Goal: Task Accomplishment & Management: Manage account settings

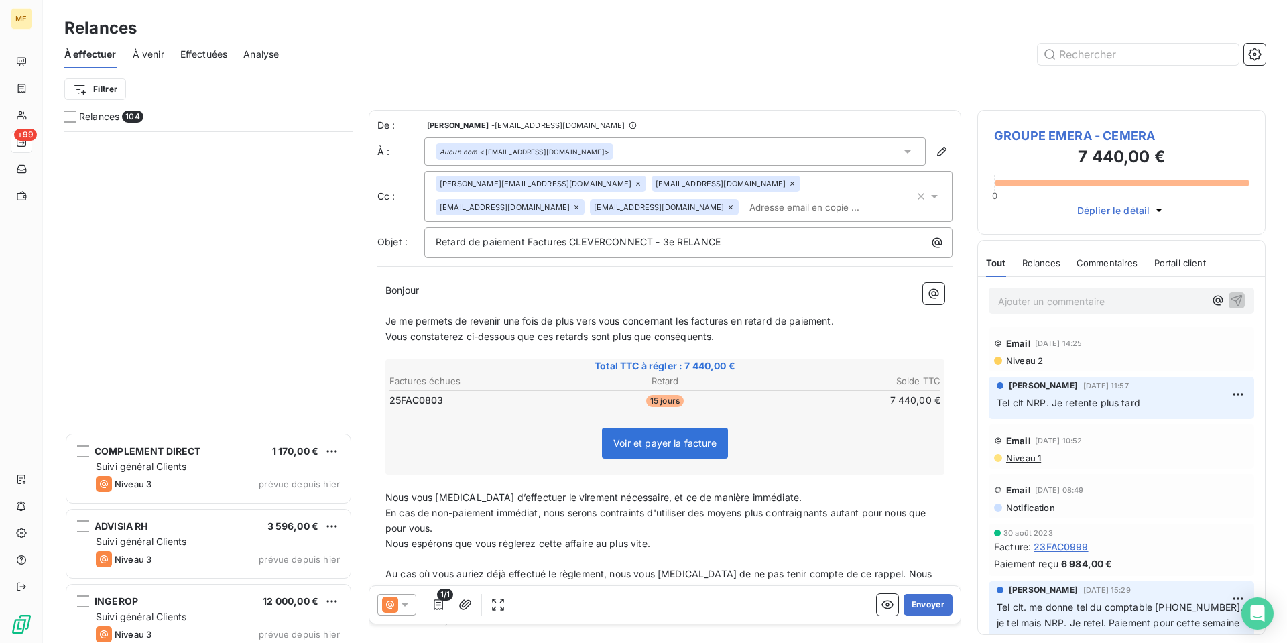
scroll to position [501, 278]
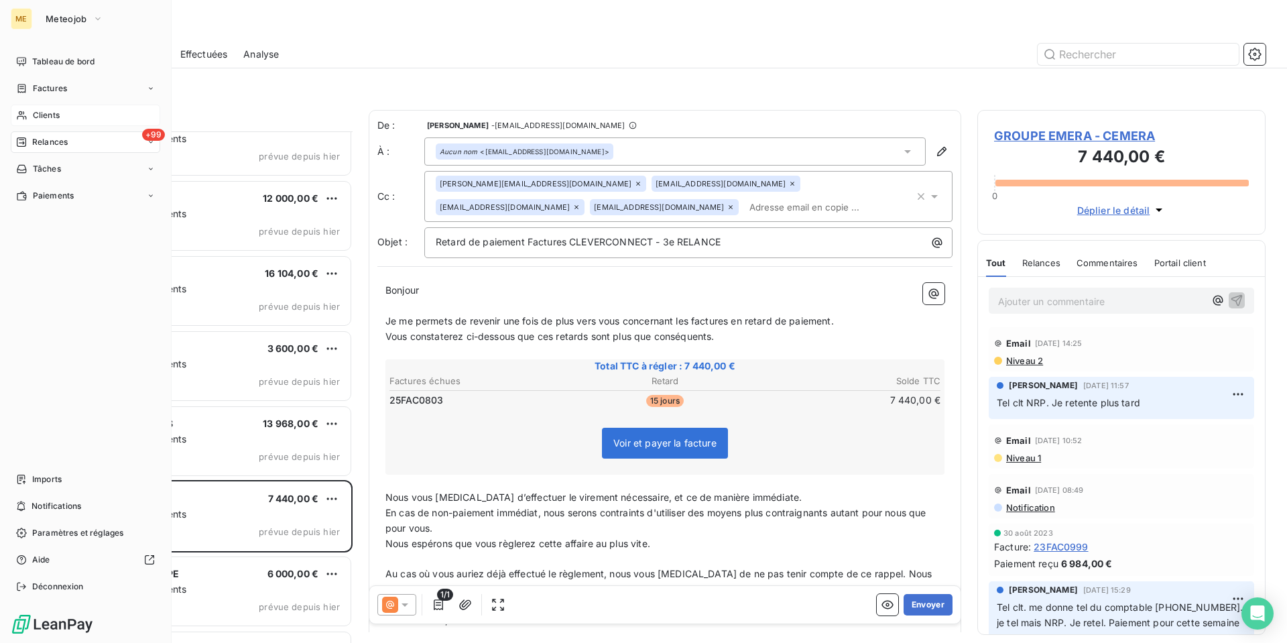
click at [44, 113] on span "Clients" at bounding box center [46, 115] width 27 height 12
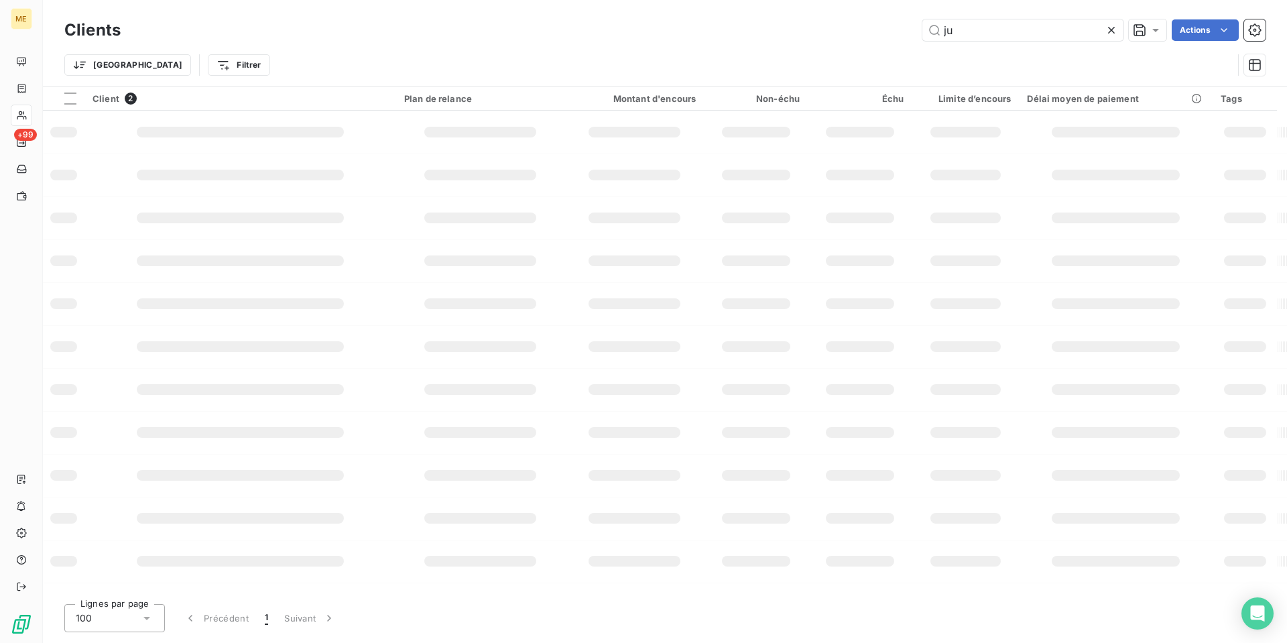
type input "j"
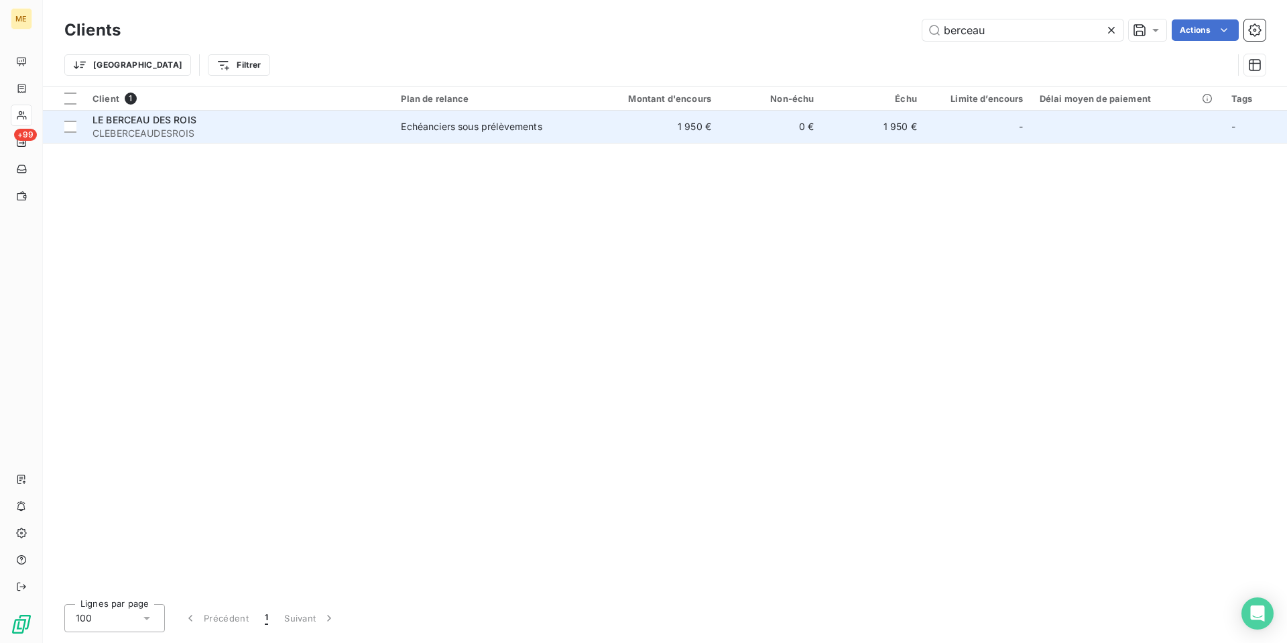
type input "berceau"
click at [154, 121] on span "LE BERCEAU DES ROIS" at bounding box center [144, 119] width 104 height 11
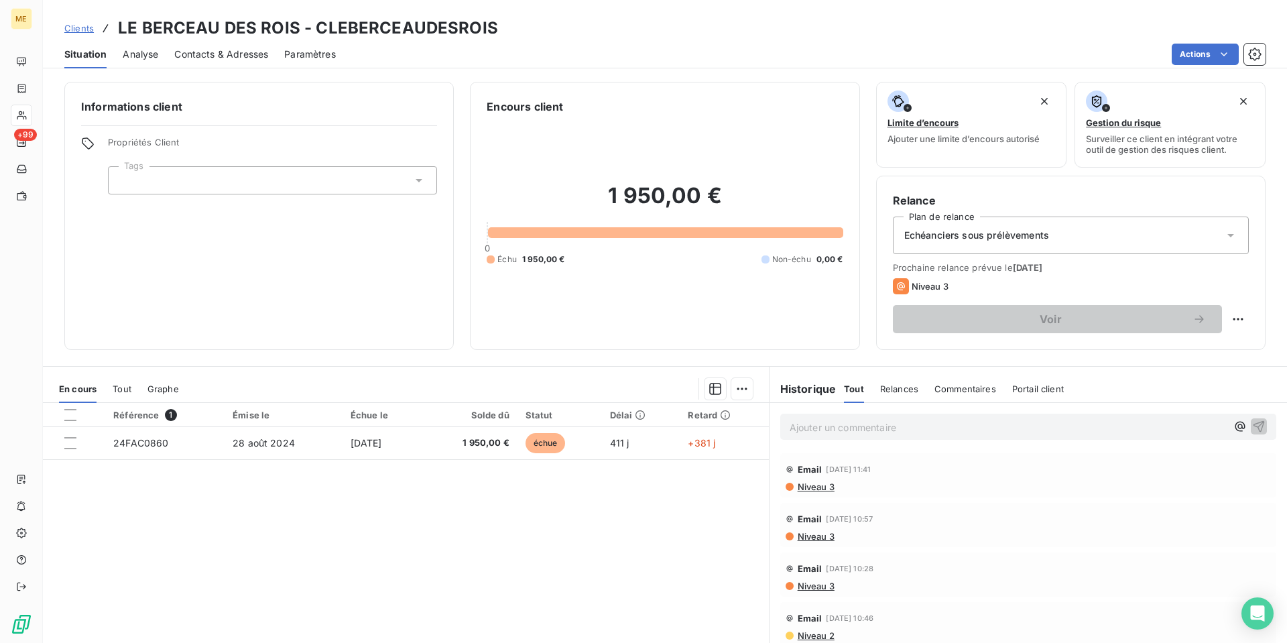
scroll to position [58, 0]
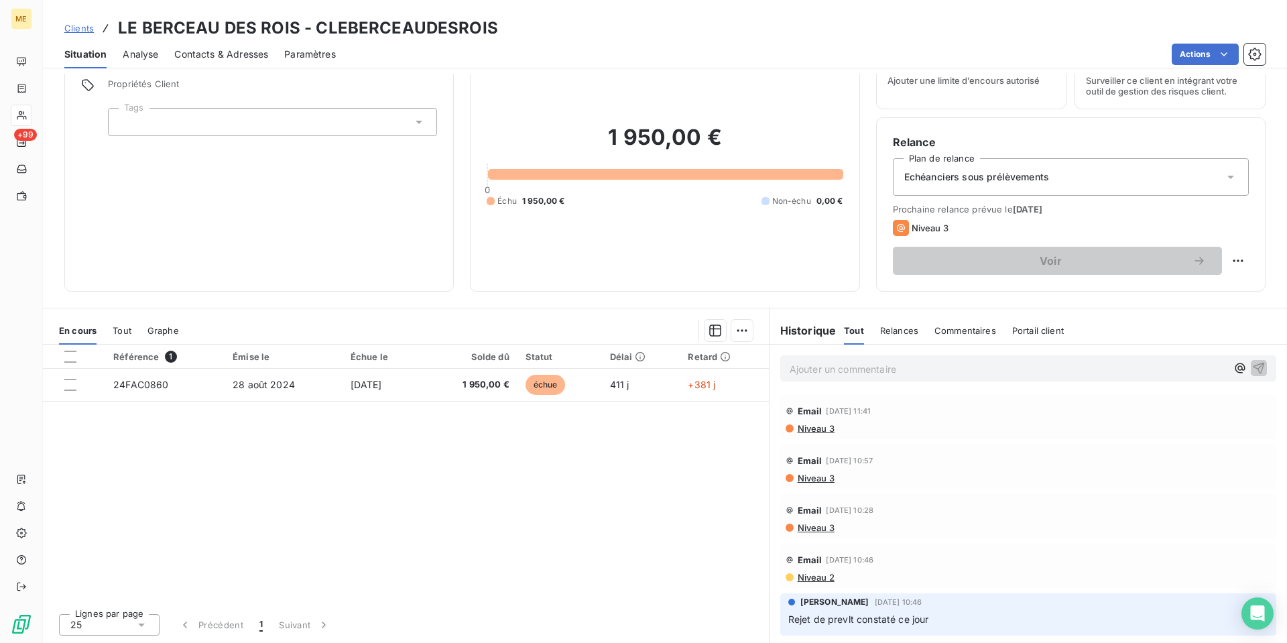
click at [218, 58] on span "Contacts & Adresses" at bounding box center [221, 54] width 94 height 13
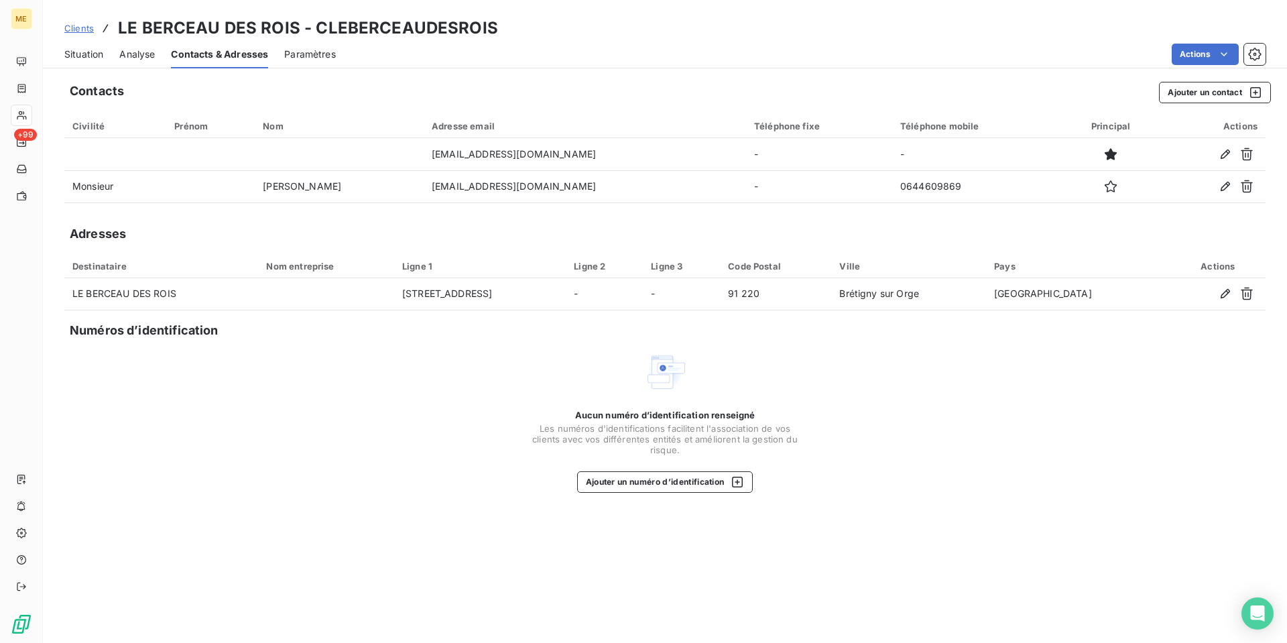
click at [84, 54] on span "Situation" at bounding box center [83, 54] width 39 height 13
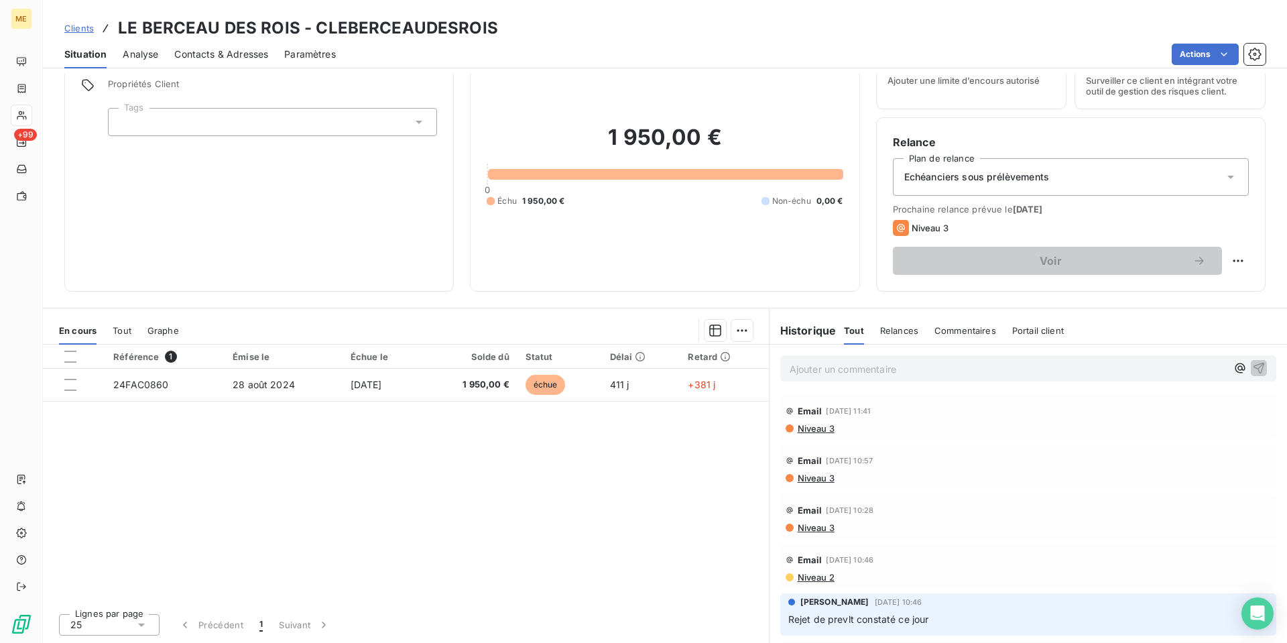
scroll to position [0, 0]
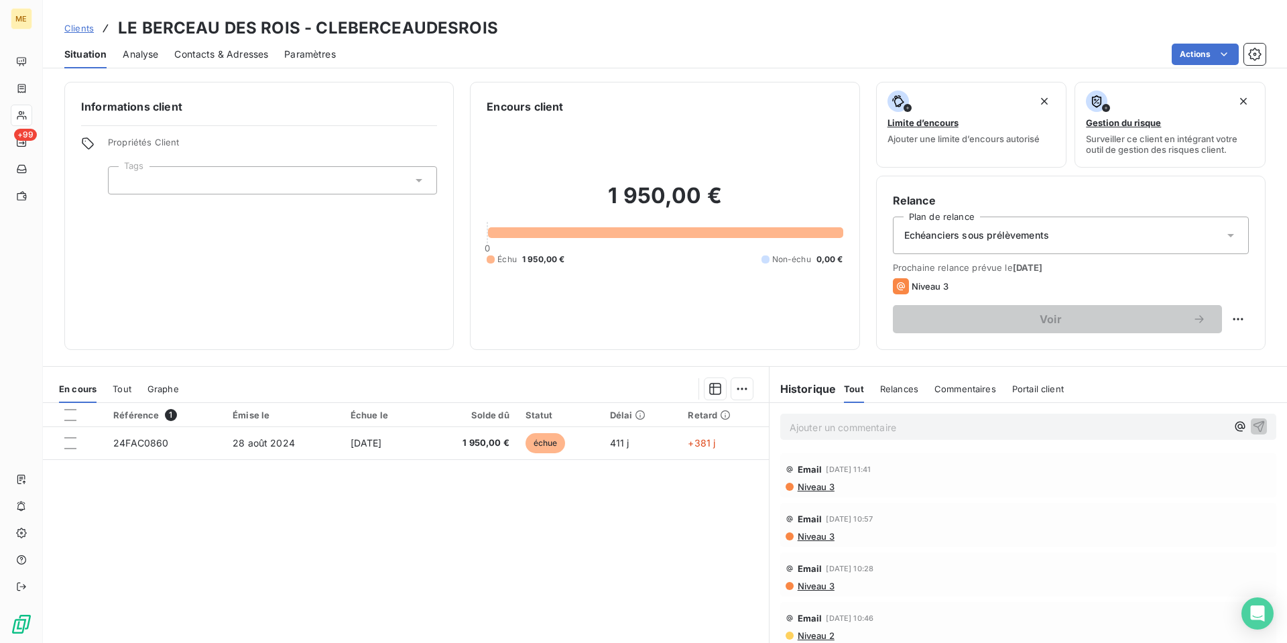
drag, startPoint x: 793, startPoint y: 425, endPoint x: 1276, endPoint y: 388, distance: 485.2
click at [795, 425] on p "Ajouter un commentaire ﻿" at bounding box center [1007, 427] width 437 height 17
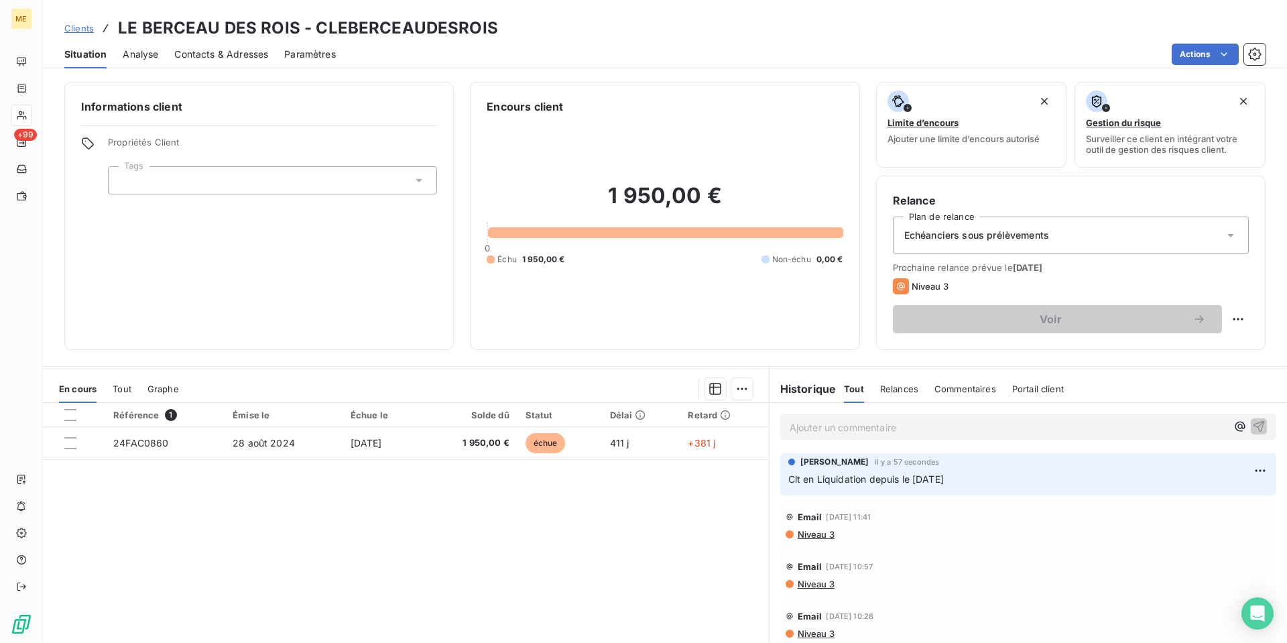
click at [790, 424] on p "Ajouter un commentaire ﻿" at bounding box center [1007, 427] width 437 height 17
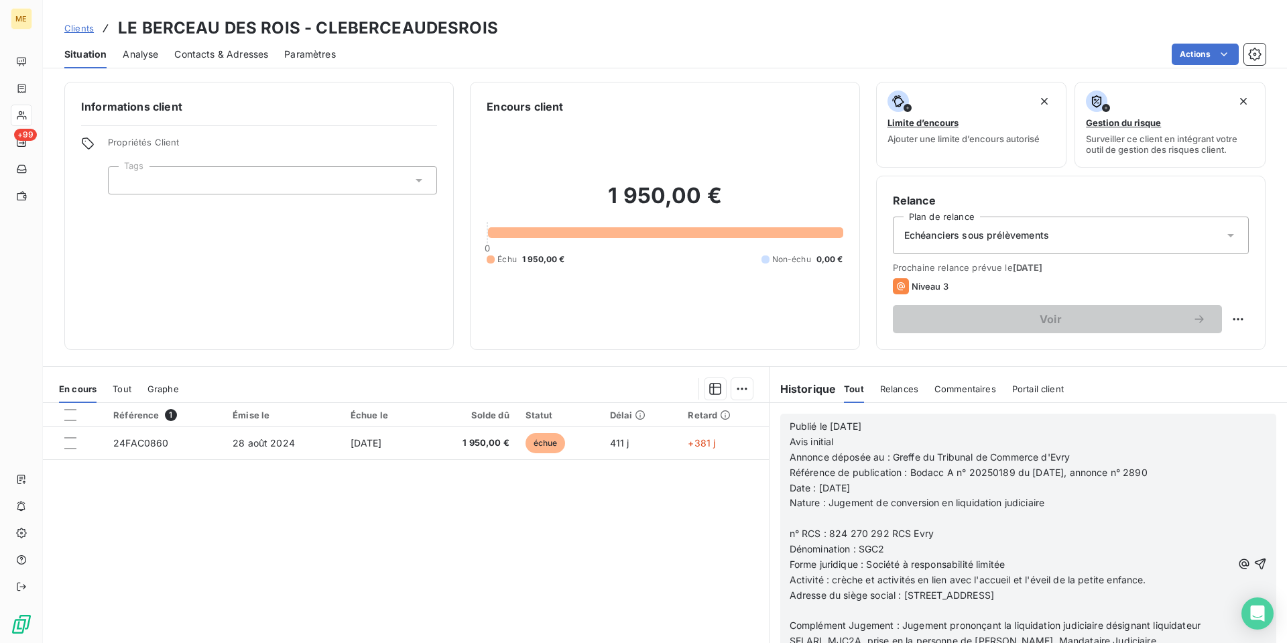
click at [864, 440] on p "Avis initial" at bounding box center [1010, 441] width 442 height 15
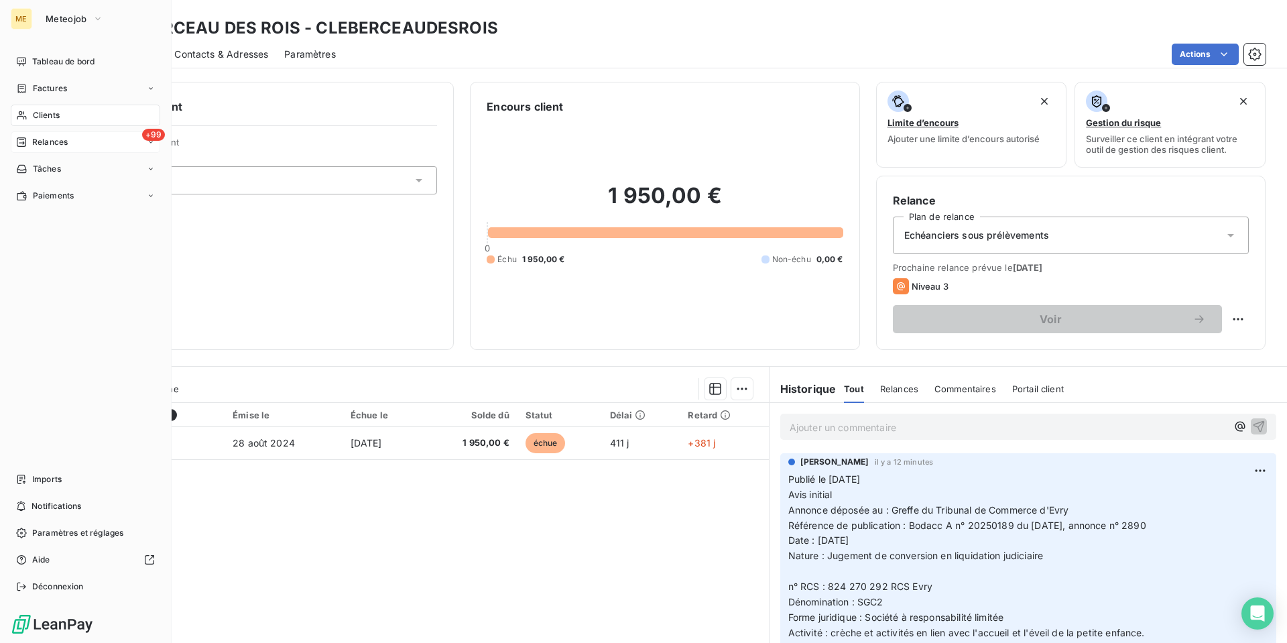
click at [40, 139] on span "Relances" at bounding box center [50, 142] width 36 height 12
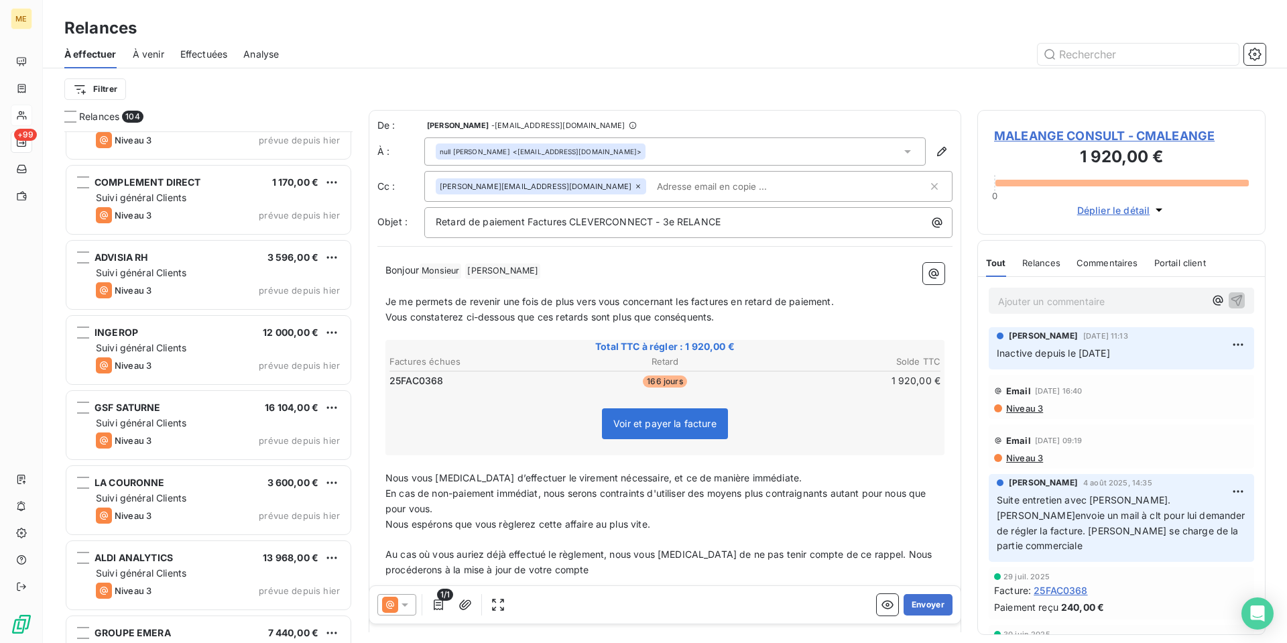
scroll to position [336, 0]
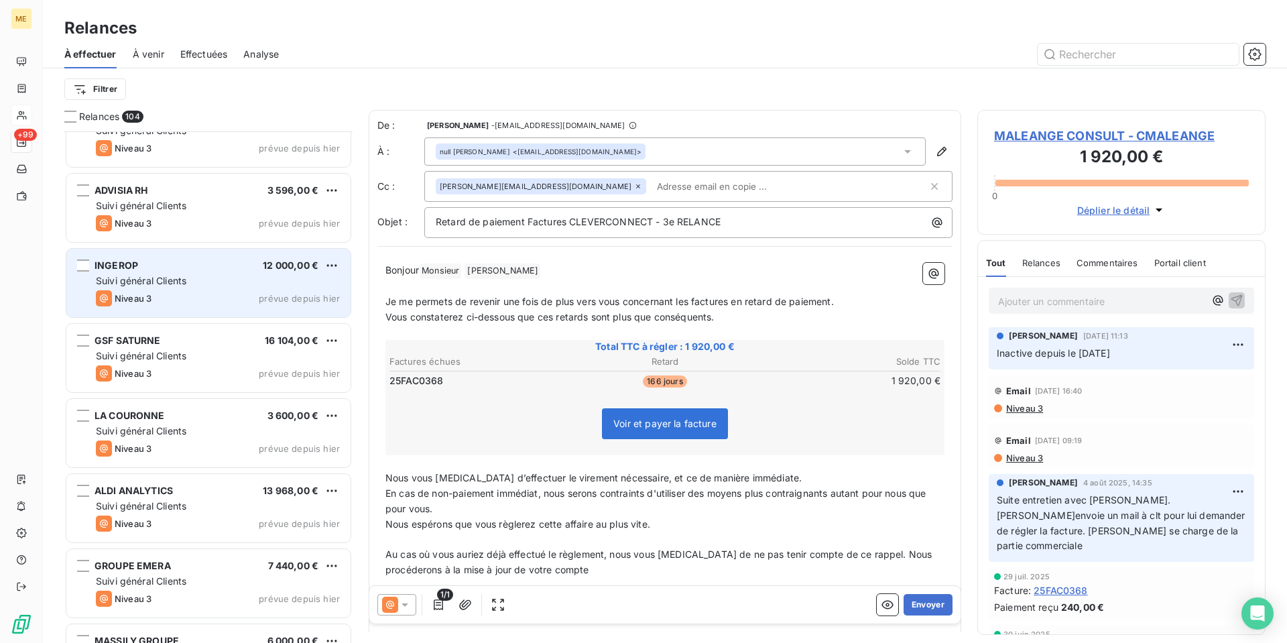
click at [216, 273] on div "INGEROP 12 000,00 € Suivi général Clients Niveau 3 prévue depuis [DATE]" at bounding box center [208, 283] width 284 height 68
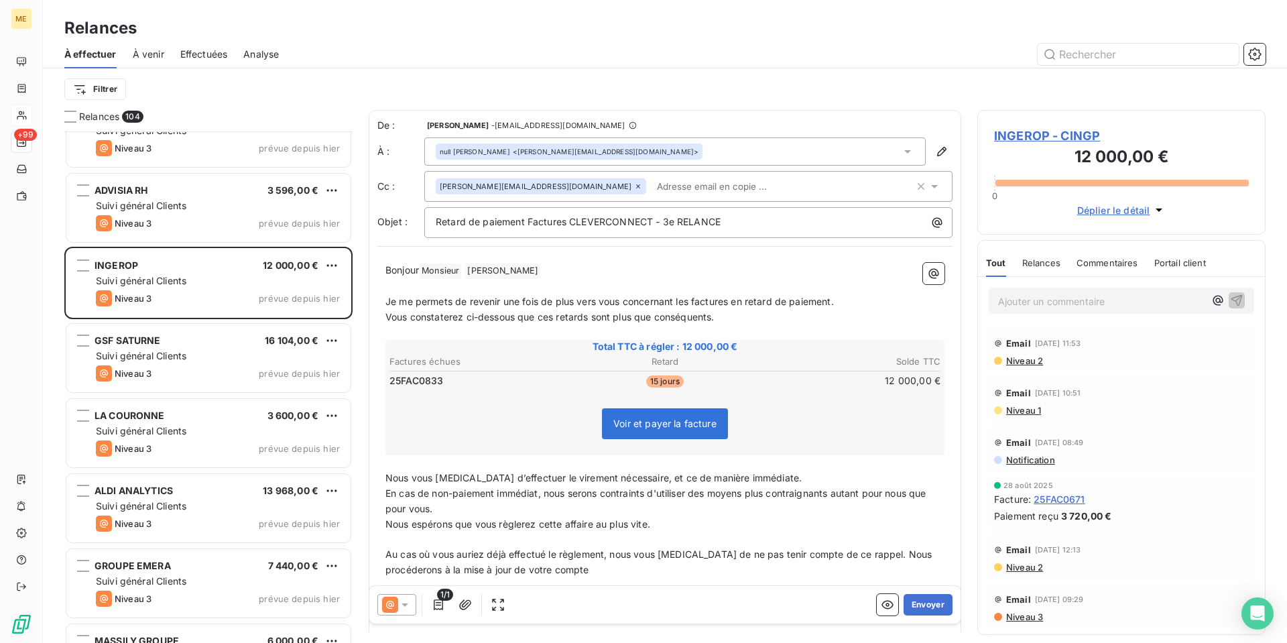
click at [404, 603] on icon at bounding box center [404, 604] width 7 height 3
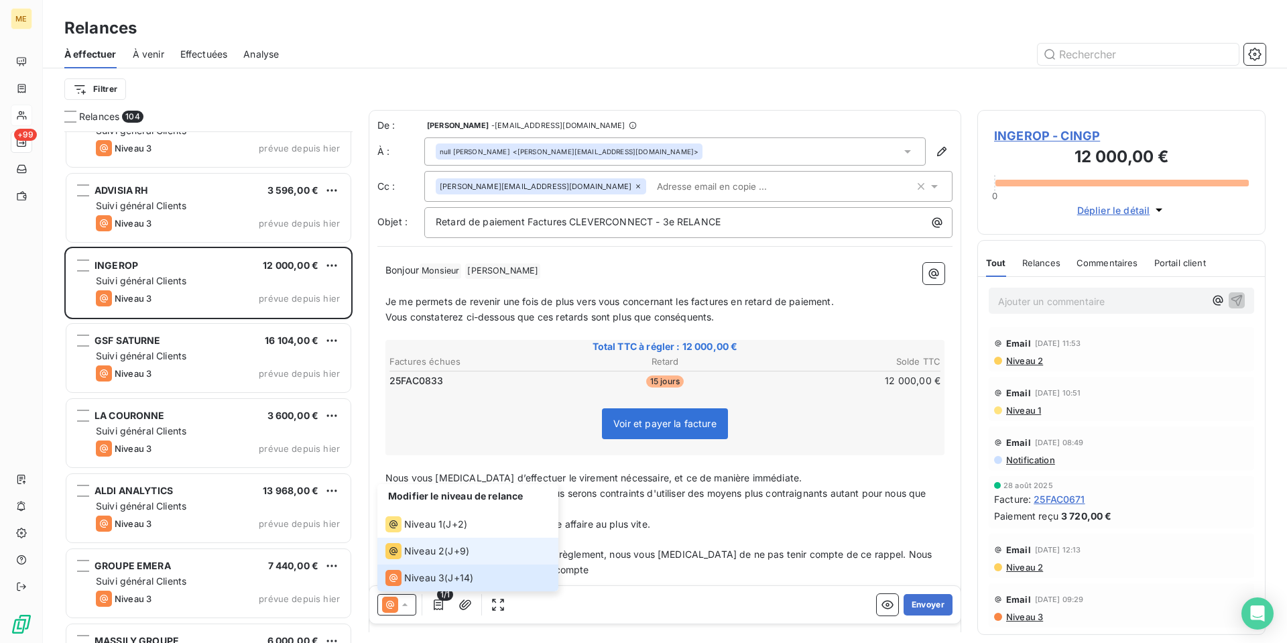
click at [425, 548] on span "Niveau 2" at bounding box center [424, 550] width 40 height 13
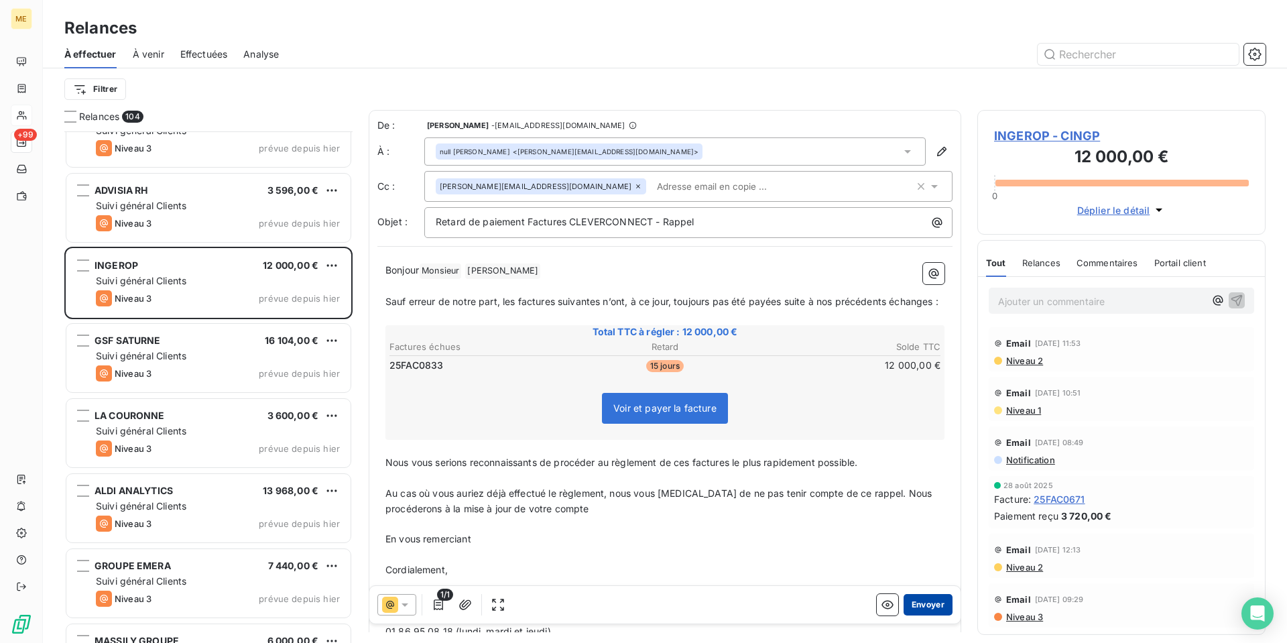
click at [917, 602] on button "Envoyer" at bounding box center [927, 604] width 49 height 21
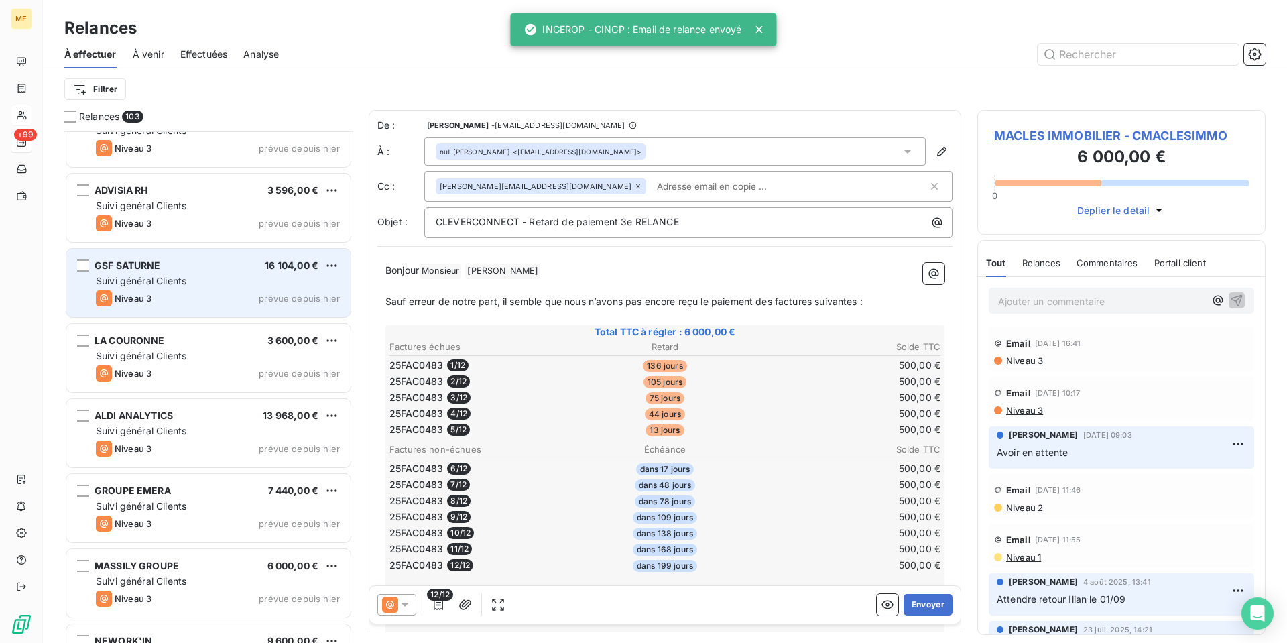
click at [215, 290] on div "Niveau 3 prévue depuis hier" at bounding box center [218, 298] width 244 height 16
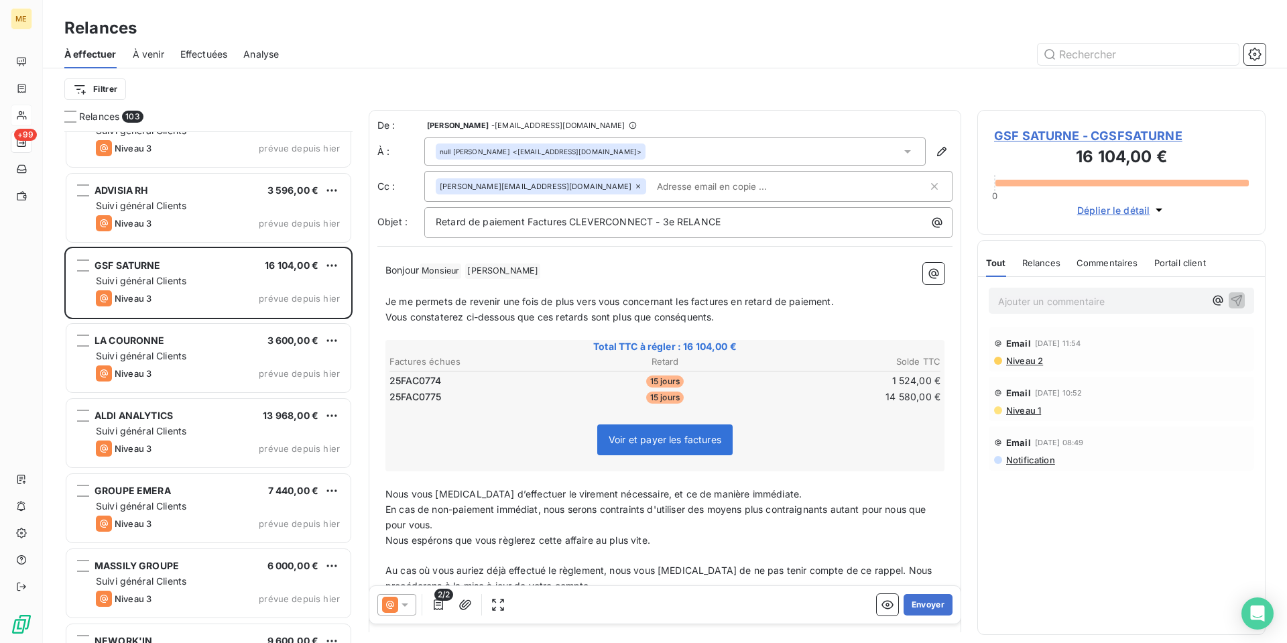
click at [403, 604] on icon at bounding box center [404, 604] width 7 height 3
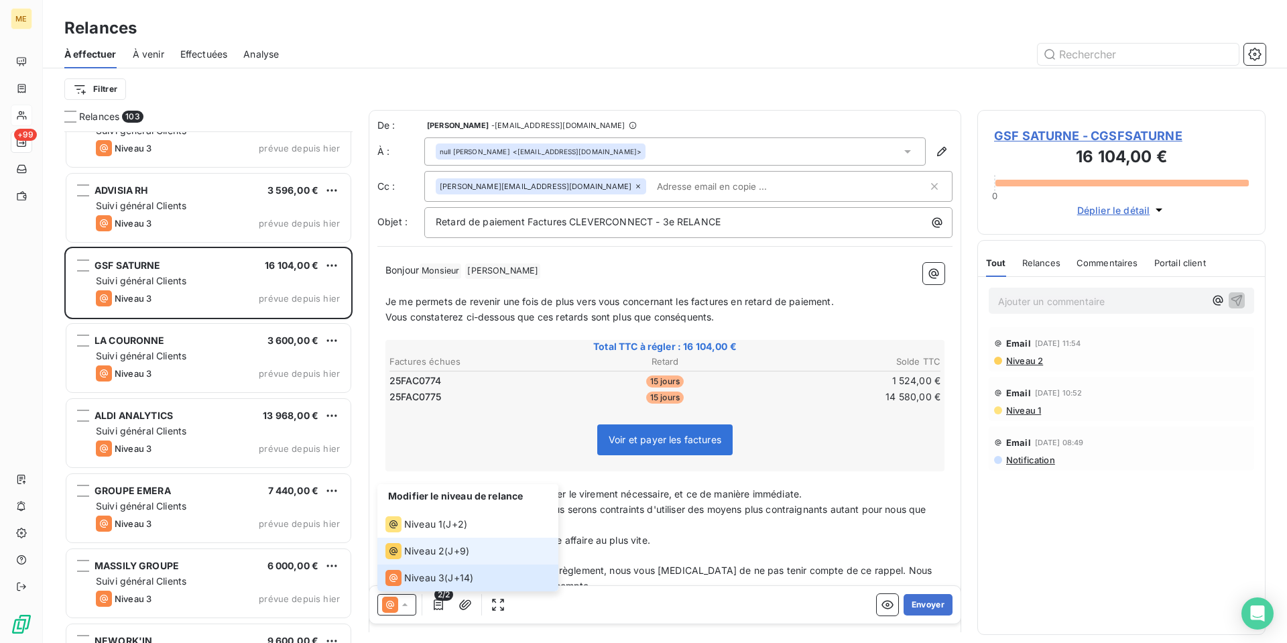
click at [442, 554] on span "Niveau 2" at bounding box center [424, 550] width 40 height 13
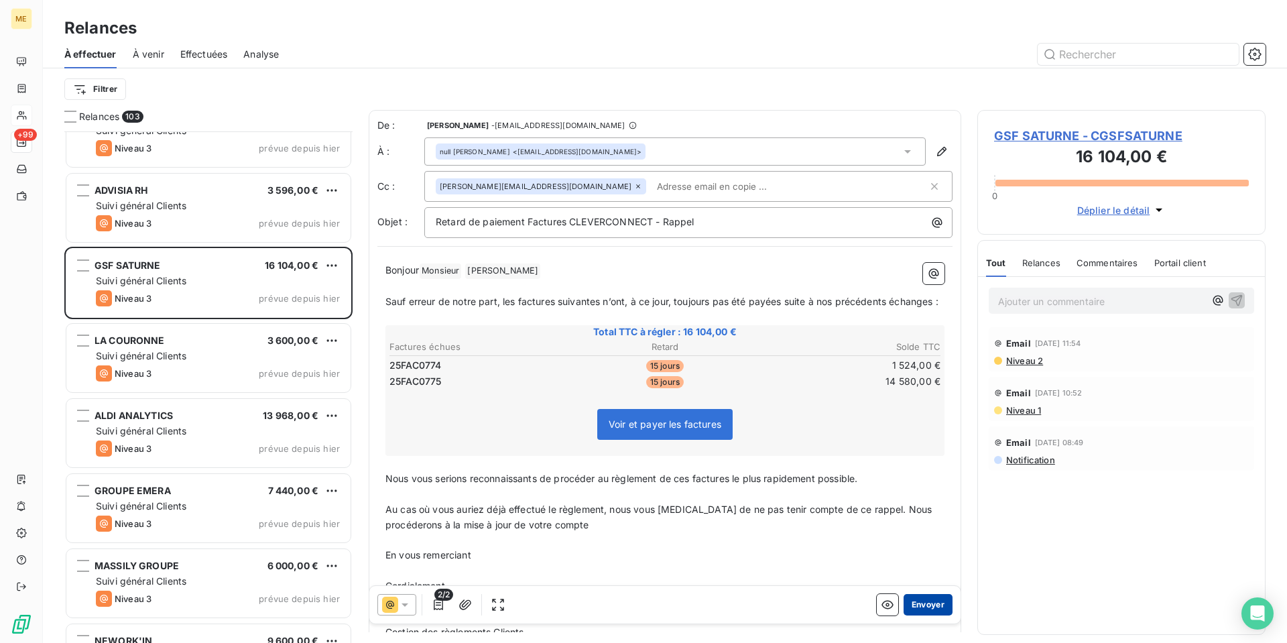
click at [925, 607] on button "Envoyer" at bounding box center [927, 604] width 49 height 21
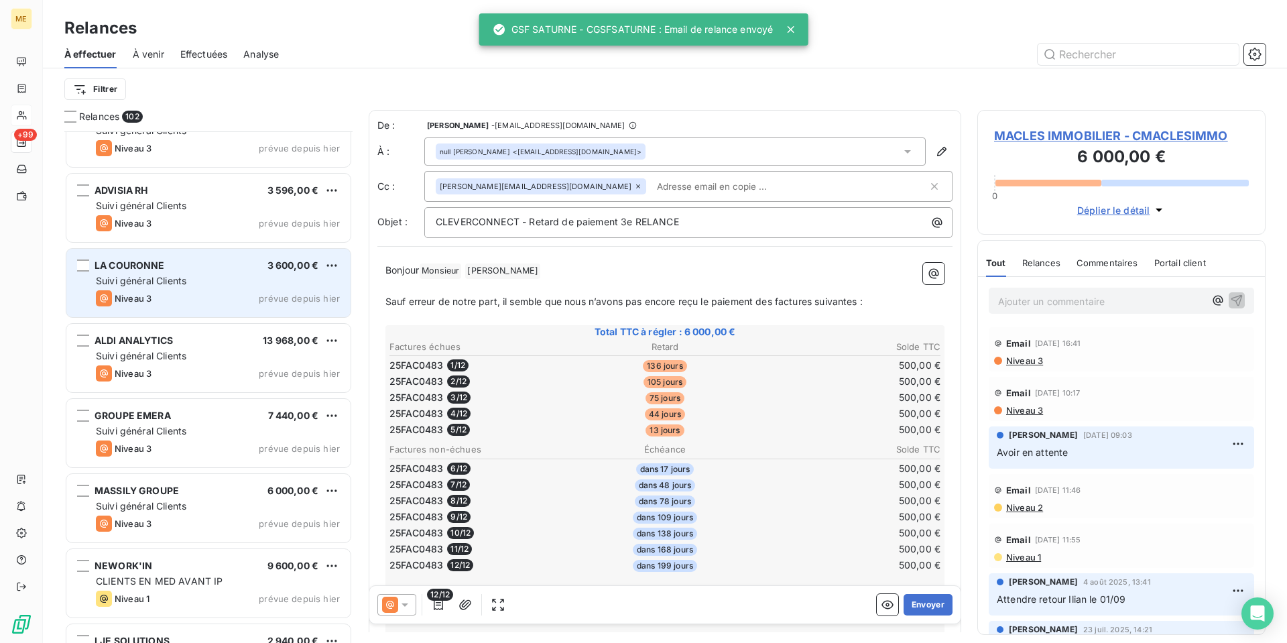
click at [184, 281] on span "Suivi général Clients" at bounding box center [141, 280] width 90 height 11
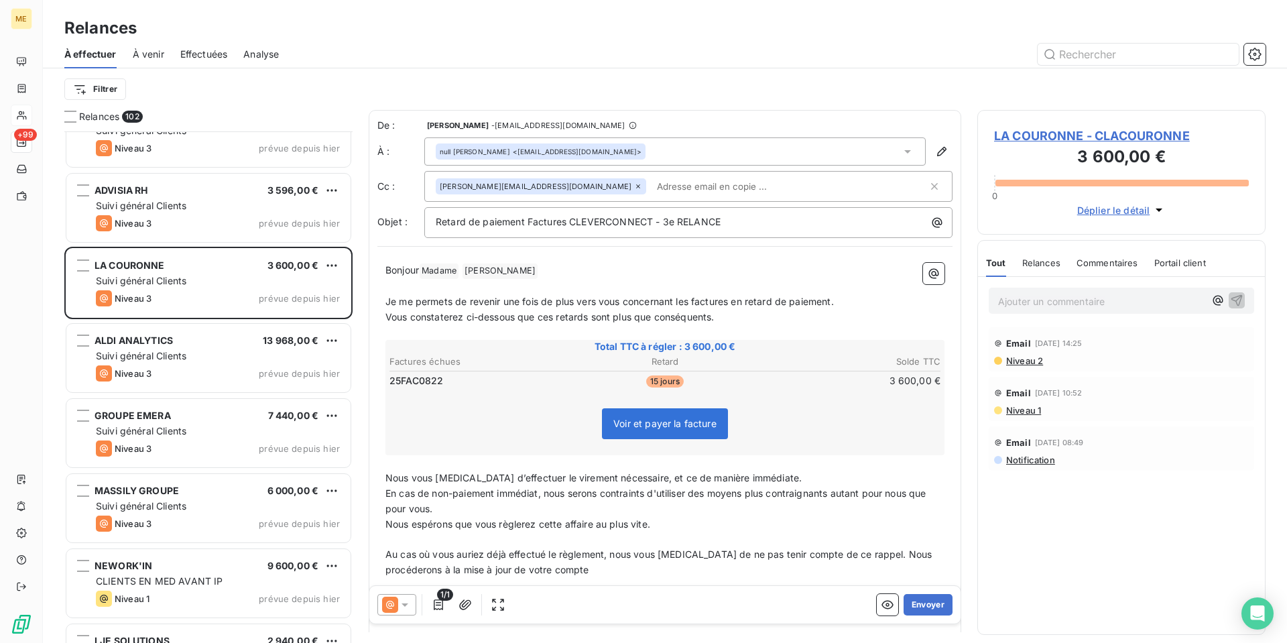
click at [395, 607] on icon at bounding box center [390, 604] width 16 height 16
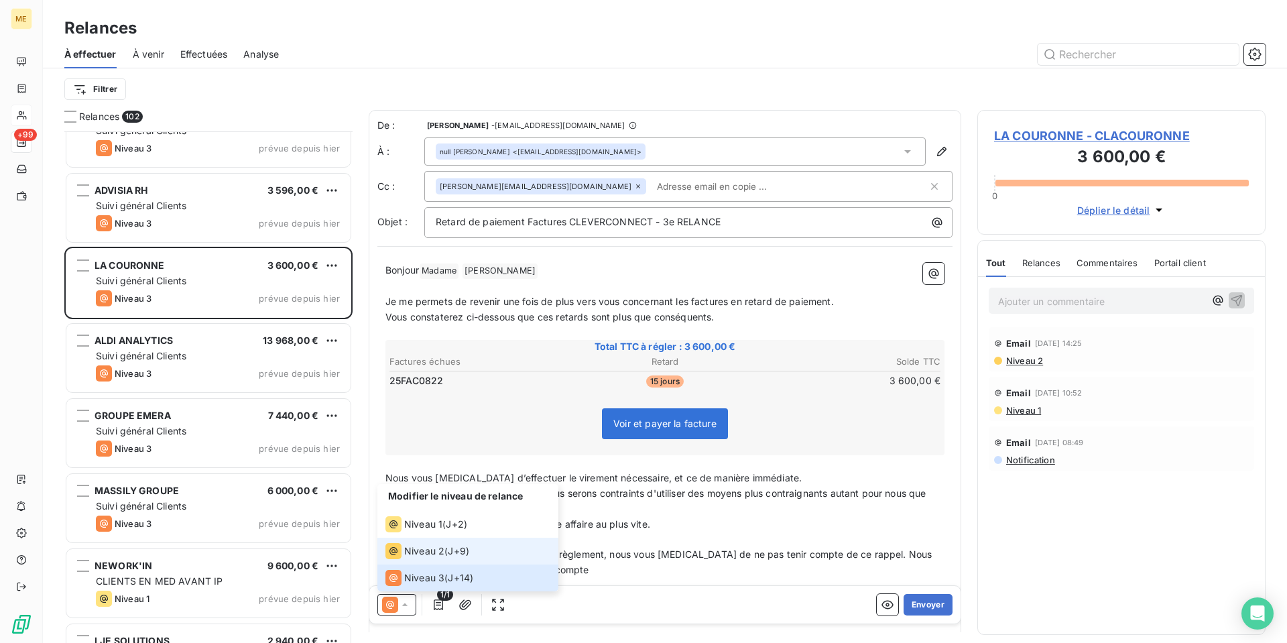
click at [415, 547] on span "Niveau 2" at bounding box center [424, 550] width 40 height 13
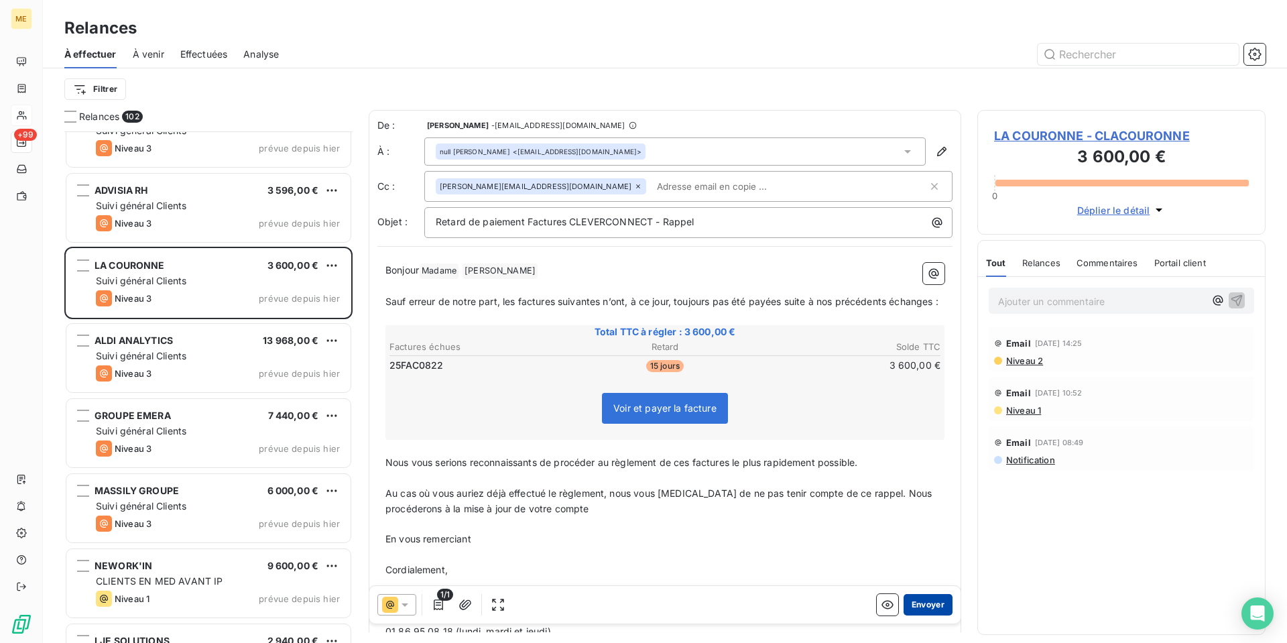
click at [920, 606] on button "Envoyer" at bounding box center [927, 604] width 49 height 21
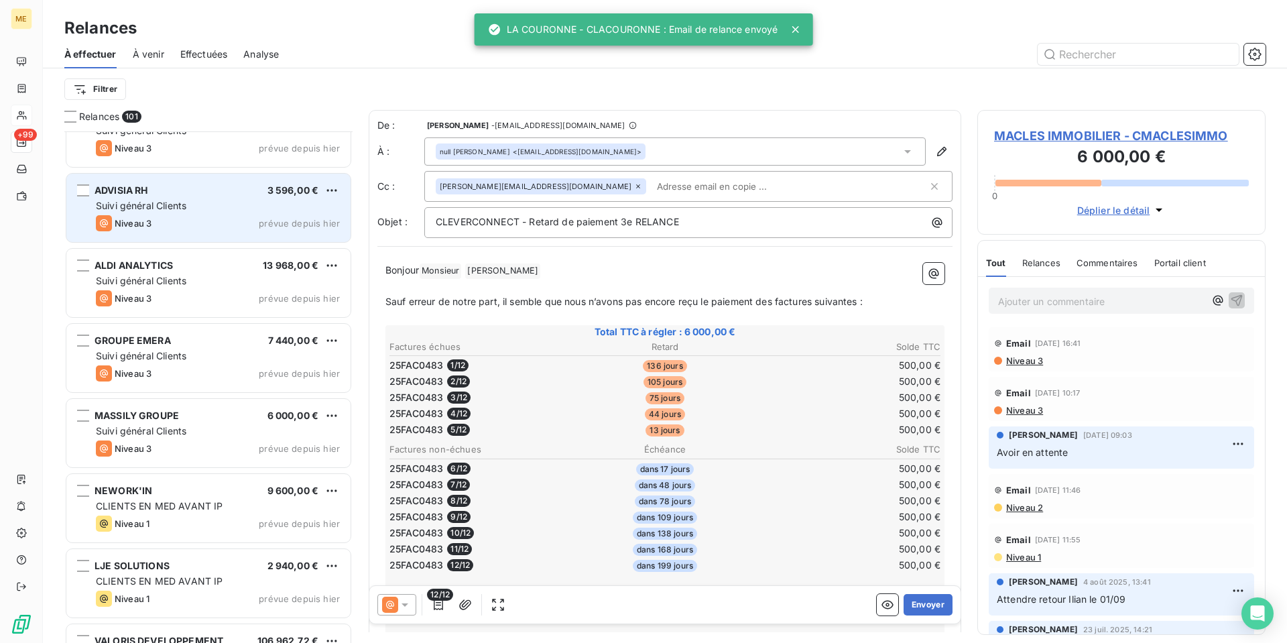
click at [184, 221] on div "Niveau 3 prévue depuis hier" at bounding box center [218, 223] width 244 height 16
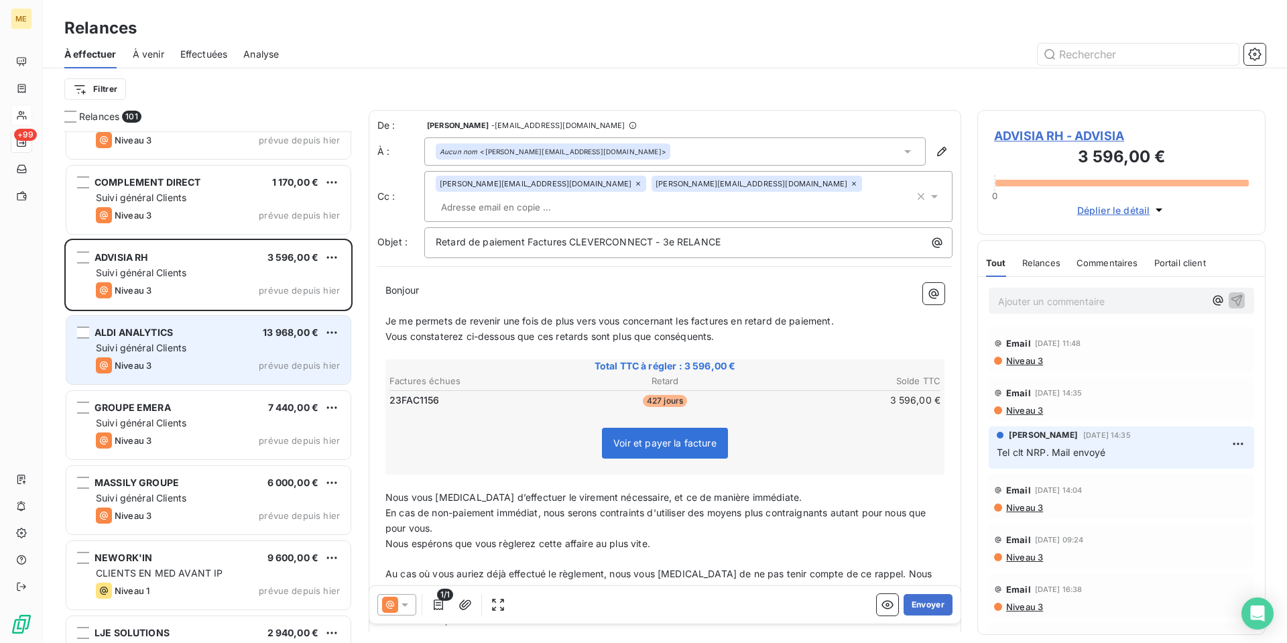
scroll to position [336, 0]
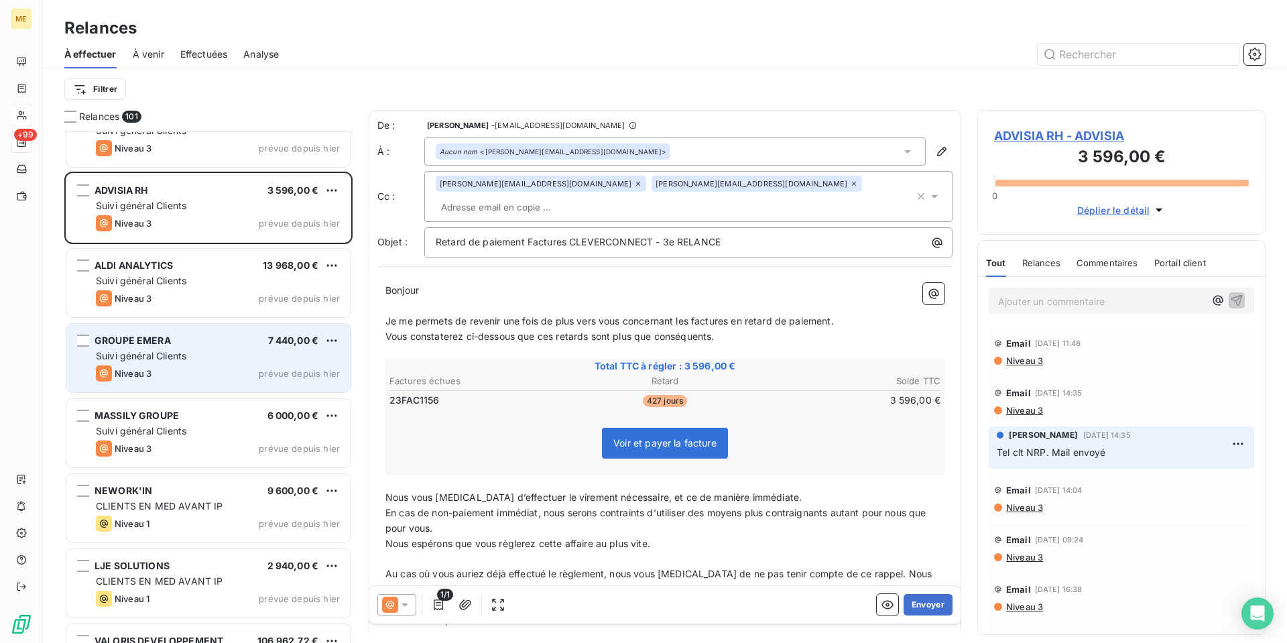
click at [186, 350] on span "Suivi général Clients" at bounding box center [141, 355] width 90 height 11
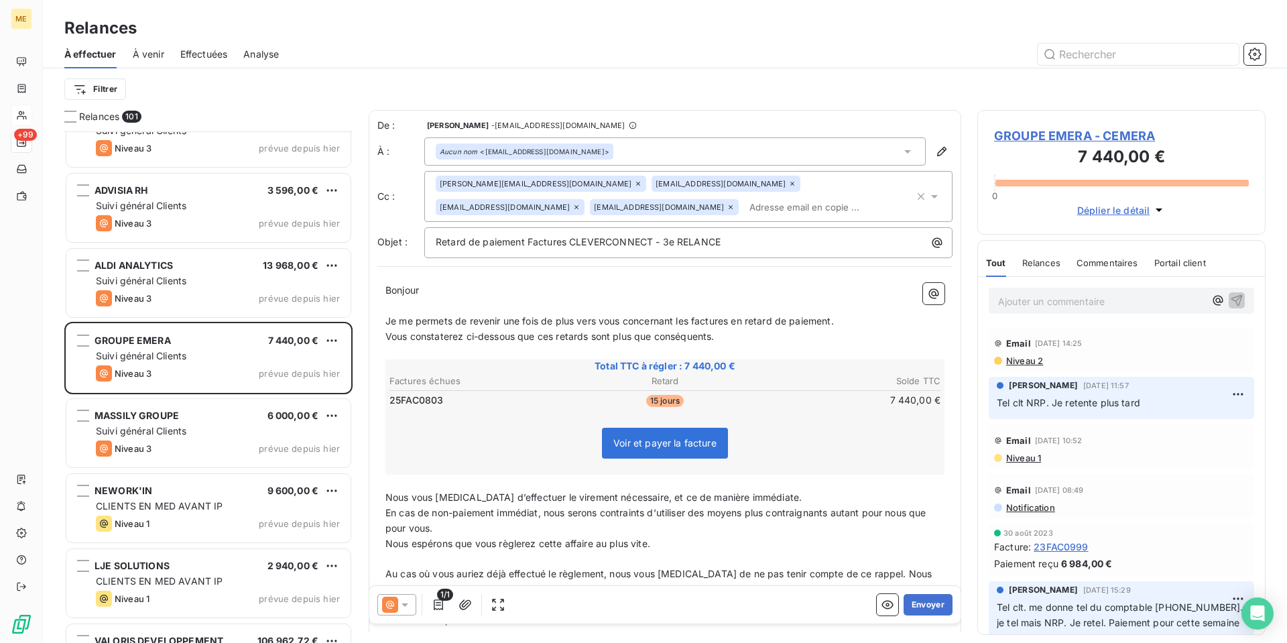
click at [404, 602] on icon at bounding box center [404, 604] width 13 height 13
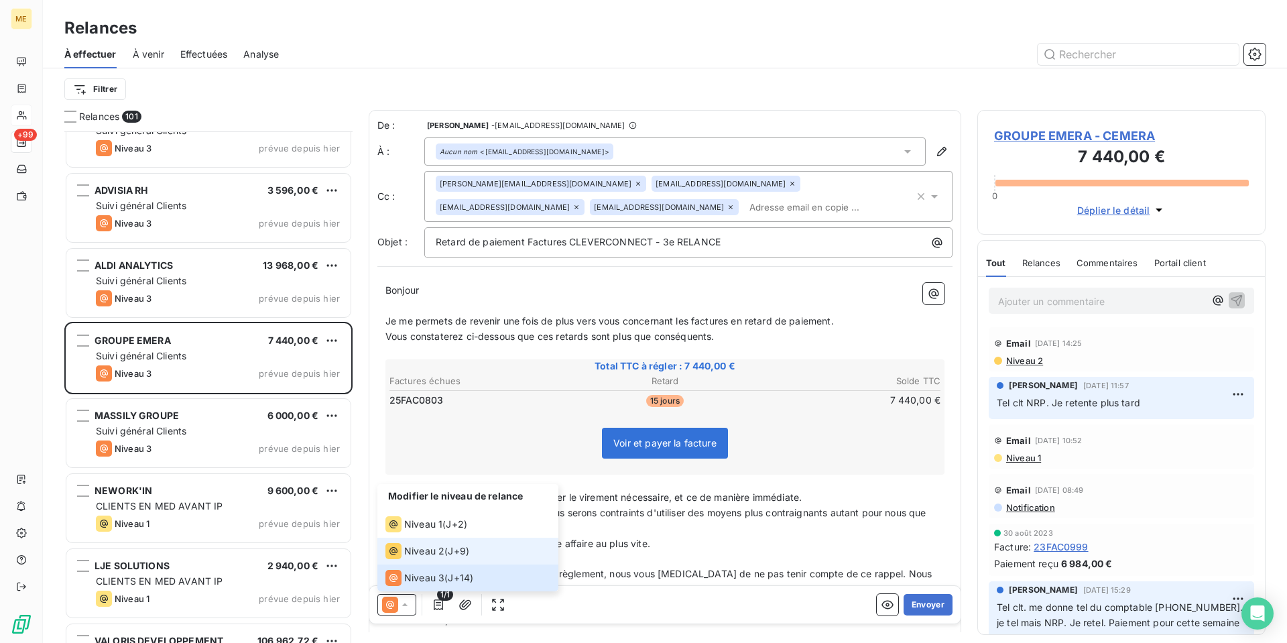
click at [420, 562] on li "Niveau 2 ( J+9 )" at bounding box center [467, 550] width 181 height 27
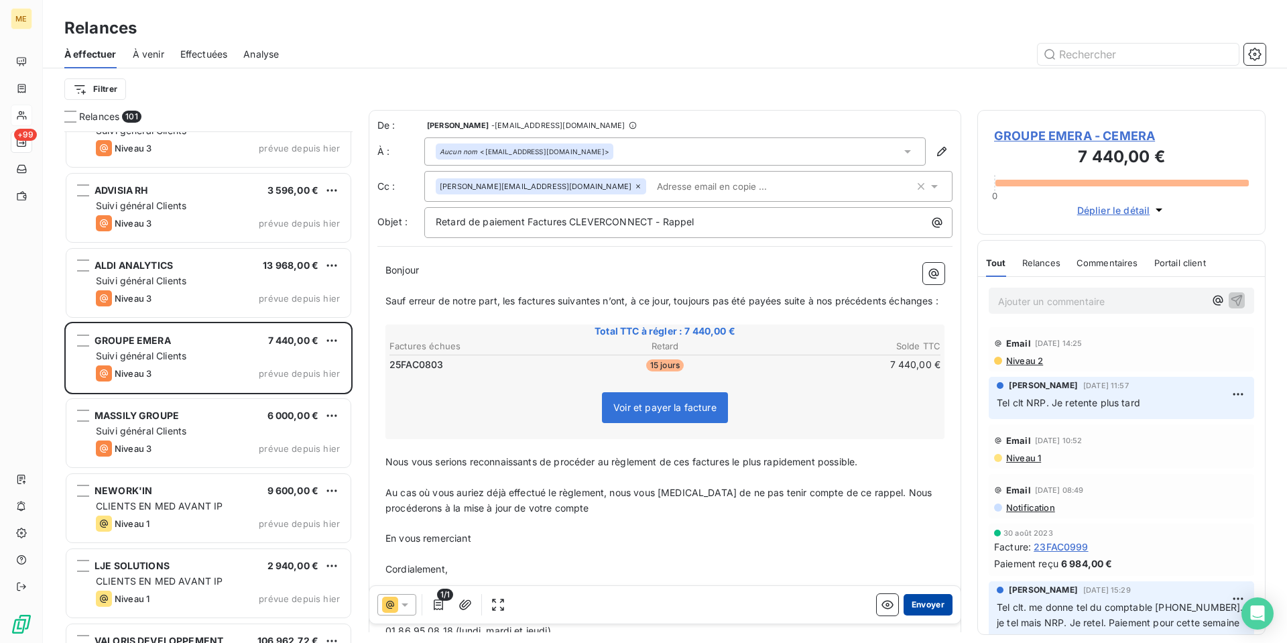
click at [918, 607] on button "Envoyer" at bounding box center [927, 604] width 49 height 21
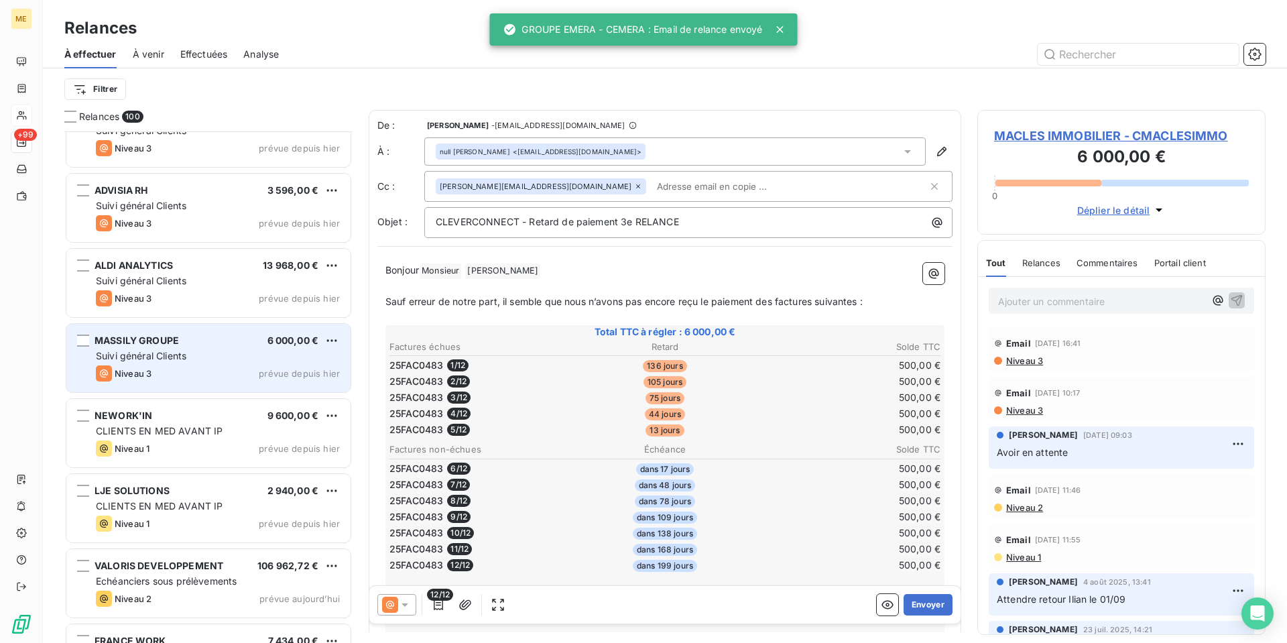
click at [206, 375] on div "Niveau 3 prévue depuis hier" at bounding box center [218, 373] width 244 height 16
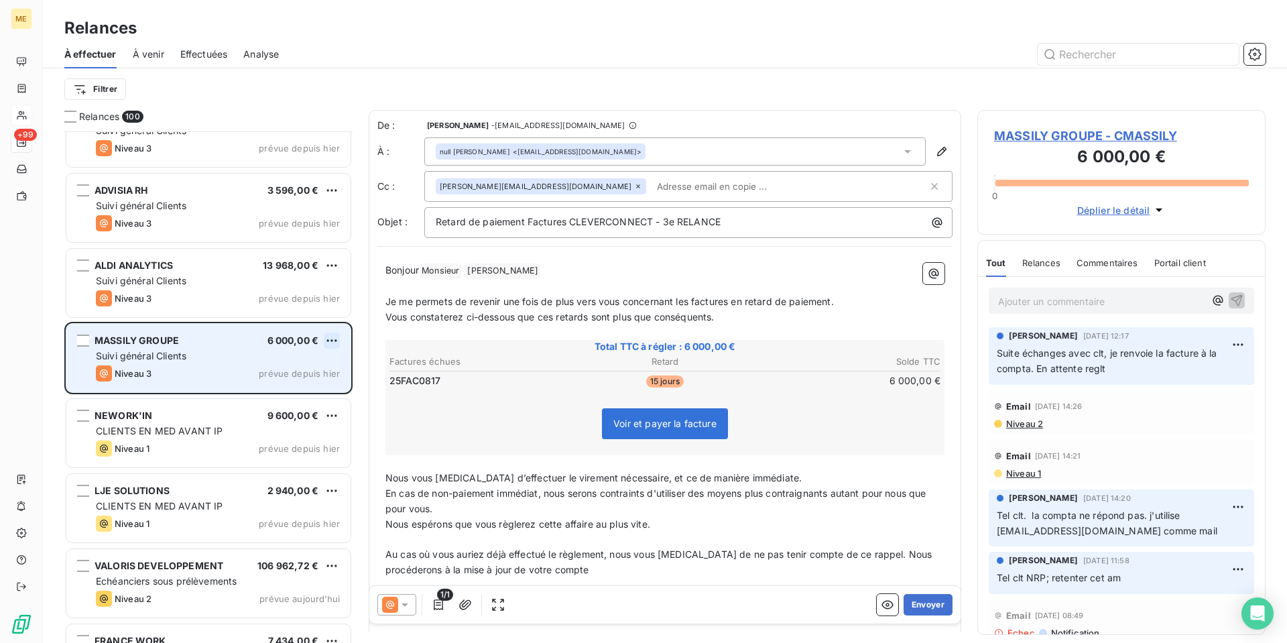
click at [332, 342] on html "ME +99 Relances À effectuer À venir Effectuées Analyse Filtrer Relances 100 ACT…" at bounding box center [643, 321] width 1287 height 643
click at [321, 368] on div "Replanifier cette action" at bounding box center [274, 366] width 120 height 21
select select "9"
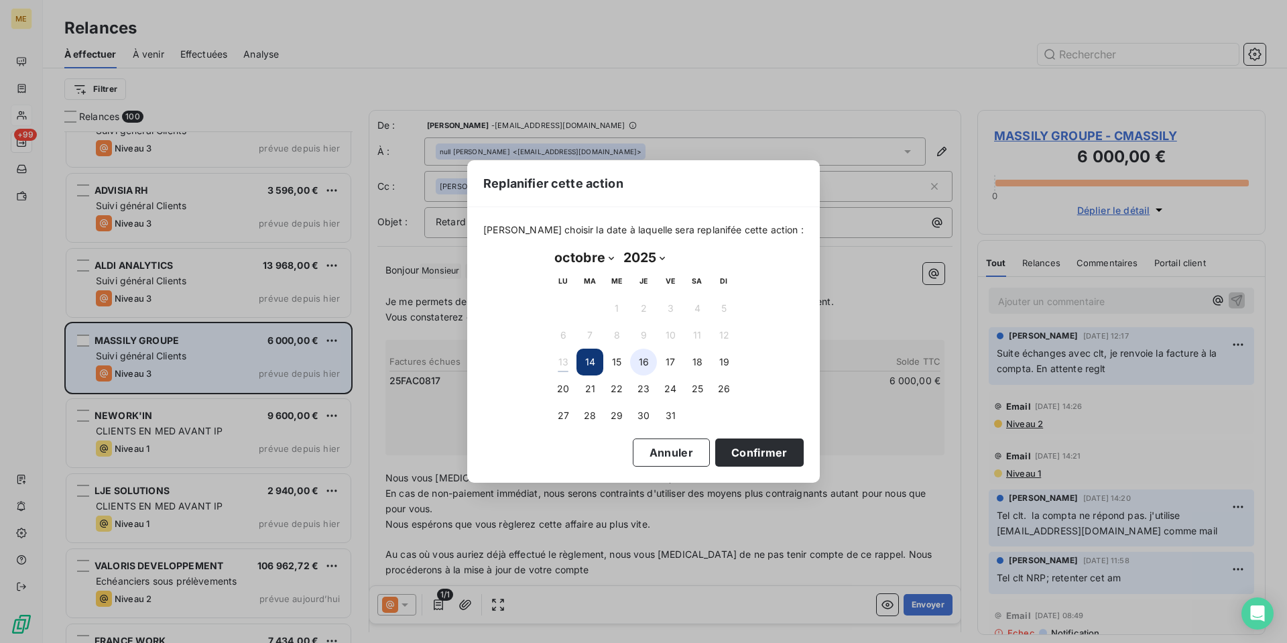
click at [643, 362] on button "16" at bounding box center [643, 361] width 27 height 27
click at [750, 454] on button "Confirmer" at bounding box center [759, 452] width 88 height 28
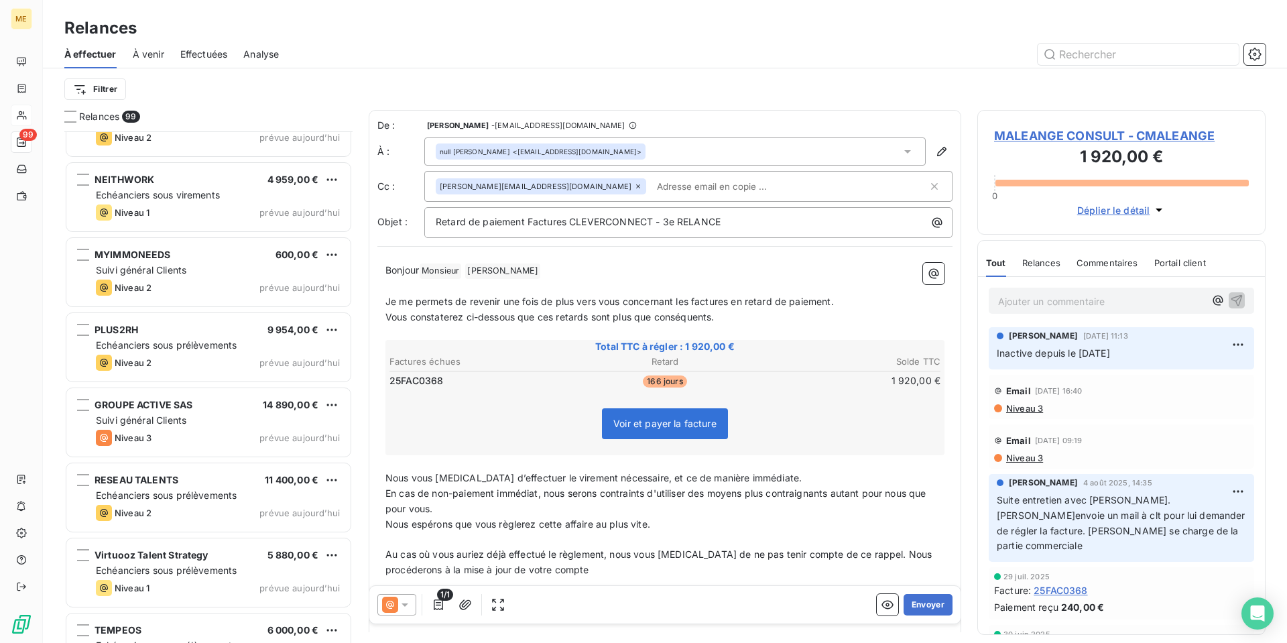
scroll to position [939, 0]
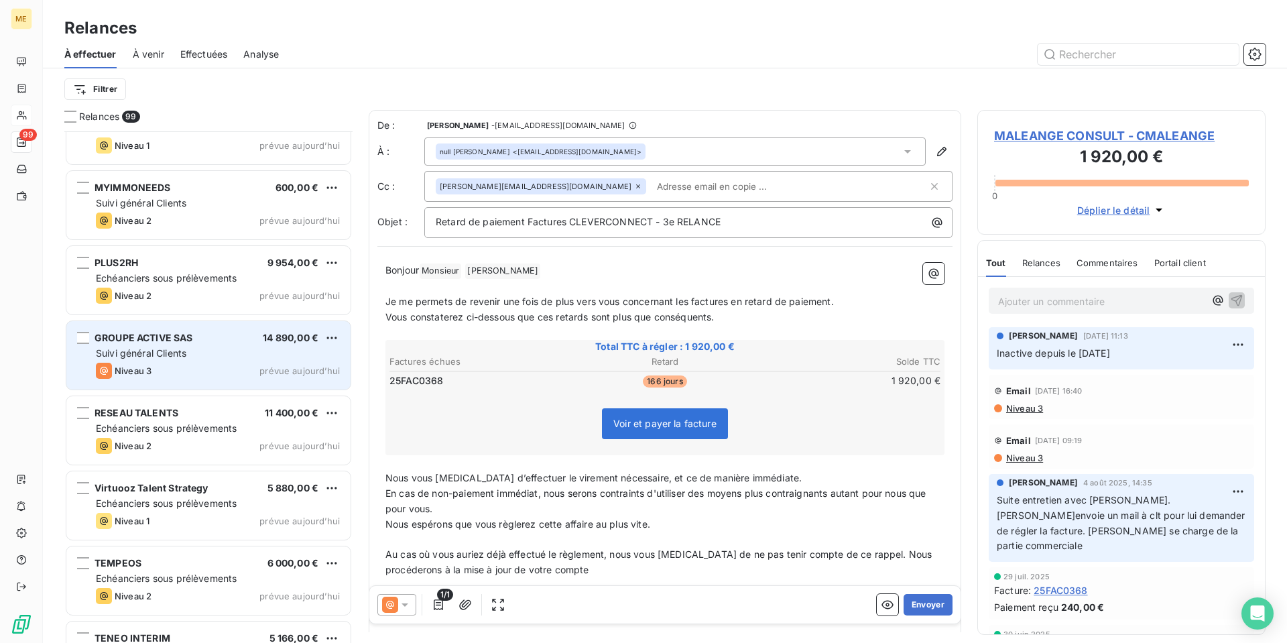
click at [190, 368] on div "Niveau 3 prévue aujourd’hui" at bounding box center [218, 371] width 244 height 16
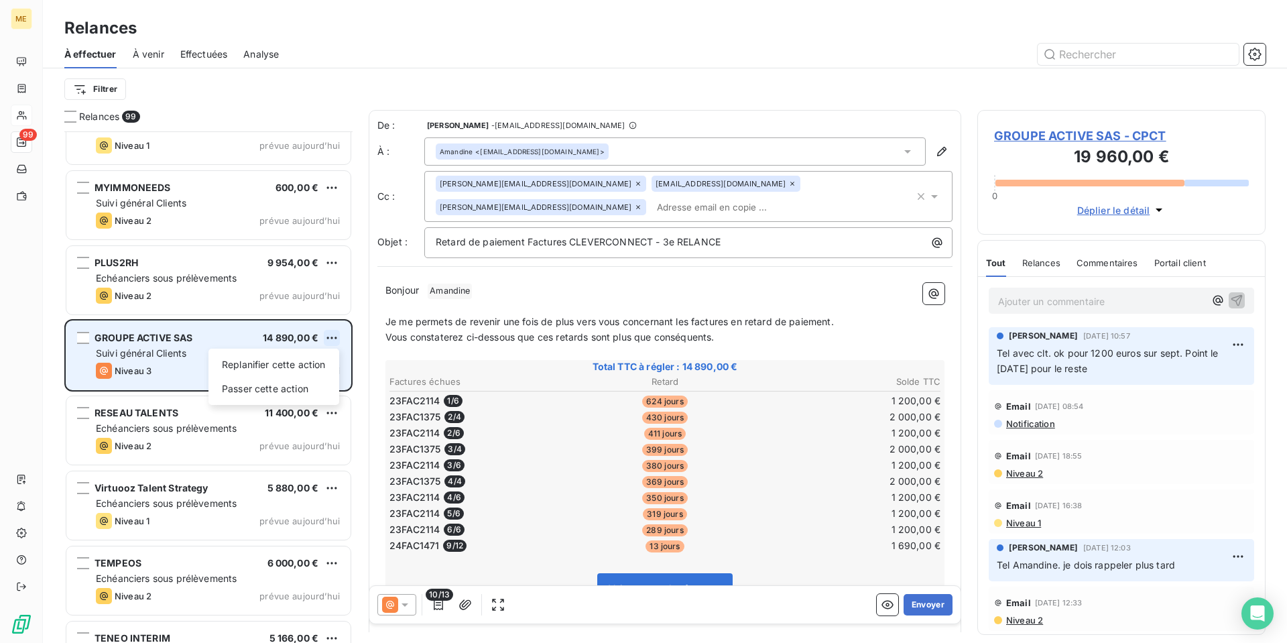
click at [332, 338] on html "ME 99 Relances À effectuer À venir Effectuées Analyse Filtrer Relances 99 HAPII…" at bounding box center [643, 321] width 1287 height 643
click at [320, 358] on div "Replanifier cette action" at bounding box center [274, 364] width 120 height 21
select select "9"
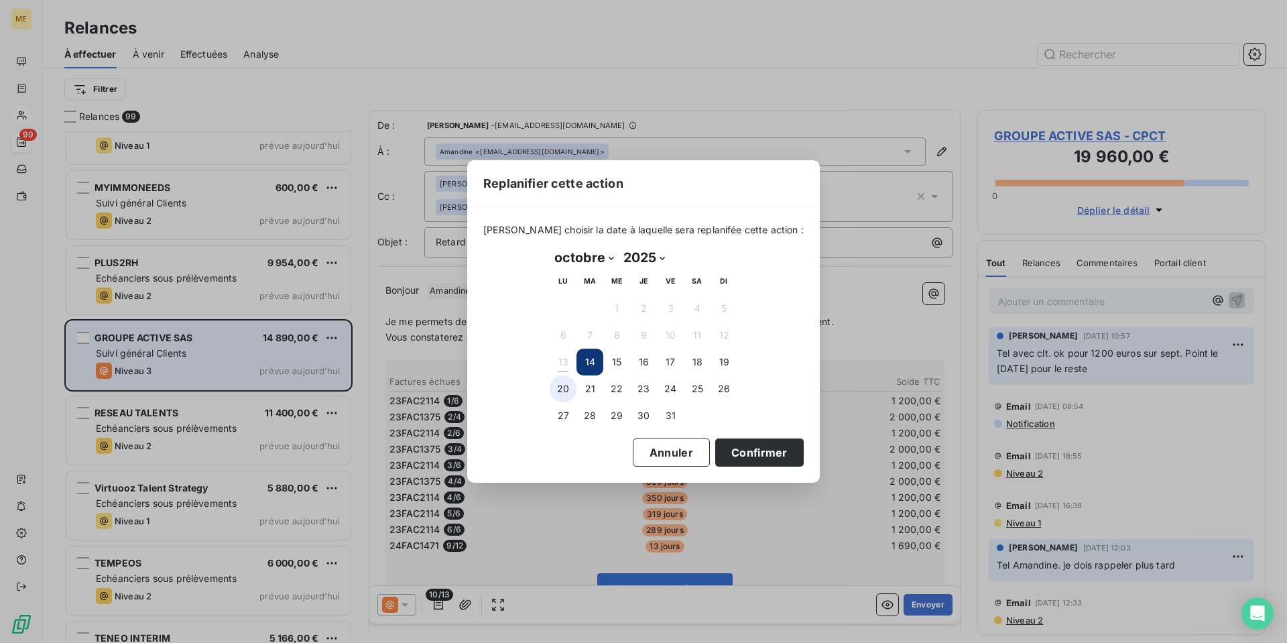
click at [560, 389] on button "20" at bounding box center [562, 388] width 27 height 27
click at [756, 448] on button "Confirmer" at bounding box center [759, 452] width 88 height 28
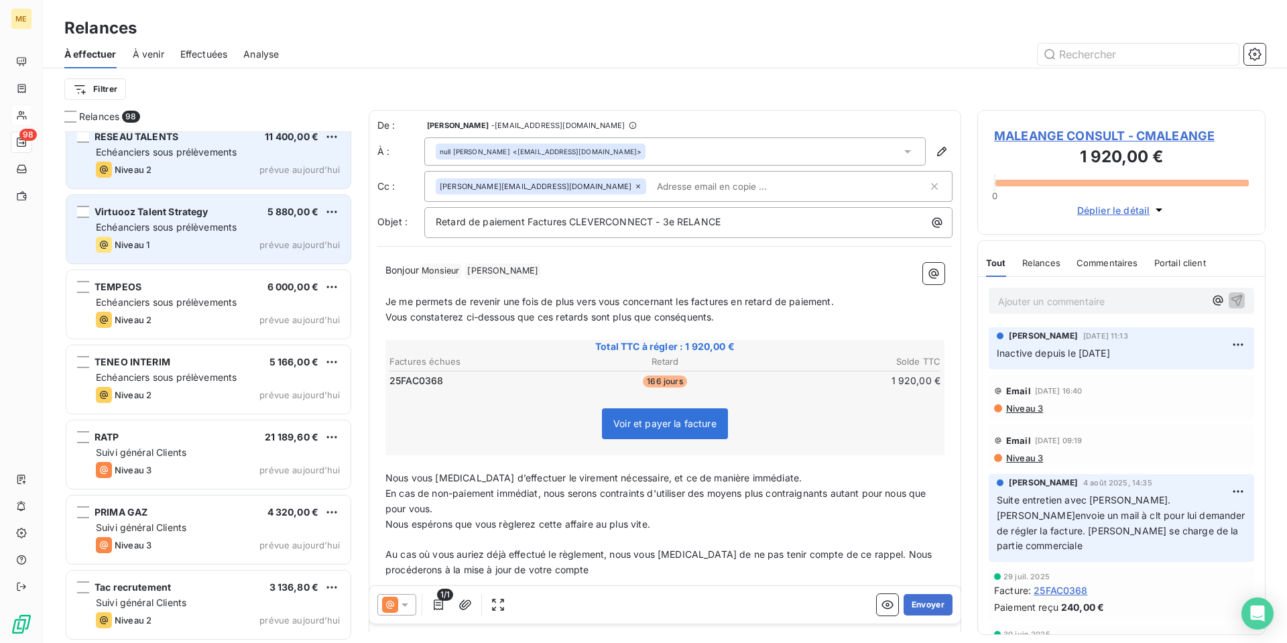
scroll to position [1207, 0]
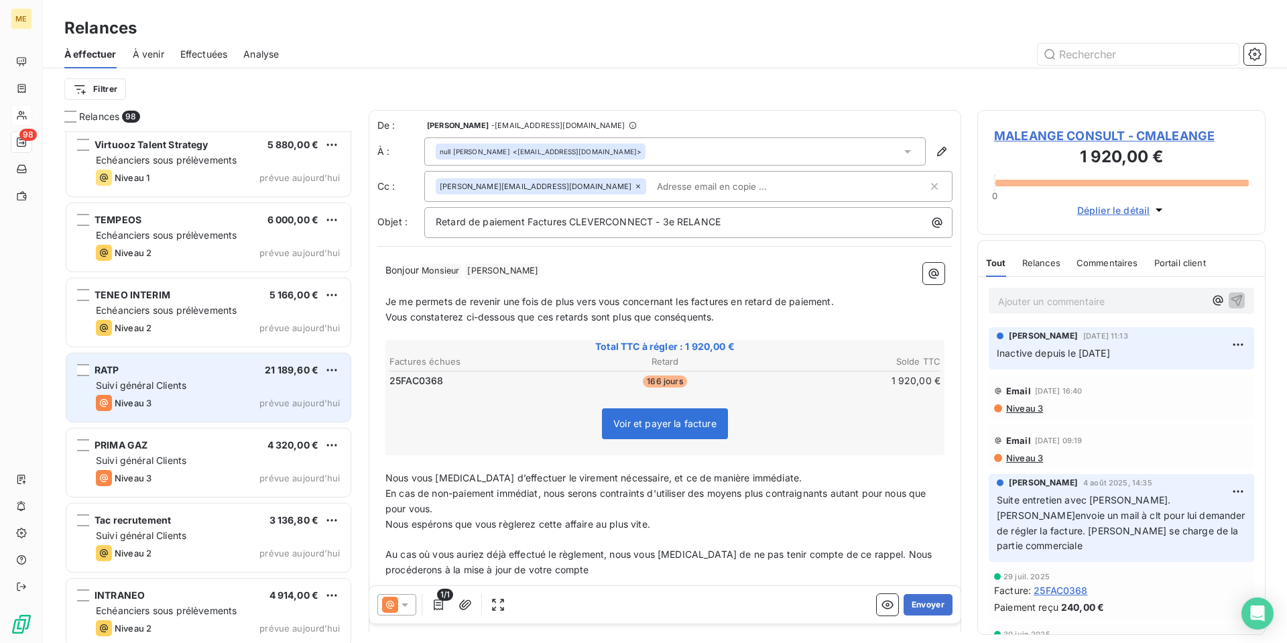
click at [214, 390] on div "Suivi général Clients" at bounding box center [218, 385] width 244 height 13
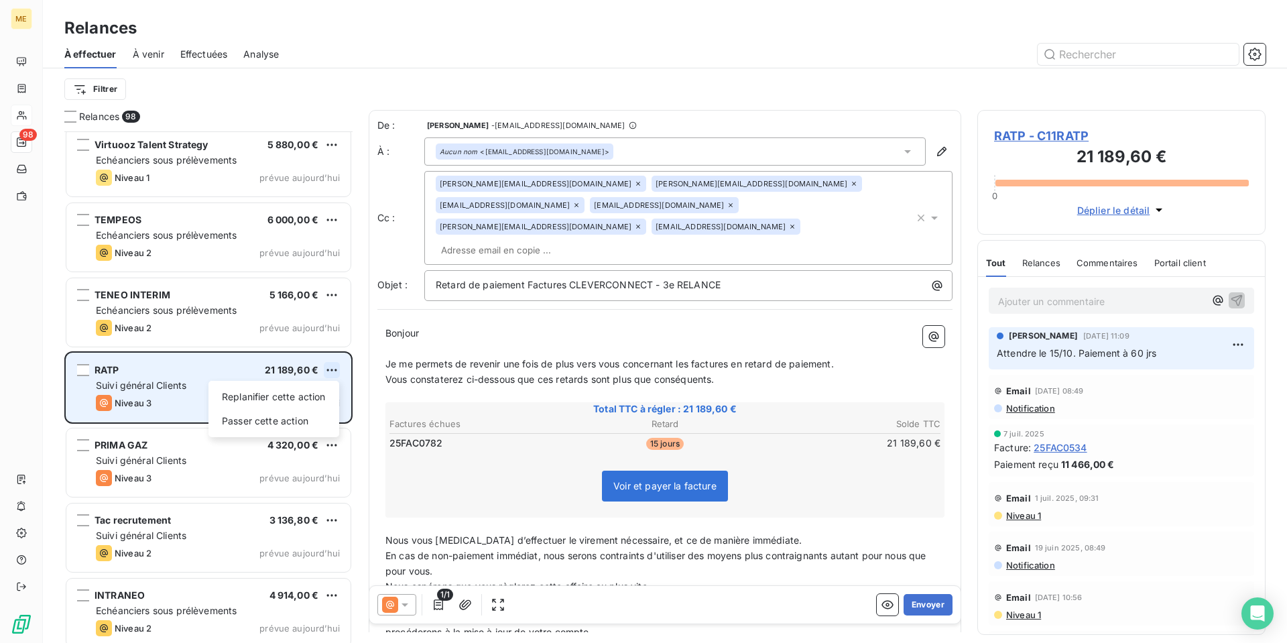
click at [332, 372] on html "ME 98 Relances À effectuer À venir Effectuées Analyse Filtrer Relances 98 RESEA…" at bounding box center [643, 321] width 1287 height 643
click at [328, 389] on div "Replanifier cette action" at bounding box center [274, 396] width 120 height 21
select select "9"
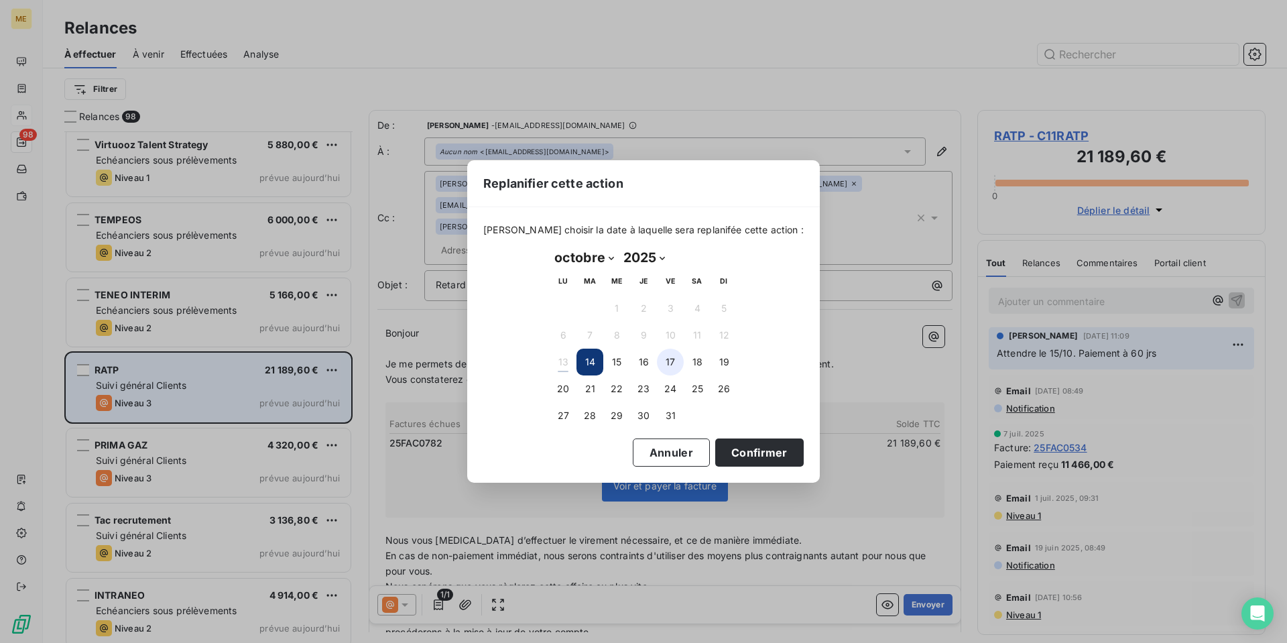
click at [662, 364] on button "17" at bounding box center [670, 361] width 27 height 27
click at [738, 446] on button "Confirmer" at bounding box center [759, 452] width 88 height 28
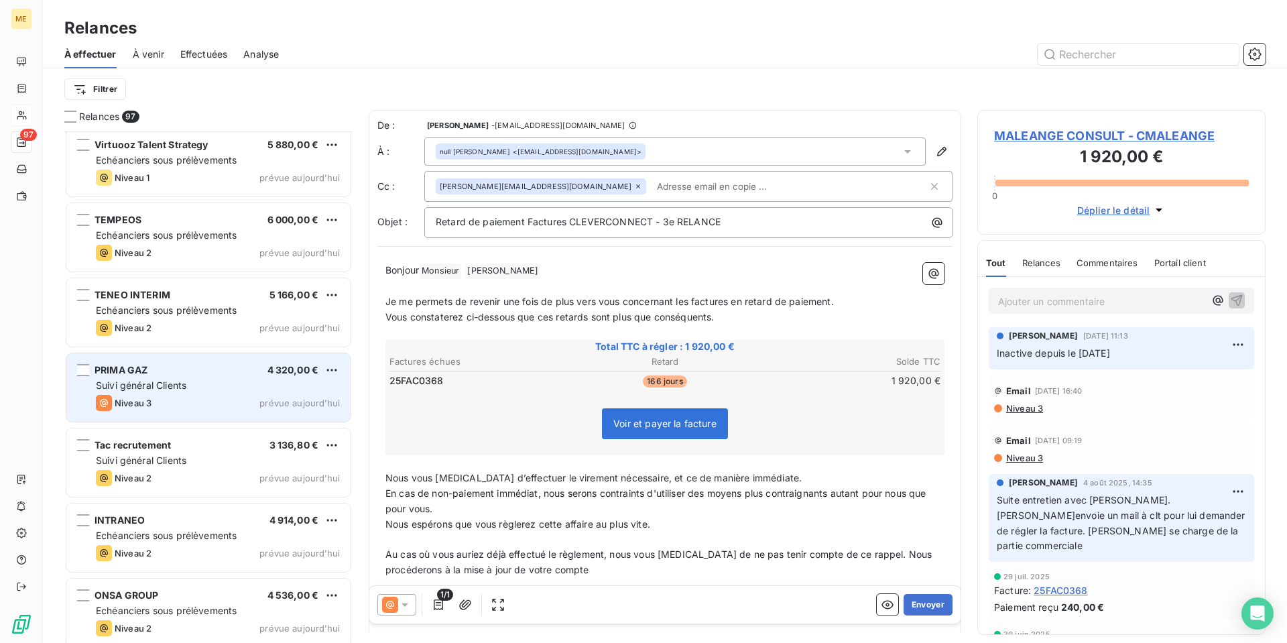
click at [190, 408] on div "Niveau 3 prévue aujourd’hui" at bounding box center [218, 403] width 244 height 16
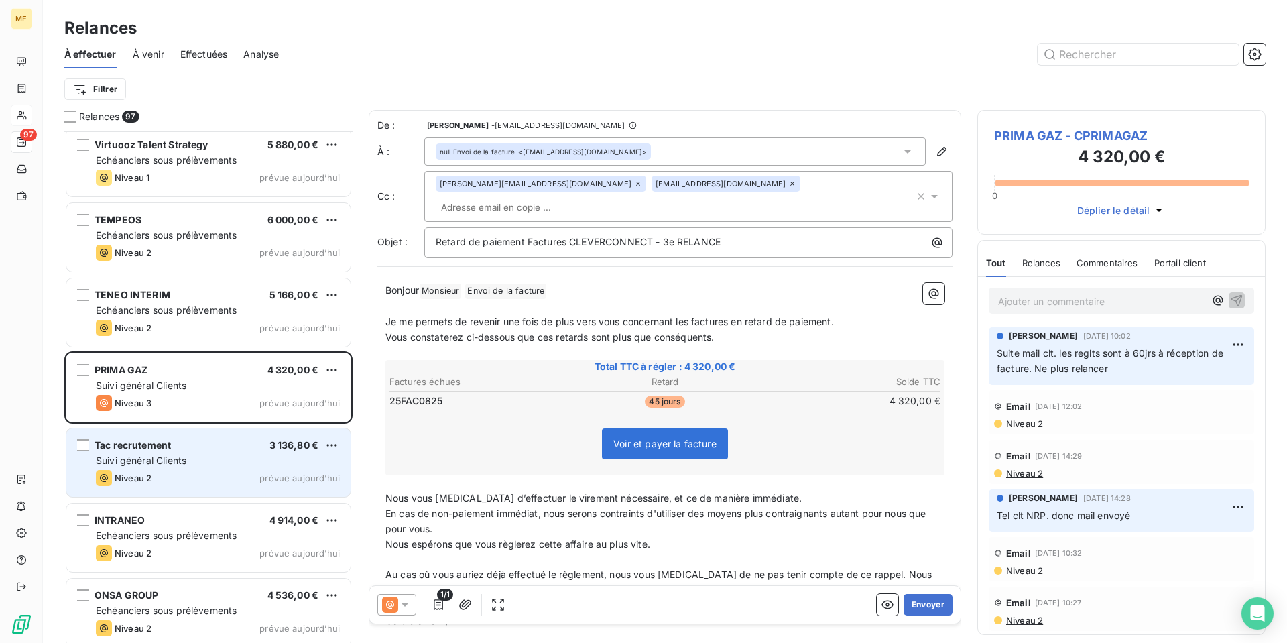
click at [218, 460] on div "Suivi général Clients" at bounding box center [218, 460] width 244 height 13
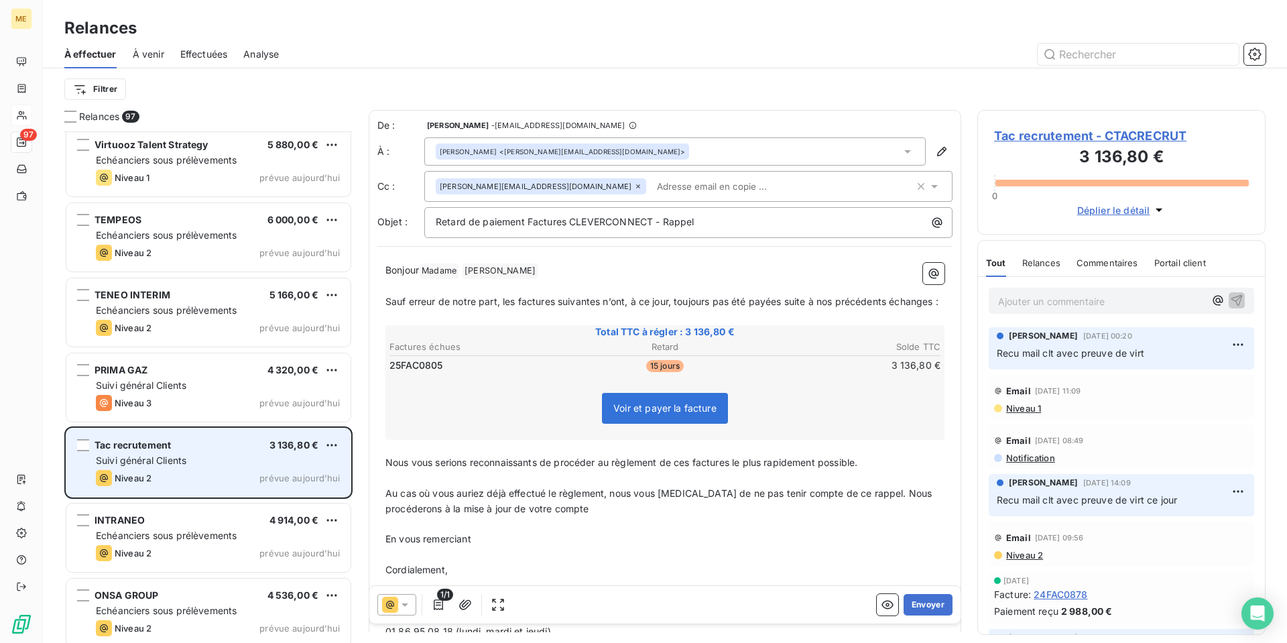
scroll to position [1274, 0]
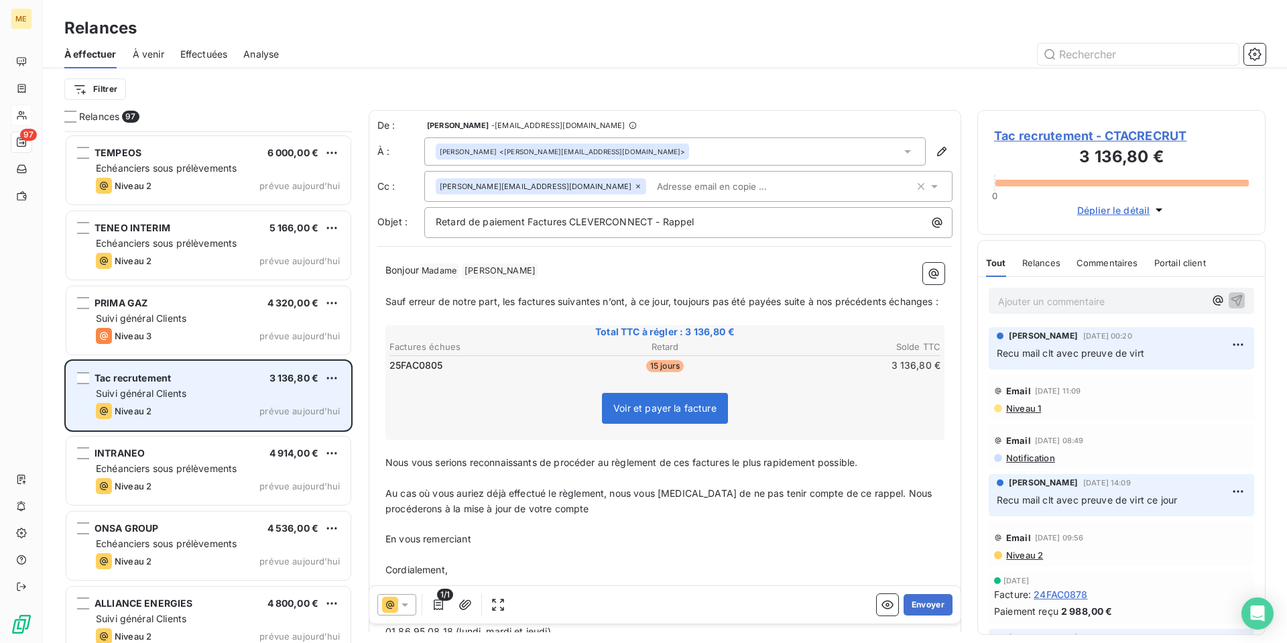
click at [218, 458] on div "INTRANEO 4 914,00 €" at bounding box center [218, 453] width 244 height 12
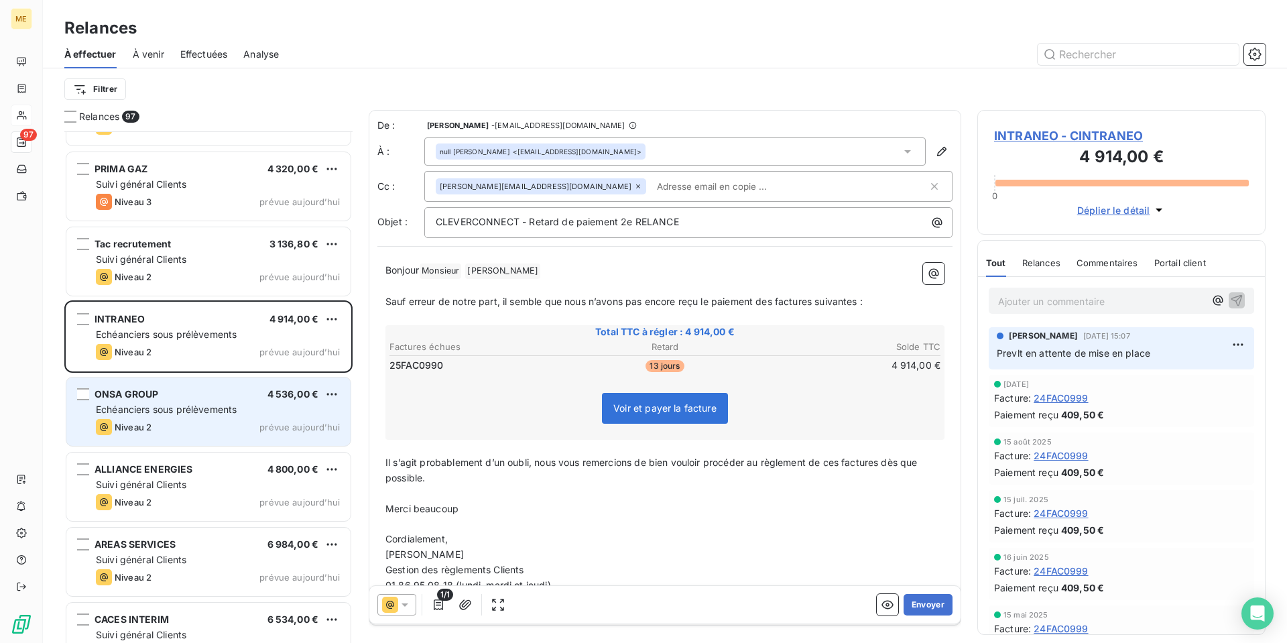
scroll to position [1475, 0]
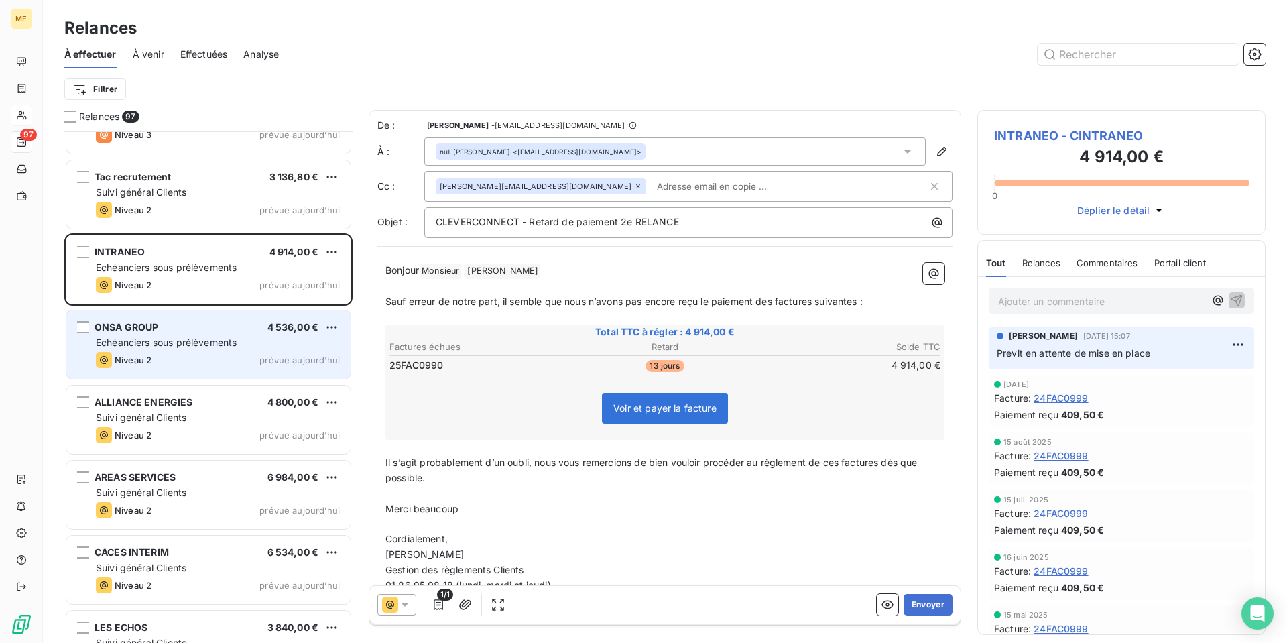
click at [216, 438] on div "Niveau 2 prévue aujourd’hui" at bounding box center [218, 435] width 244 height 16
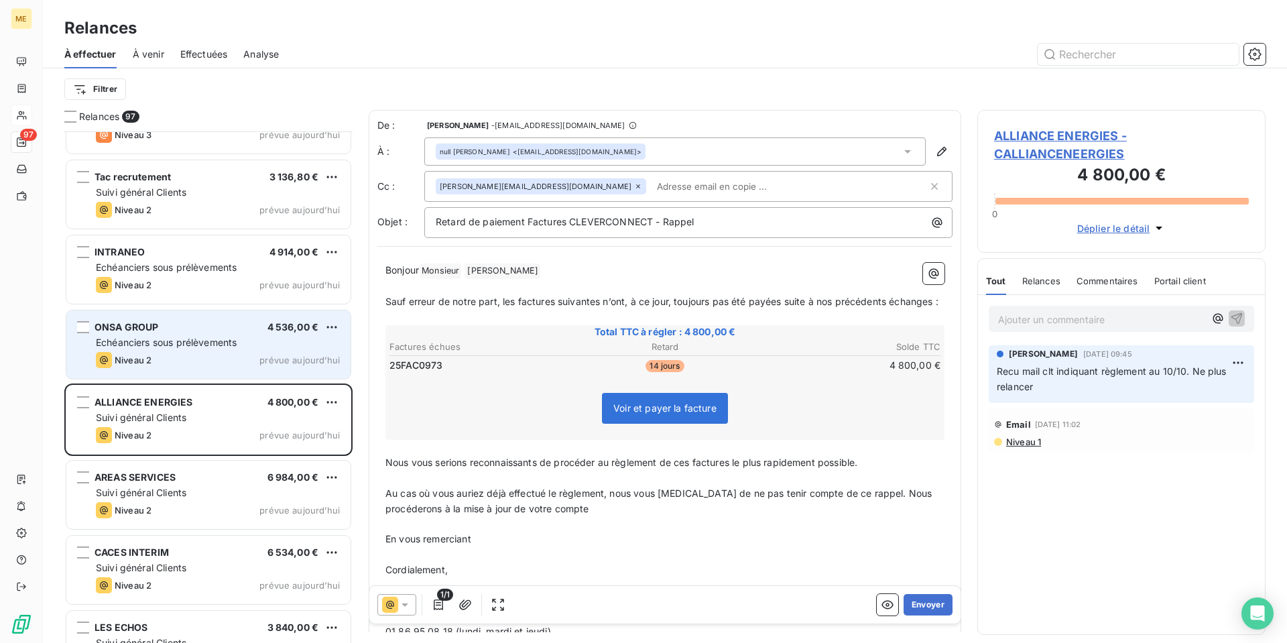
scroll to position [1542, 0]
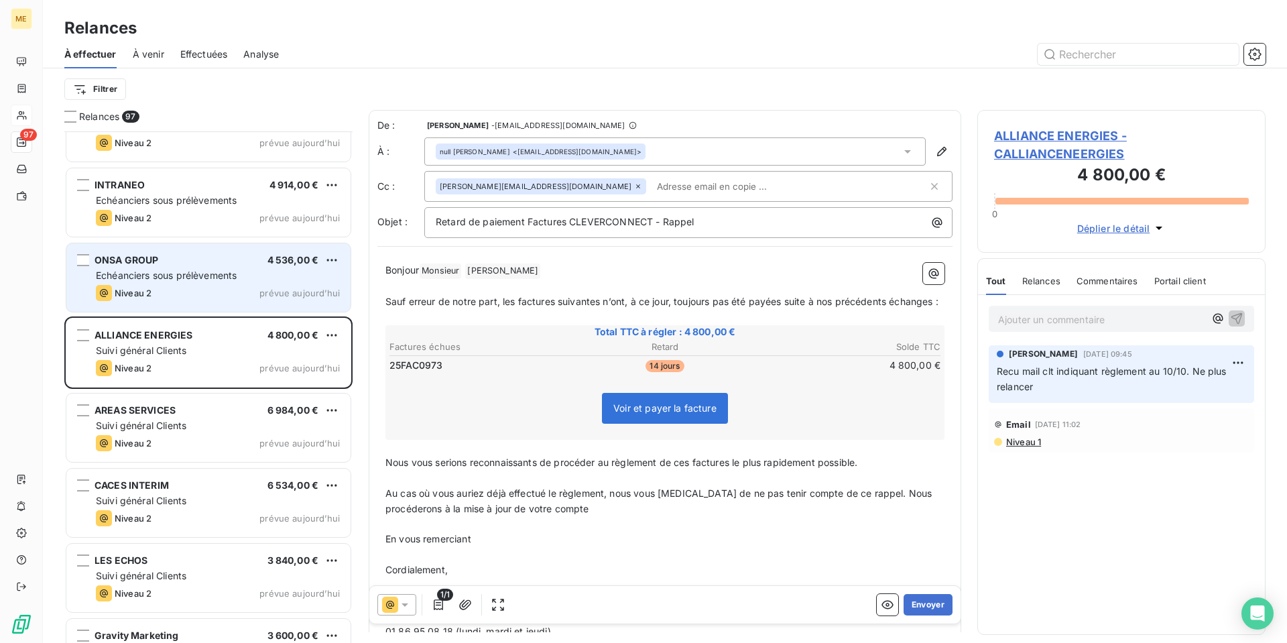
click at [216, 438] on div "Niveau 2 prévue aujourd’hui" at bounding box center [218, 443] width 244 height 16
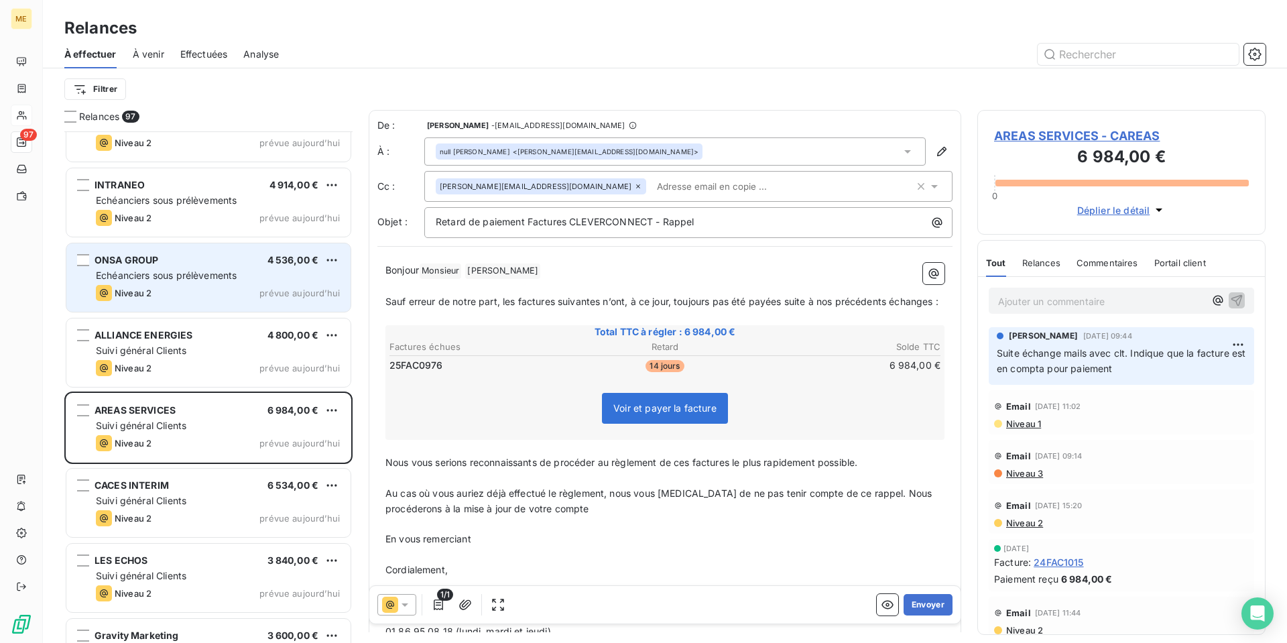
scroll to position [1609, 0]
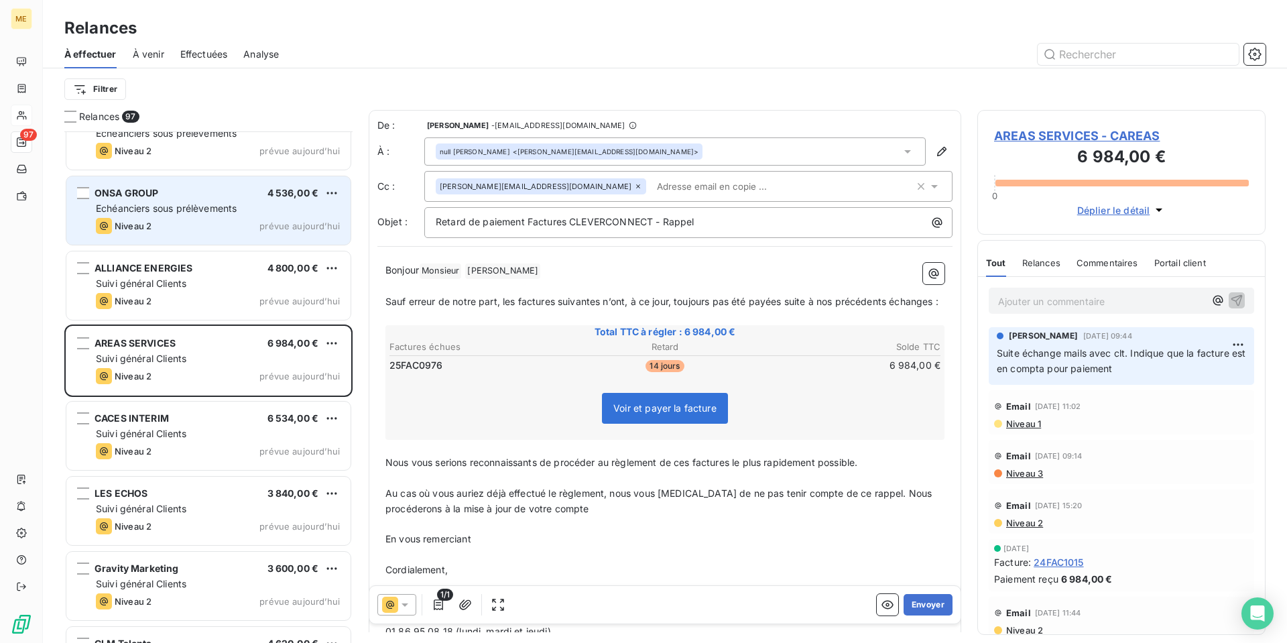
click at [216, 438] on div "Suivi général Clients" at bounding box center [218, 433] width 244 height 13
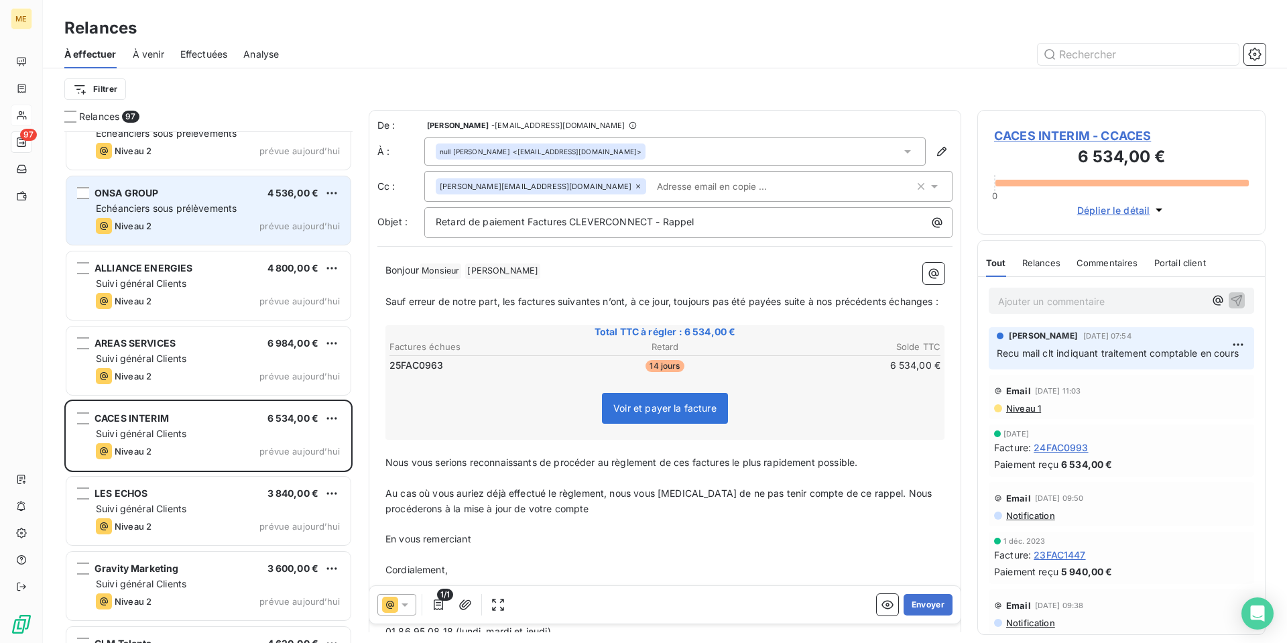
scroll to position [1676, 0]
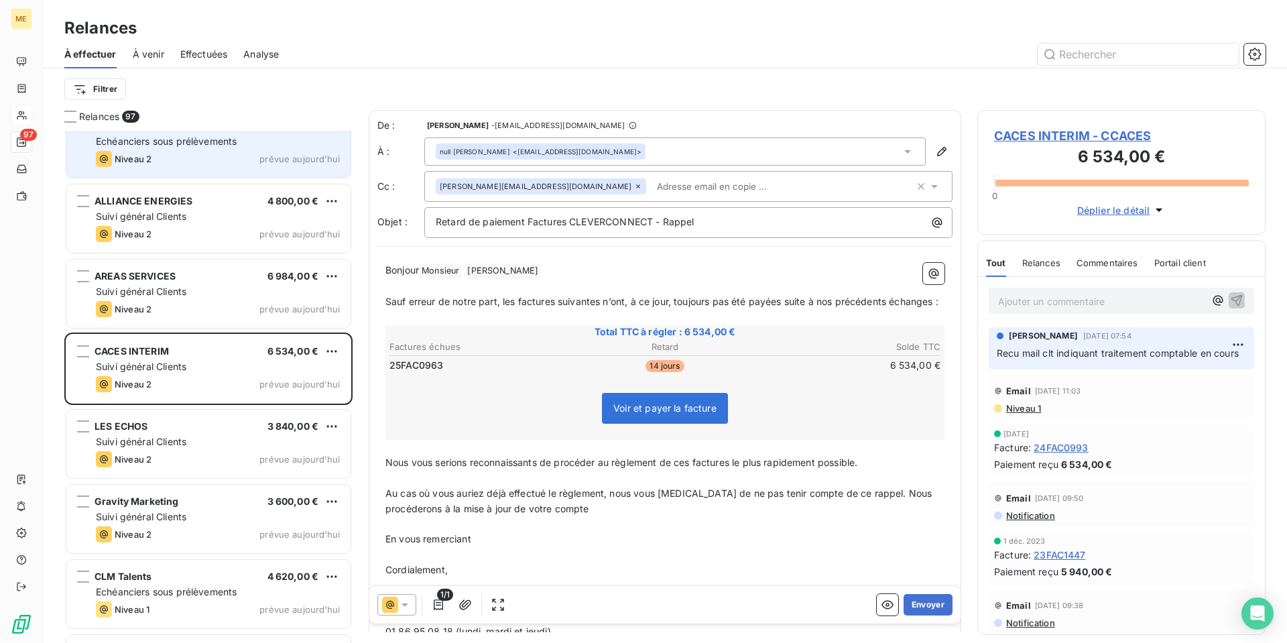
click at [216, 438] on div "Suivi général Clients" at bounding box center [218, 441] width 244 height 13
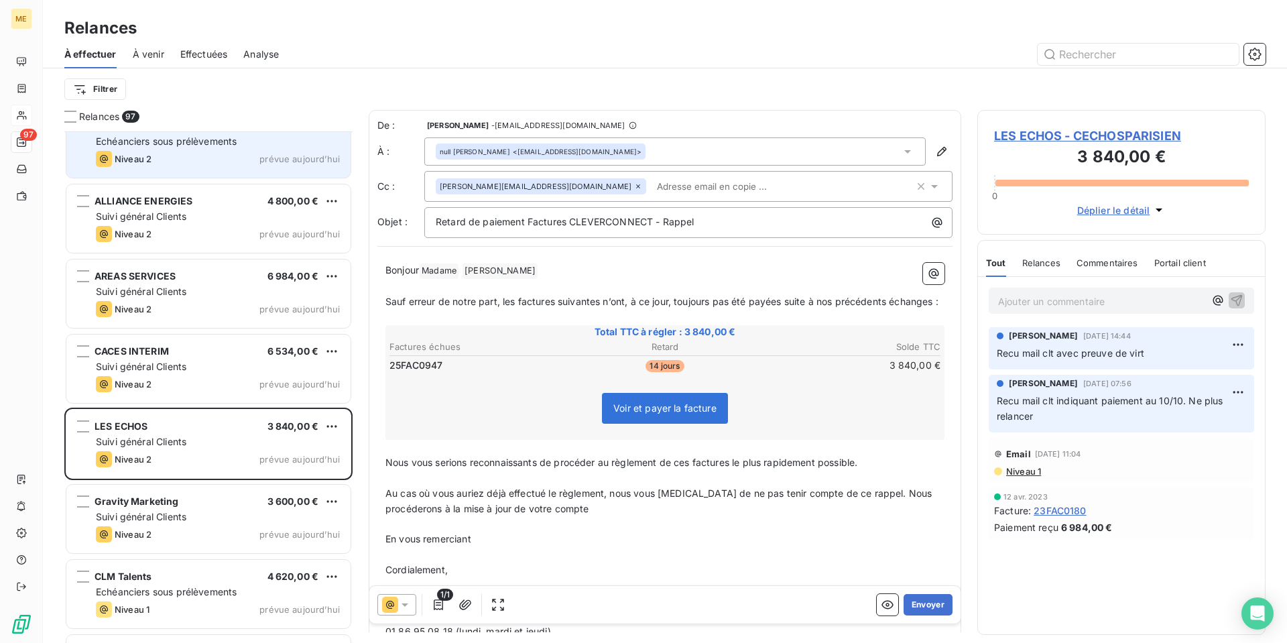
scroll to position [1743, 0]
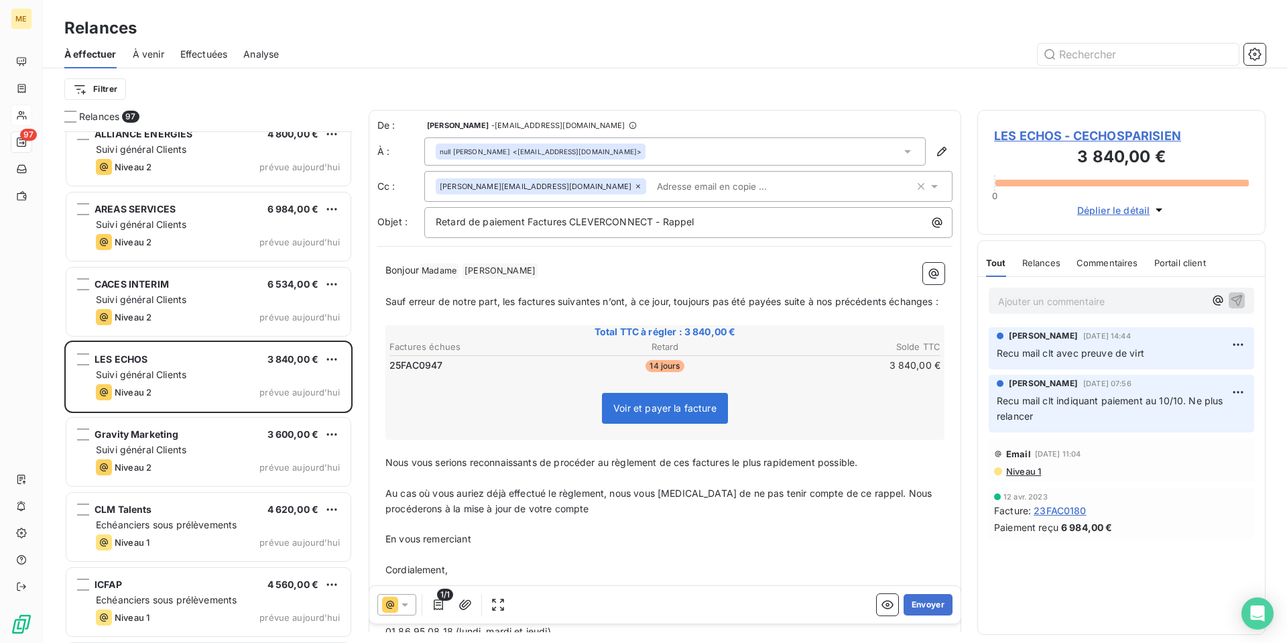
click at [216, 438] on div "Gravity Marketing 3 600,00 €" at bounding box center [218, 434] width 244 height 12
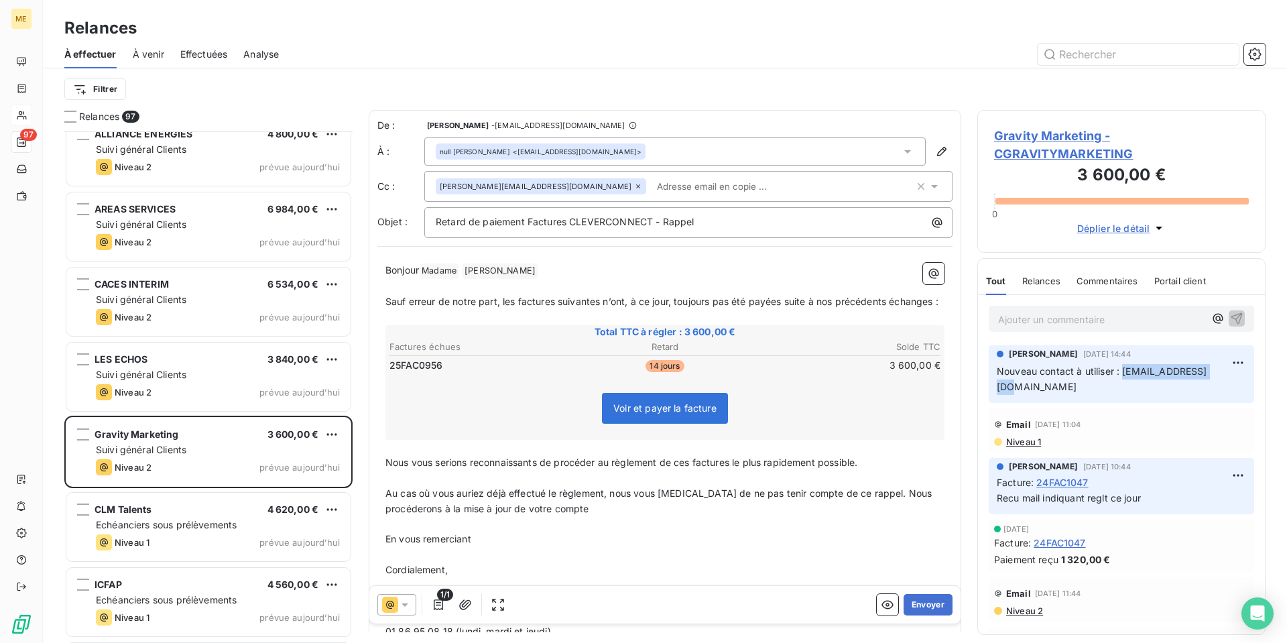
drag, startPoint x: 1224, startPoint y: 375, endPoint x: 1124, endPoint y: 377, distance: 99.9
click at [1124, 377] on p "Nouveau contact à utiliser : [EMAIL_ADDRESS][DOMAIN_NAME]" at bounding box center [1120, 379] width 249 height 31
copy span "[EMAIL_ADDRESS][DOMAIN_NAME]"
click at [935, 145] on icon "button" at bounding box center [941, 151] width 13 height 13
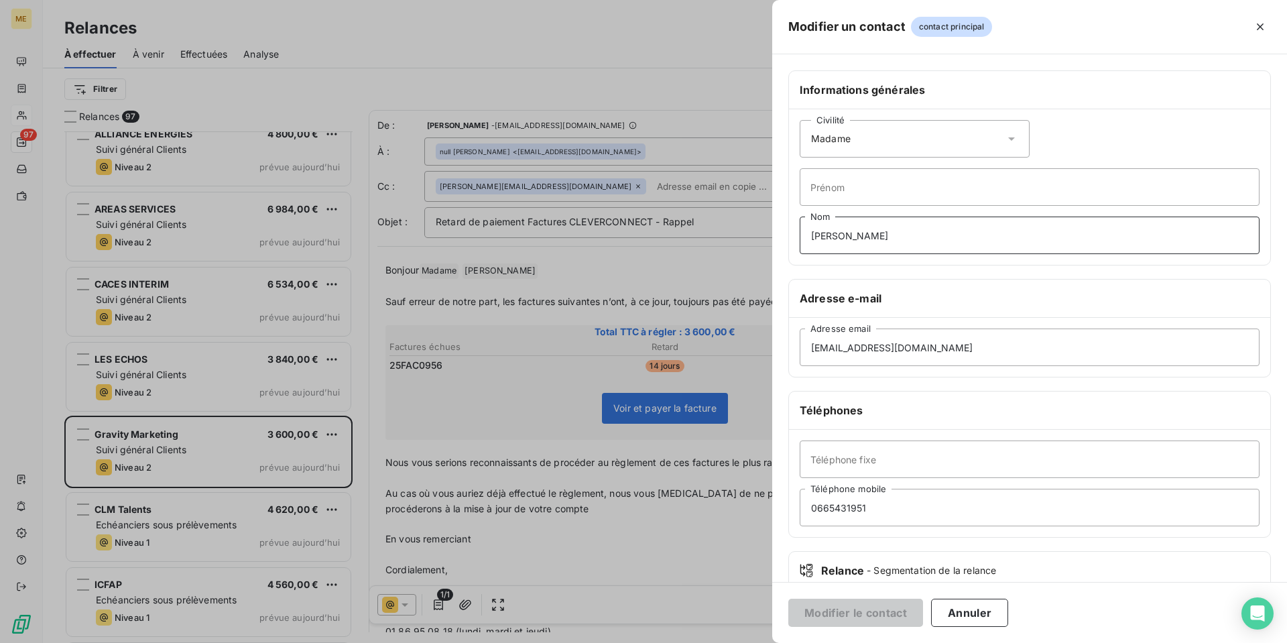
drag, startPoint x: 919, startPoint y: 235, endPoint x: 554, endPoint y: 246, distance: 364.7
click at [555, 642] on div "Modifier un contact contact principal Informations générales Civilité Madame Pr…" at bounding box center [643, 643] width 1287 height 0
drag, startPoint x: 953, startPoint y: 348, endPoint x: 549, endPoint y: 352, distance: 404.7
click at [549, 642] on div "Modifier un contact contact principal Informations générales Civilité Madame Pr…" at bounding box center [643, 643] width 1287 height 0
paste input "wbakouan@geninc"
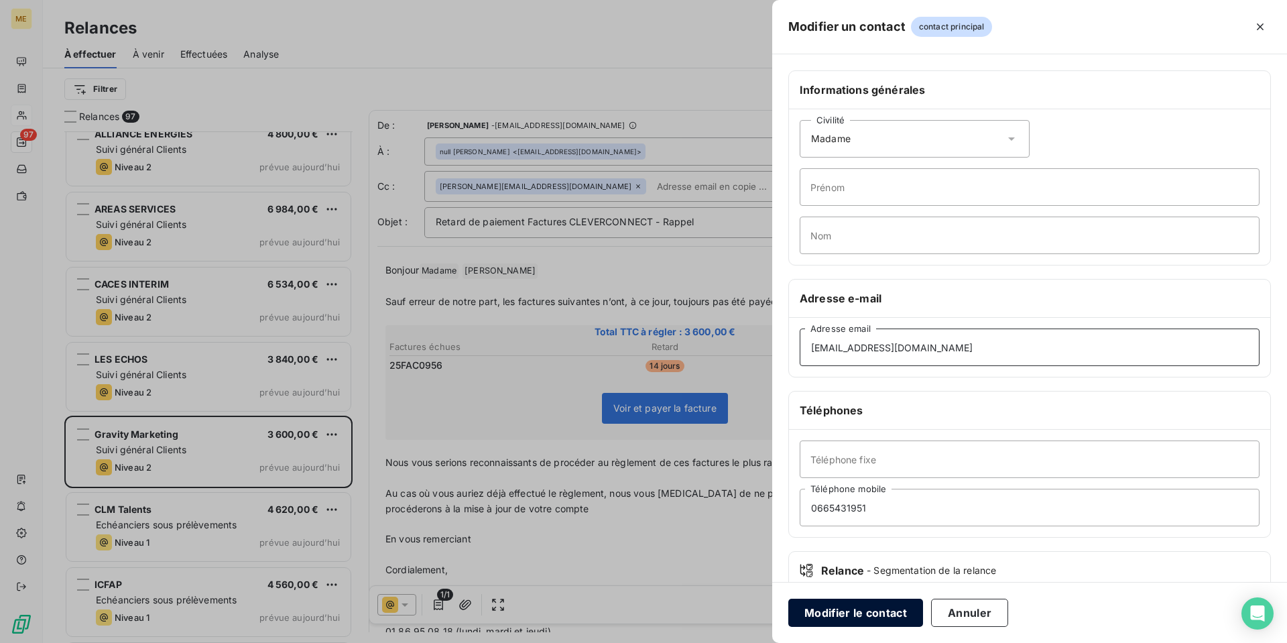
type input "[EMAIL_ADDRESS][DOMAIN_NAME]"
click at [871, 612] on button "Modifier le contact" at bounding box center [855, 612] width 135 height 28
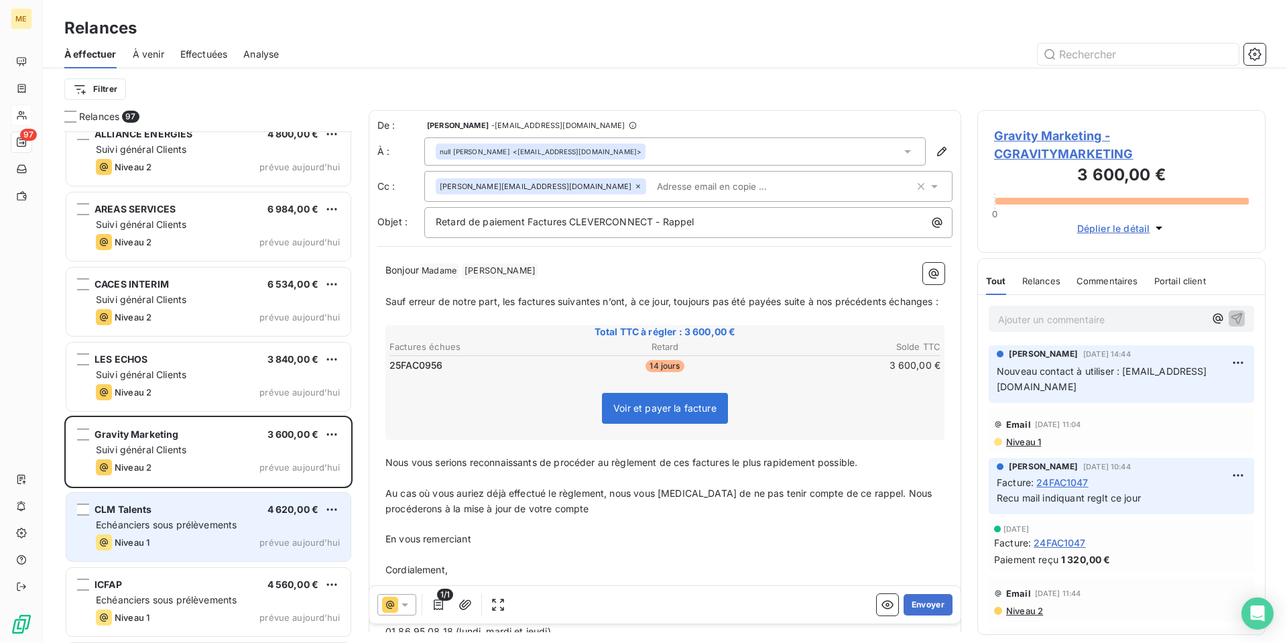
click at [161, 531] on div "Echéanciers sous prélèvements" at bounding box center [218, 524] width 244 height 13
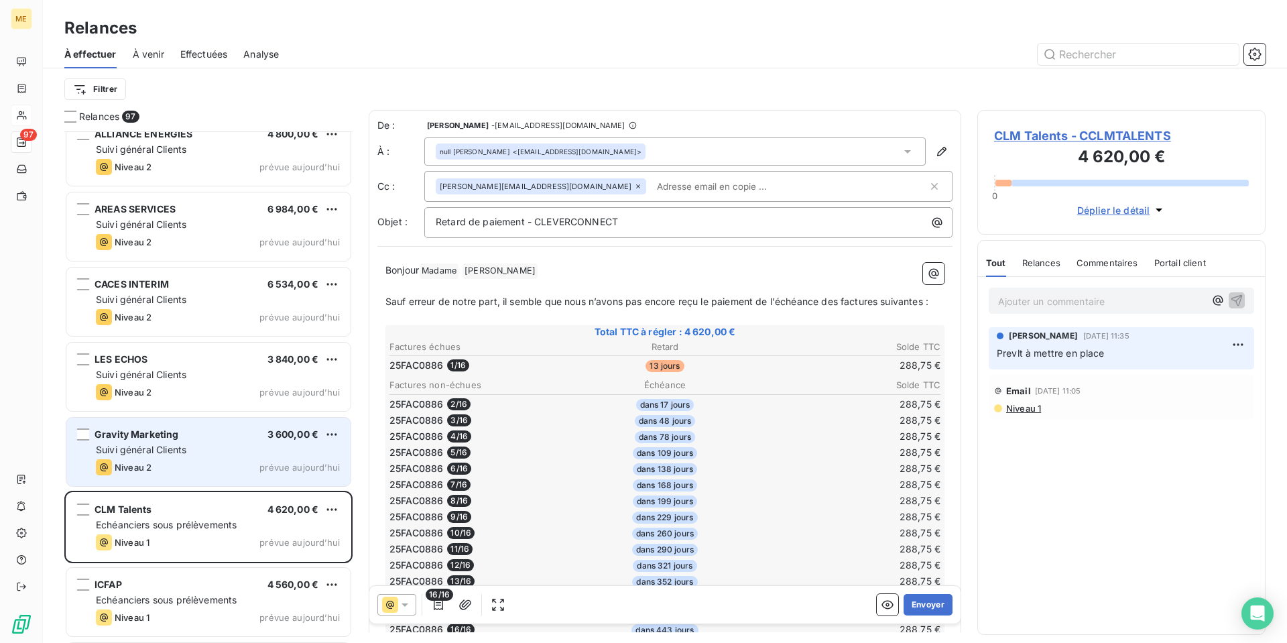
click at [182, 458] on div "Gravity Marketing 3 600,00 € Suivi général Clients Niveau 2 prévue [DATE]" at bounding box center [208, 451] width 284 height 68
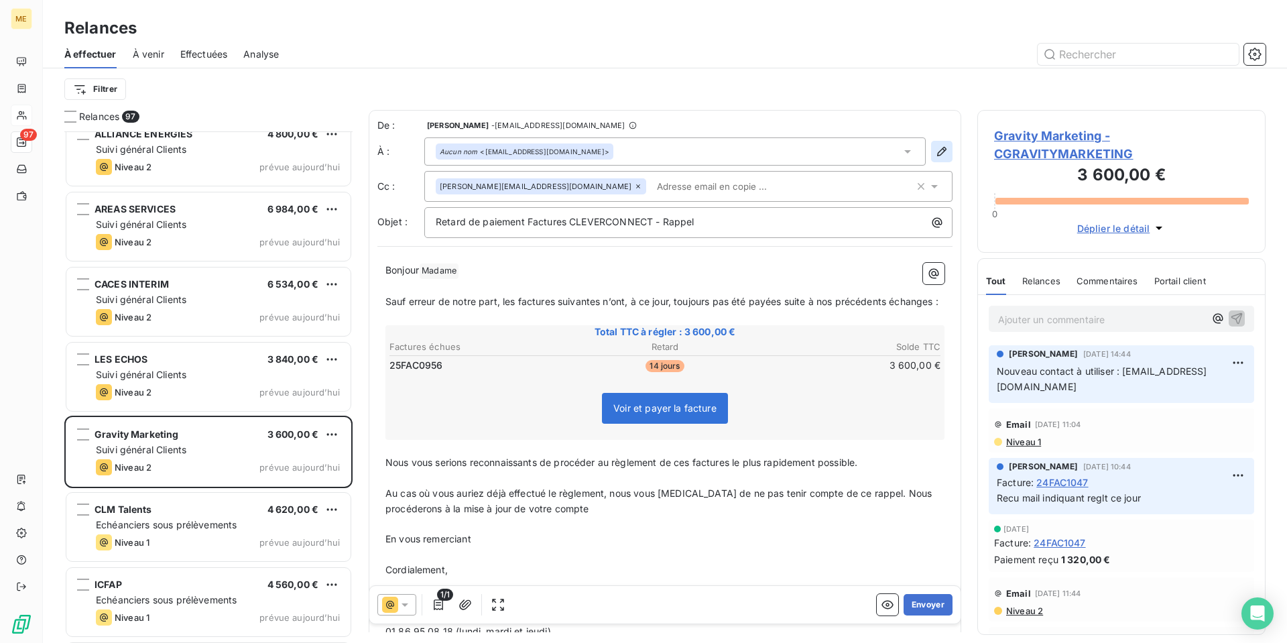
click at [935, 151] on icon "button" at bounding box center [941, 151] width 13 height 13
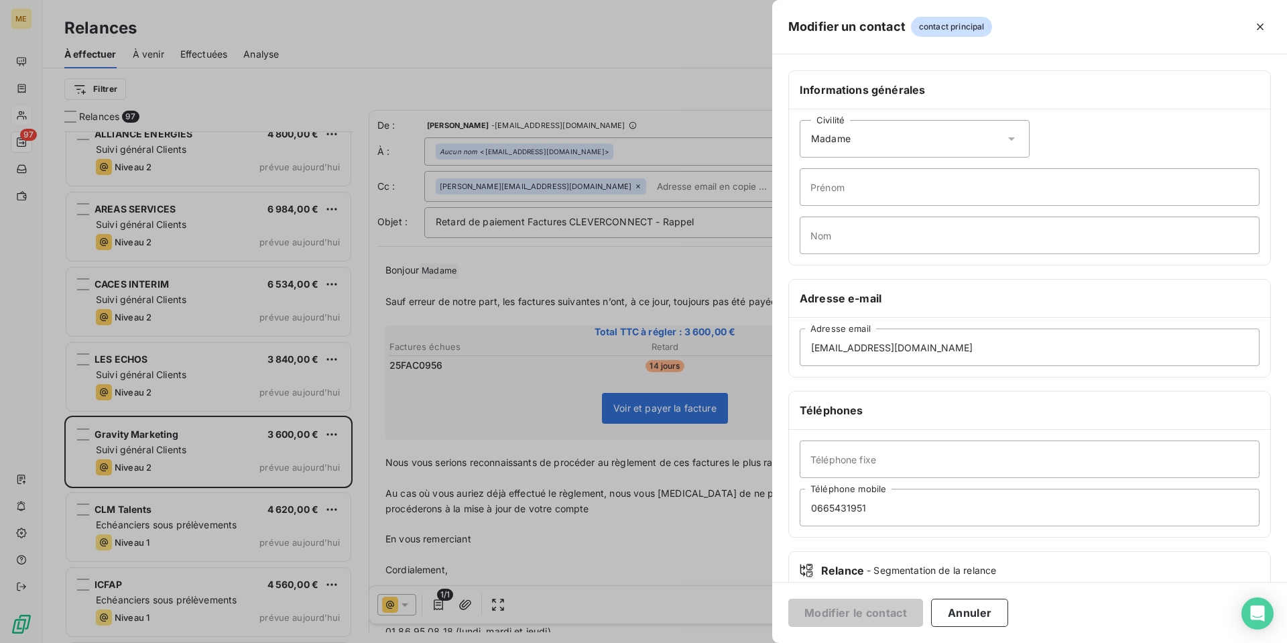
click at [1004, 139] on icon at bounding box center [1010, 138] width 13 height 13
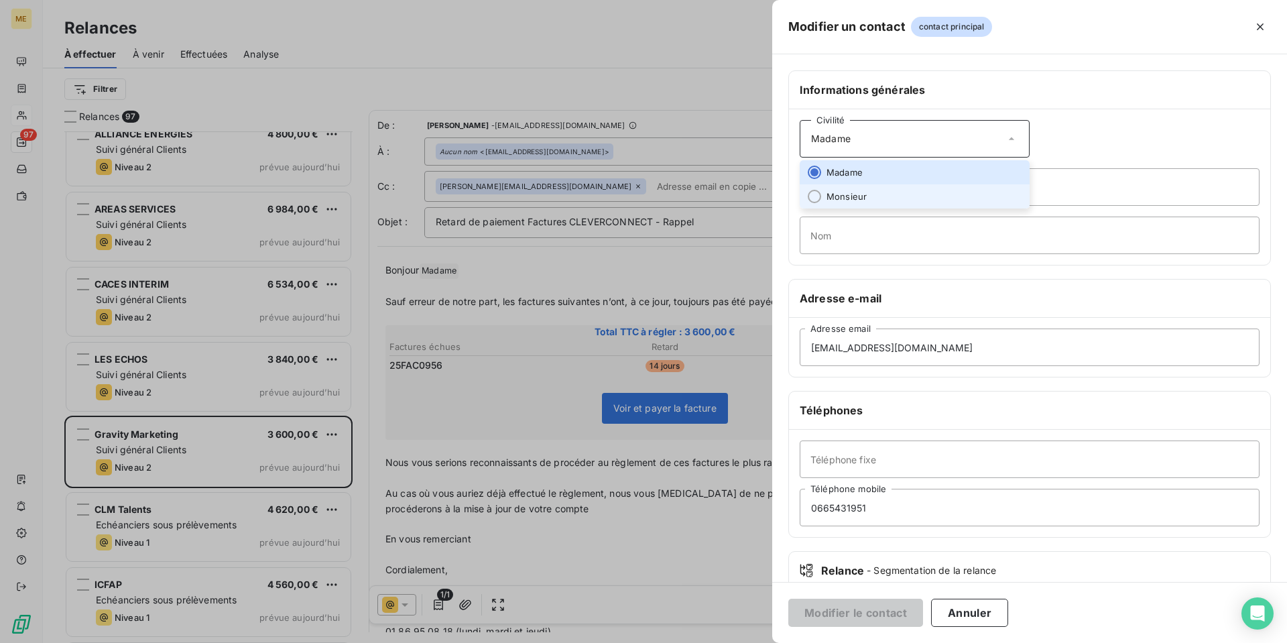
click at [923, 198] on li "Monsieur" at bounding box center [914, 196] width 230 height 24
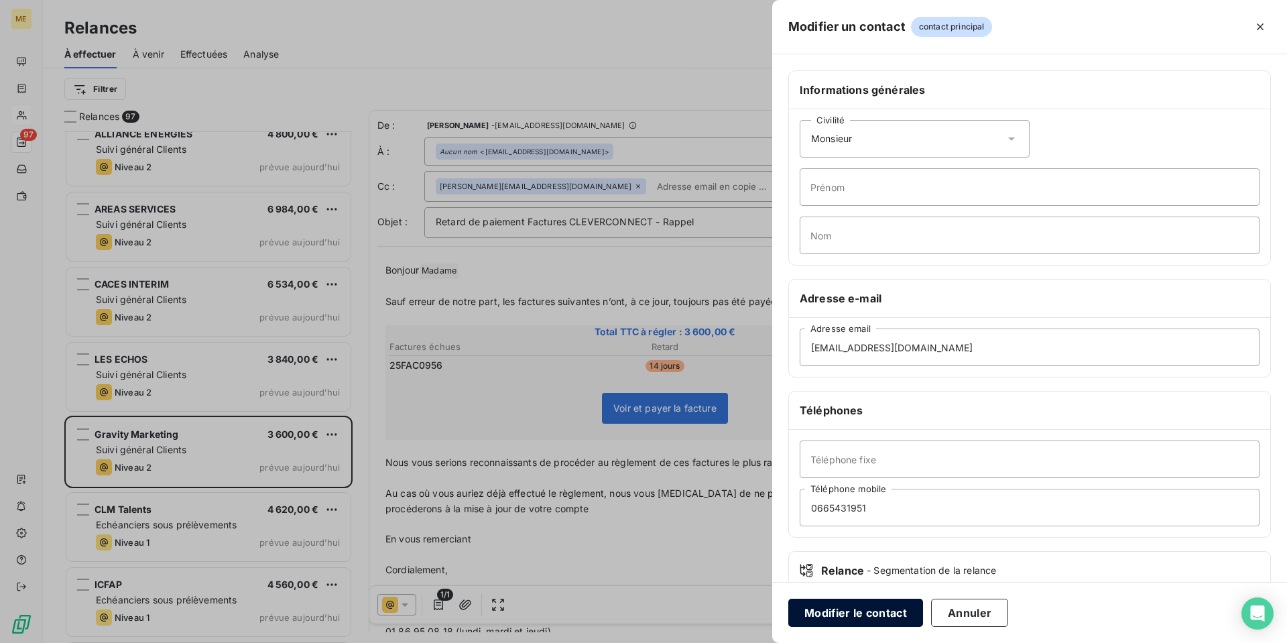
click at [875, 614] on button "Modifier le contact" at bounding box center [855, 612] width 135 height 28
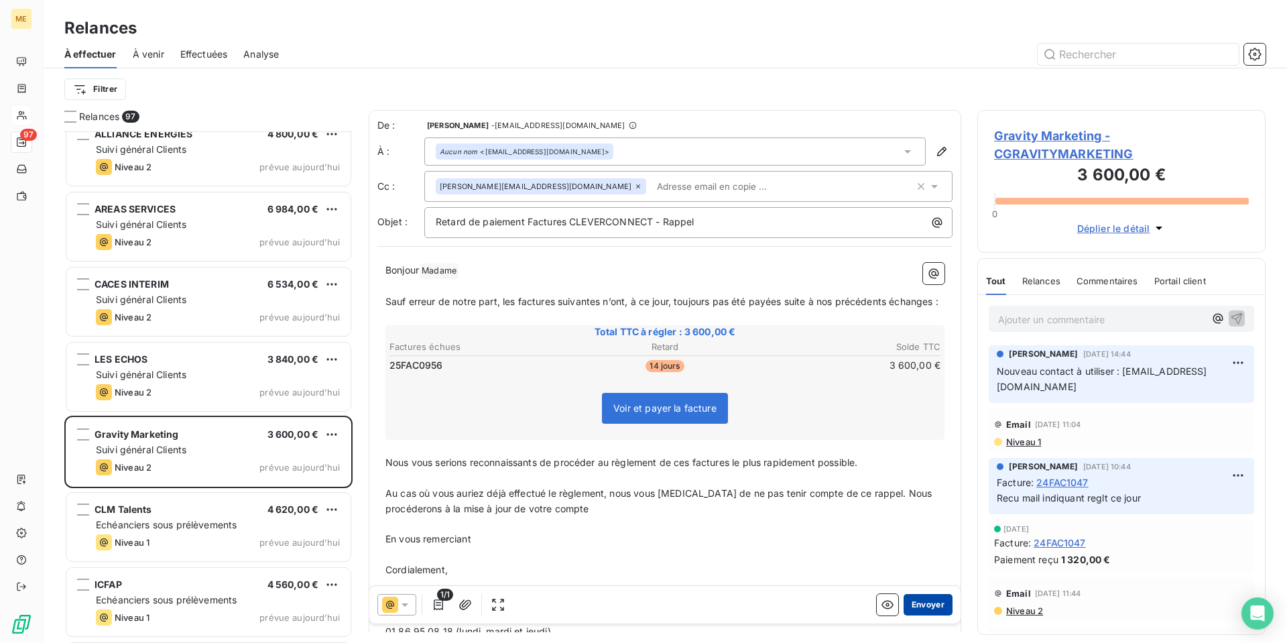
click at [919, 606] on button "Envoyer" at bounding box center [927, 604] width 49 height 21
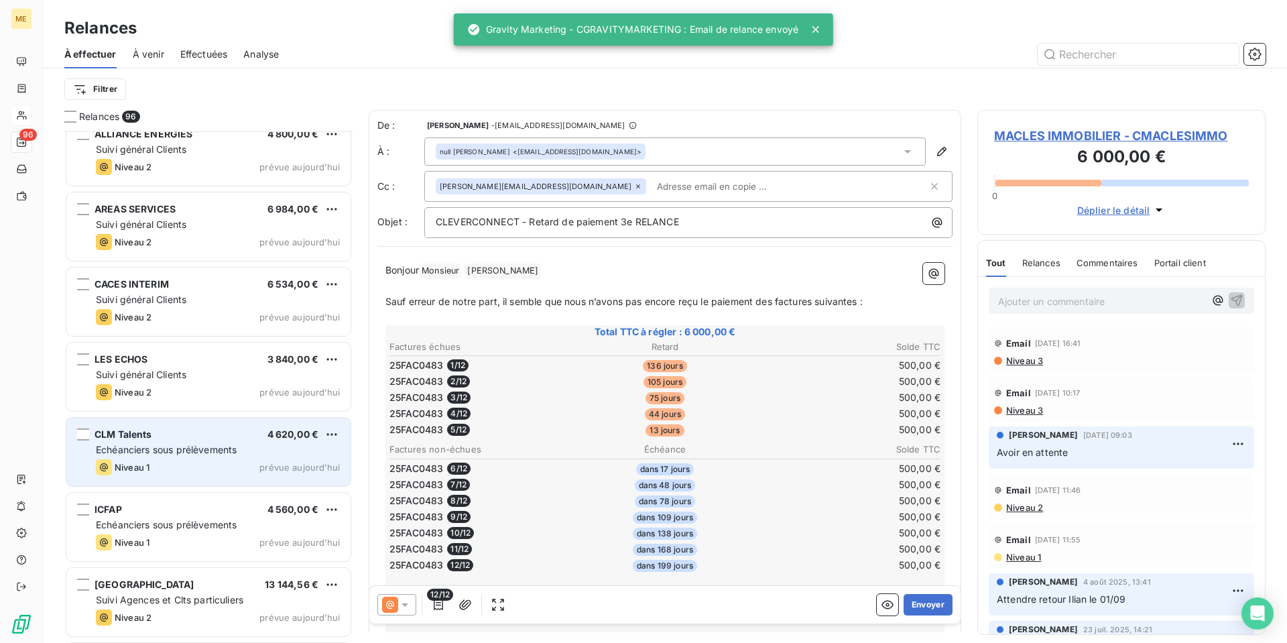
click at [228, 449] on span "Echéanciers sous prélèvements" at bounding box center [166, 449] width 141 height 11
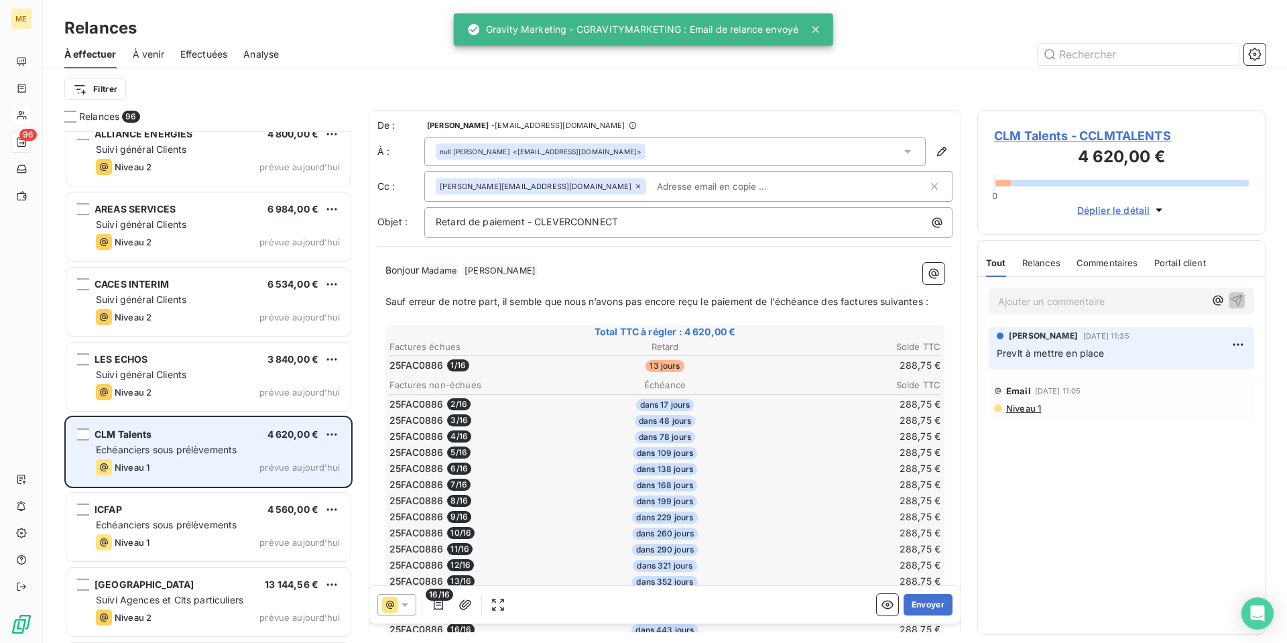
scroll to position [1877, 0]
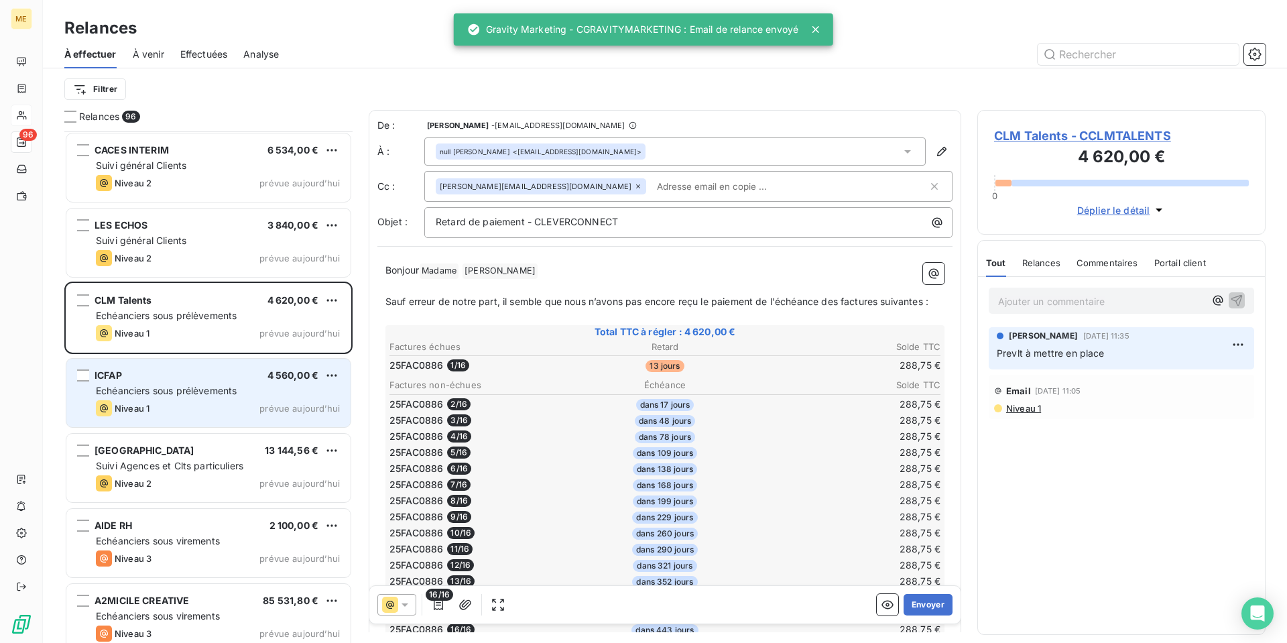
click at [206, 401] on div "Niveau 1 prévue aujourd’hui" at bounding box center [218, 408] width 244 height 16
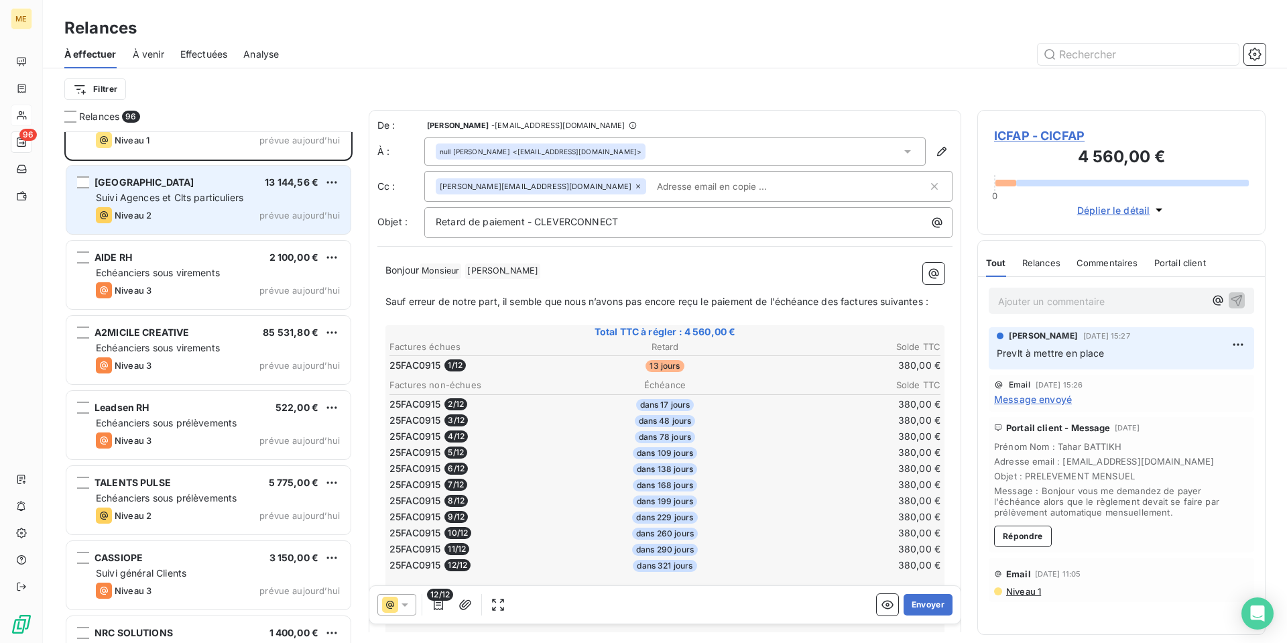
scroll to position [2212, 0]
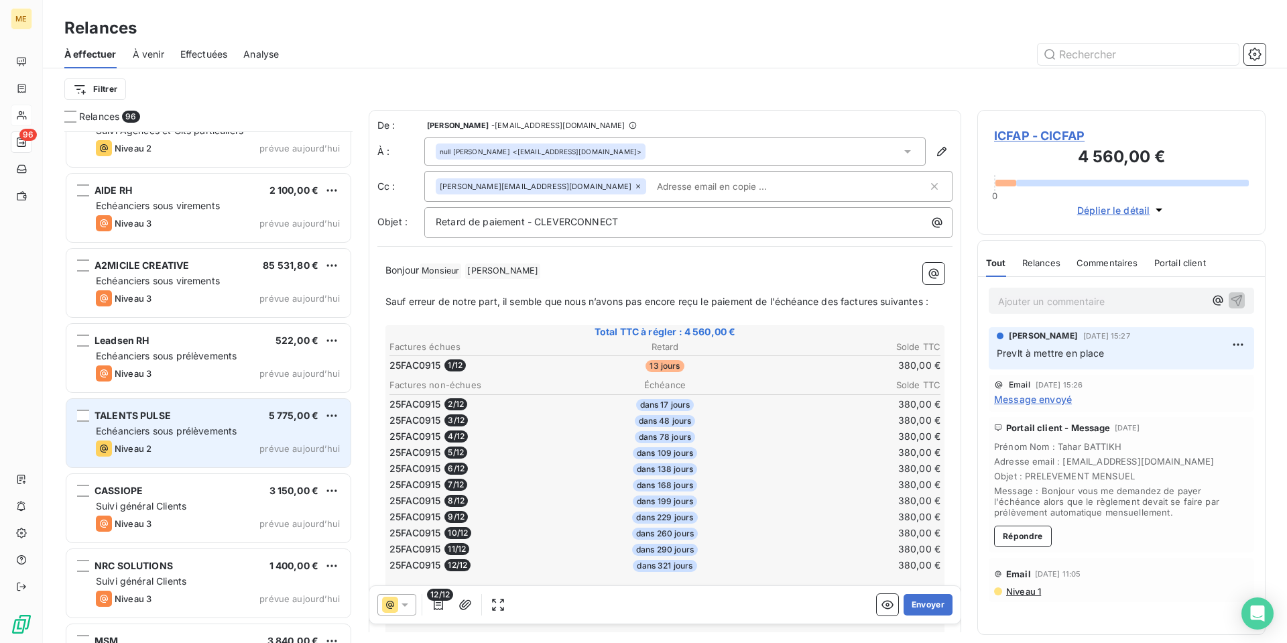
click at [204, 418] on div "TALENTS PULSE 5 775,00 €" at bounding box center [218, 415] width 244 height 12
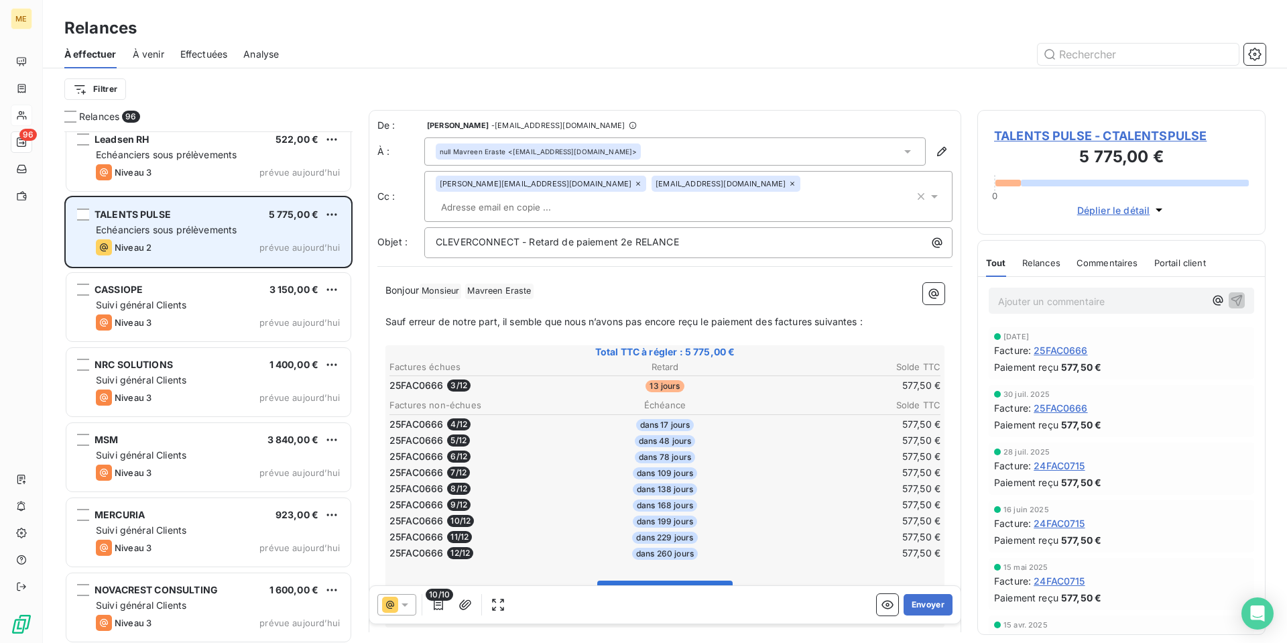
scroll to position [2480, 0]
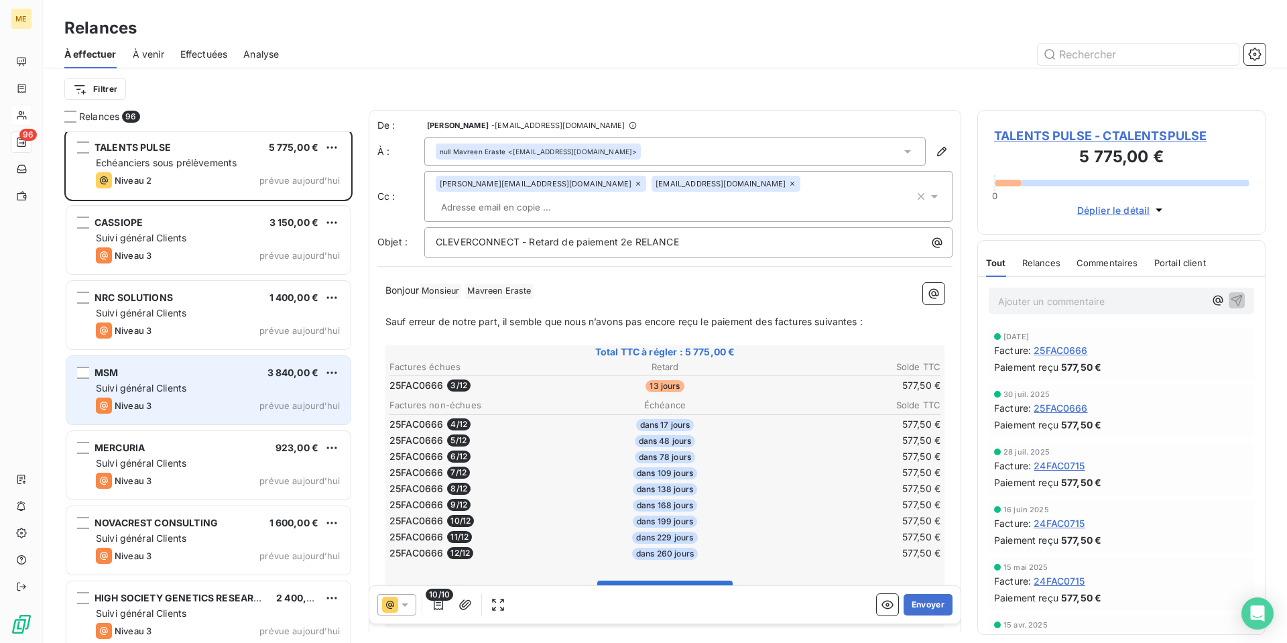
click at [217, 408] on div "Niveau 3 prévue aujourd’hui" at bounding box center [218, 405] width 244 height 16
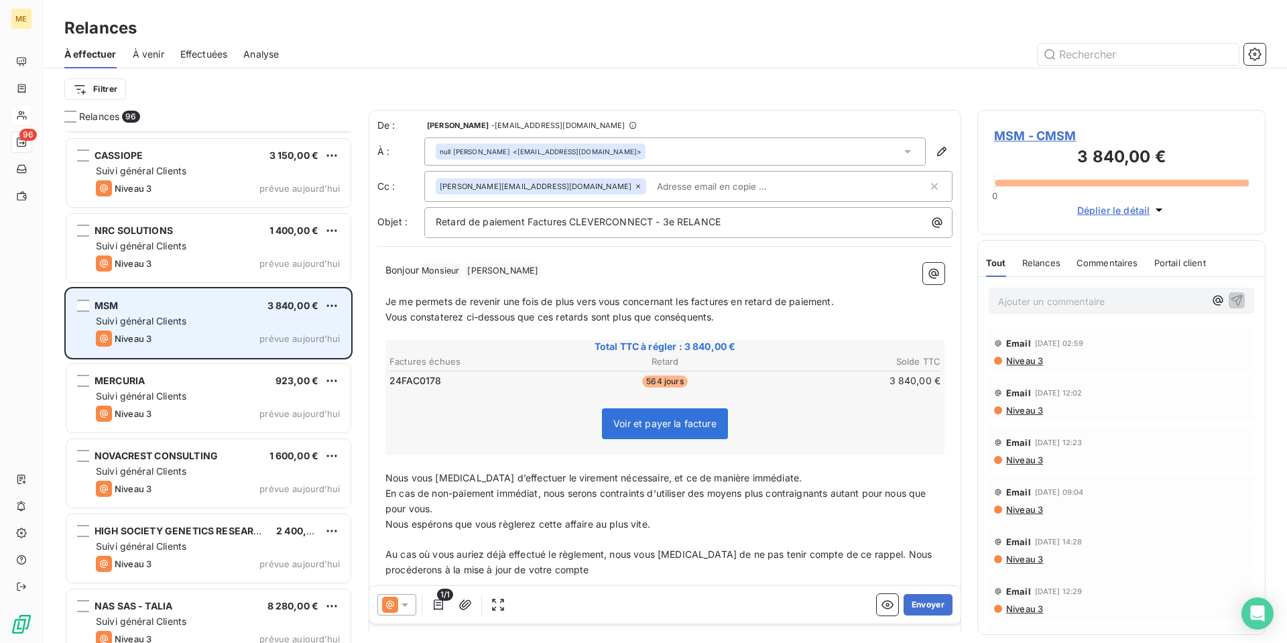
scroll to position [2614, 0]
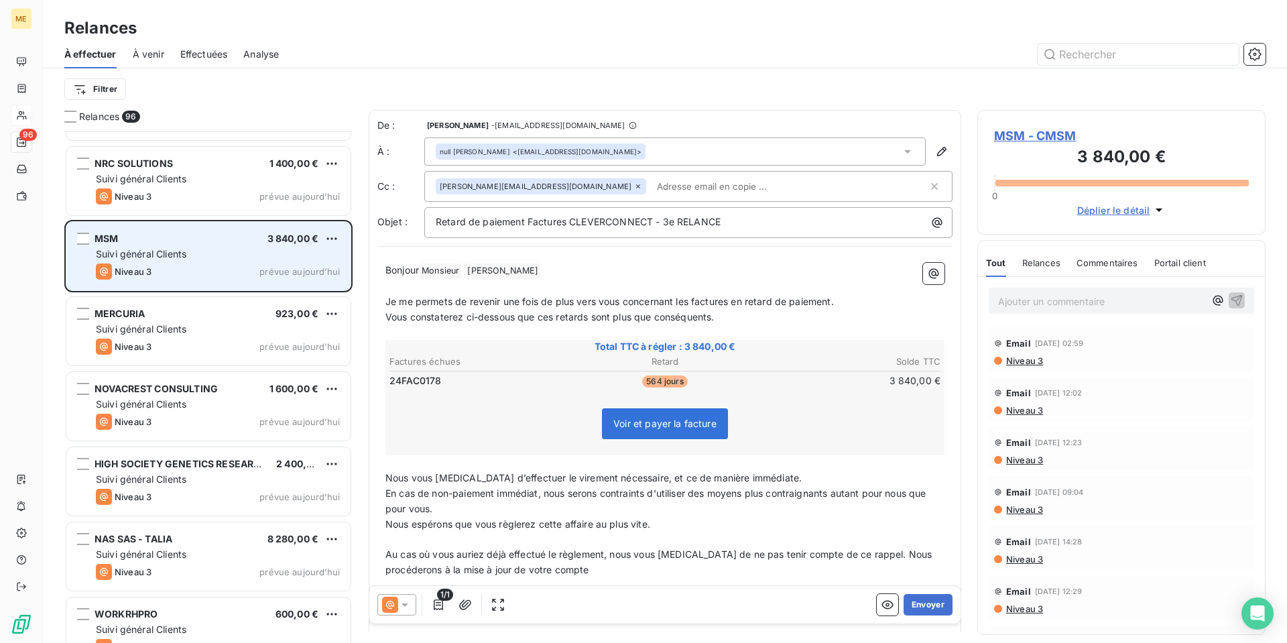
click at [217, 408] on div "Suivi général Clients" at bounding box center [218, 403] width 244 height 13
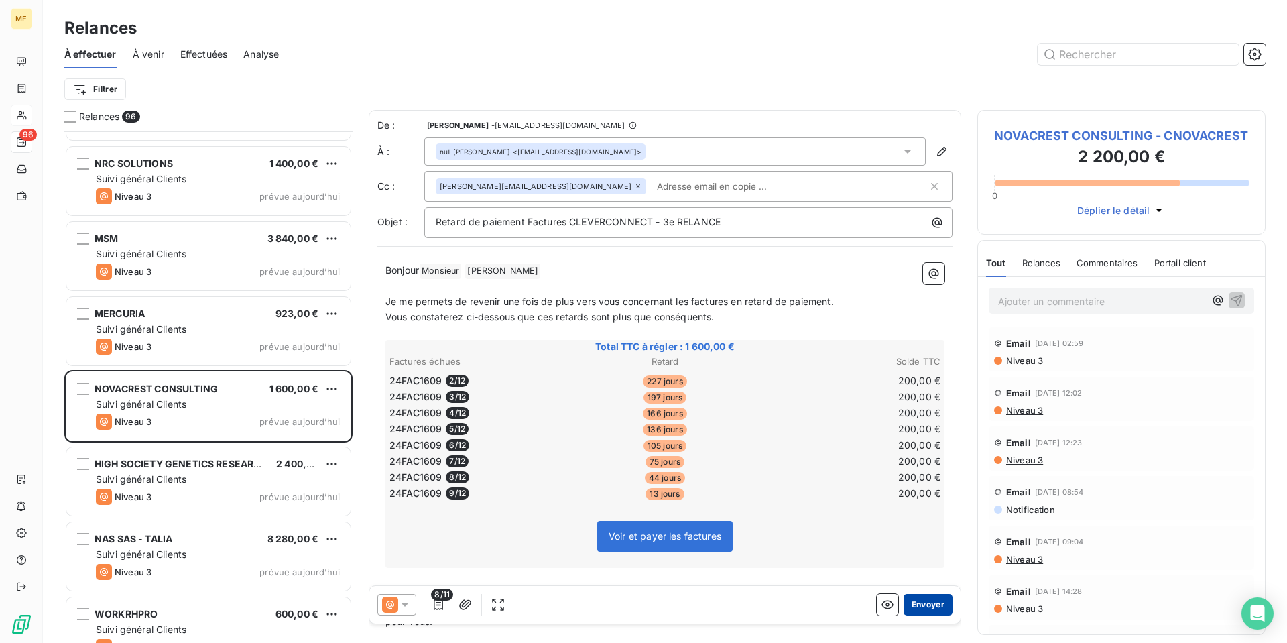
click at [922, 602] on button "Envoyer" at bounding box center [927, 604] width 49 height 21
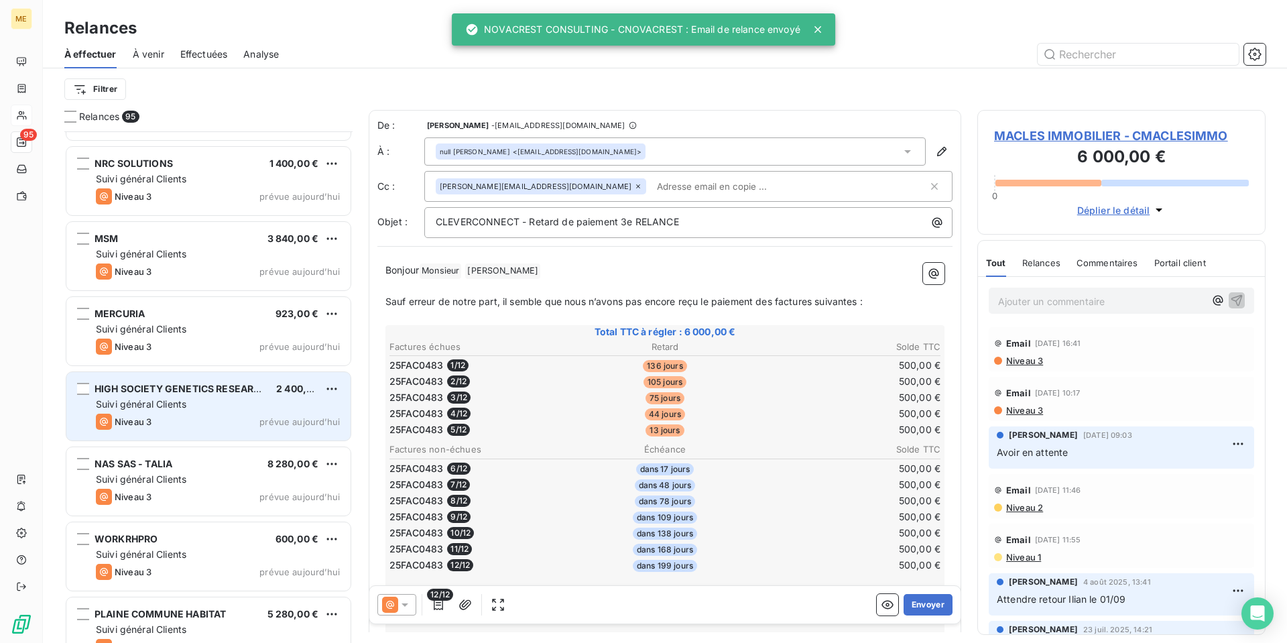
click at [215, 418] on div "Niveau 3 prévue aujourd’hui" at bounding box center [218, 421] width 244 height 16
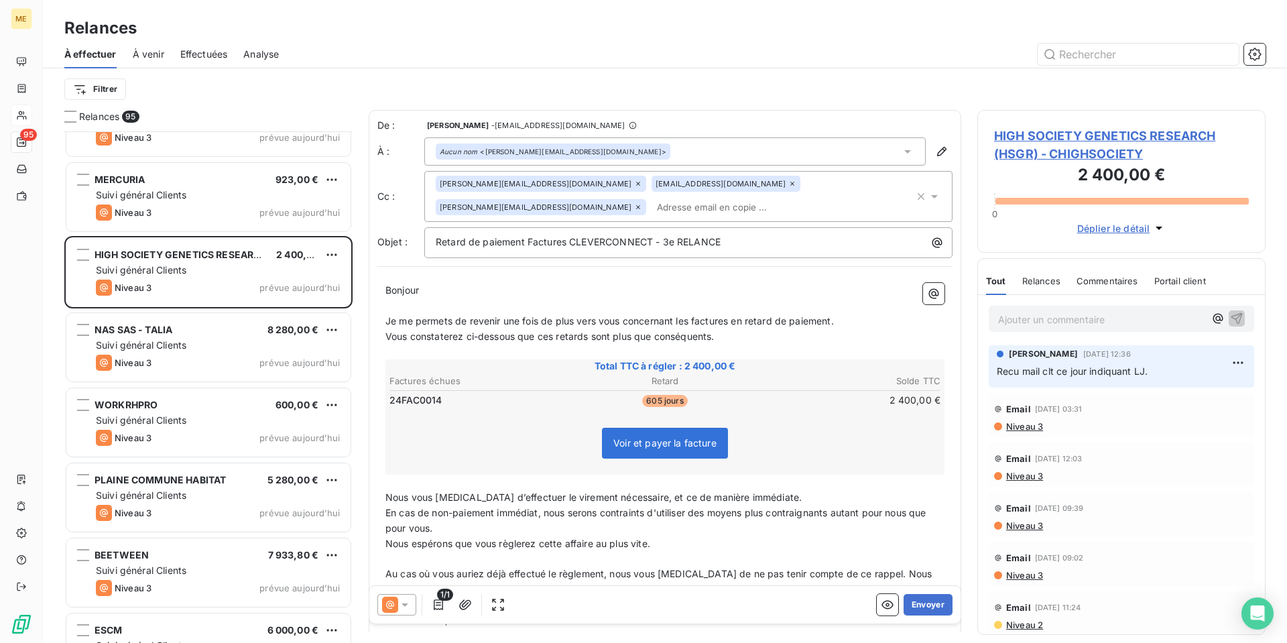
scroll to position [2815, 0]
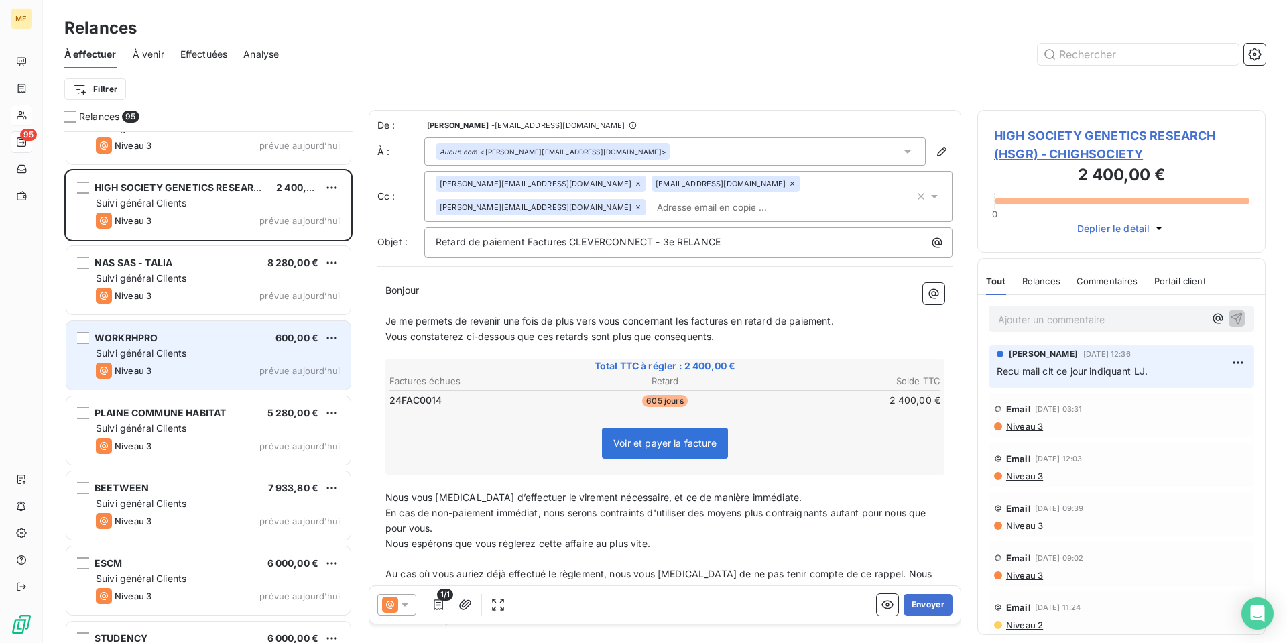
click at [232, 352] on div "Suivi général Clients" at bounding box center [218, 352] width 244 height 13
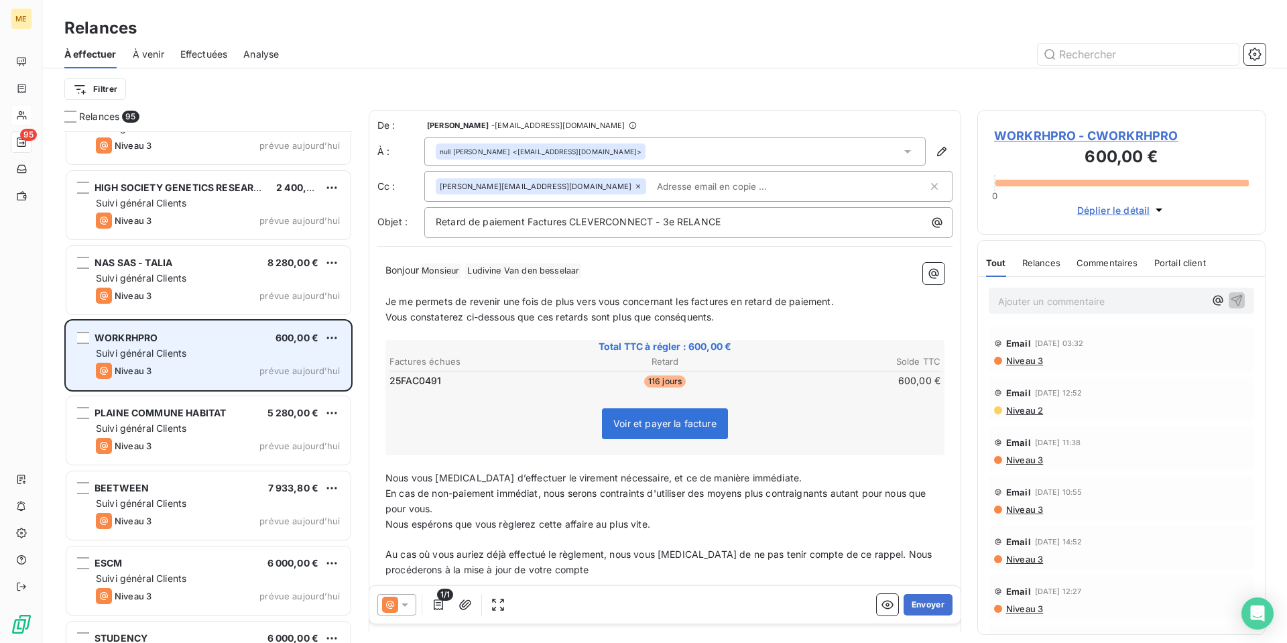
scroll to position [2882, 0]
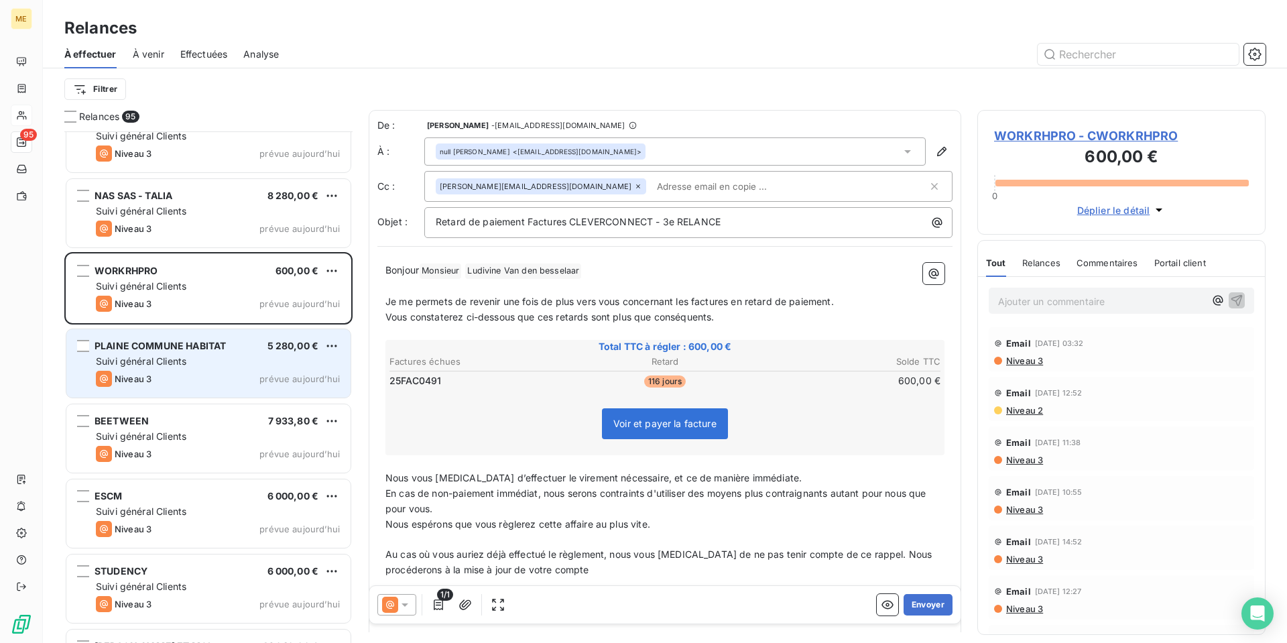
click at [218, 361] on div "Suivi général Clients" at bounding box center [218, 360] width 244 height 13
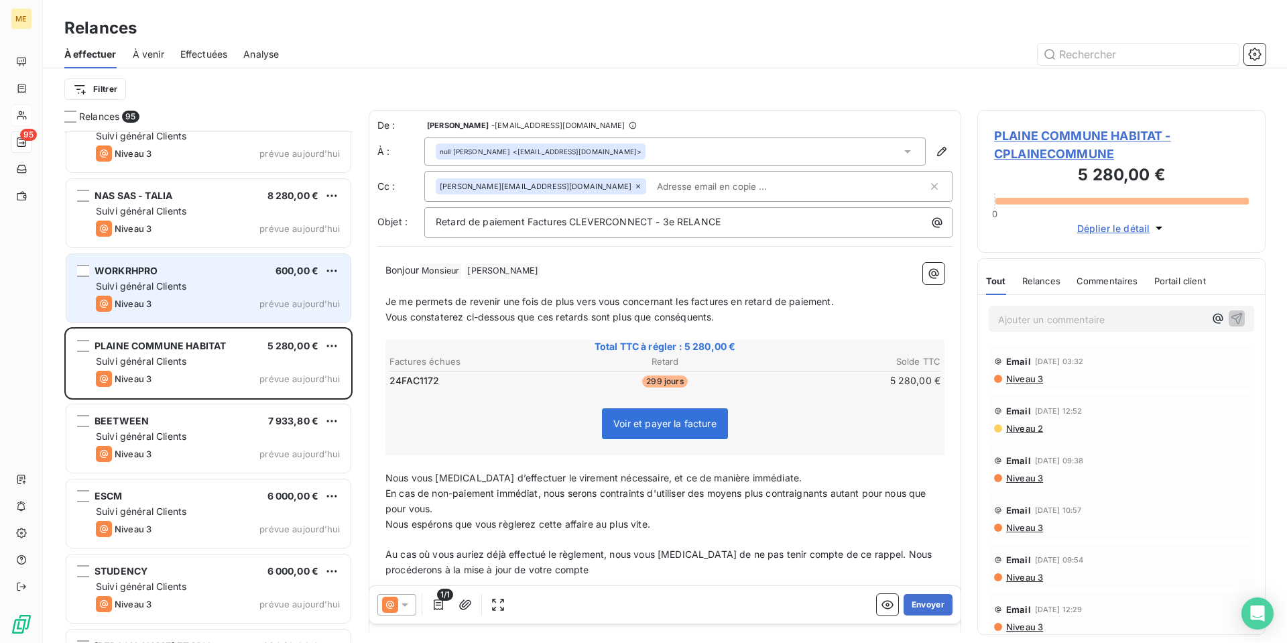
click at [210, 289] on div "Suivi général Clients" at bounding box center [218, 285] width 244 height 13
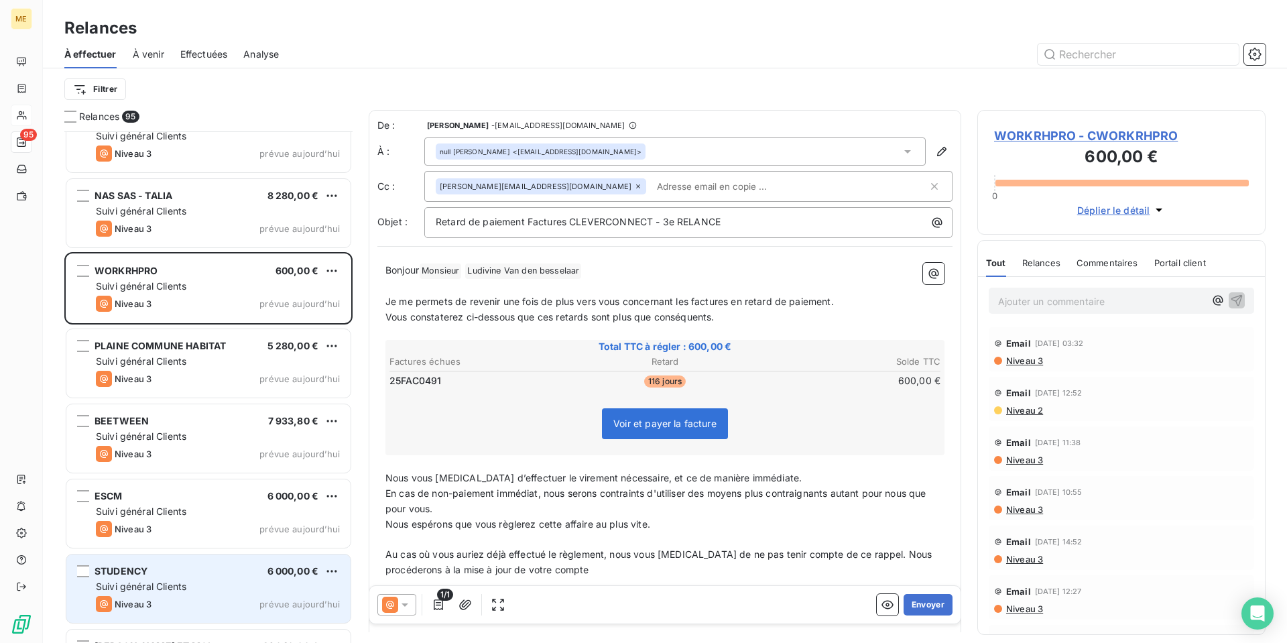
click at [218, 574] on div "STUDENCY 6 000,00 €" at bounding box center [218, 571] width 244 height 12
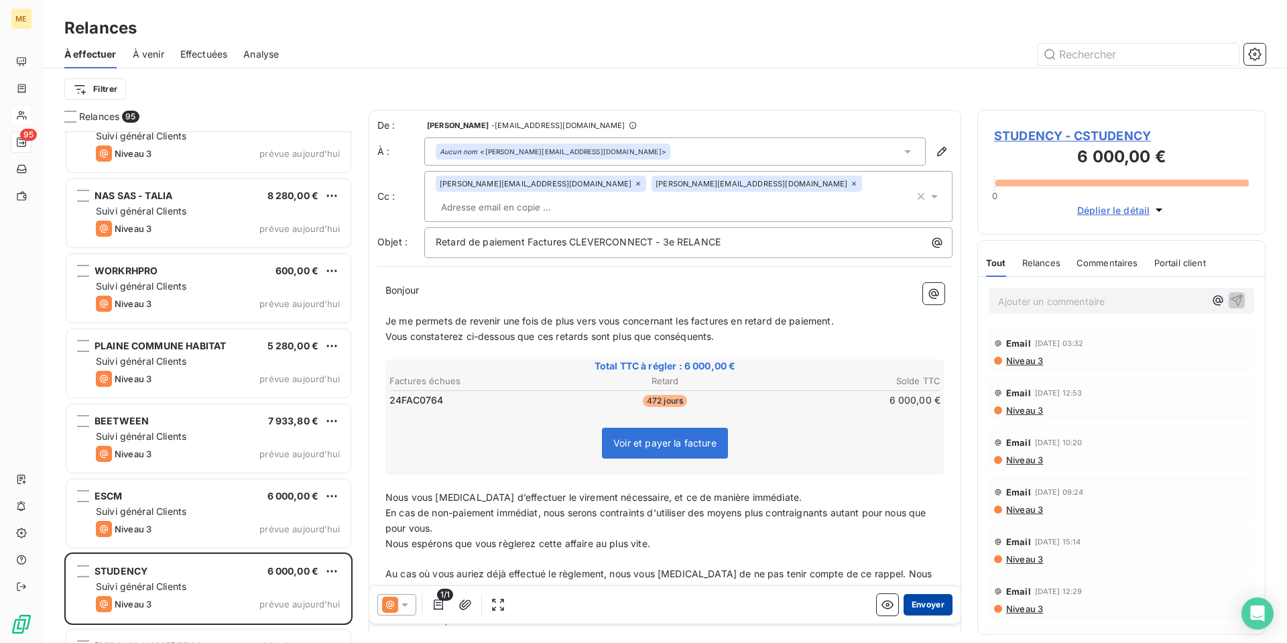
click at [921, 601] on button "Envoyer" at bounding box center [927, 604] width 49 height 21
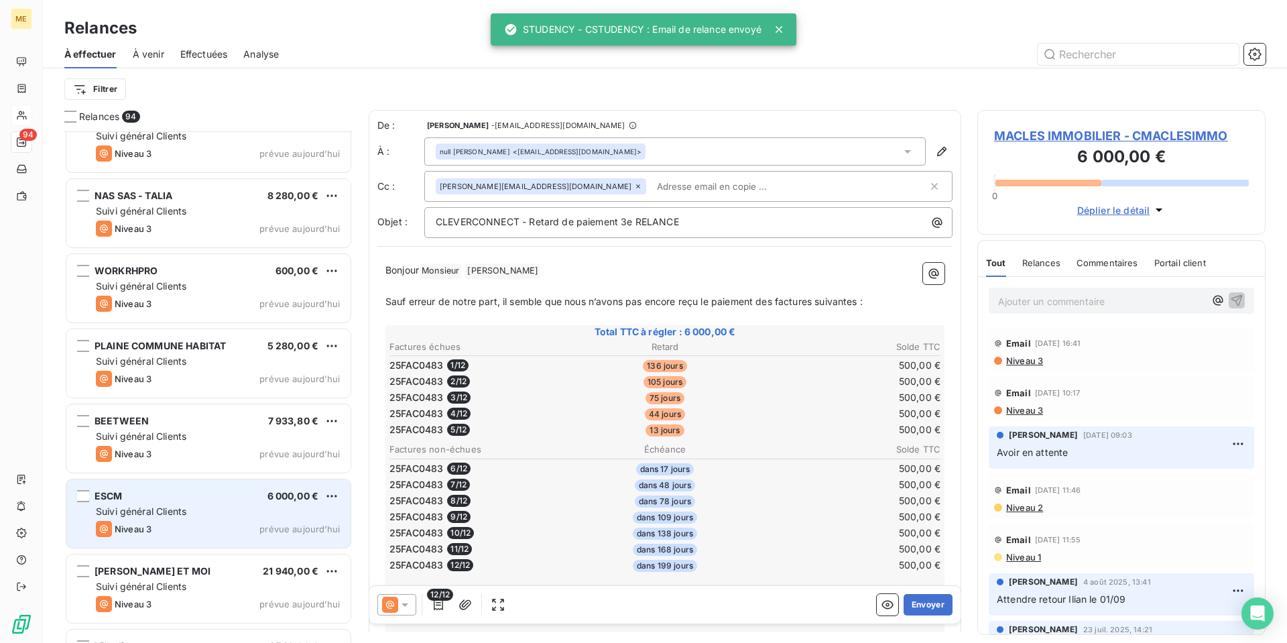
click at [182, 512] on span "Suivi général Clients" at bounding box center [141, 510] width 90 height 11
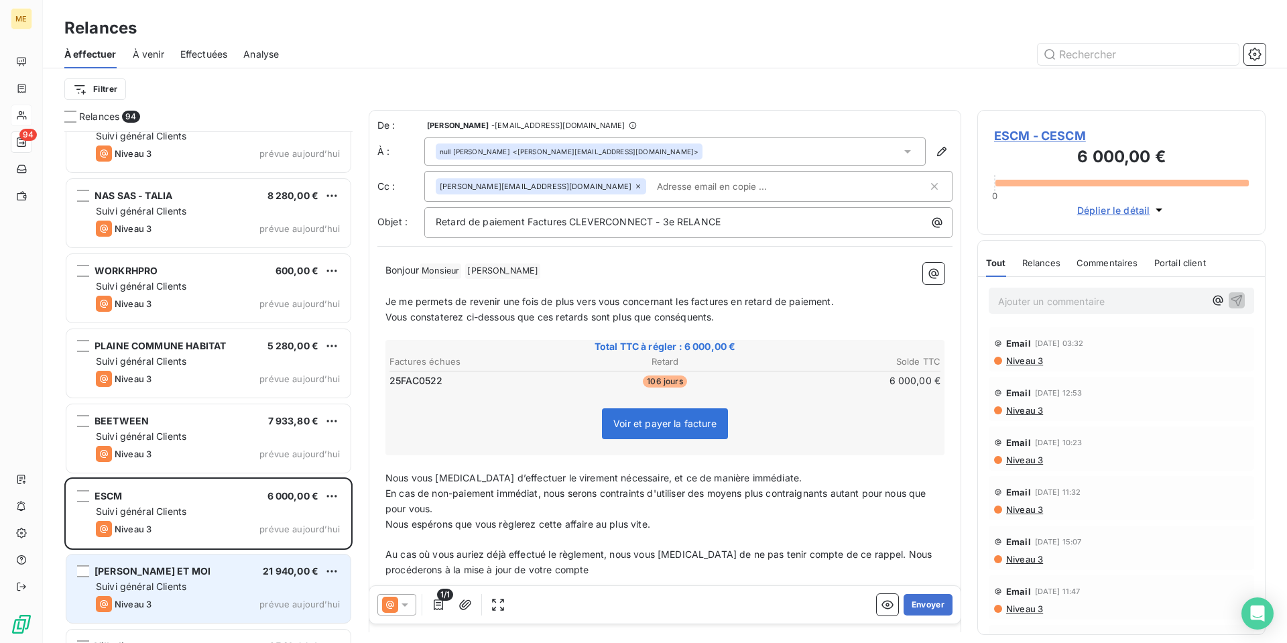
click at [188, 578] on div "[PERSON_NAME] ET MOI 21 940,00 € Suivi général Clients Niveau 3 prévue [DATE]" at bounding box center [208, 588] width 284 height 68
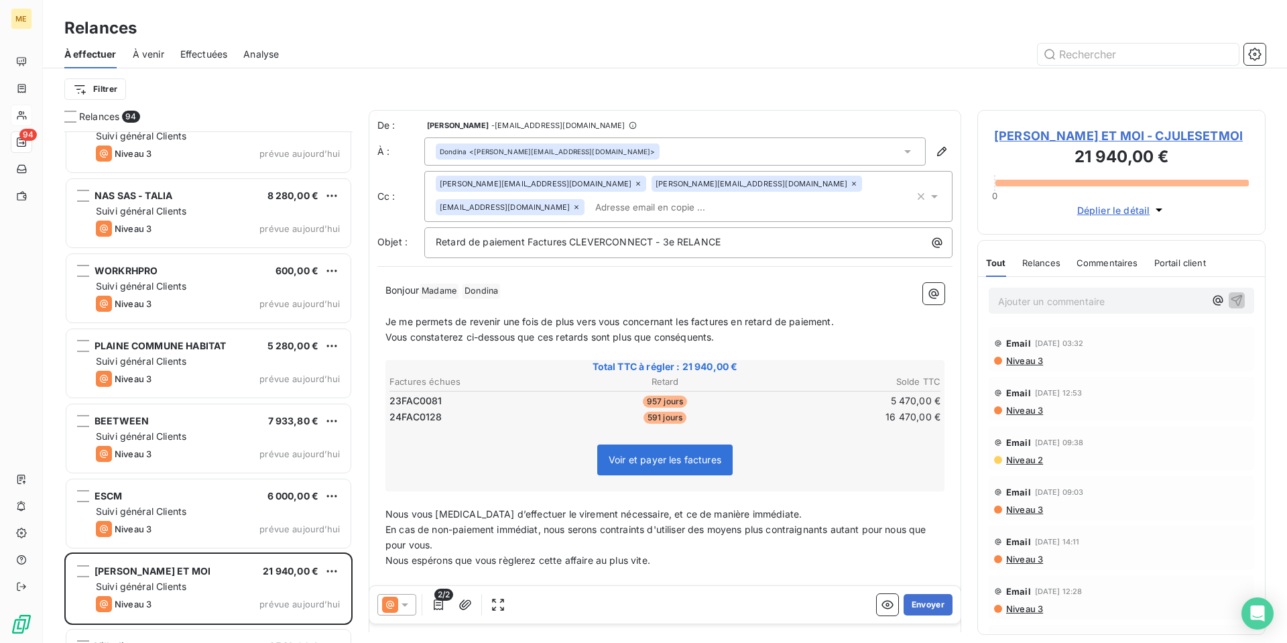
click at [1001, 298] on p "Ajouter un commentaire ﻿" at bounding box center [1101, 301] width 206 height 17
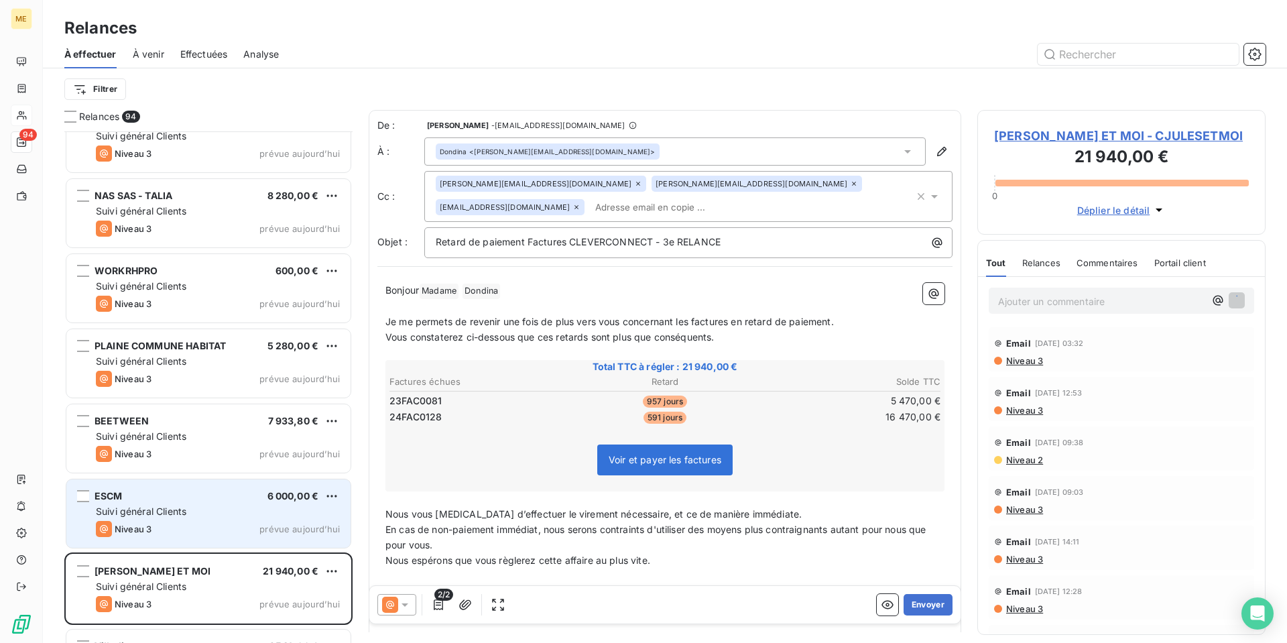
click at [210, 508] on div "Suivi général Clients" at bounding box center [218, 511] width 244 height 13
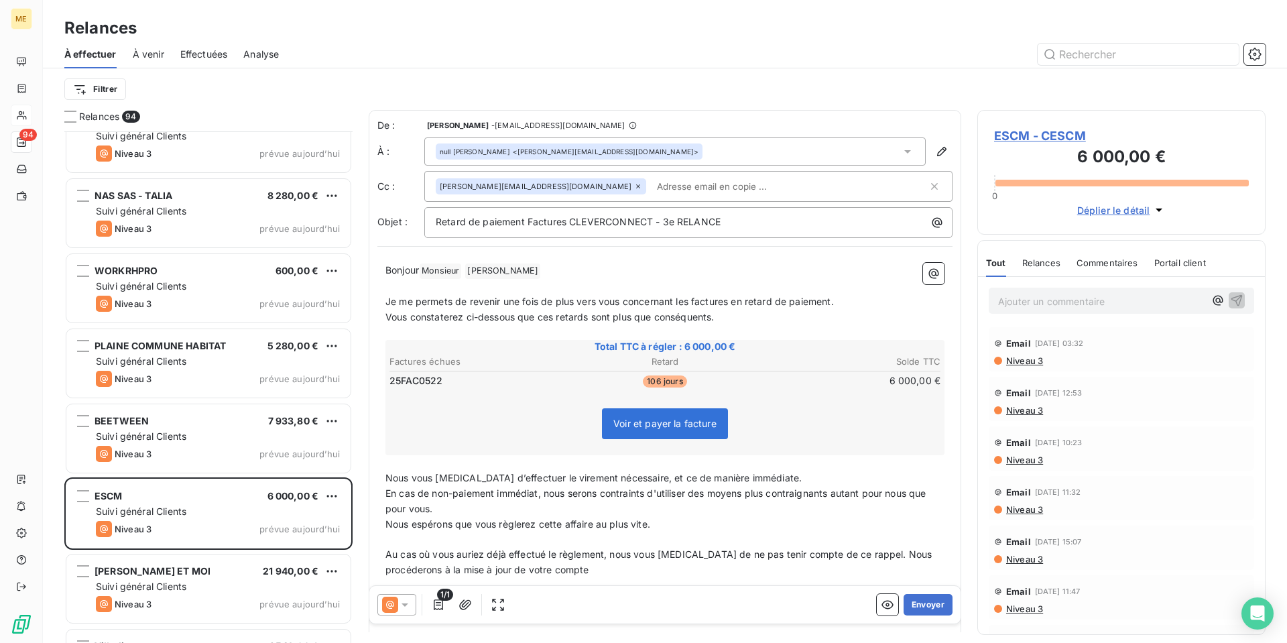
click at [1034, 130] on span "ESCM - CESCM" at bounding box center [1121, 136] width 255 height 18
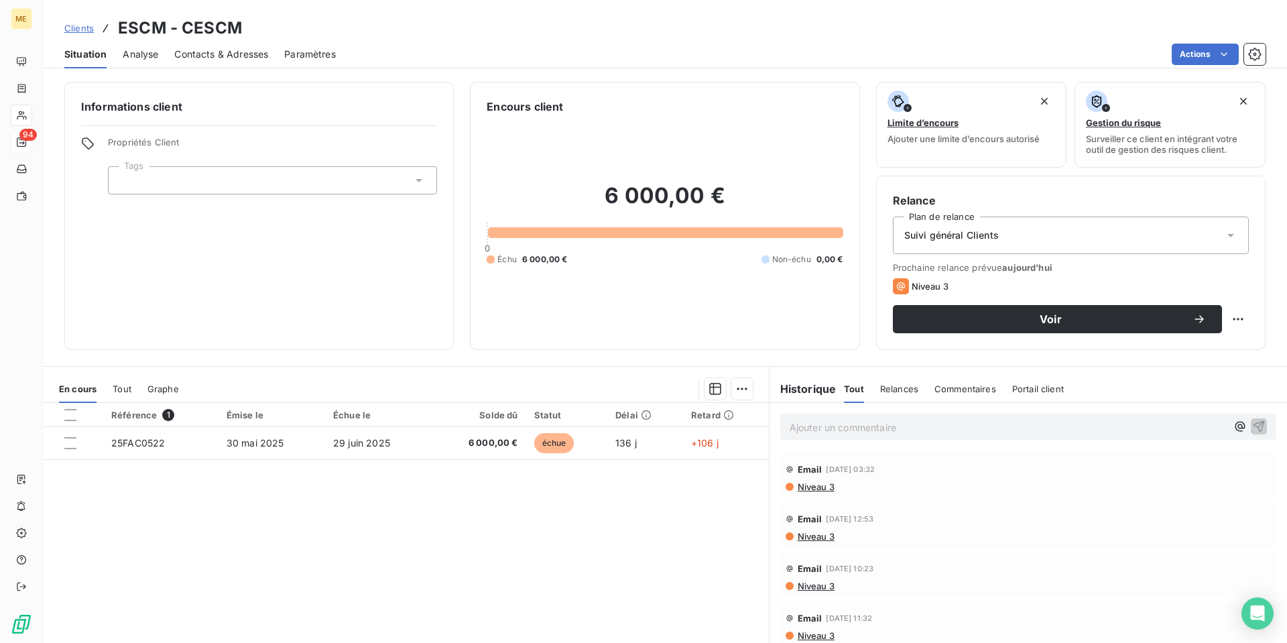
click at [222, 54] on span "Contacts & Adresses" at bounding box center [221, 54] width 94 height 13
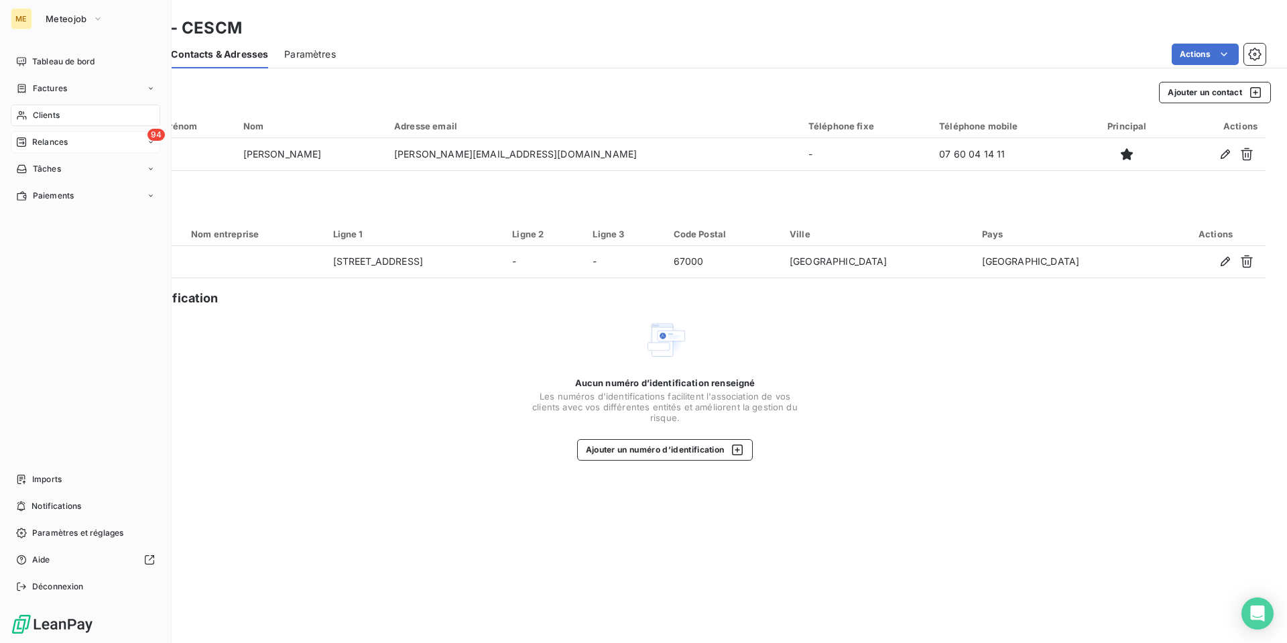
click at [52, 138] on span "Relances" at bounding box center [50, 142] width 36 height 12
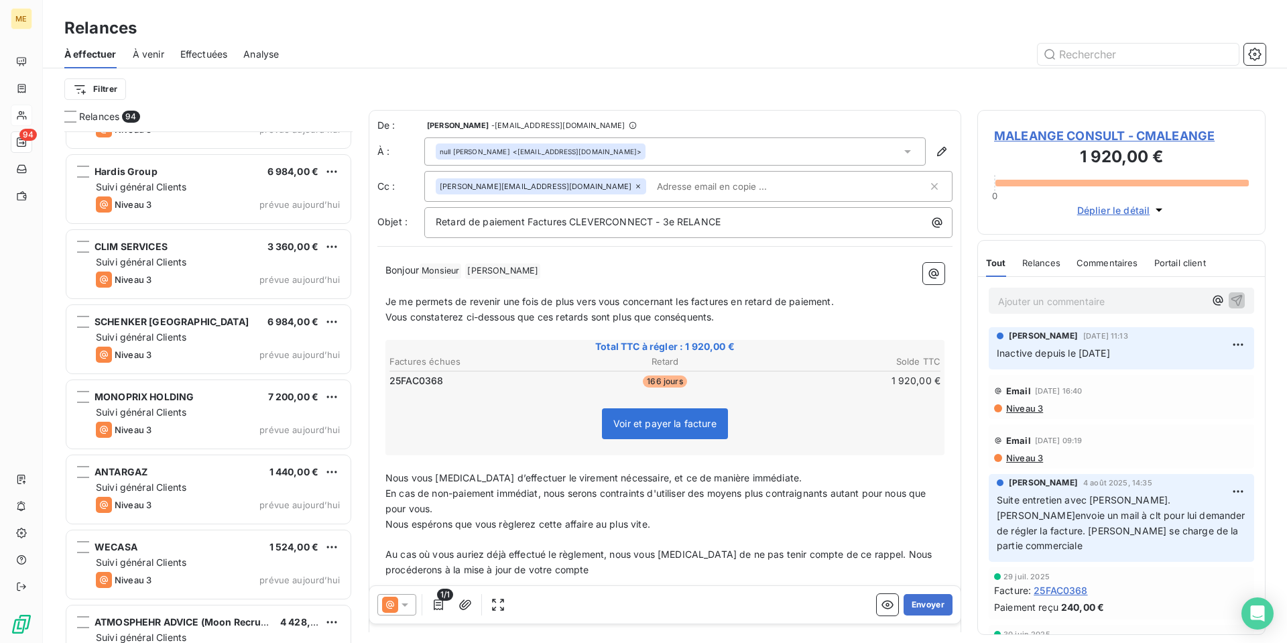
scroll to position [6544, 0]
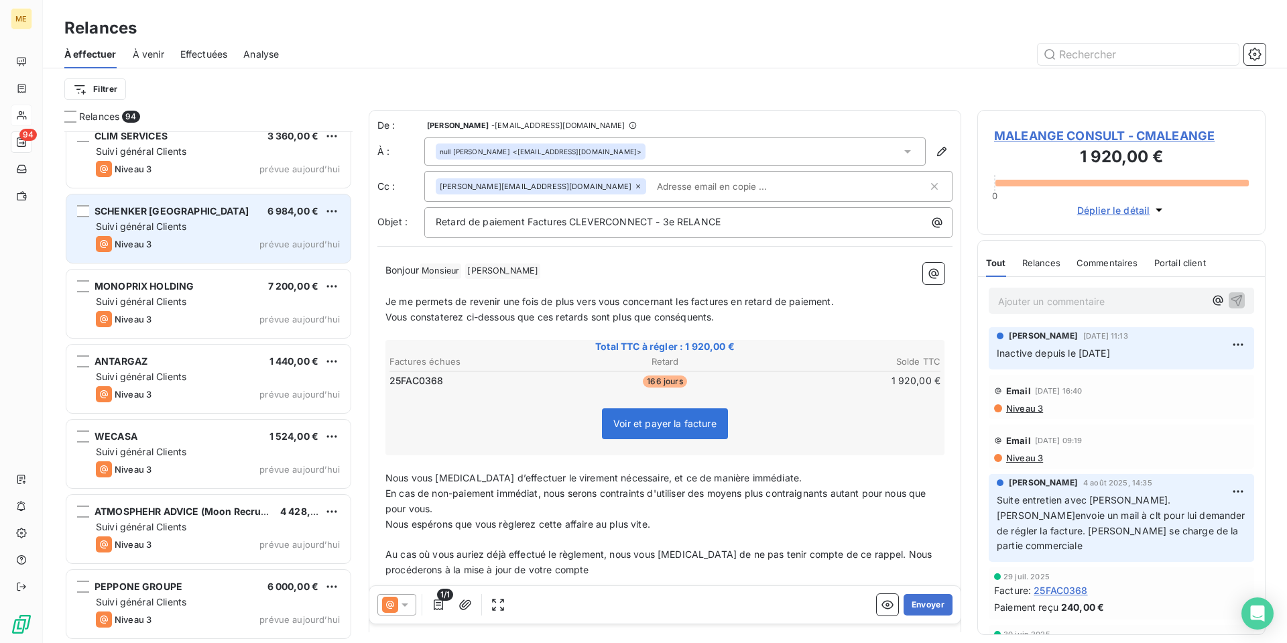
click at [231, 225] on div "Suivi général Clients" at bounding box center [218, 226] width 244 height 13
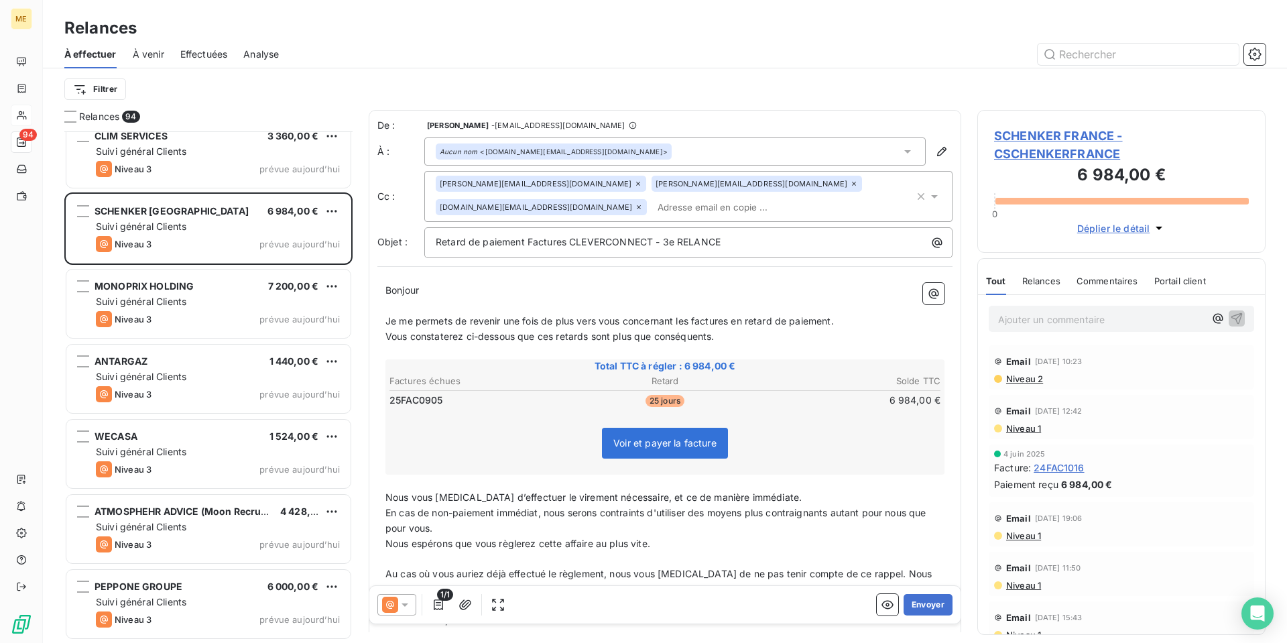
click at [403, 604] on icon at bounding box center [404, 604] width 7 height 3
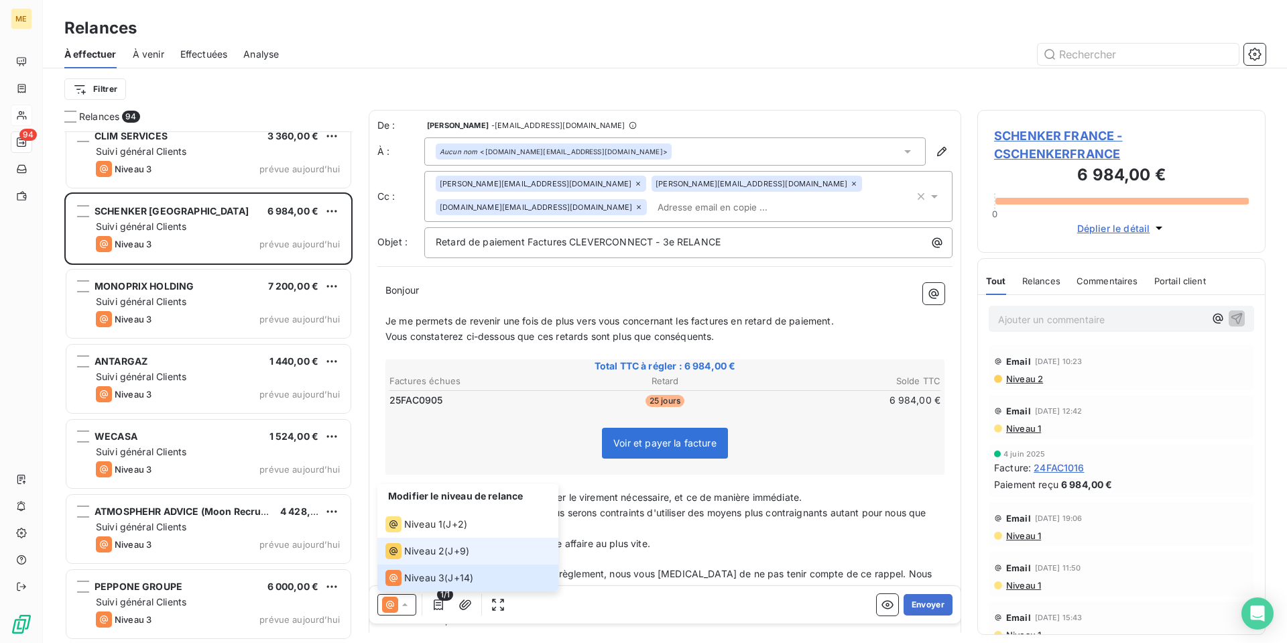
click at [450, 557] on div "Niveau 2 ( J+9 )" at bounding box center [427, 551] width 84 height 16
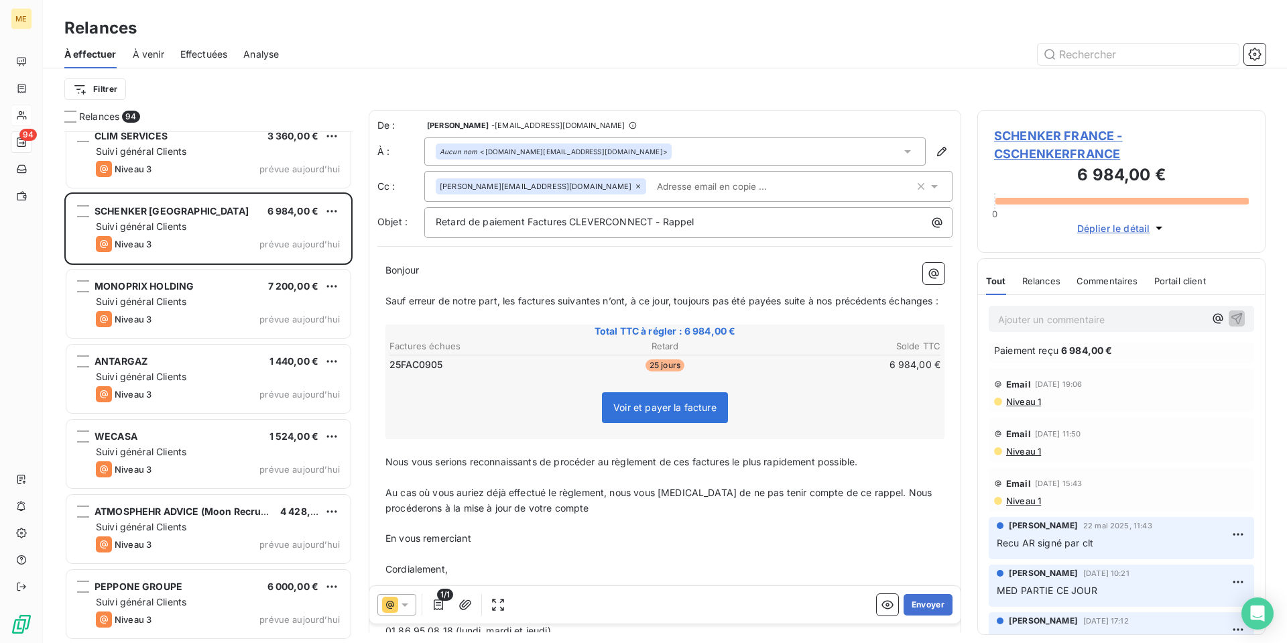
scroll to position [67, 0]
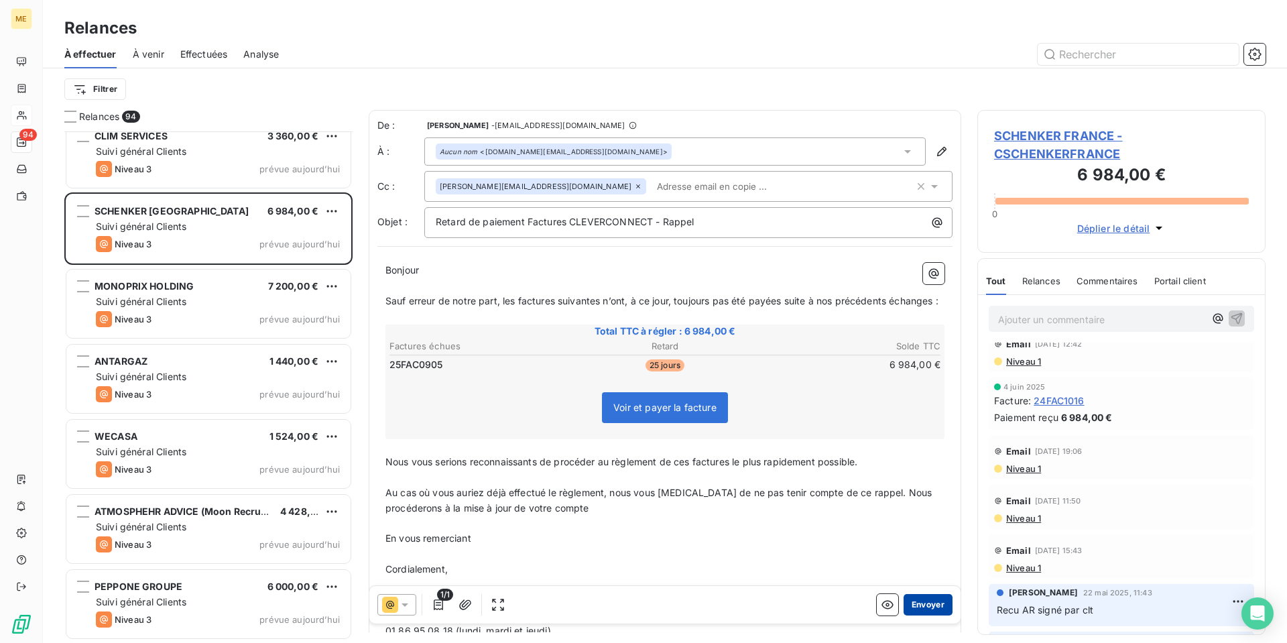
click at [923, 607] on button "Envoyer" at bounding box center [927, 604] width 49 height 21
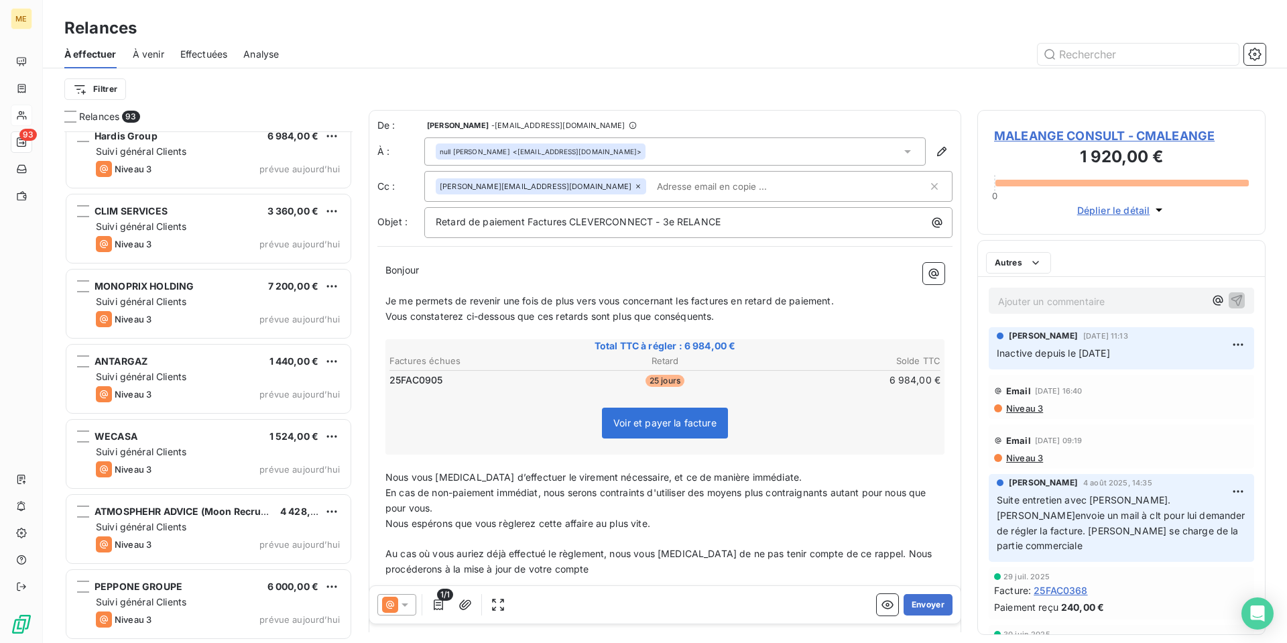
scroll to position [6468, 0]
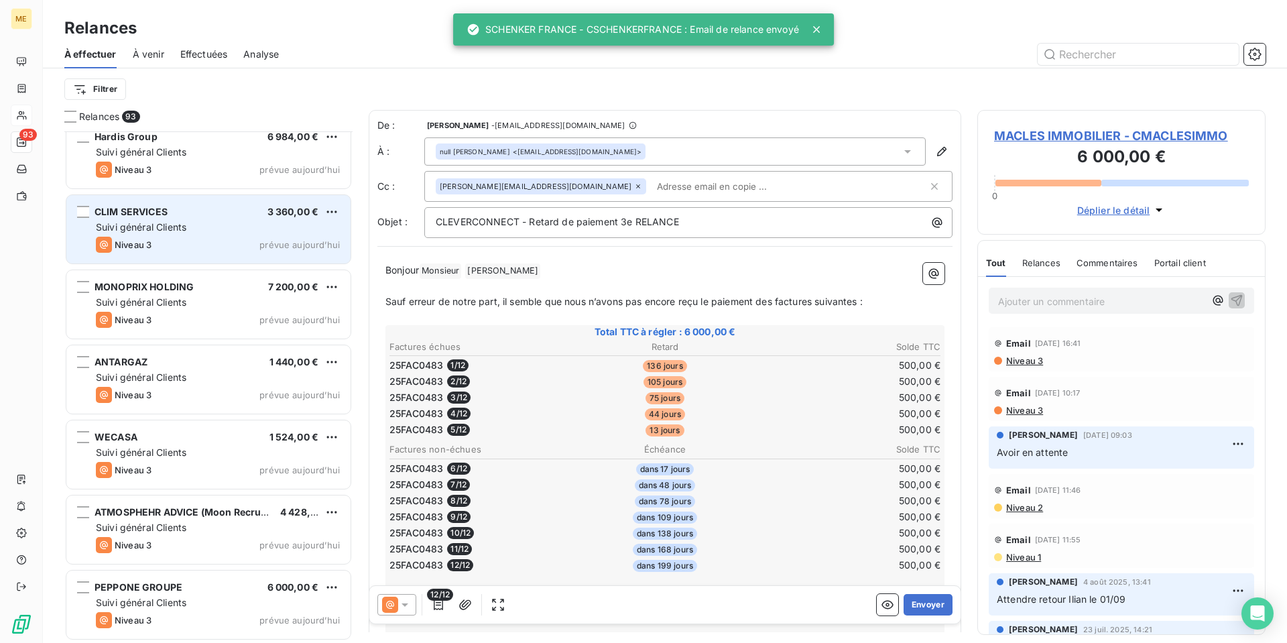
click at [169, 211] on div "CLIM SERVICES 3 360,00 €" at bounding box center [218, 212] width 244 height 12
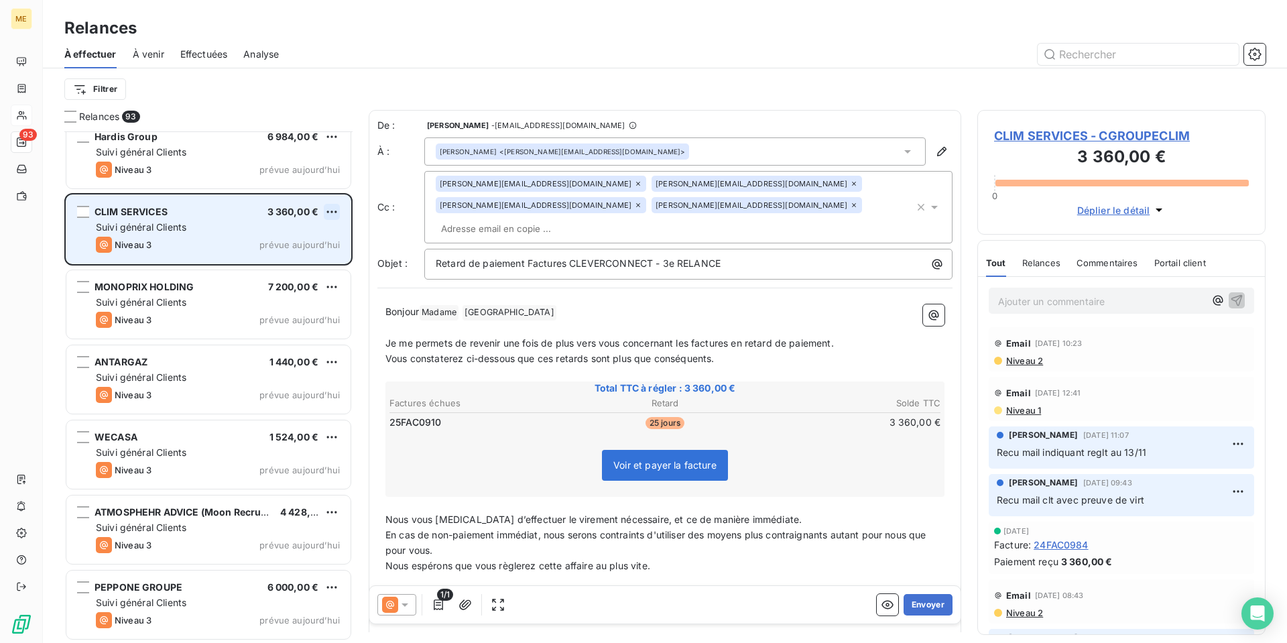
click at [327, 214] on html "ME 93 Relances À effectuer À venir Effectuées Analyse Filtrer Relances 93 [DOMA…" at bounding box center [643, 321] width 1287 height 643
click at [319, 239] on div "Replanifier cette action" at bounding box center [274, 238] width 120 height 21
select select "9"
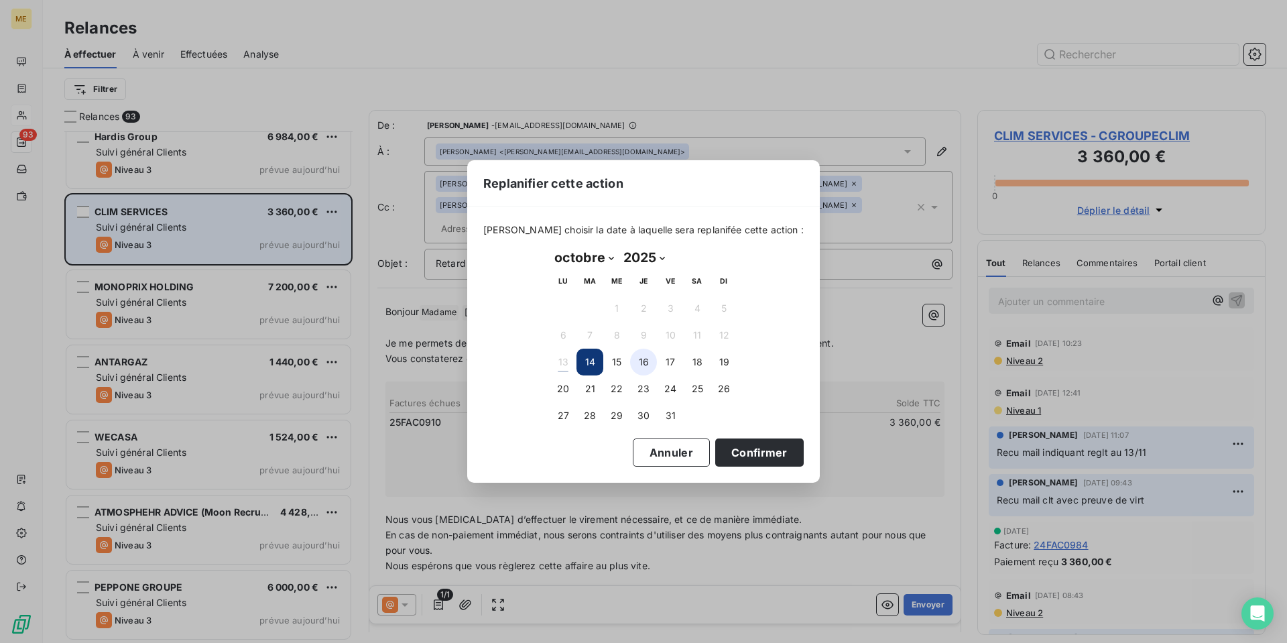
click at [651, 365] on button "16" at bounding box center [643, 361] width 27 height 27
click at [752, 449] on button "Confirmer" at bounding box center [759, 452] width 88 height 28
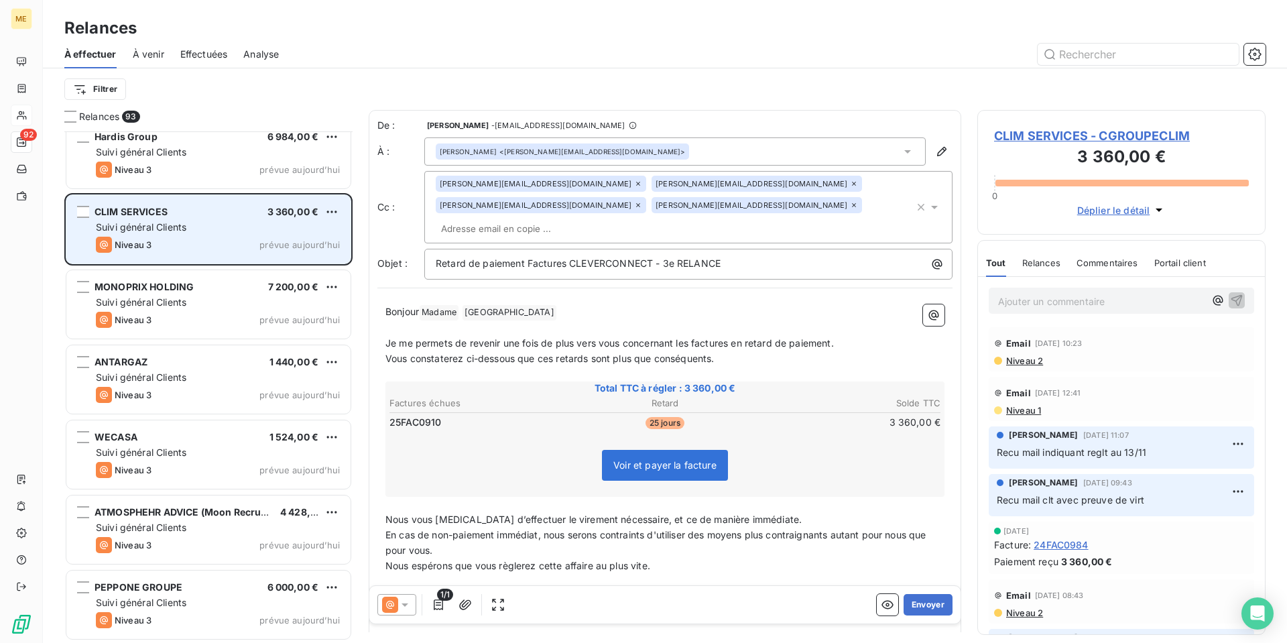
scroll to position [6393, 0]
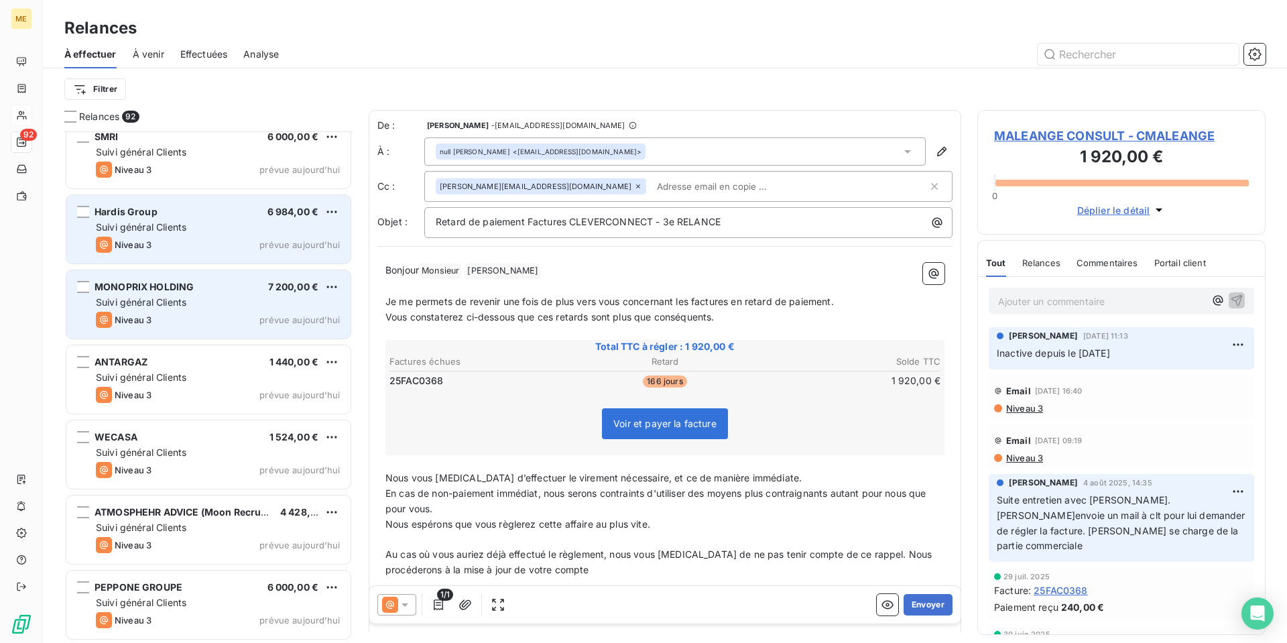
click at [218, 245] on div "Niveau 3 prévue aujourd’hui" at bounding box center [218, 245] width 244 height 16
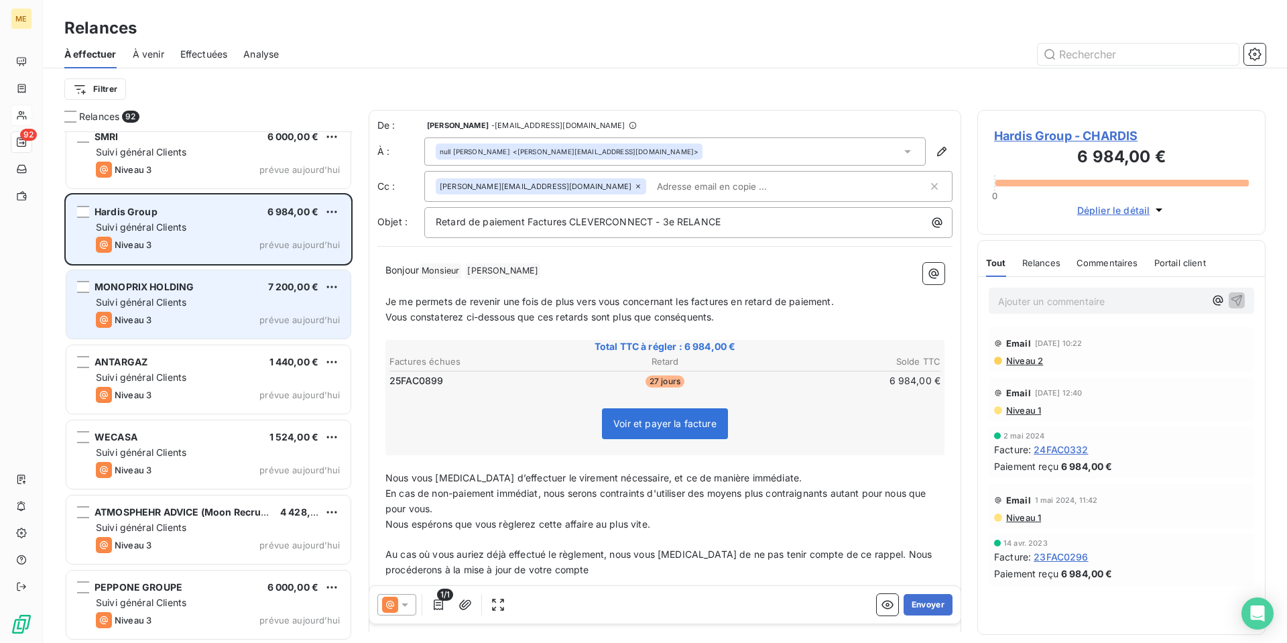
scroll to position [6259, 0]
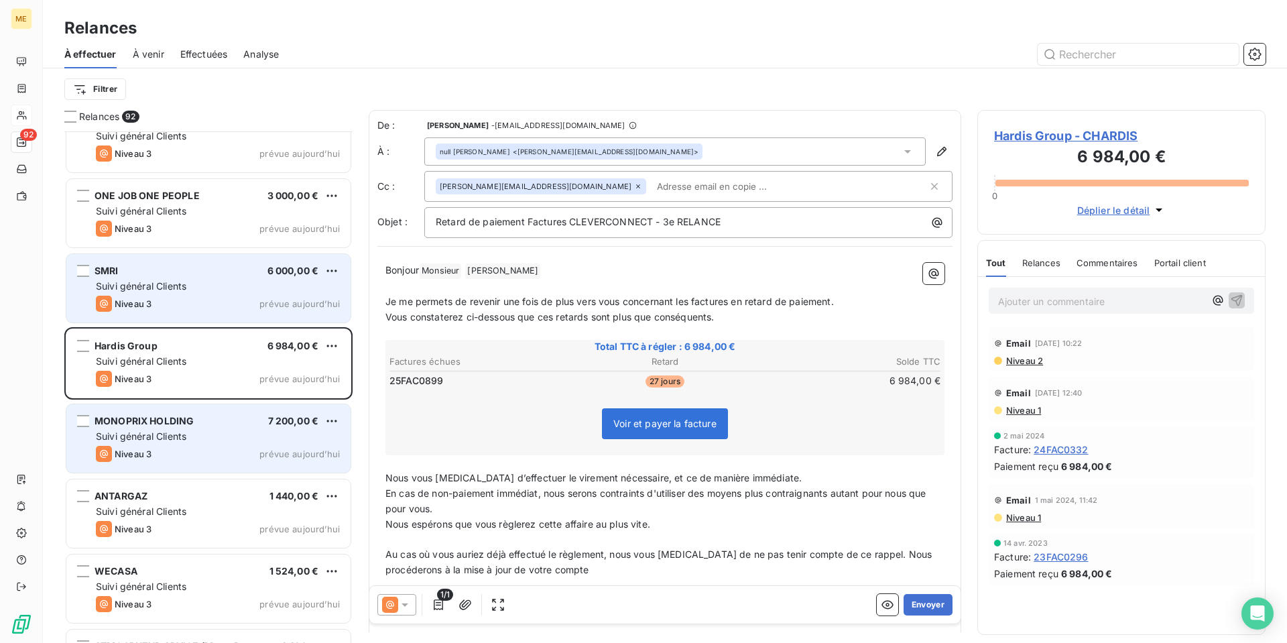
click at [207, 279] on div "Suivi général Clients" at bounding box center [218, 285] width 244 height 13
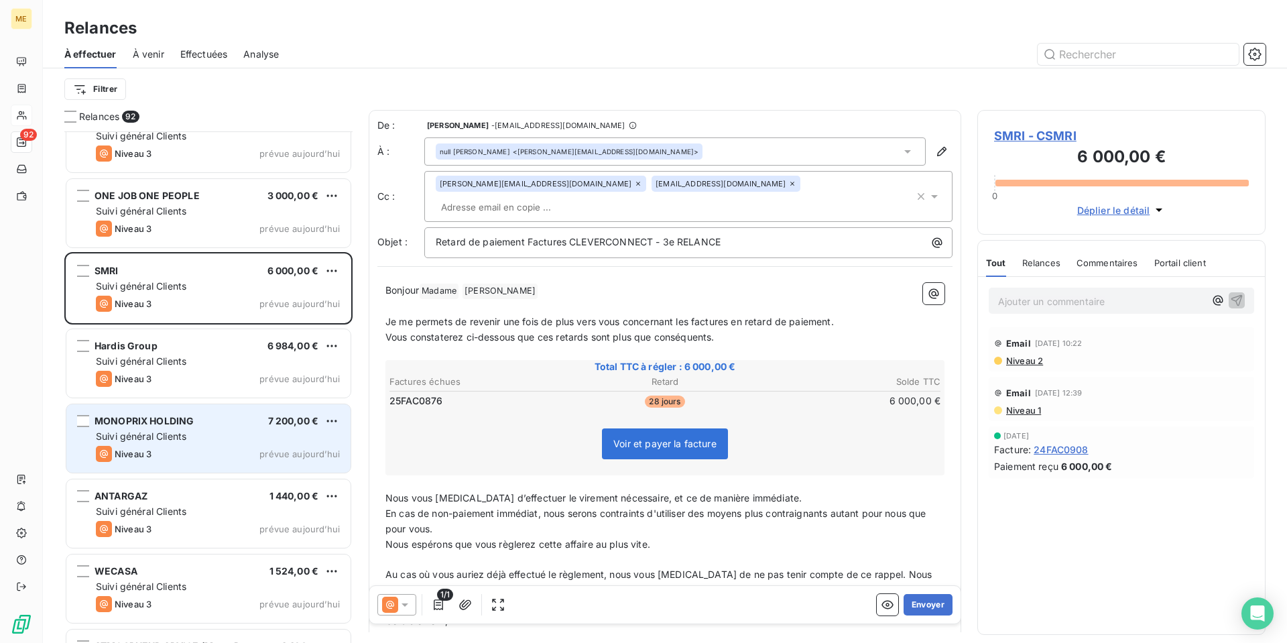
click at [404, 600] on icon at bounding box center [404, 604] width 13 height 13
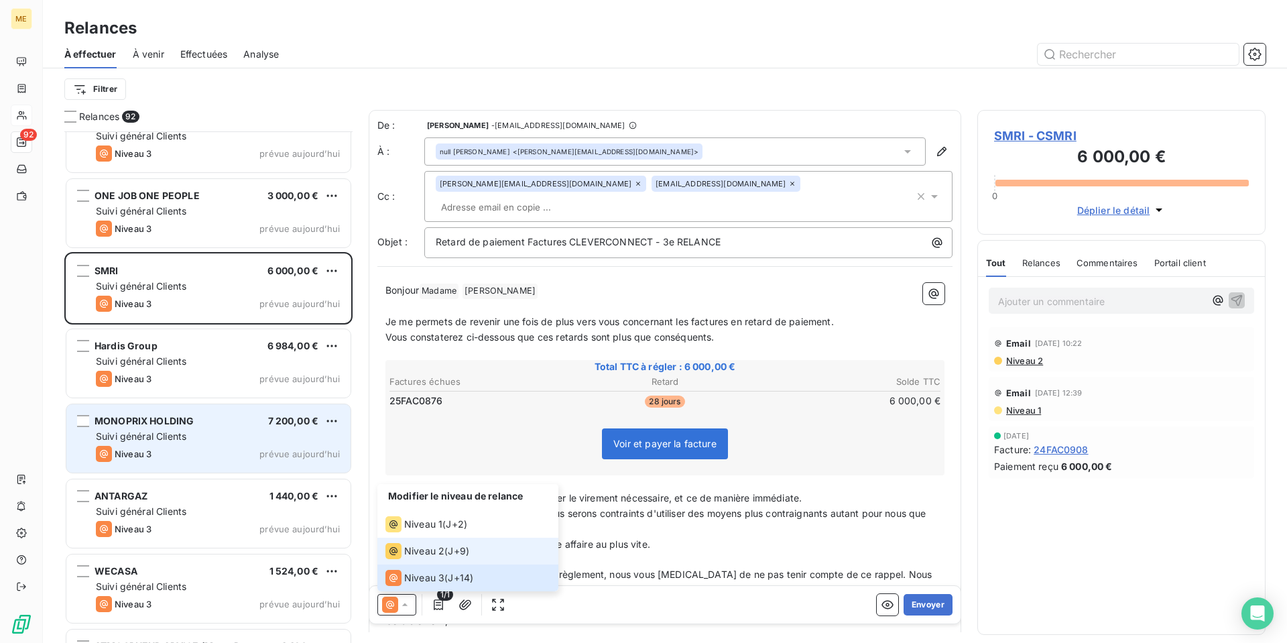
click at [421, 557] on div "Niveau 2" at bounding box center [414, 551] width 59 height 16
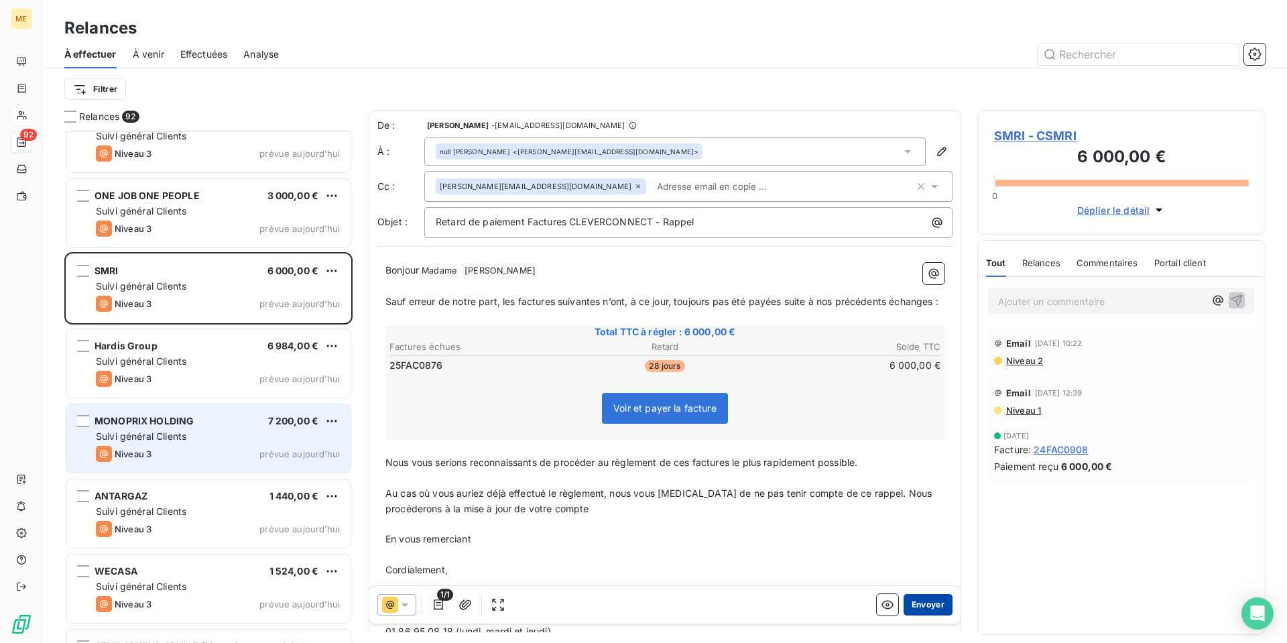
click at [921, 608] on button "Envoyer" at bounding box center [927, 604] width 49 height 21
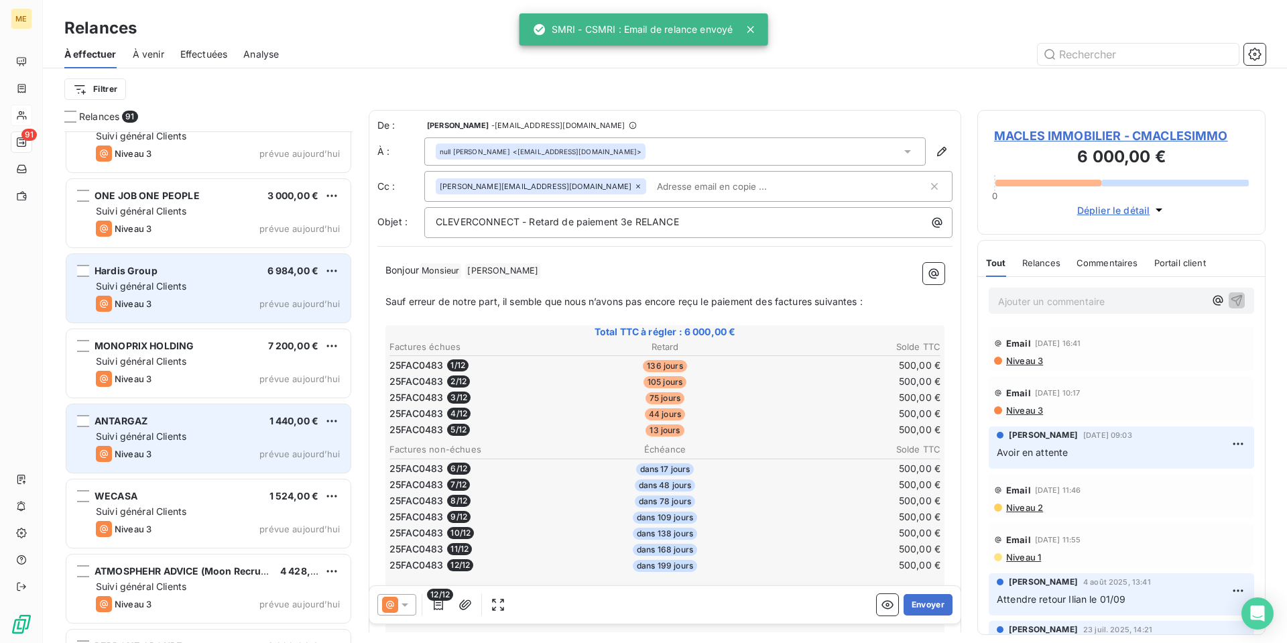
click at [186, 291] on span "Suivi général Clients" at bounding box center [141, 285] width 90 height 11
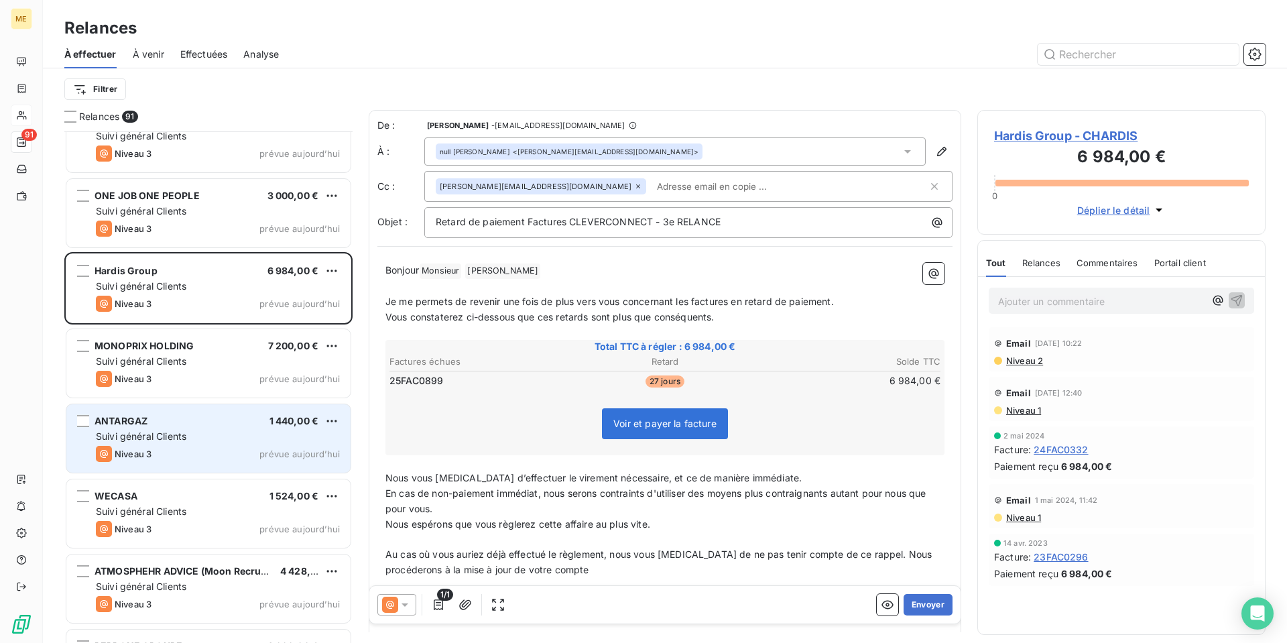
click at [221, 450] on div "Niveau 3 prévue aujourd’hui" at bounding box center [218, 454] width 244 height 16
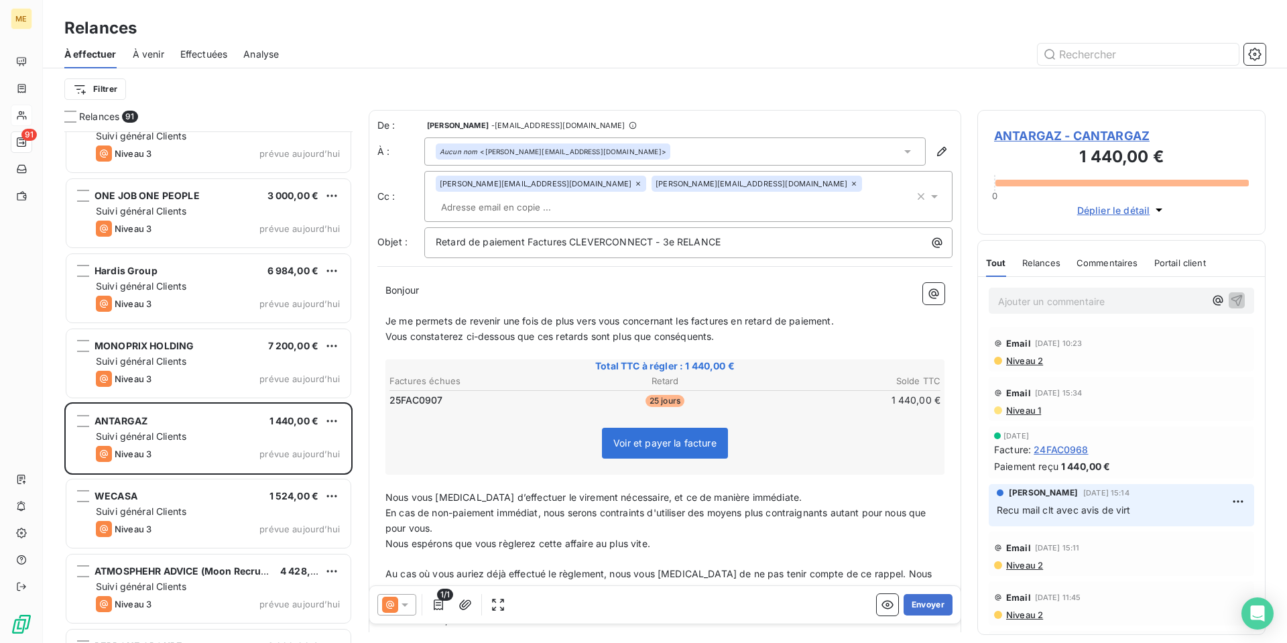
click at [1078, 135] on span "ANTARGAZ - CANTARGAZ" at bounding box center [1121, 136] width 255 height 18
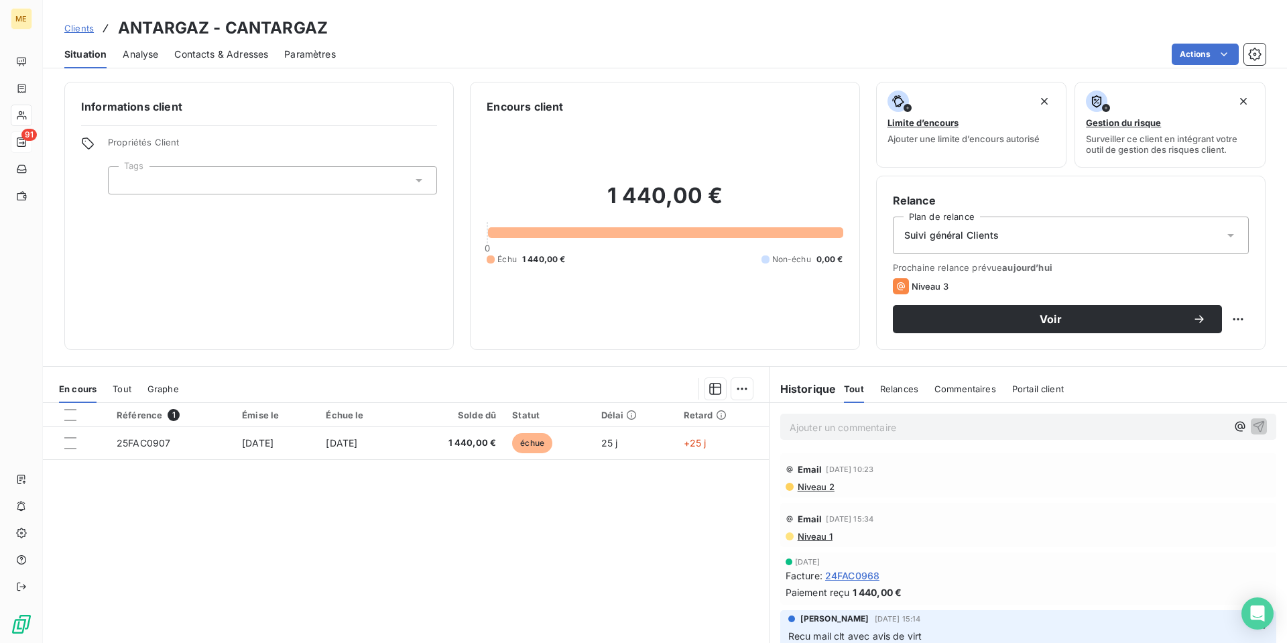
click at [214, 62] on div "Contacts & Adresses" at bounding box center [221, 54] width 94 height 28
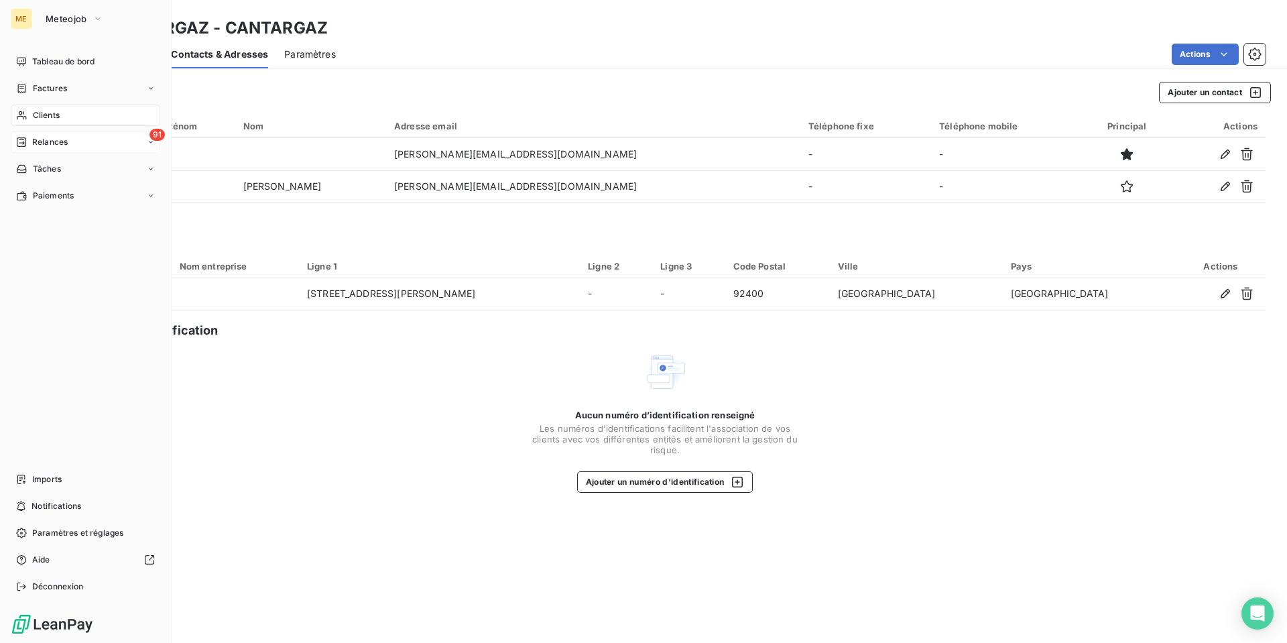
click at [44, 146] on span "Relances" at bounding box center [50, 142] width 36 height 12
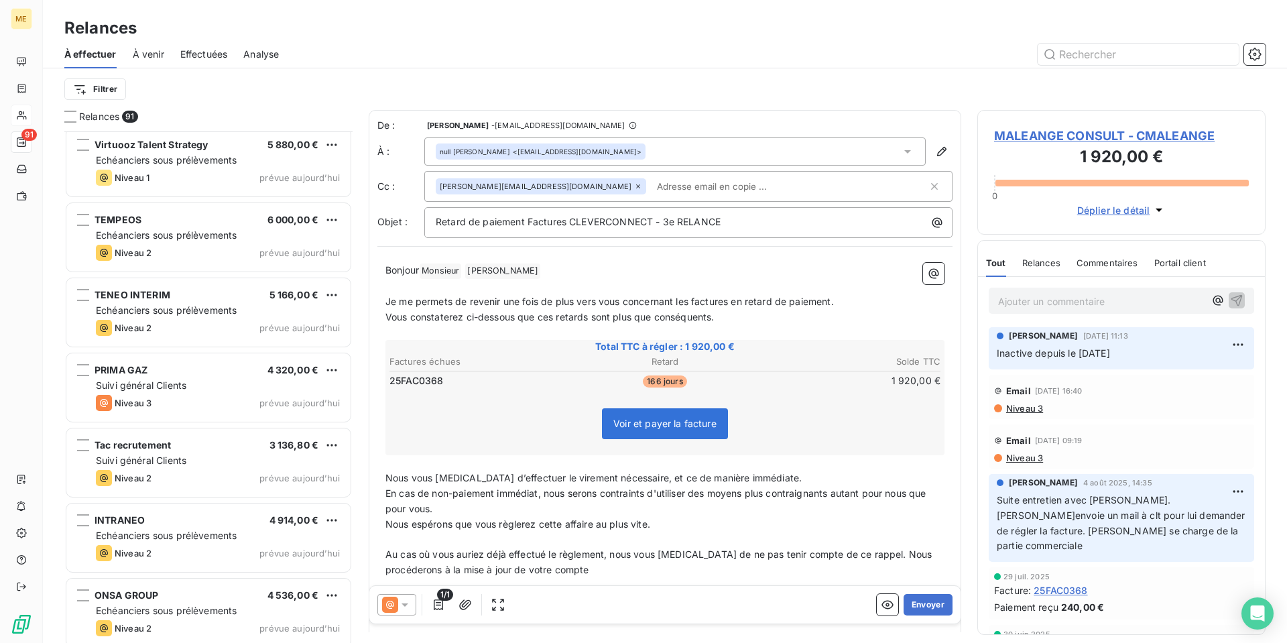
scroll to position [1341, 0]
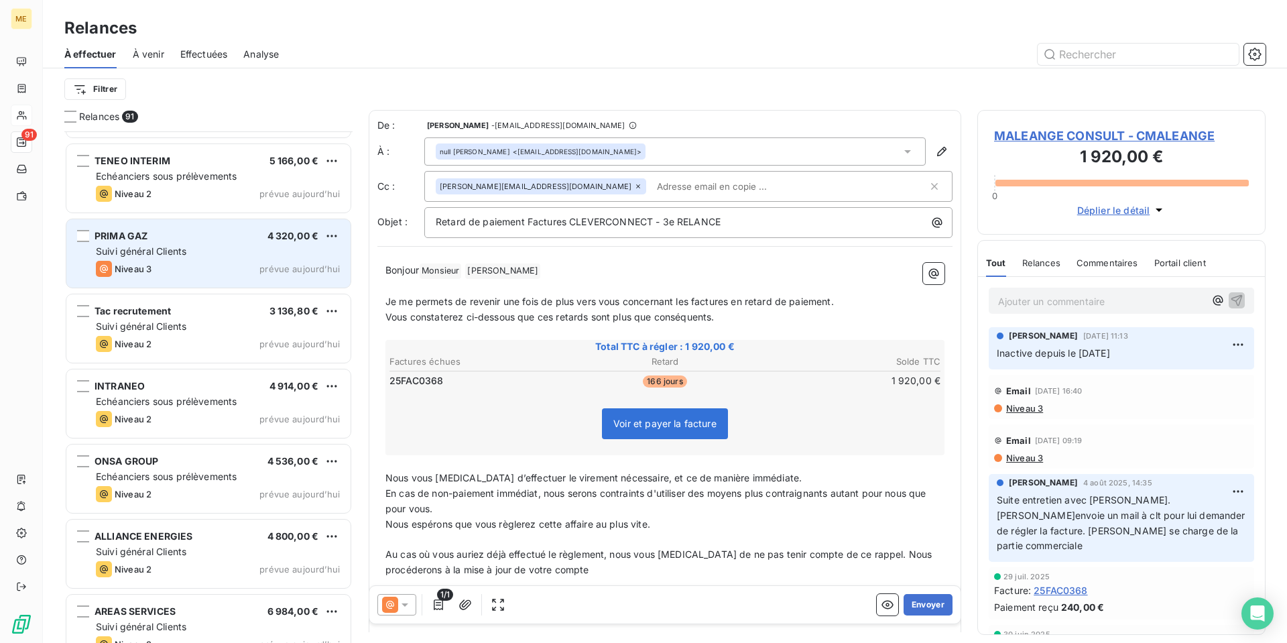
click at [213, 243] on div "PRIMA GAZ 4 320,00 € Suivi général Clients Niveau 3 prévue [DATE]" at bounding box center [208, 253] width 284 height 68
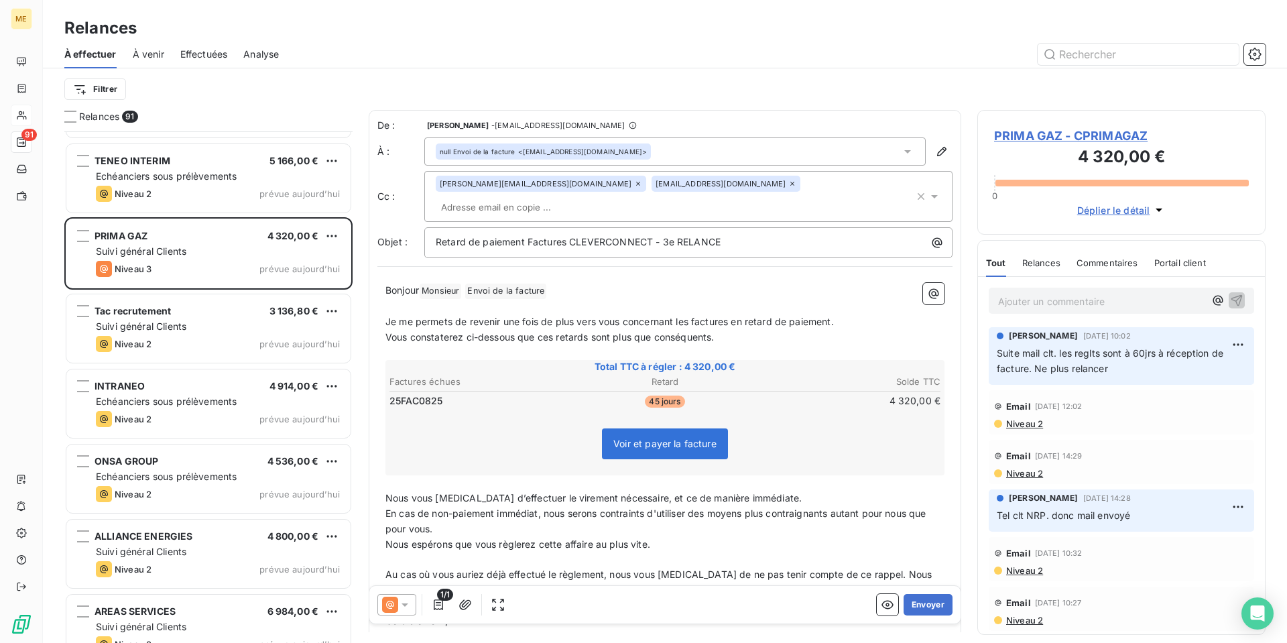
click at [1051, 142] on span "PRIMA GAZ - CPRIMAGAZ" at bounding box center [1121, 136] width 255 height 18
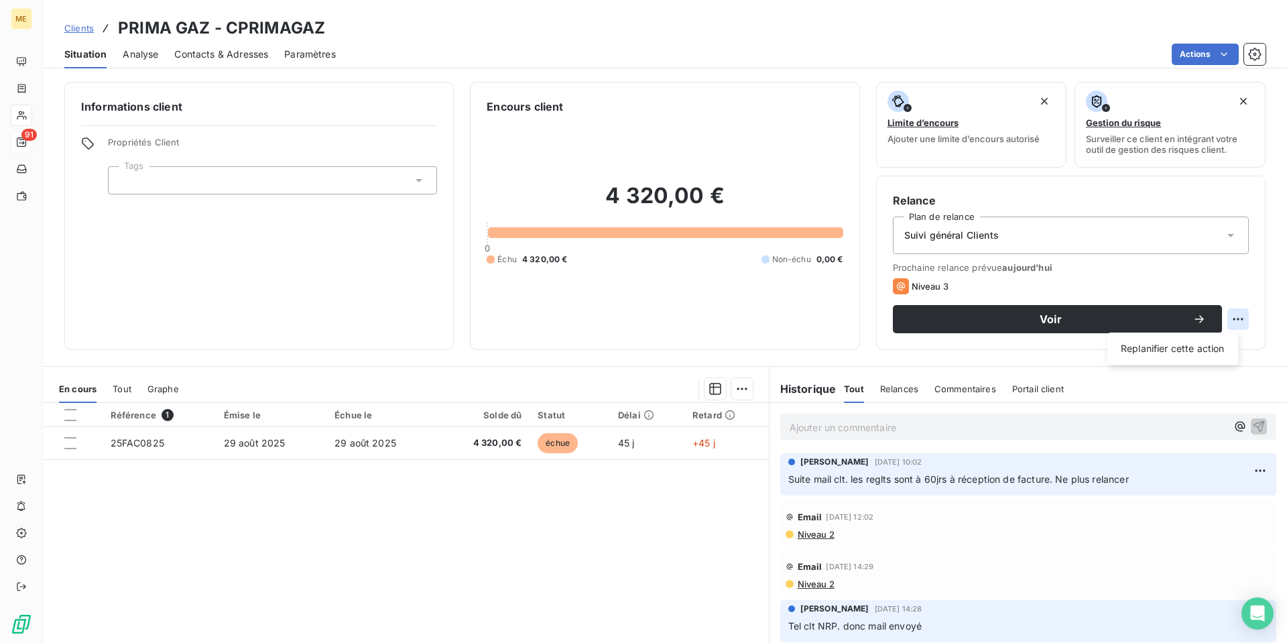
click at [1230, 316] on html "ME 91 Clients PRIMA GAZ - CPRIMAGAZ Situation Analyse Contacts & Adresses Param…" at bounding box center [643, 321] width 1287 height 643
click at [1224, 344] on div "Replanifier cette action" at bounding box center [1172, 348] width 120 height 21
select select "9"
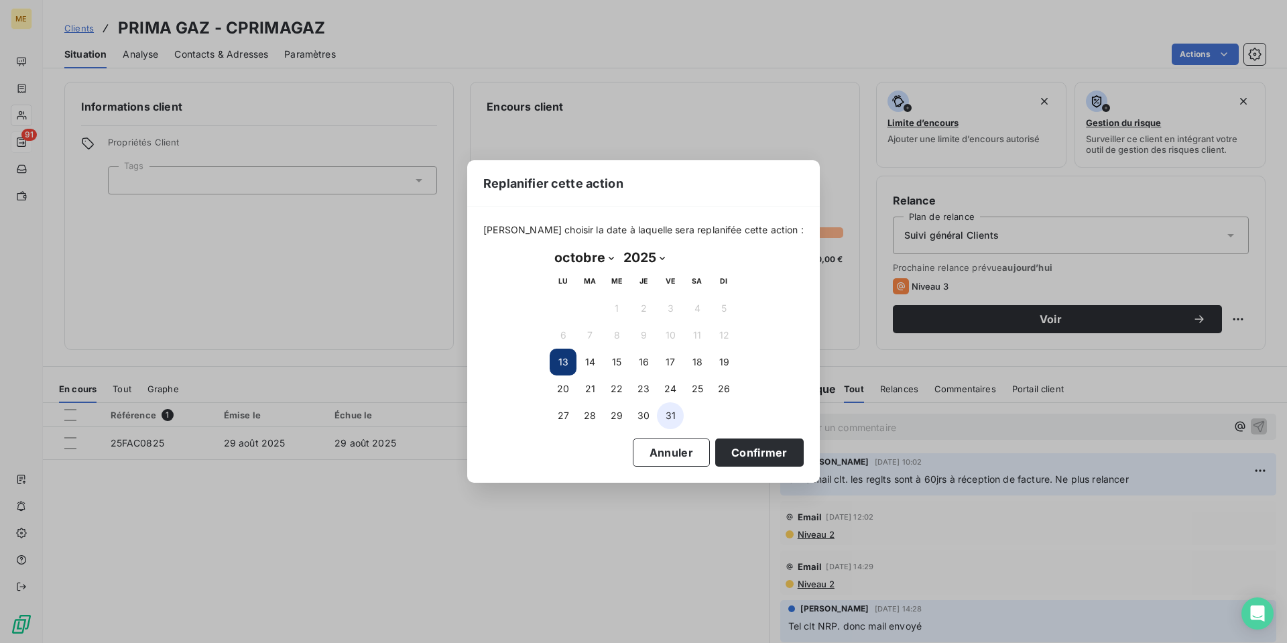
click at [667, 412] on button "31" at bounding box center [670, 415] width 27 height 27
click at [733, 454] on button "Confirmer" at bounding box center [759, 452] width 88 height 28
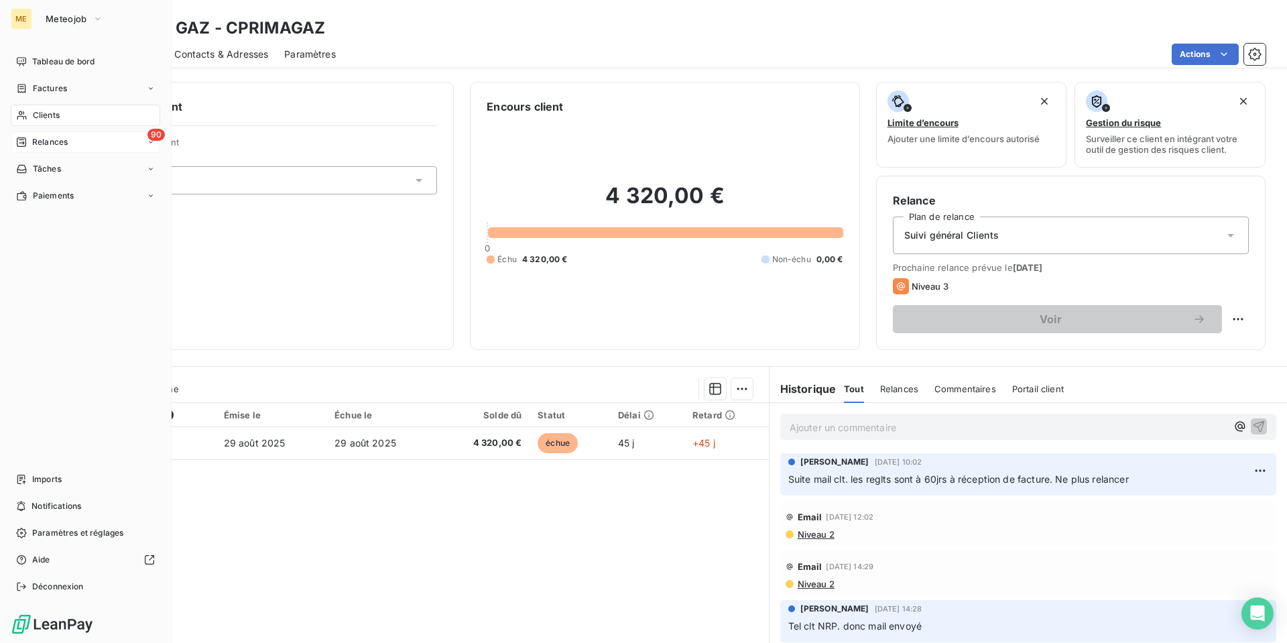
click at [47, 147] on span "Relances" at bounding box center [50, 142] width 36 height 12
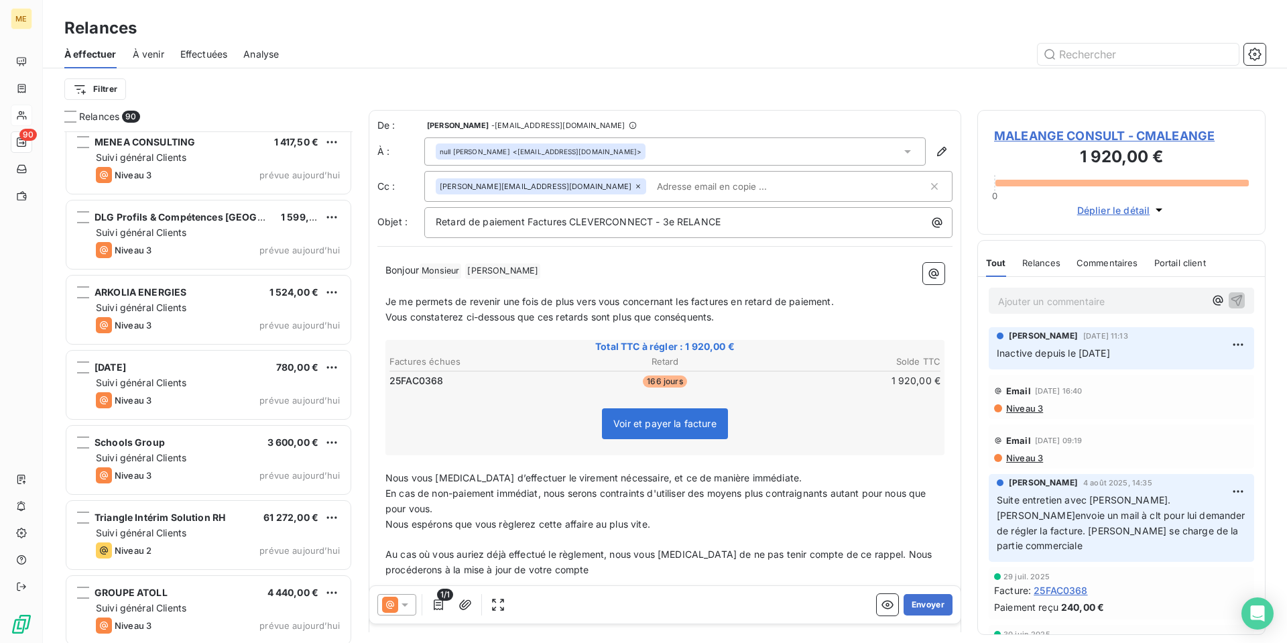
scroll to position [3753, 0]
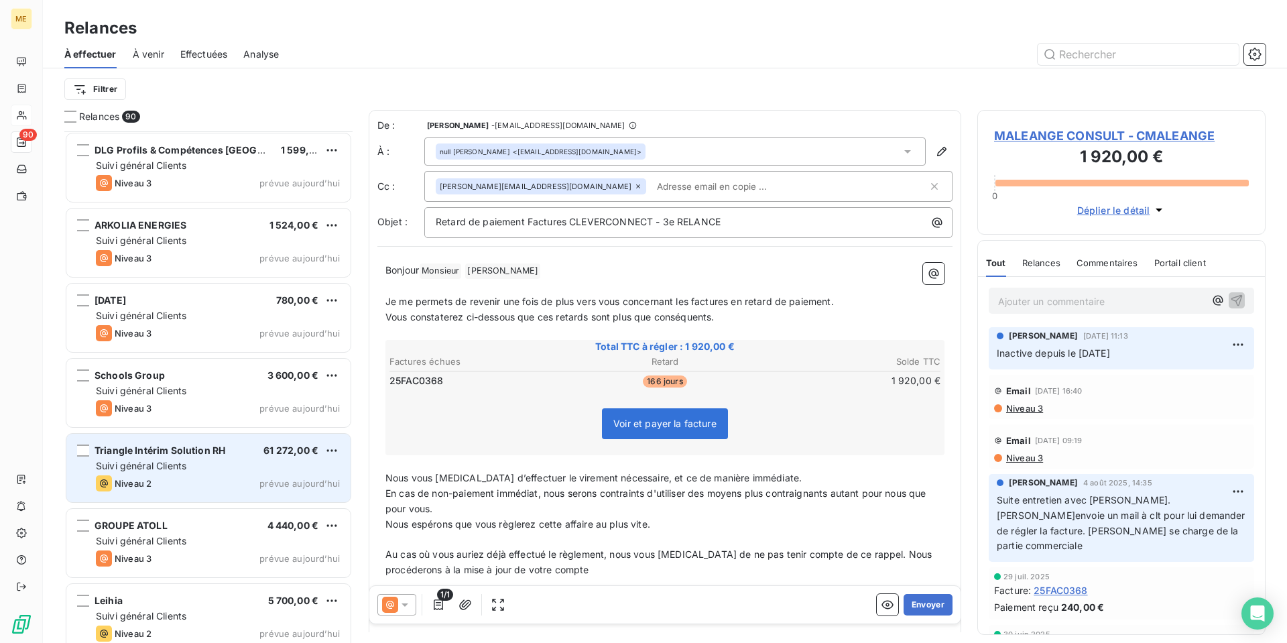
click at [235, 472] on div "Suivi général Clients" at bounding box center [218, 465] width 244 height 13
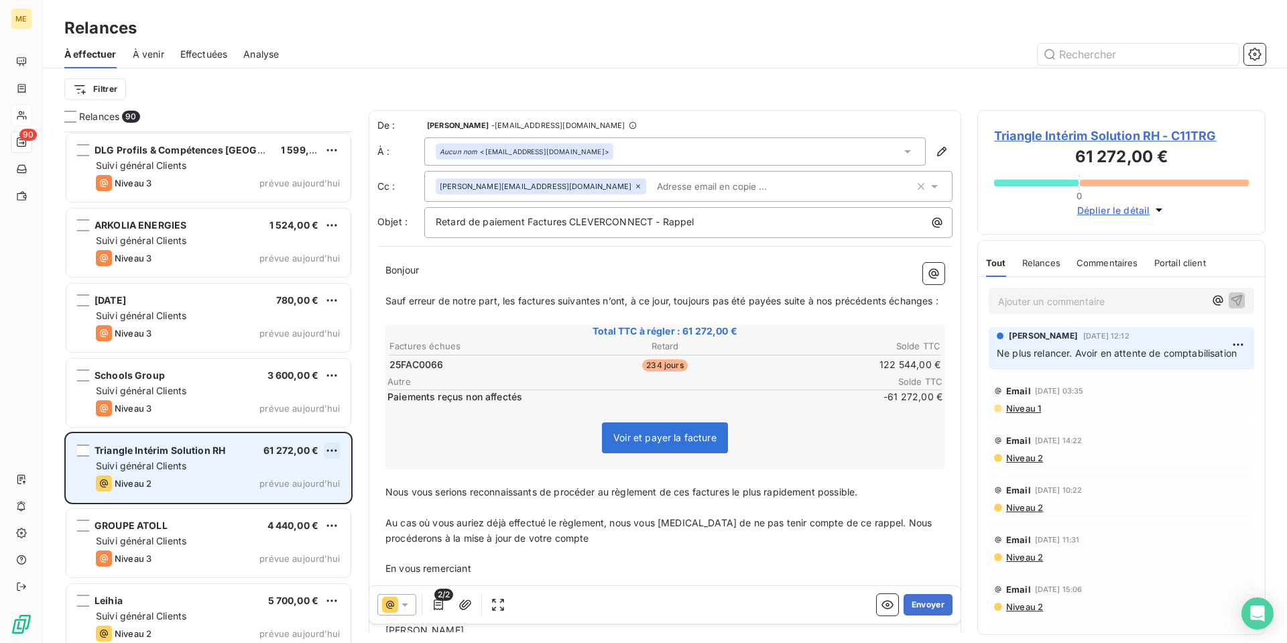
click at [329, 452] on html "ME 90 Relances À effectuer À venir Effectuées Analyse Filtrer Relances 90 MENEA…" at bounding box center [643, 321] width 1287 height 643
click at [314, 474] on div "Replanifier cette action" at bounding box center [274, 476] width 120 height 21
select select "9"
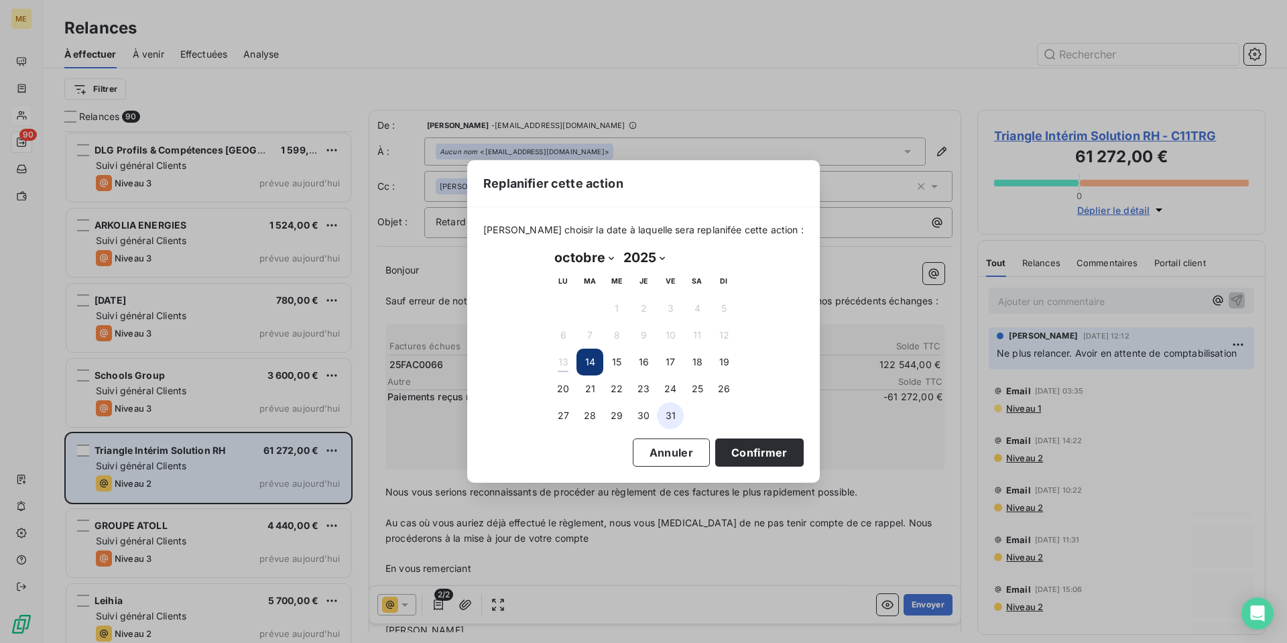
click at [674, 417] on button "31" at bounding box center [670, 415] width 27 height 27
click at [729, 446] on button "Confirmer" at bounding box center [759, 452] width 88 height 28
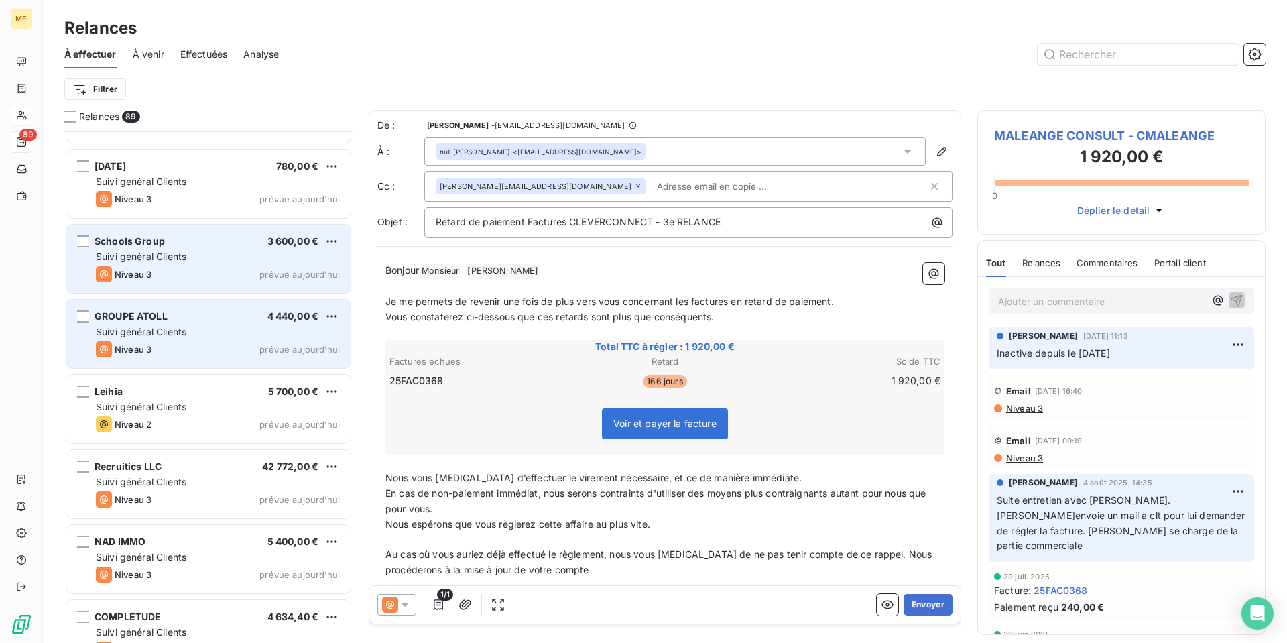
scroll to position [3954, 0]
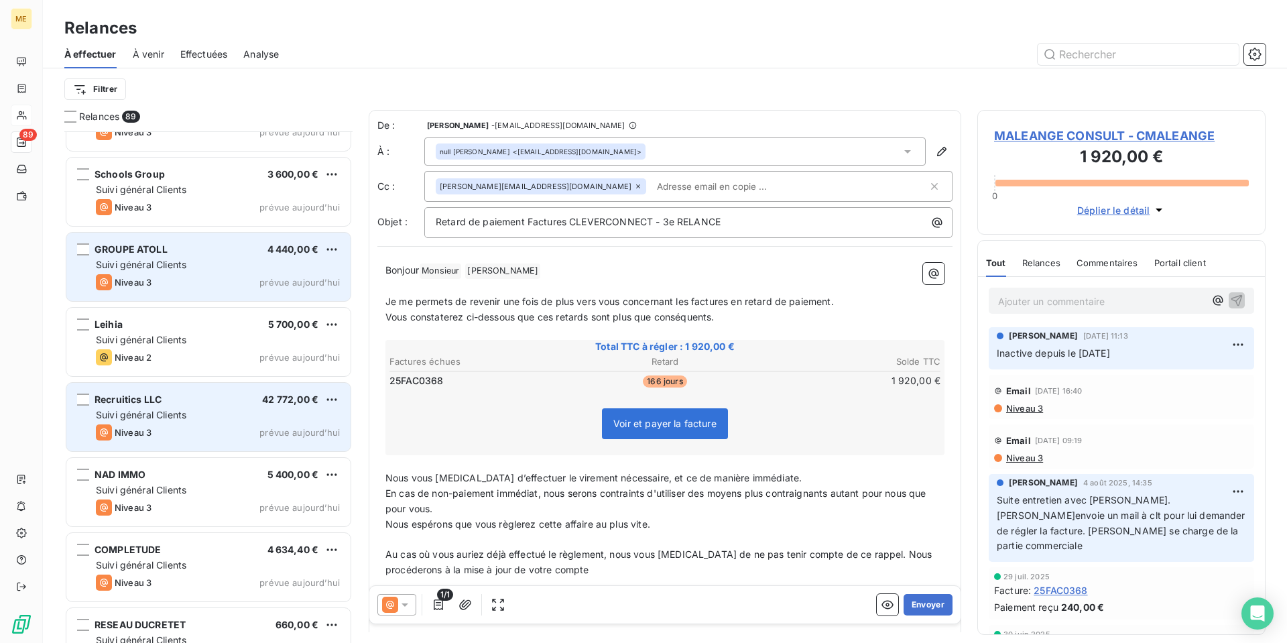
click at [193, 417] on div "Suivi général Clients" at bounding box center [218, 414] width 244 height 13
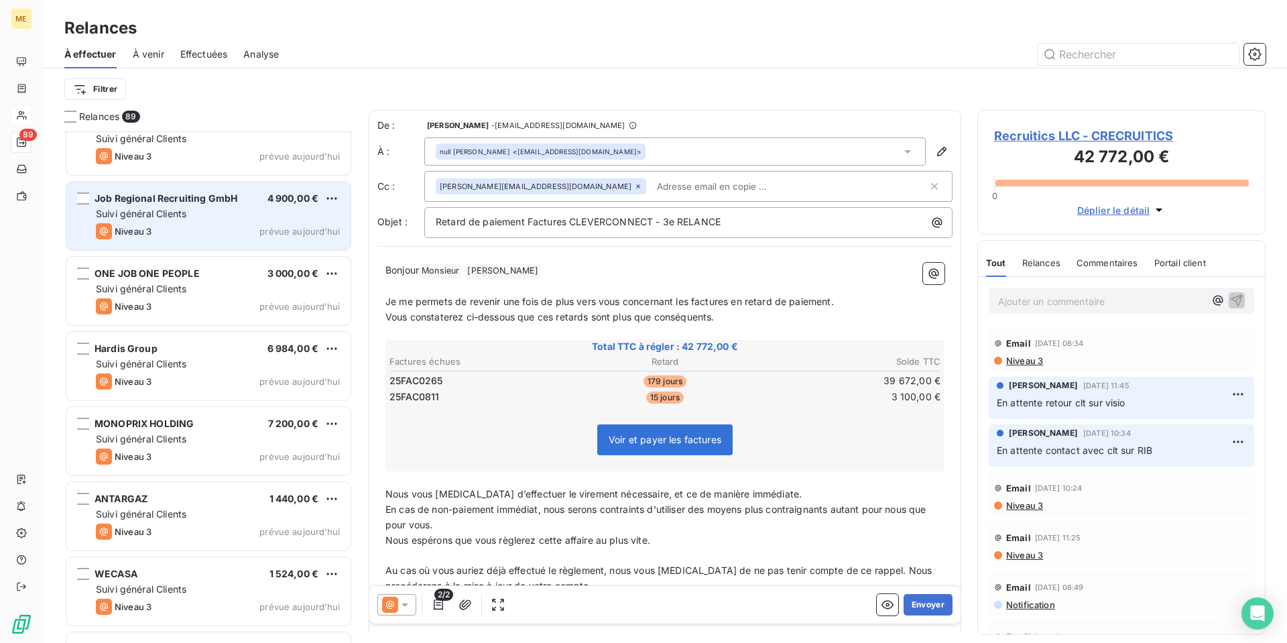
scroll to position [6098, 0]
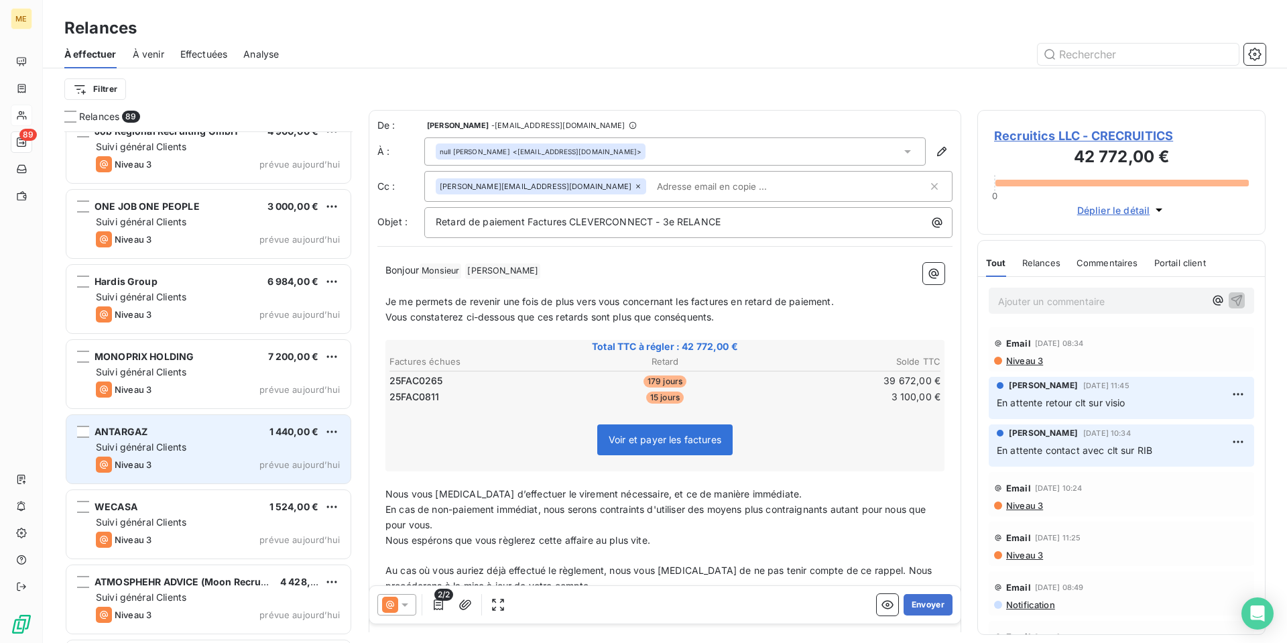
click at [203, 444] on div "Suivi général Clients" at bounding box center [218, 446] width 244 height 13
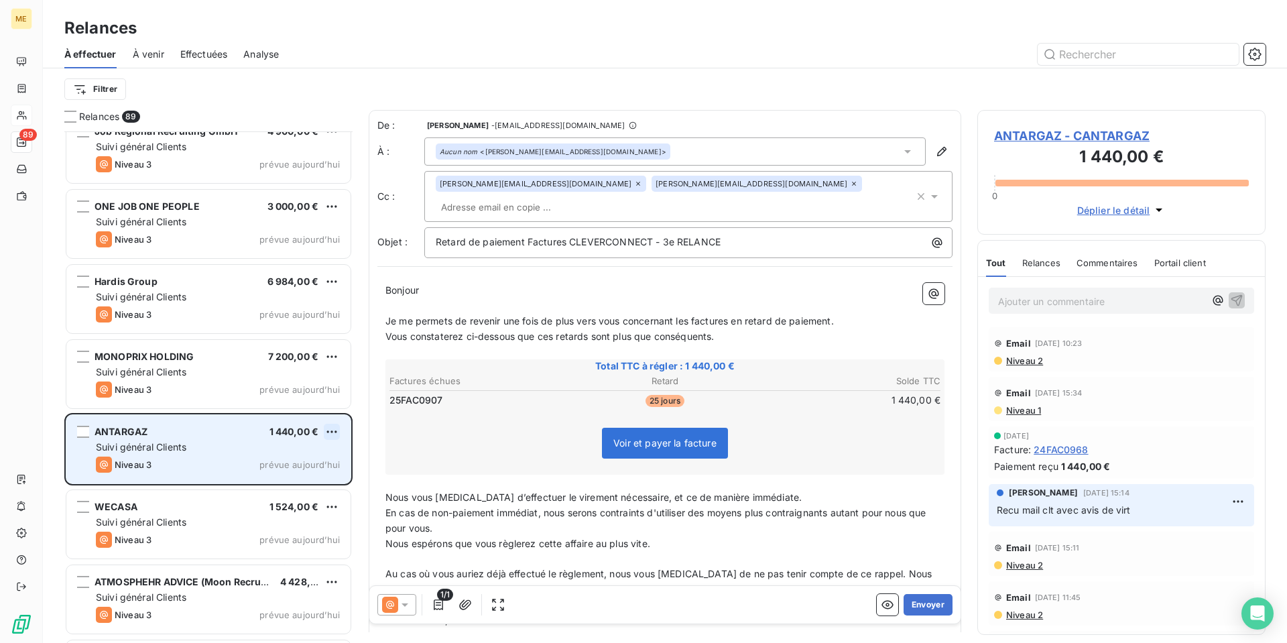
click at [332, 430] on html "ME 89 Relances À effectuer À venir Effectuées Analyse Filtrer Relances 89 Cible…" at bounding box center [643, 321] width 1287 height 643
click at [316, 454] on div "Replanifier cette action" at bounding box center [274, 458] width 120 height 21
select select "9"
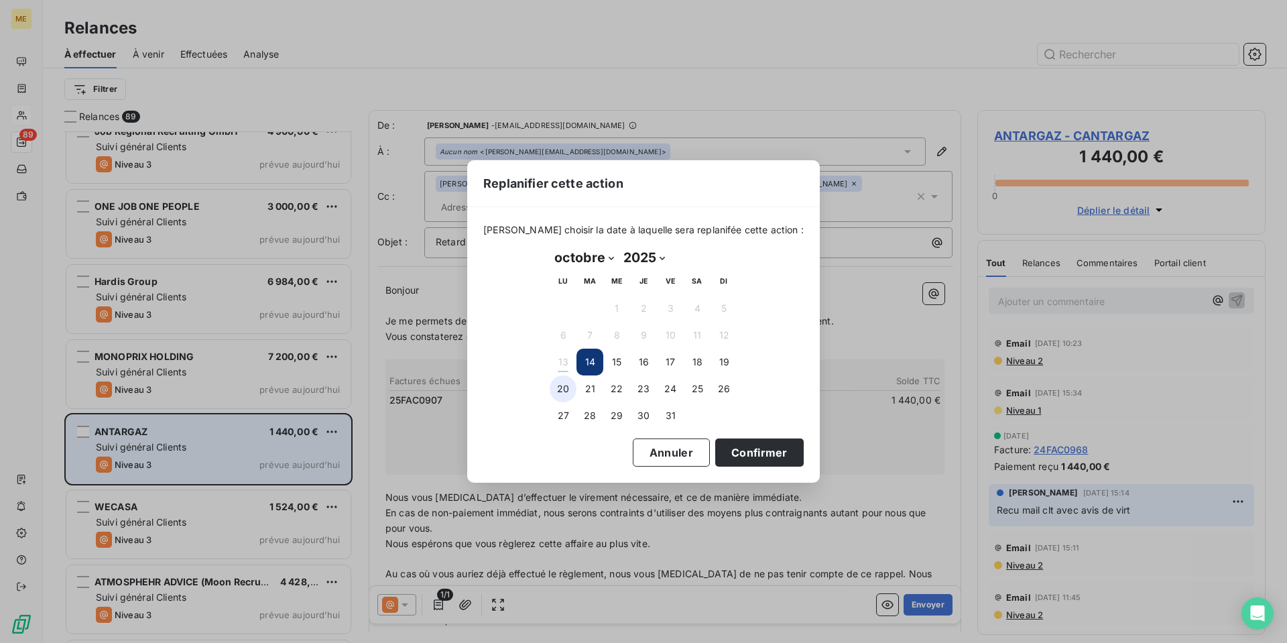
click at [561, 397] on button "20" at bounding box center [562, 388] width 27 height 27
click at [728, 451] on button "Confirmer" at bounding box center [759, 452] width 88 height 28
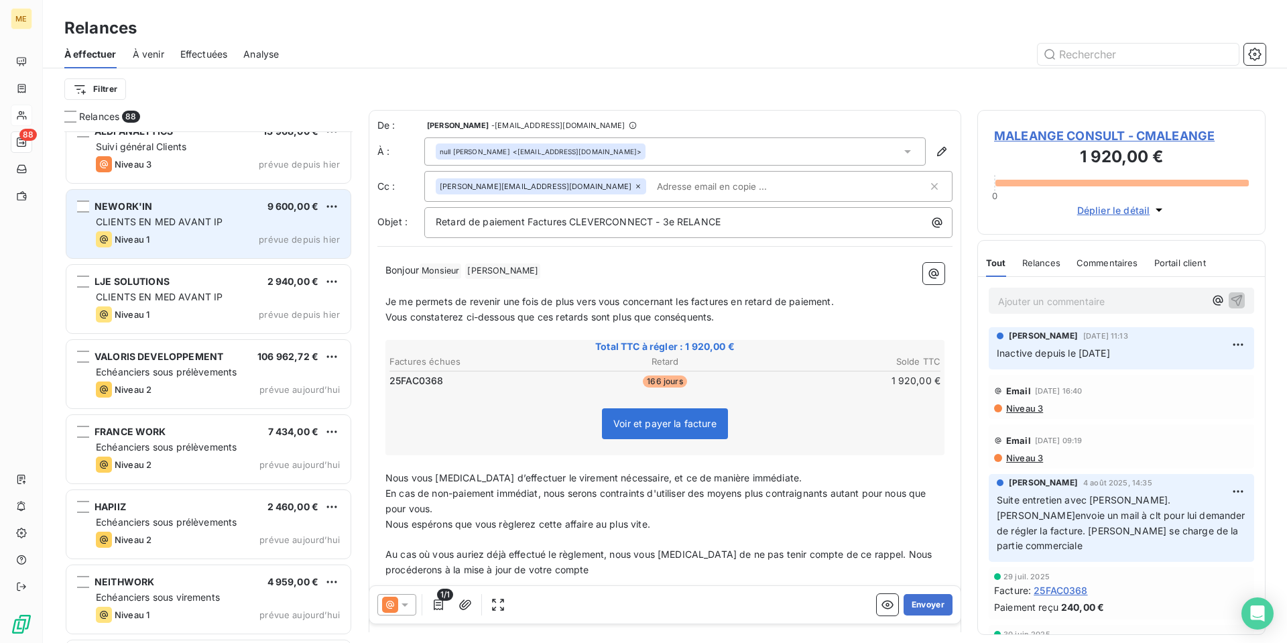
scroll to position [537, 0]
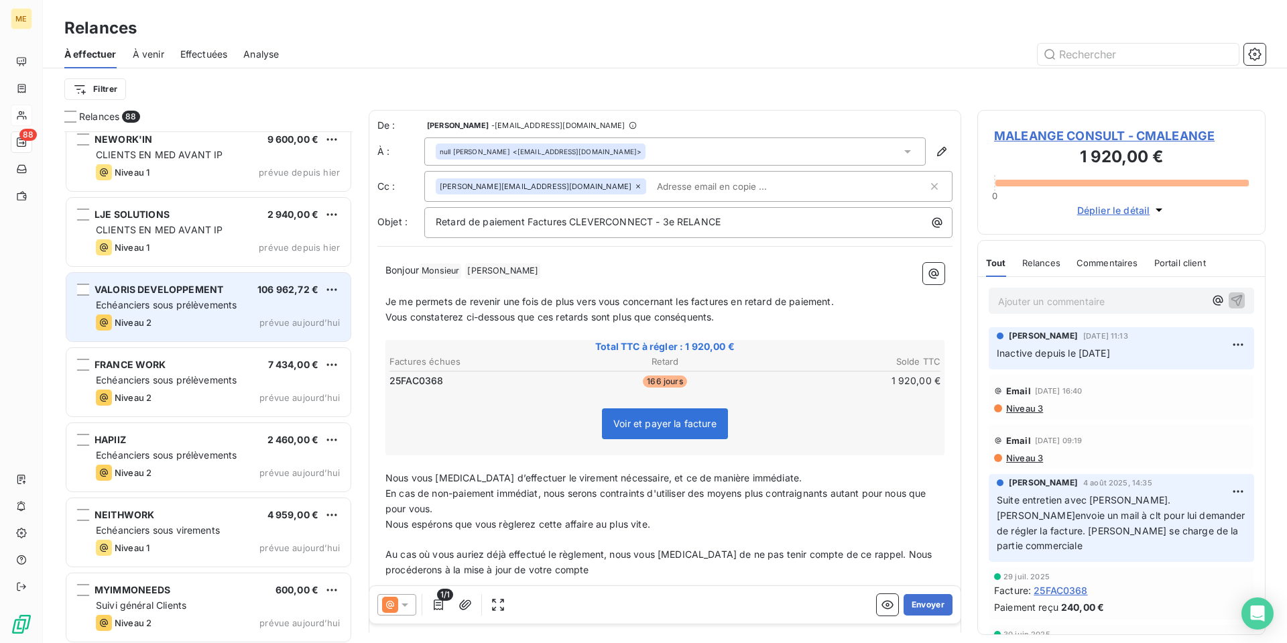
click at [227, 318] on div "Niveau 2 prévue aujourd’hui" at bounding box center [218, 322] width 244 height 16
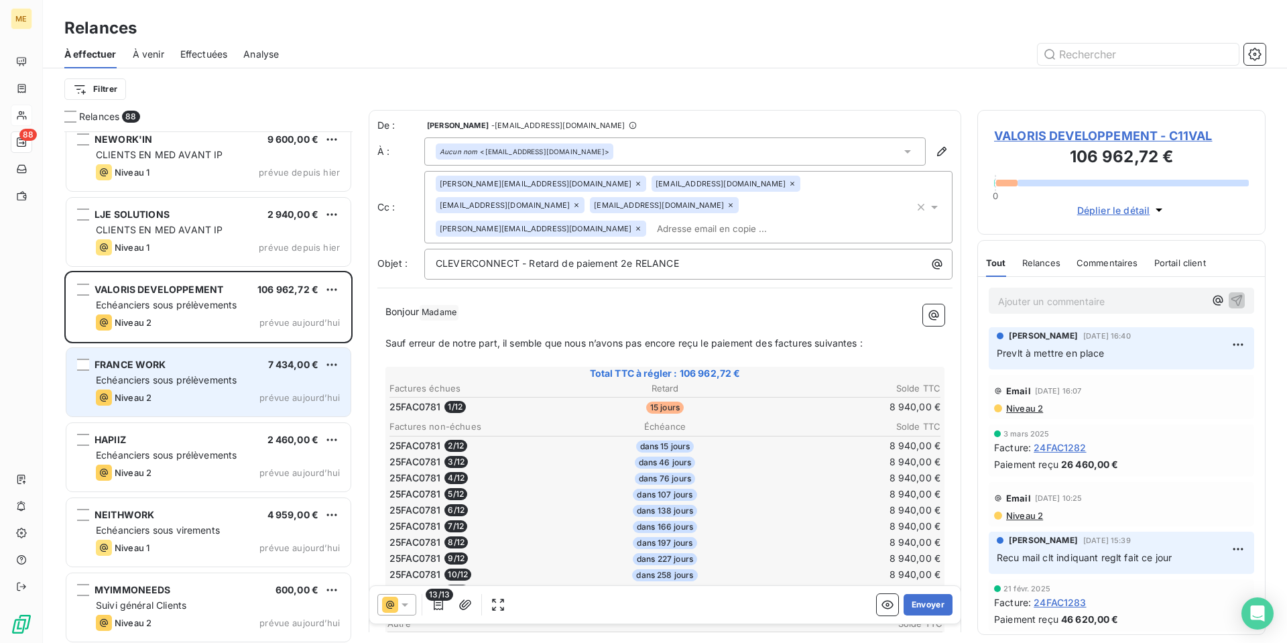
click at [240, 355] on div "FRANCE WORK 7 434,00 € Echéanciers sous prélèvements Niveau 2 prévue [DATE]" at bounding box center [208, 382] width 284 height 68
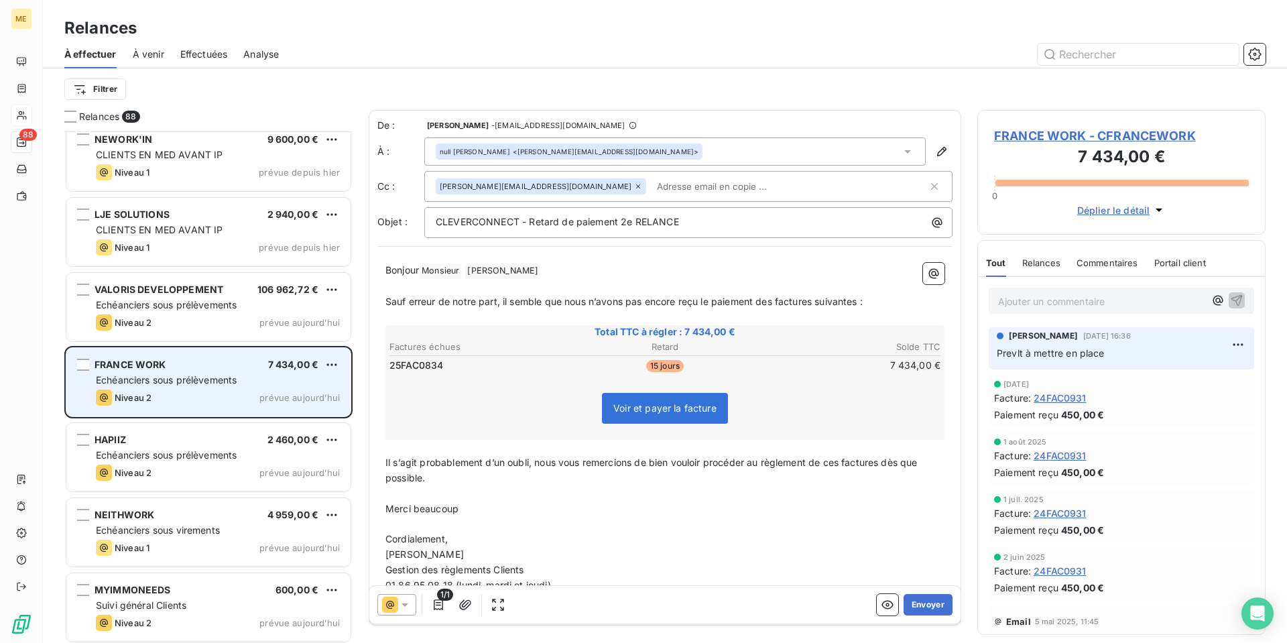
scroll to position [604, 0]
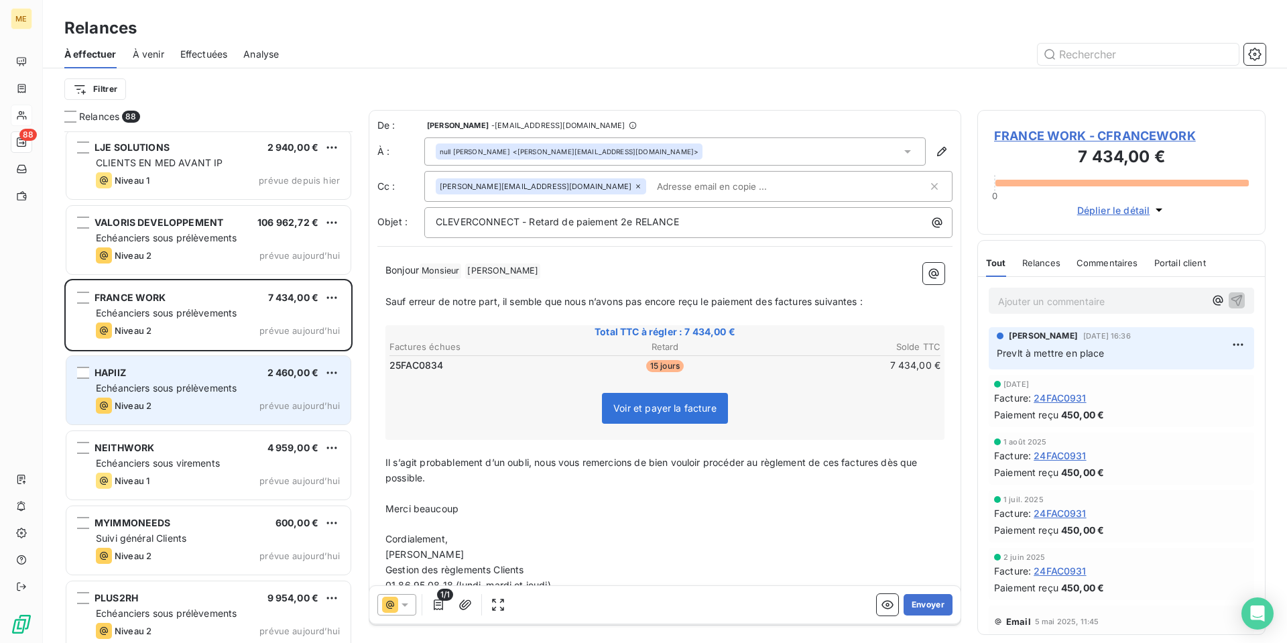
click at [239, 376] on div "HAPIIZ 2 460,00 €" at bounding box center [218, 373] width 244 height 12
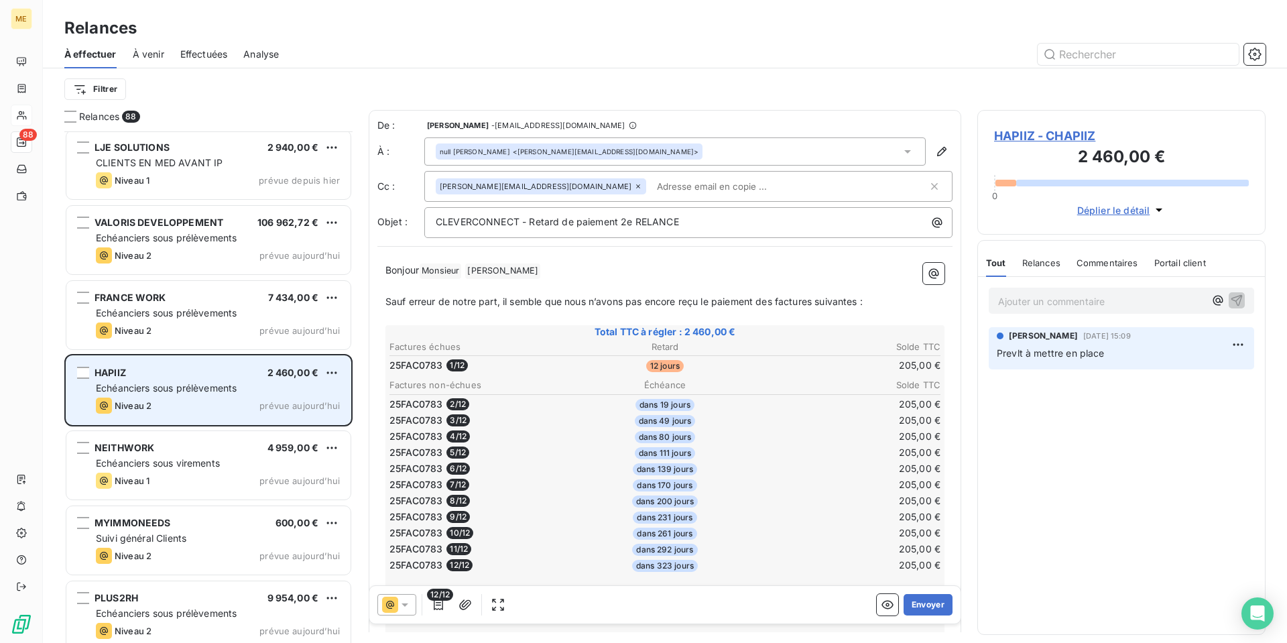
scroll to position [671, 0]
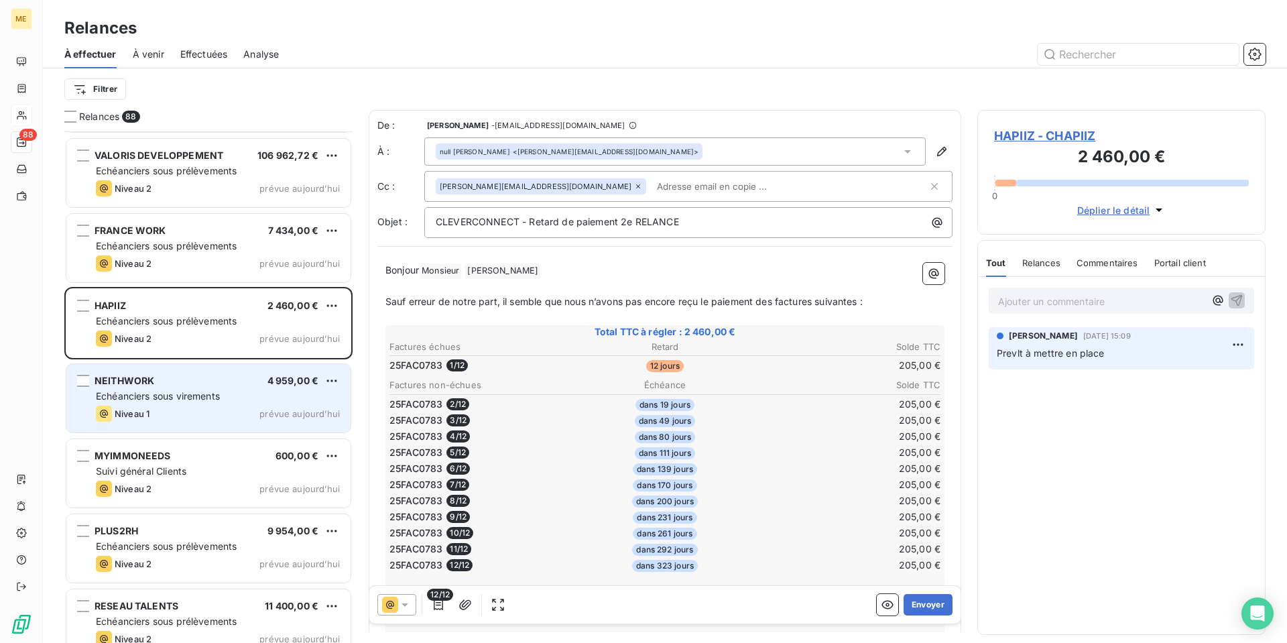
click at [226, 387] on div "NEITHWORK 4 959,00 € Echéanciers sous virements Niveau 1 prévue [DATE]" at bounding box center [208, 398] width 284 height 68
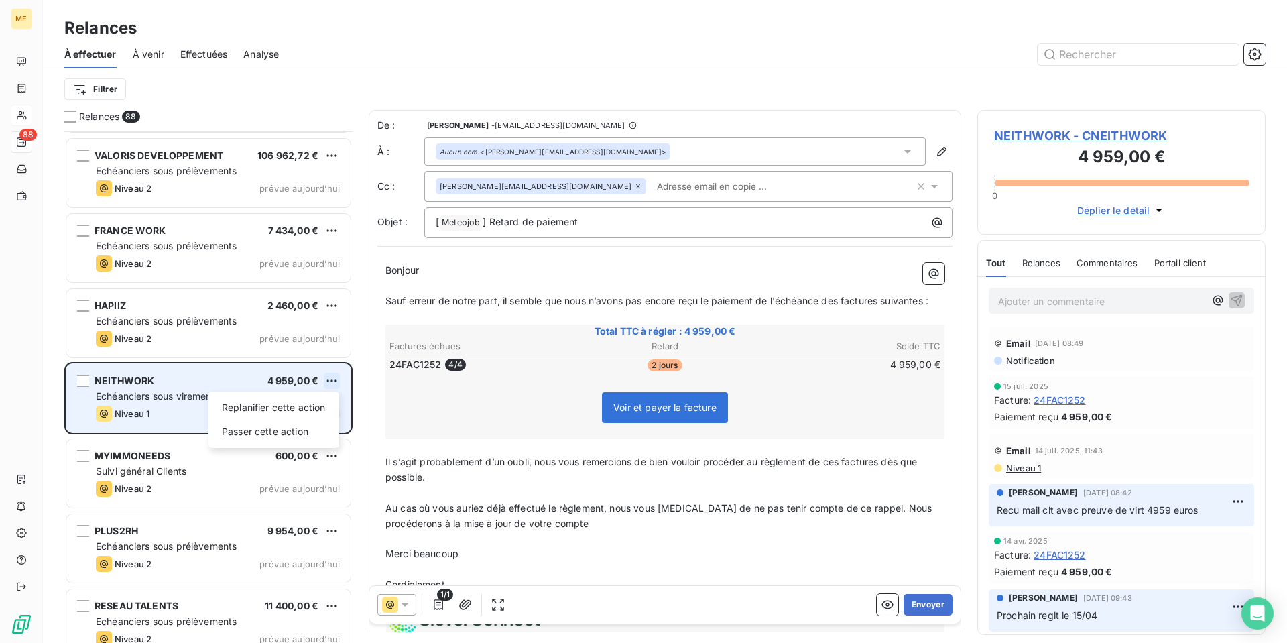
click at [329, 381] on html "ME 88 Relances À effectuer À venir Effectuées Analyse Filtrer Relances 88 NEWOR…" at bounding box center [643, 321] width 1287 height 643
click at [328, 403] on div "Replanifier cette action" at bounding box center [274, 407] width 120 height 21
select select "9"
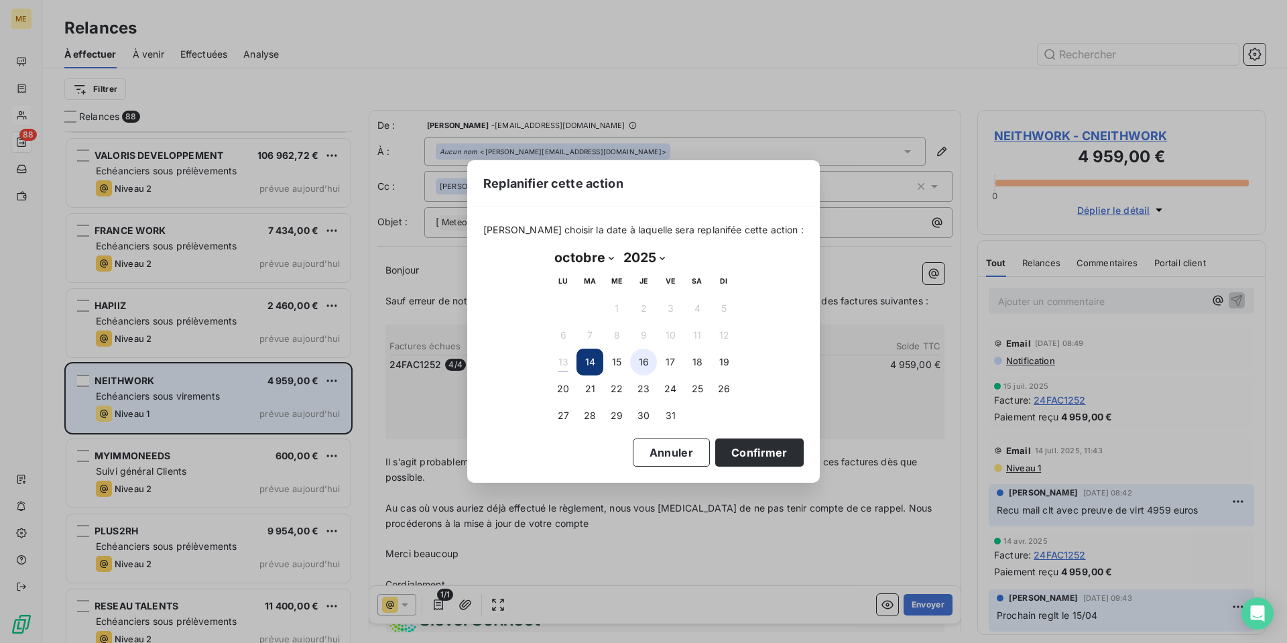
click at [643, 360] on button "16" at bounding box center [643, 361] width 27 height 27
click at [750, 450] on button "Confirmer" at bounding box center [759, 452] width 88 height 28
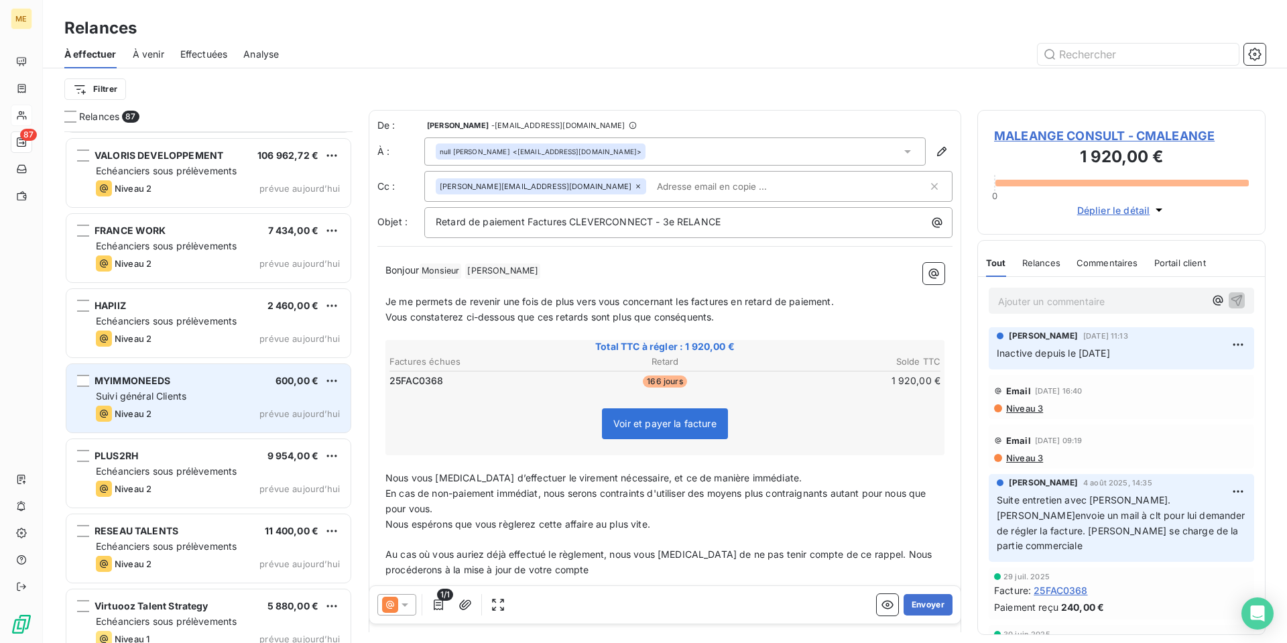
click at [225, 392] on div "Suivi général Clients" at bounding box center [218, 395] width 244 height 13
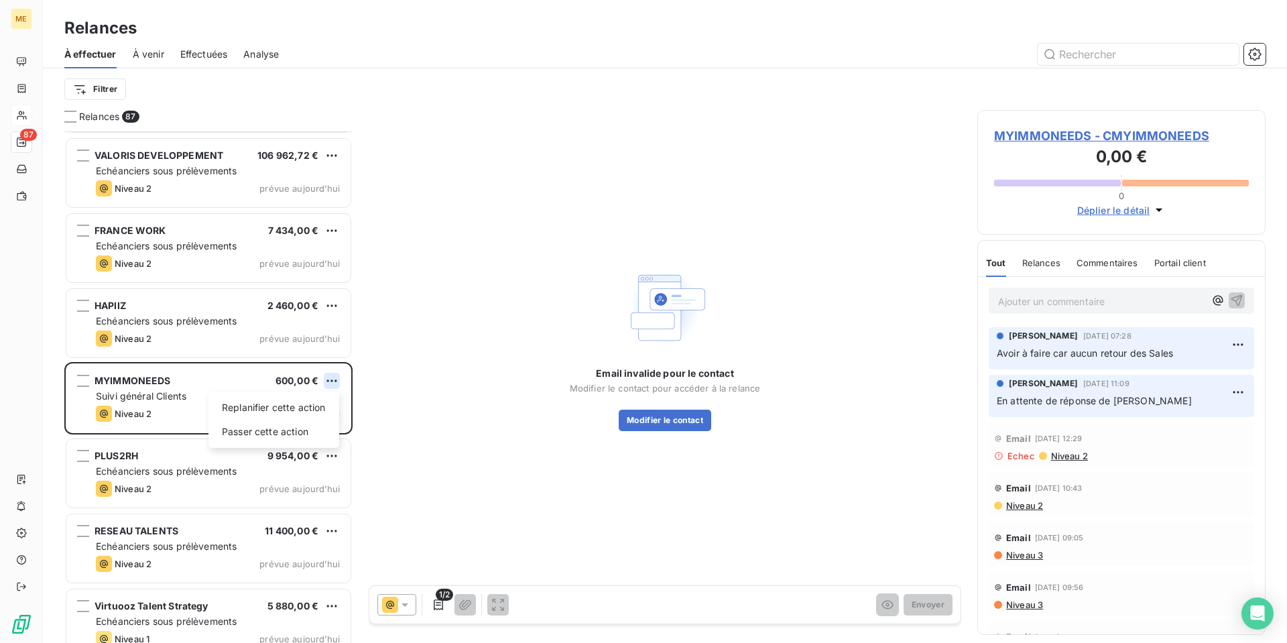
click at [335, 381] on html "ME 87 Relances À effectuer À venir Effectuées Analyse Filtrer Relances 87 NEWOR…" at bounding box center [643, 321] width 1287 height 643
click at [313, 433] on div "Passer cette action" at bounding box center [274, 431] width 120 height 21
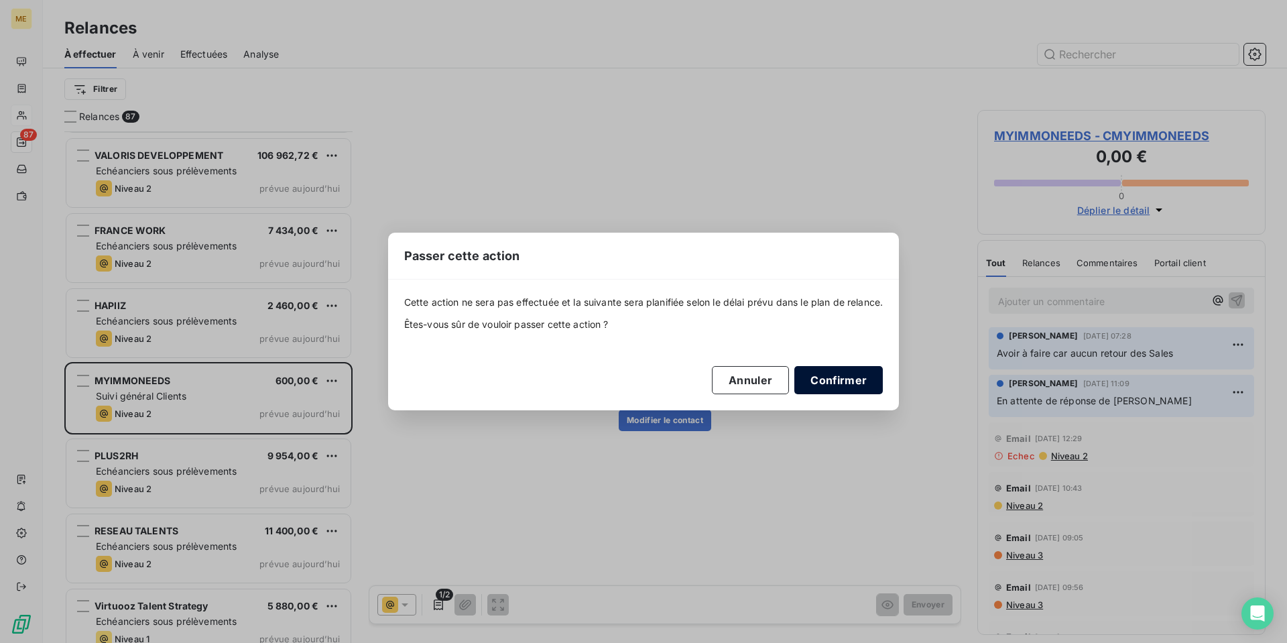
click at [859, 381] on button "Confirmer" at bounding box center [838, 380] width 88 height 28
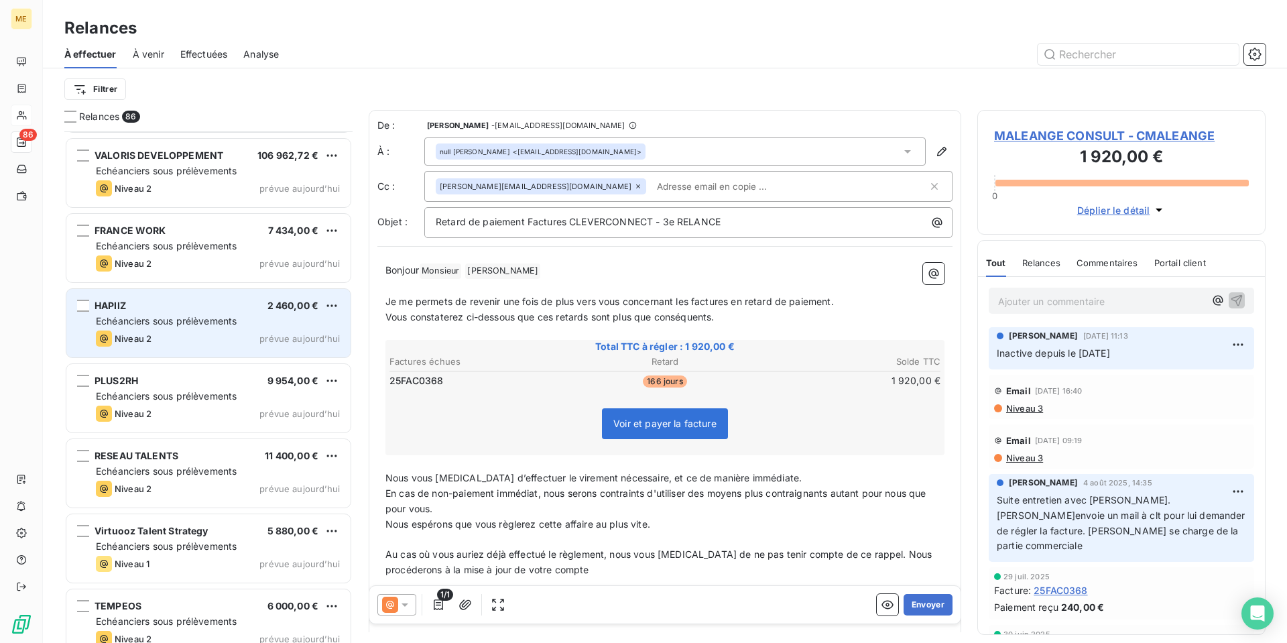
scroll to position [805, 0]
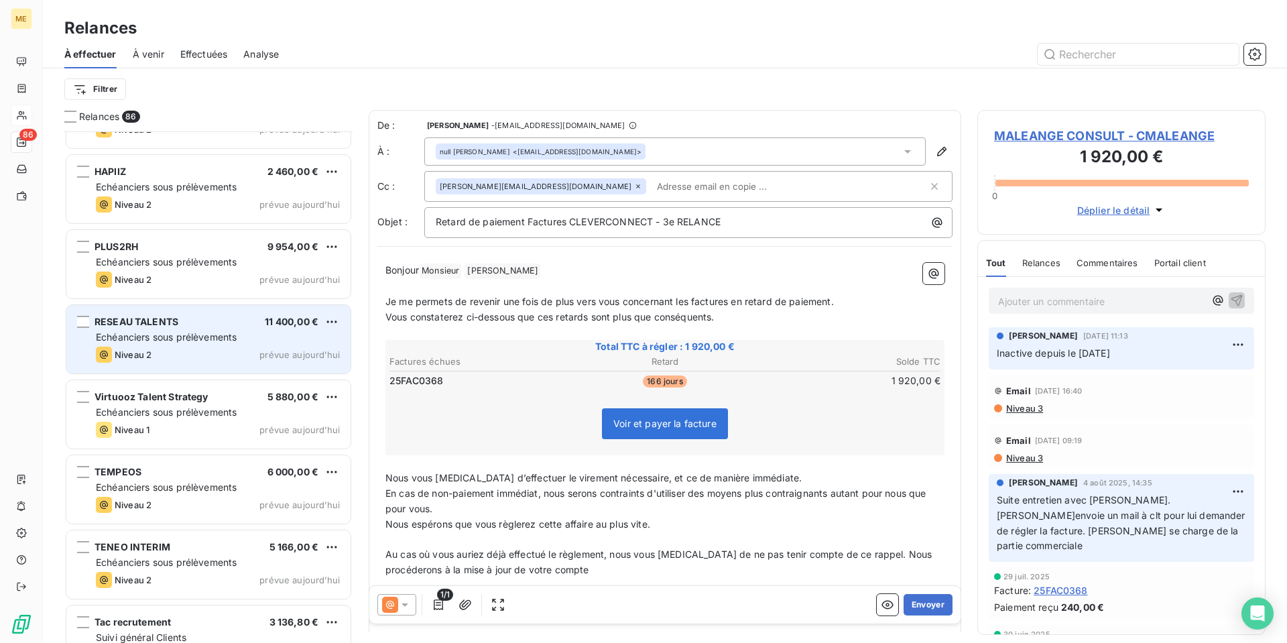
click at [226, 318] on div "RESEAU TALENTS 11 400,00 €" at bounding box center [218, 322] width 244 height 12
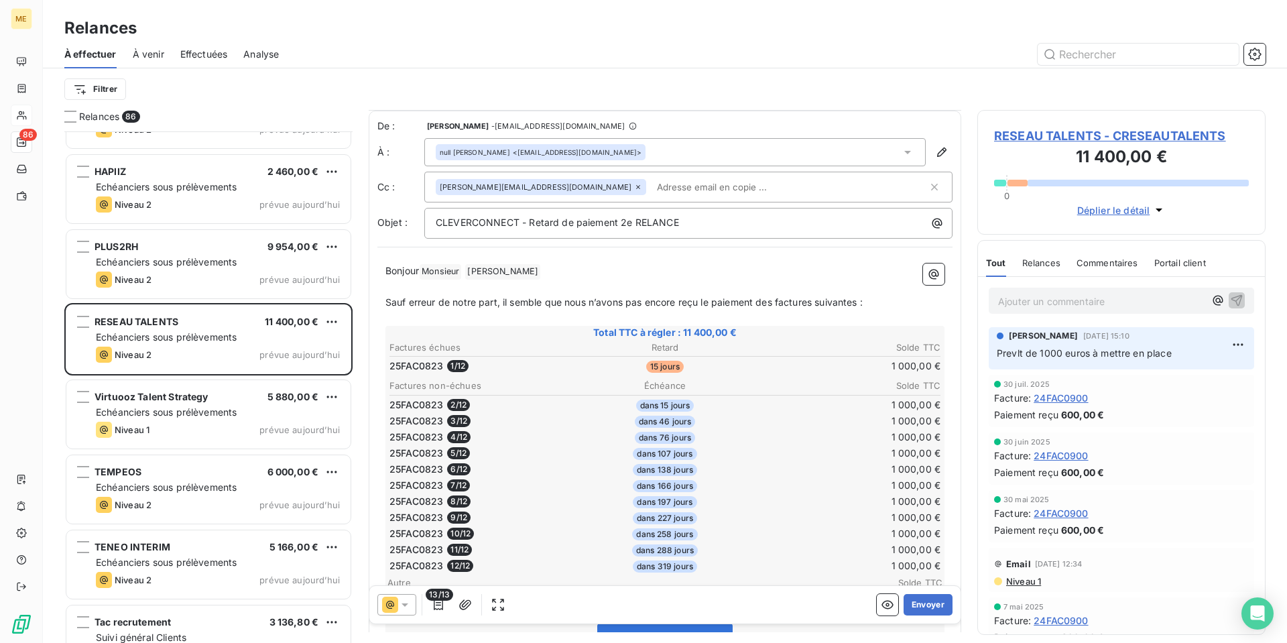
scroll to position [68, 0]
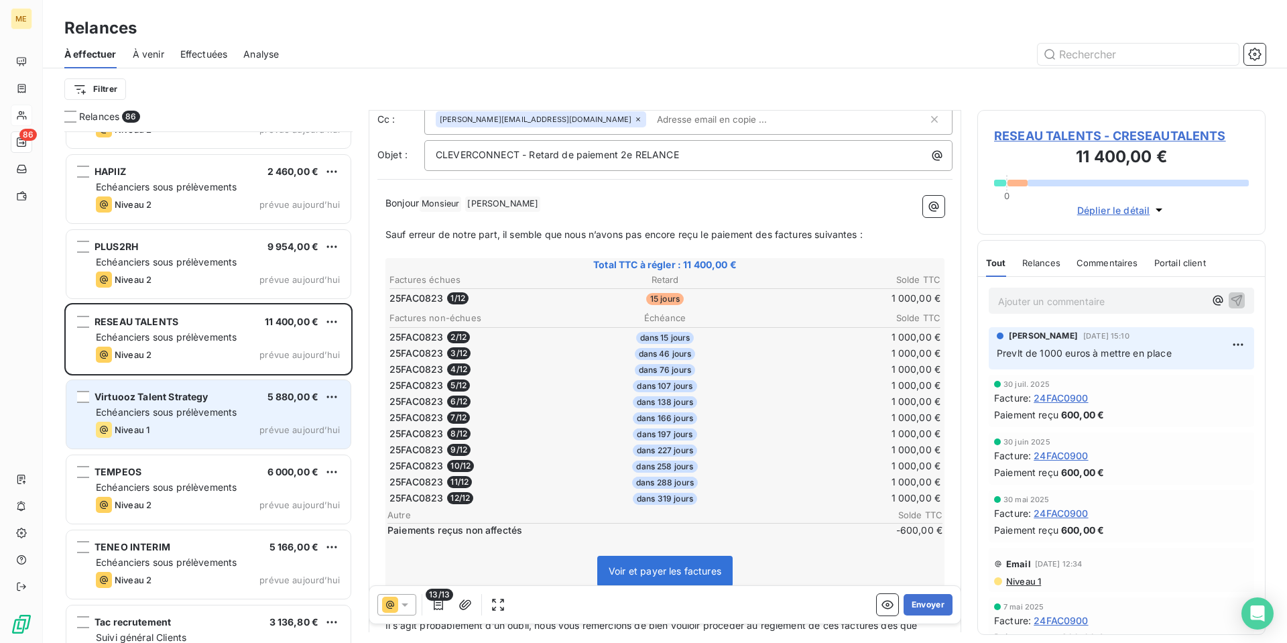
click at [263, 436] on div "Niveau 1 prévue aujourd’hui" at bounding box center [218, 429] width 244 height 16
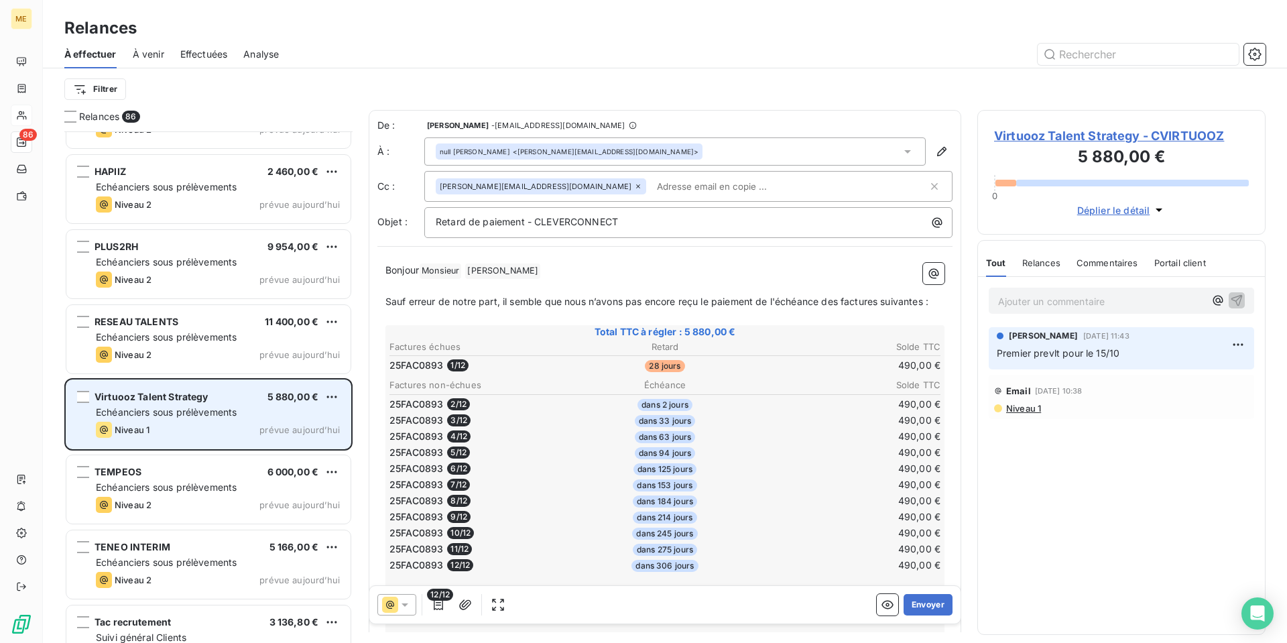
scroll to position [872, 0]
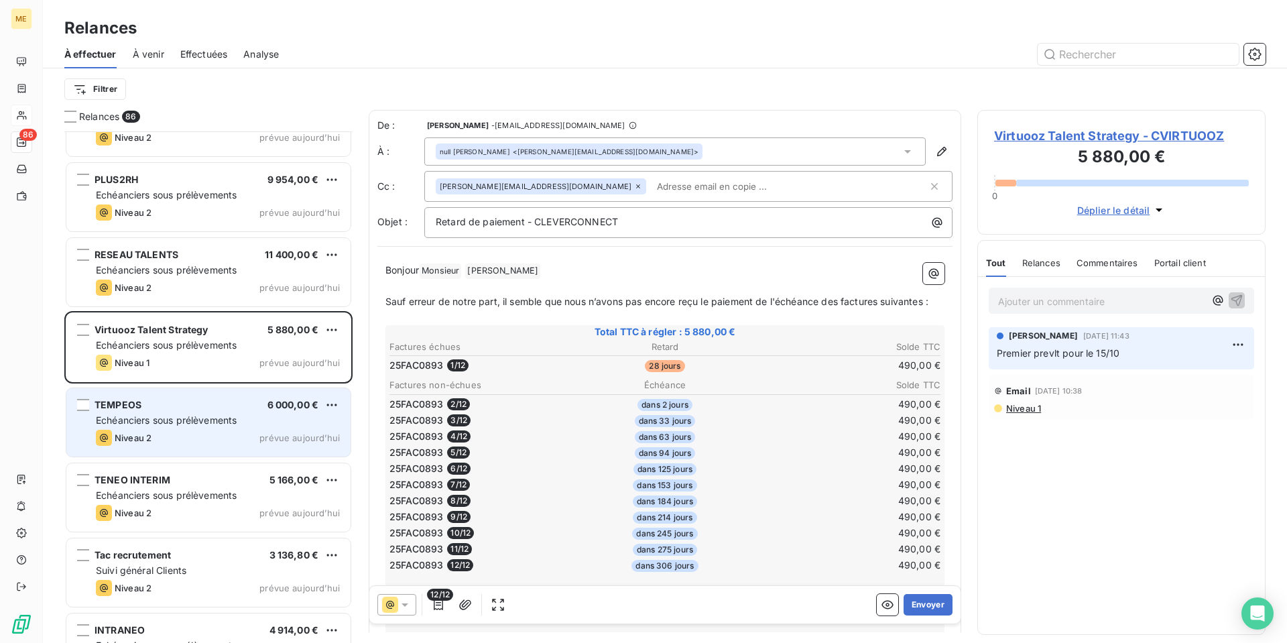
click at [232, 414] on span "Echéanciers sous prélèvements" at bounding box center [166, 419] width 141 height 11
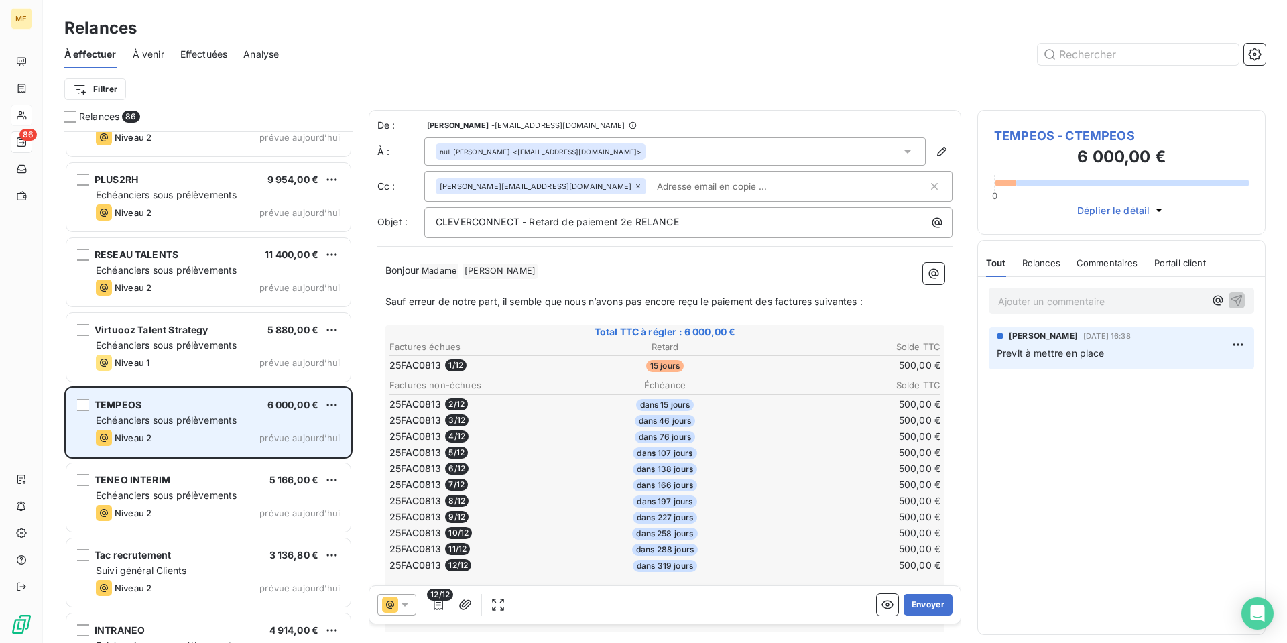
scroll to position [939, 0]
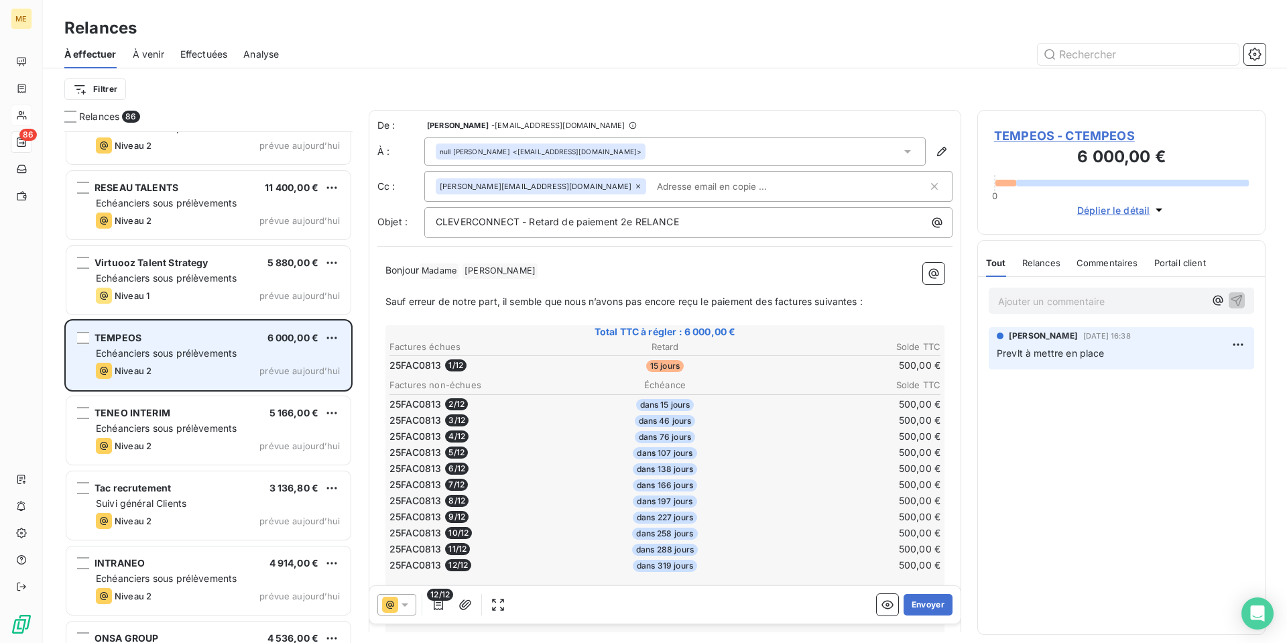
click at [232, 414] on div "TENEO INTERIM 5 166,00 €" at bounding box center [218, 413] width 244 height 12
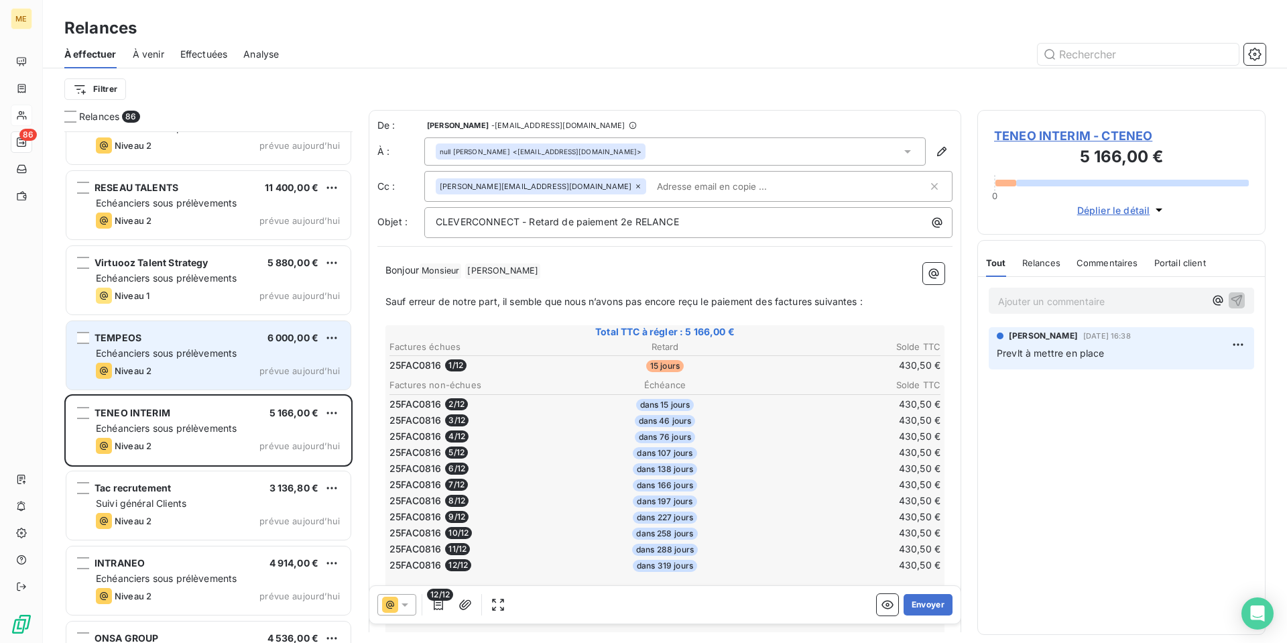
scroll to position [1006, 0]
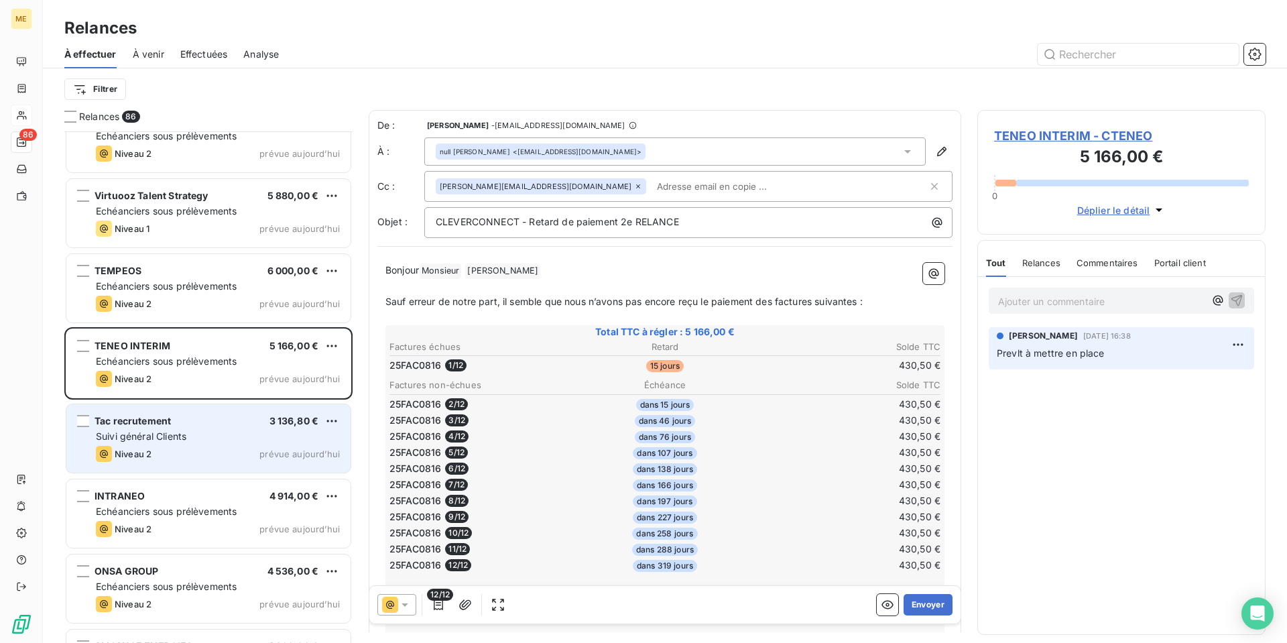
click at [227, 422] on div "Tac recrutement 3 136,80 €" at bounding box center [218, 421] width 244 height 12
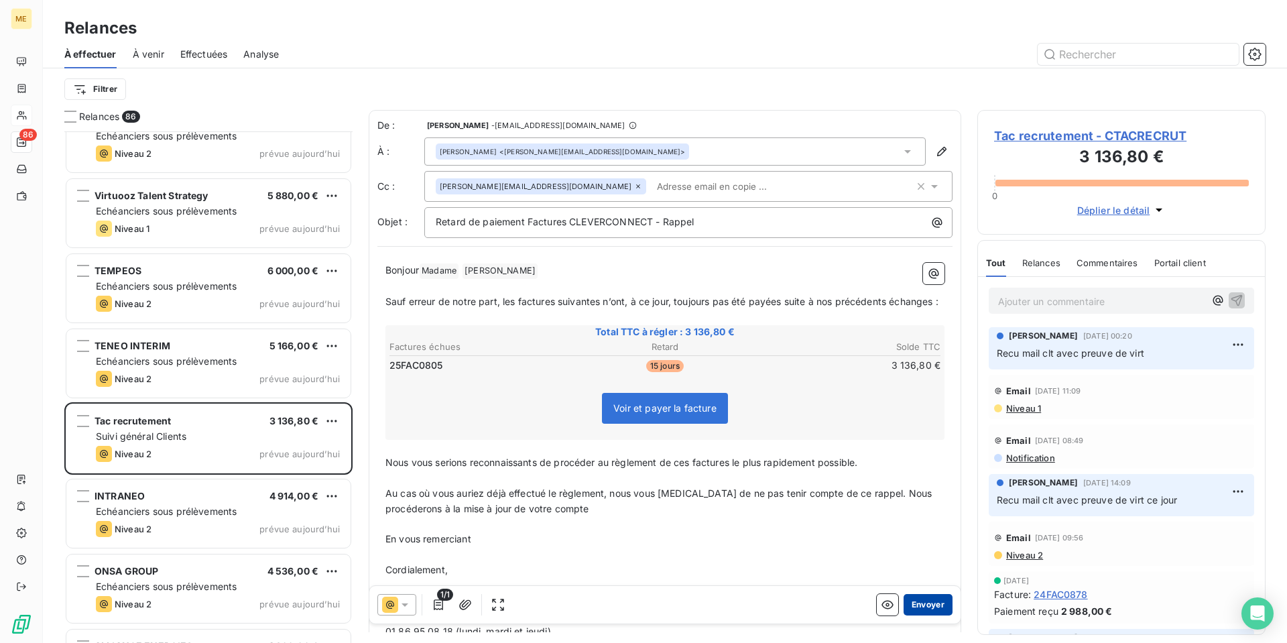
click at [926, 604] on button "Envoyer" at bounding box center [927, 604] width 49 height 21
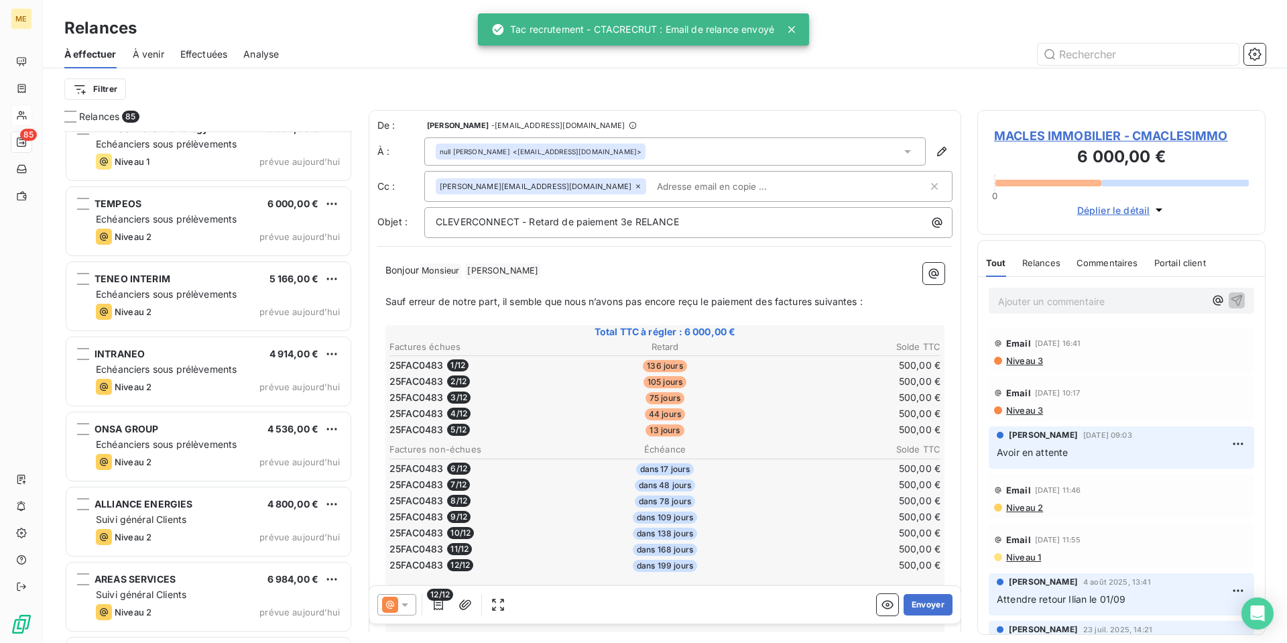
scroll to position [1140, 0]
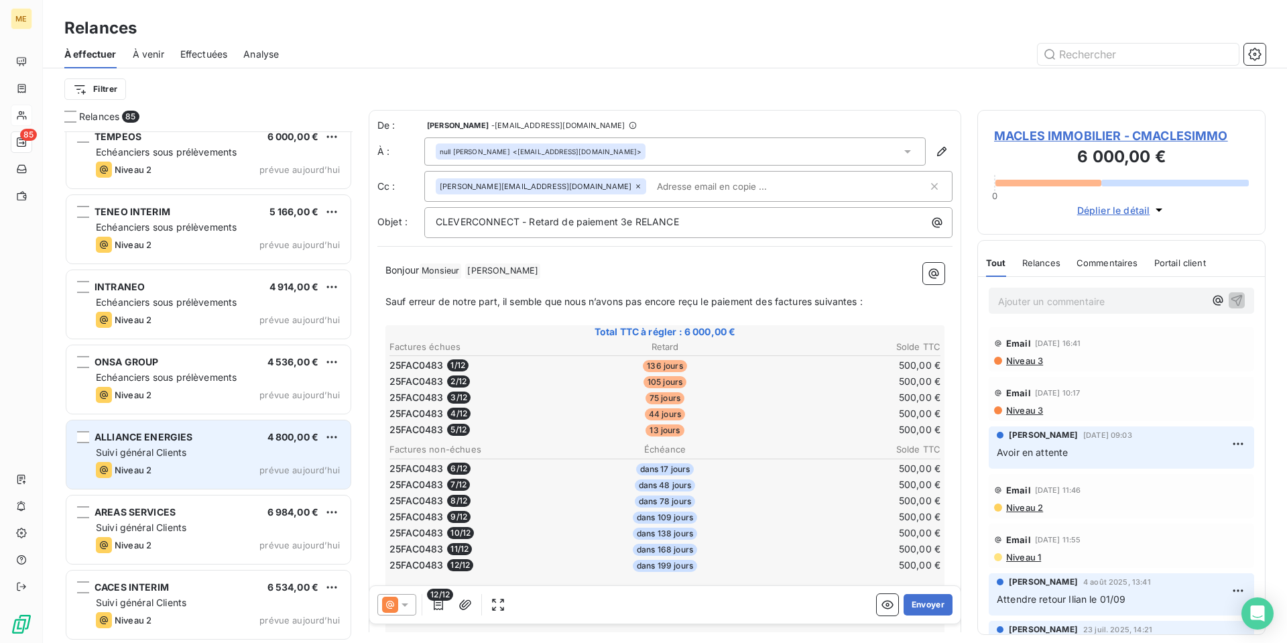
click at [206, 450] on div "Suivi général Clients" at bounding box center [218, 452] width 244 height 13
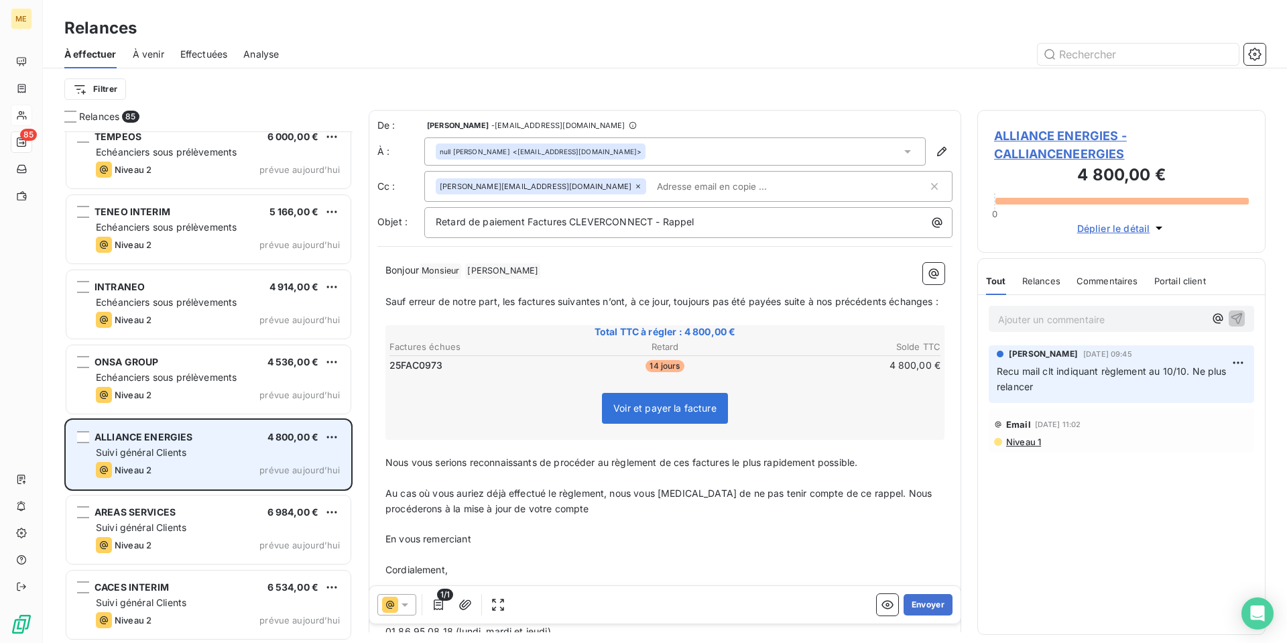
scroll to position [1207, 0]
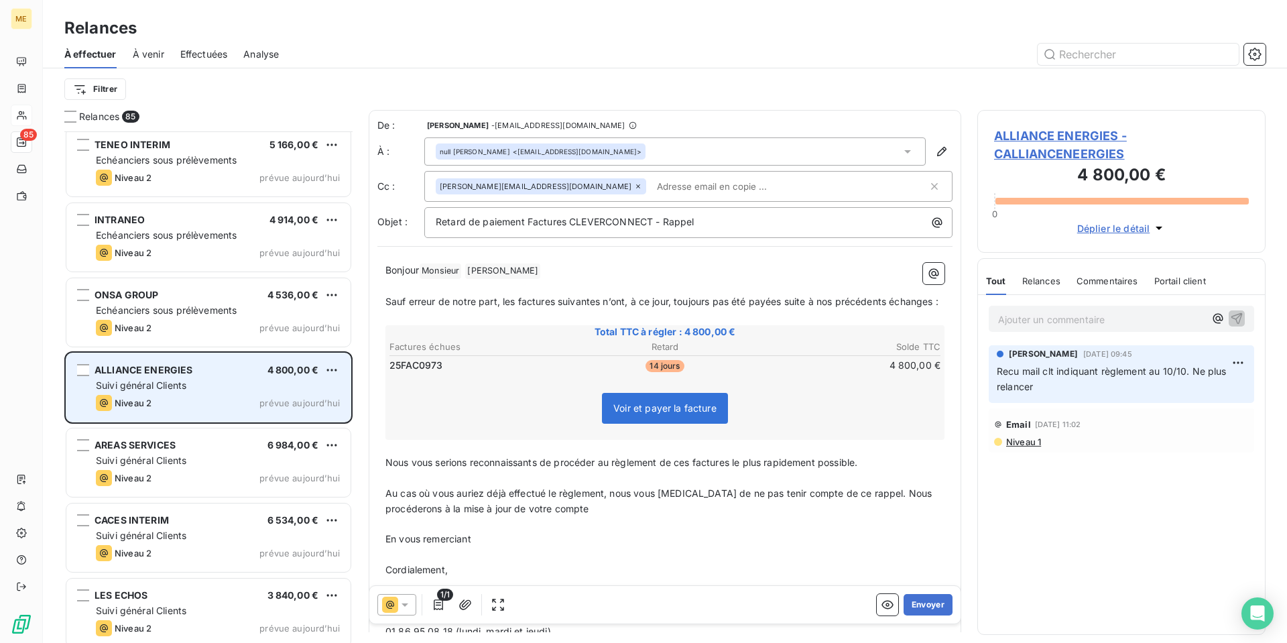
click at [206, 450] on div "AREAS SERVICES 6 984,00 €" at bounding box center [218, 445] width 244 height 12
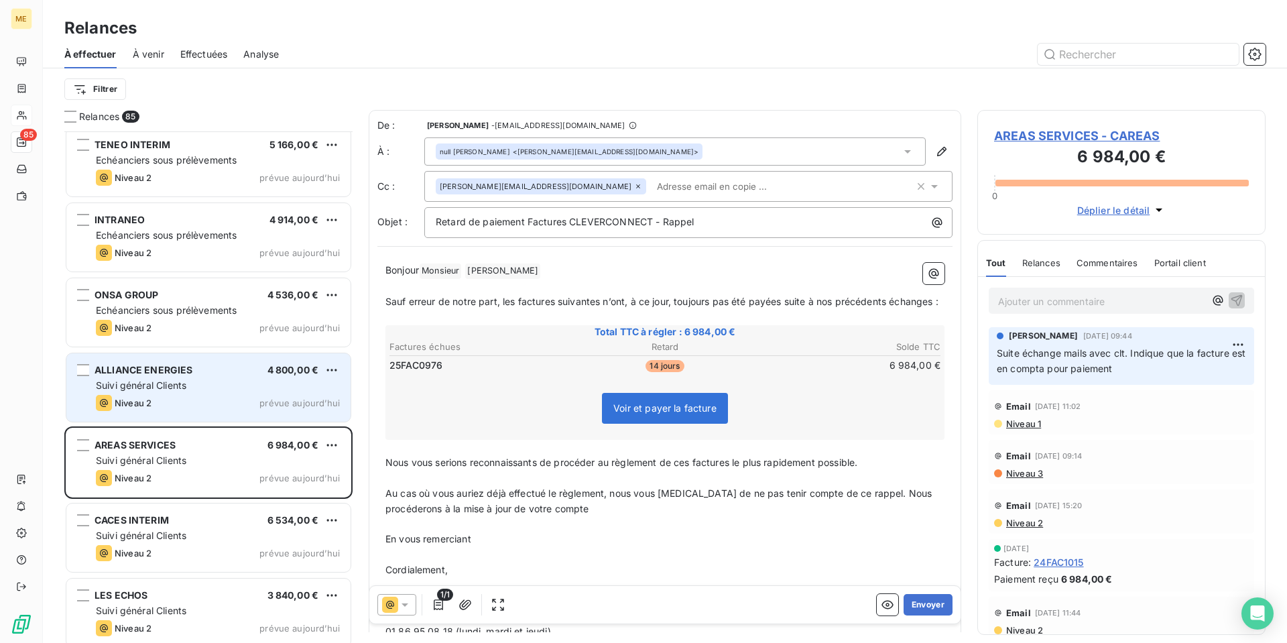
scroll to position [1274, 0]
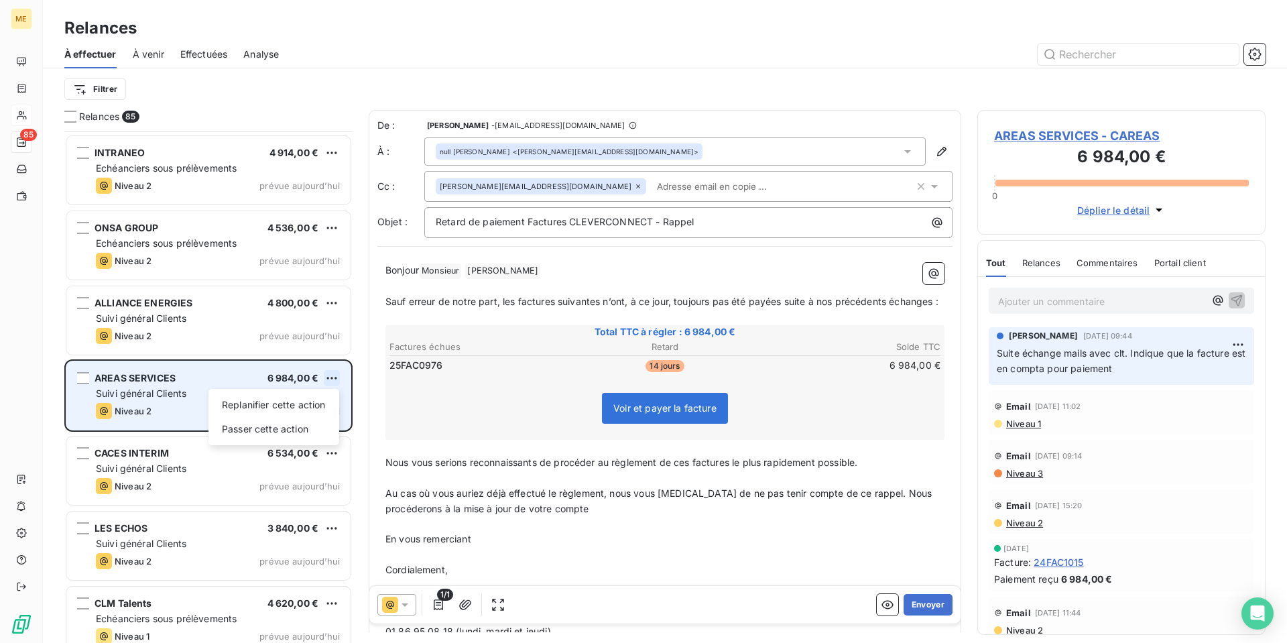
click at [334, 379] on html "ME 85 Relances À effectuer À venir Effectuées Analyse Filtrer Relances 85 TEMPE…" at bounding box center [643, 321] width 1287 height 643
click at [324, 403] on div "Replanifier cette action" at bounding box center [274, 404] width 120 height 21
select select "9"
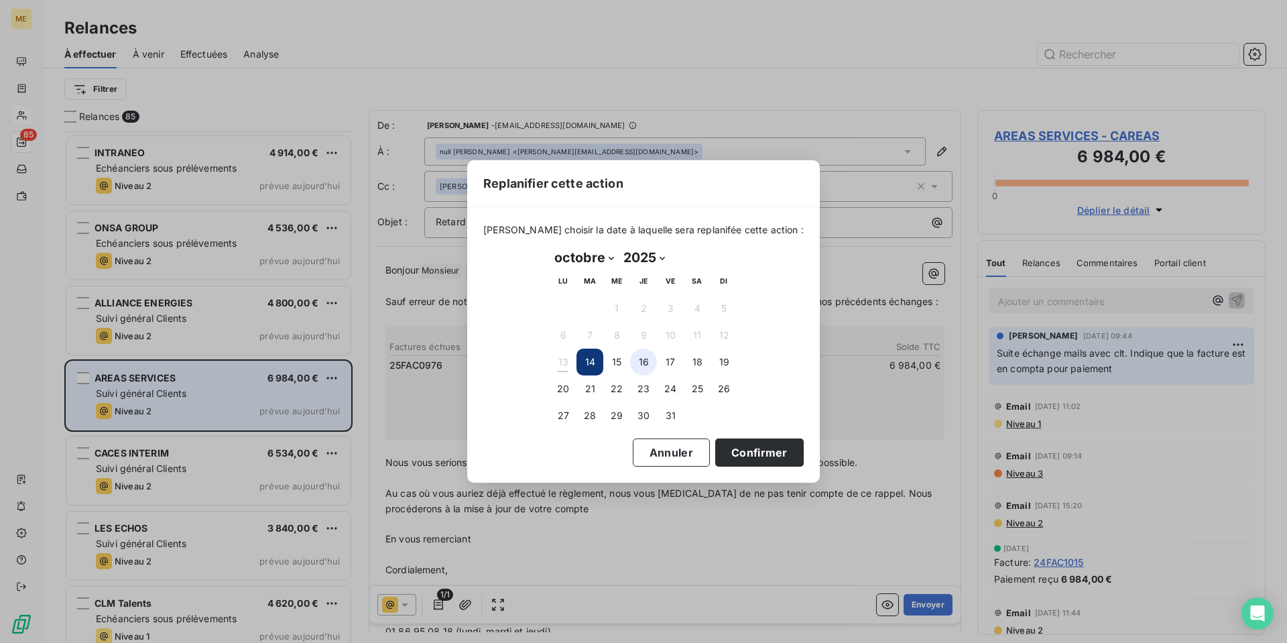
click at [633, 360] on button "16" at bounding box center [643, 361] width 27 height 27
click at [734, 450] on button "Confirmer" at bounding box center [759, 452] width 88 height 28
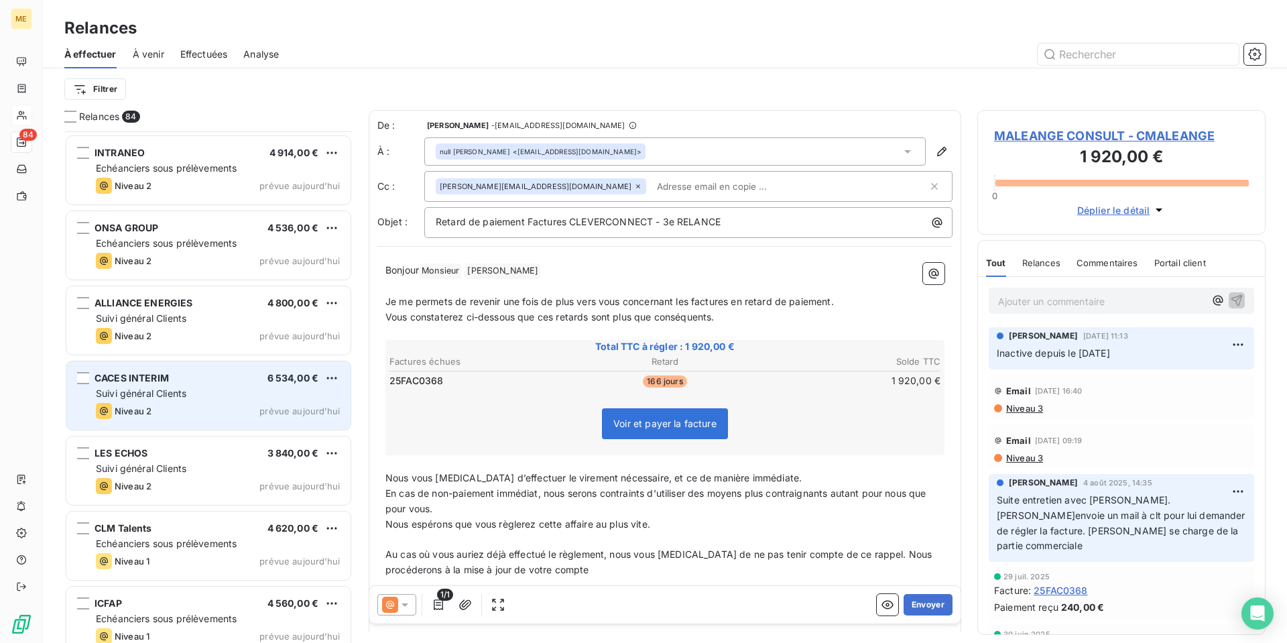
click at [228, 401] on div "CACES INTERIM 6 534,00 € Suivi général Clients Niveau 2 prévue [DATE]" at bounding box center [208, 395] width 284 height 68
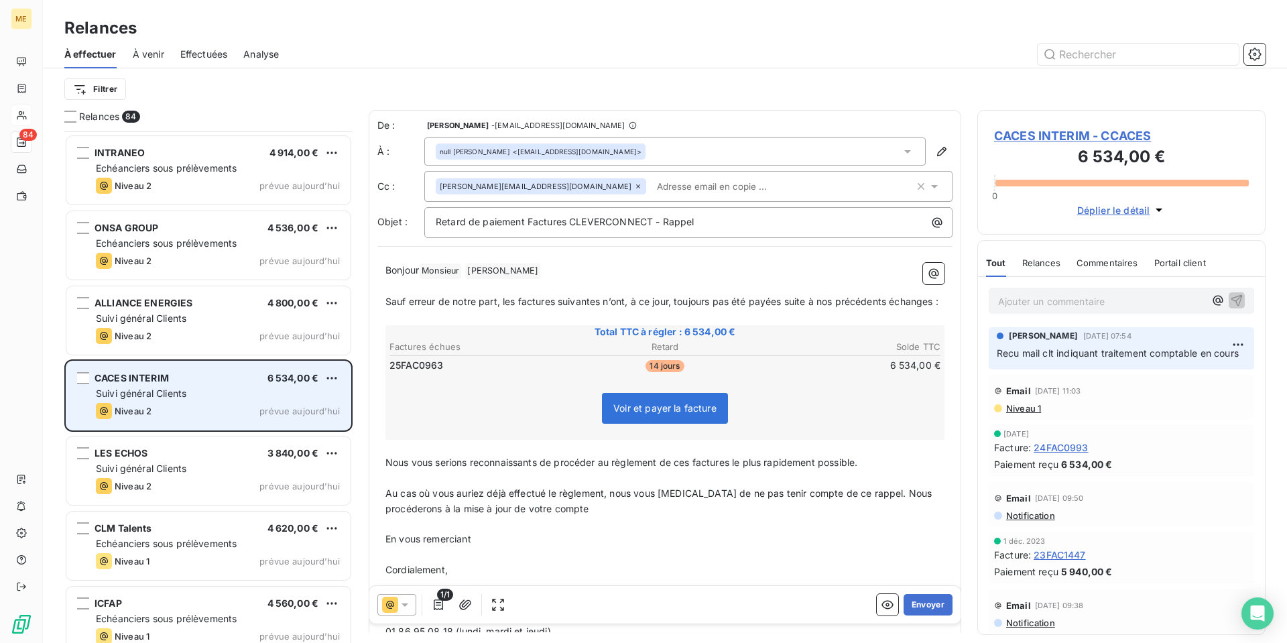
scroll to position [1341, 0]
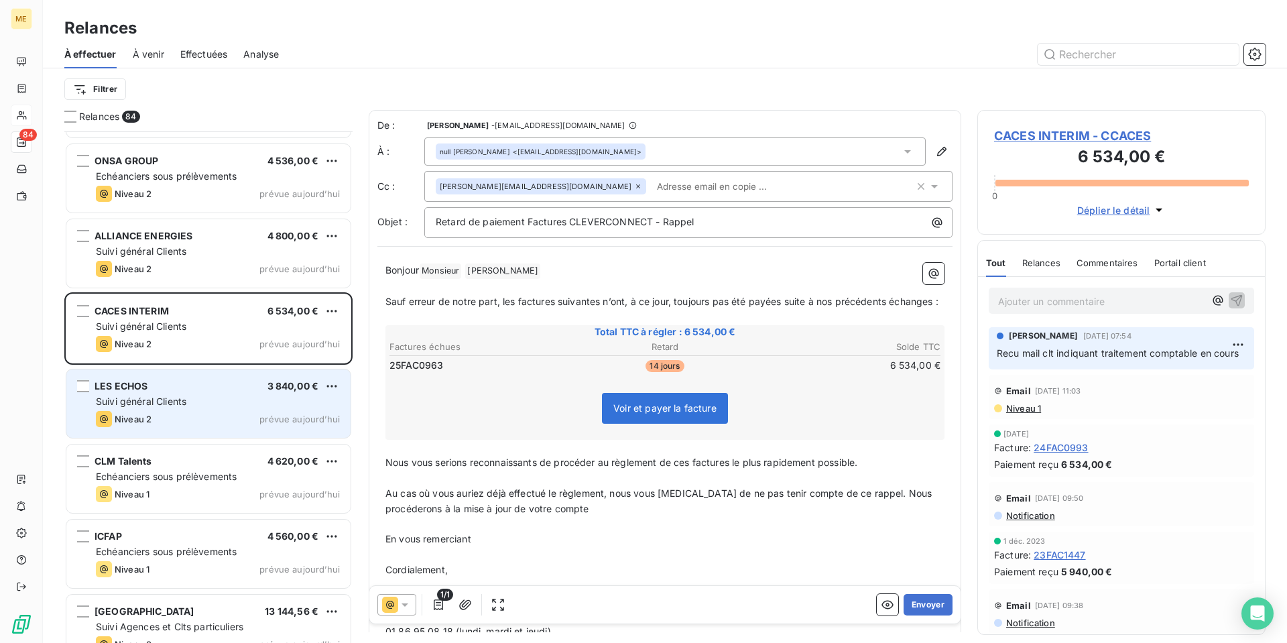
click at [216, 399] on div "Suivi général Clients" at bounding box center [218, 401] width 244 height 13
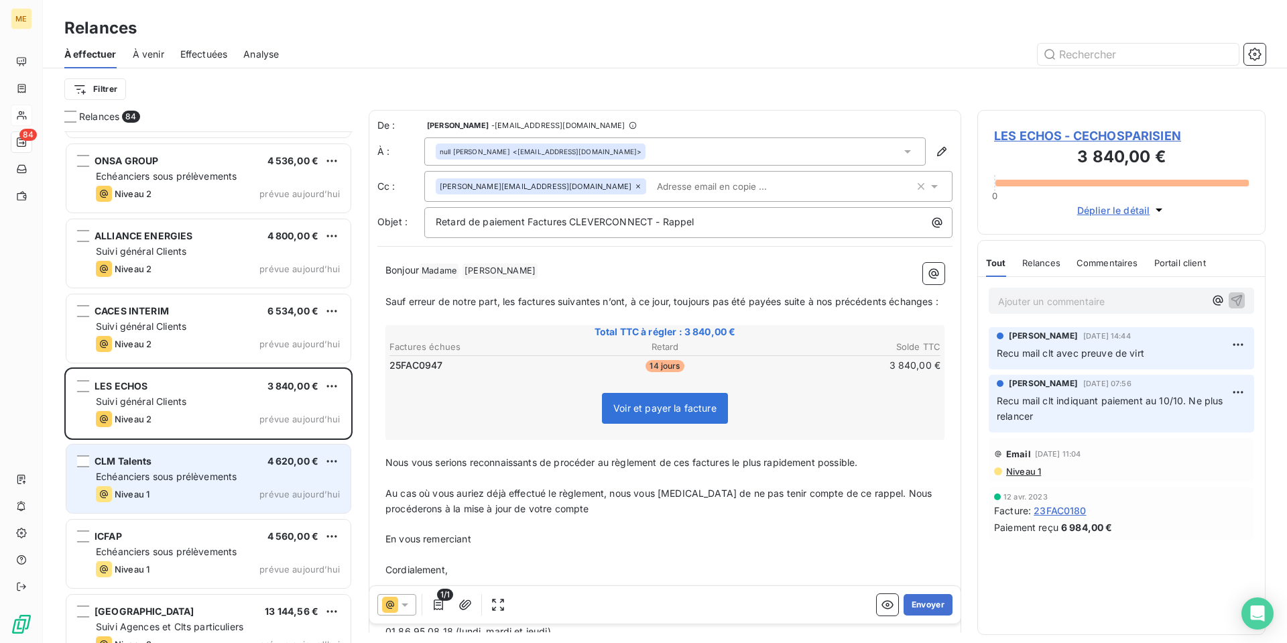
click at [214, 458] on div "CLM Talents 4 620,00 €" at bounding box center [218, 461] width 244 height 12
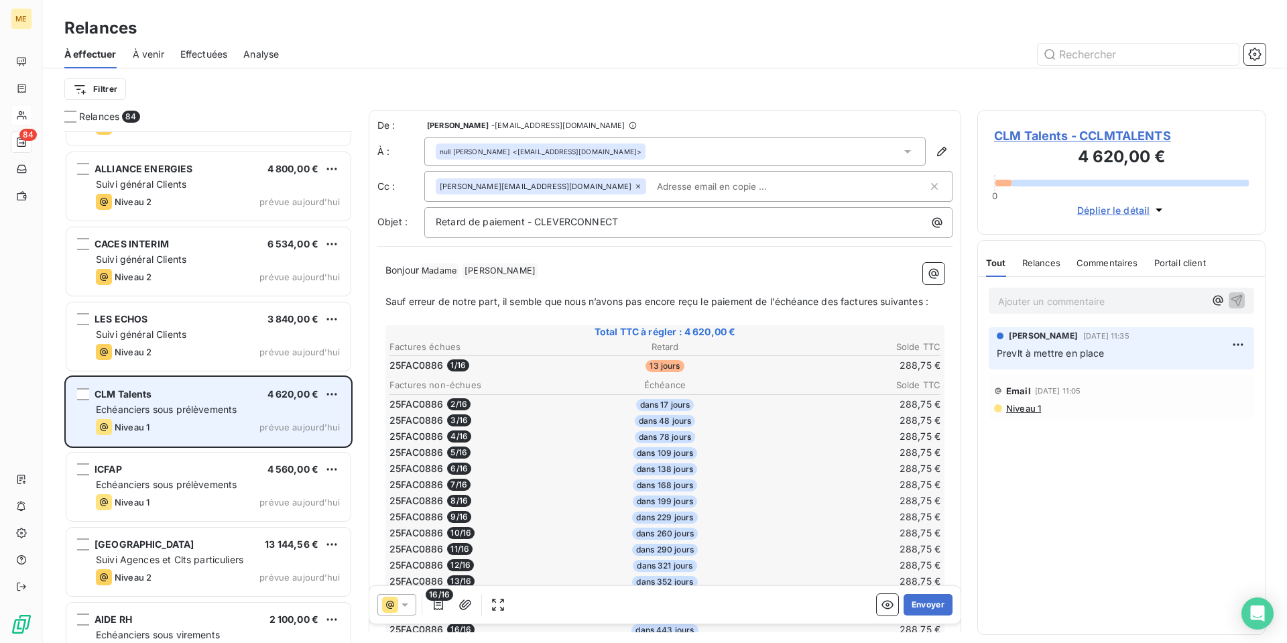
scroll to position [1475, 0]
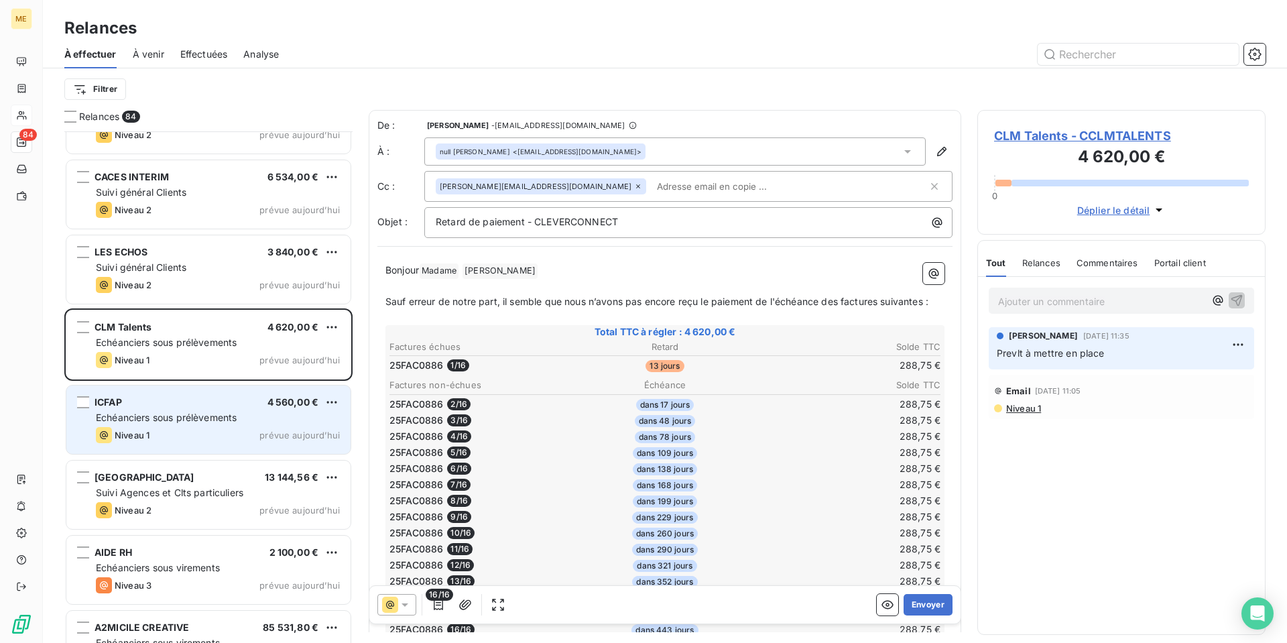
click at [223, 413] on span "Echéanciers sous prélèvements" at bounding box center [166, 416] width 141 height 11
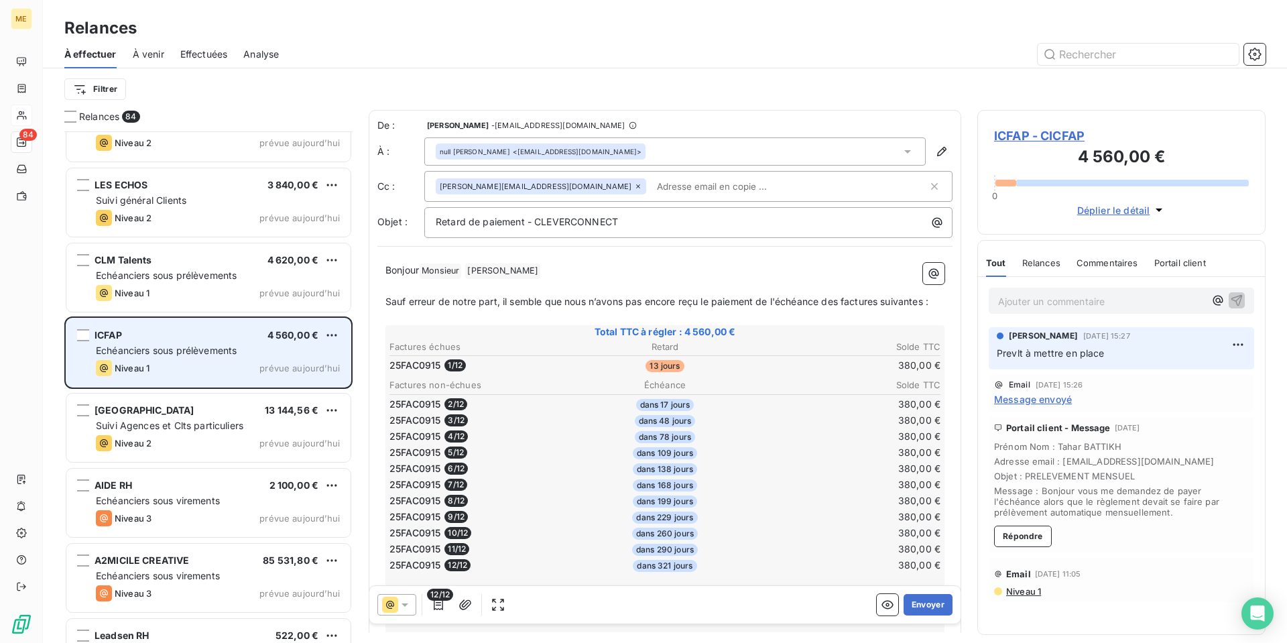
scroll to position [1609, 0]
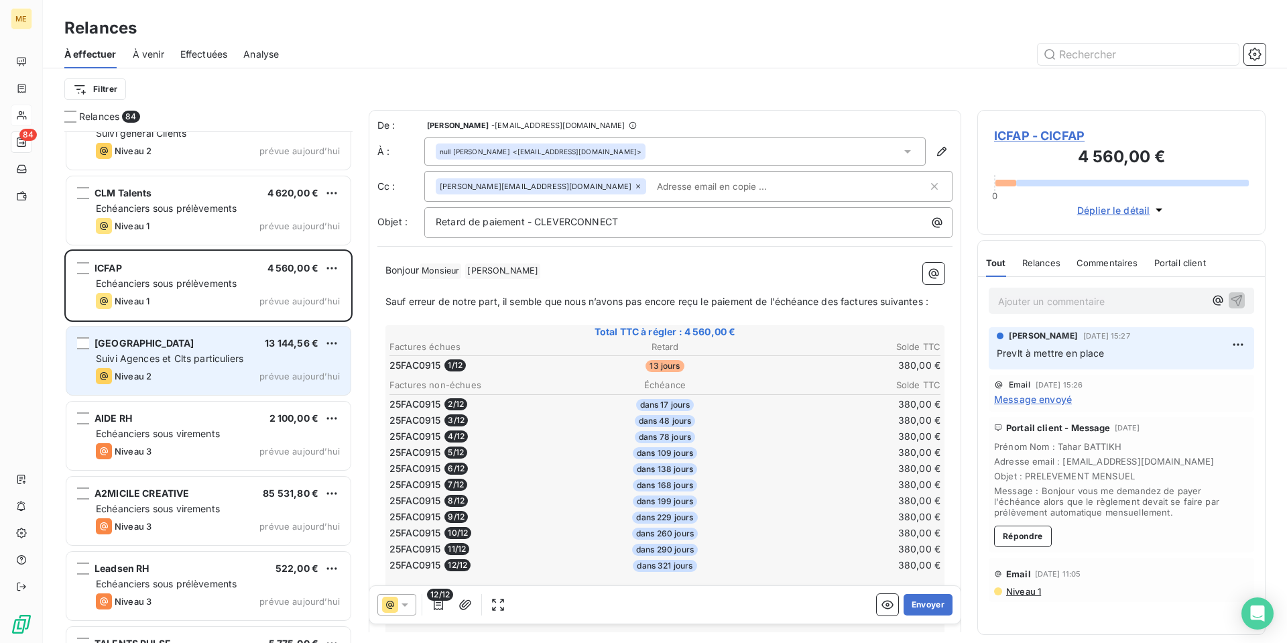
click at [225, 386] on div "RANDSTAD 13 144,56 € Suivi Agences et Clts particuliers Niveau 2 prévue [DATE]" at bounding box center [208, 360] width 284 height 68
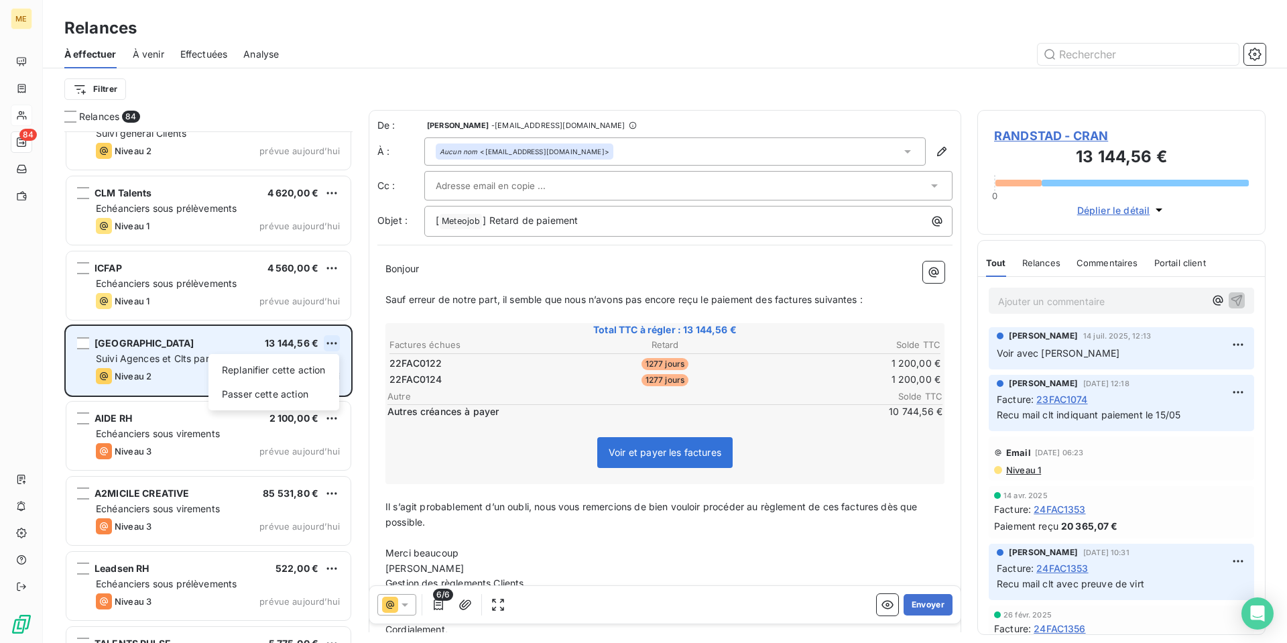
click at [331, 344] on html "ME 84 Relances À effectuer À venir Effectuées Analyse Filtrer Relances 84 CACES…" at bounding box center [643, 321] width 1287 height 643
click at [325, 365] on div "Replanifier cette action" at bounding box center [274, 369] width 120 height 21
select select "9"
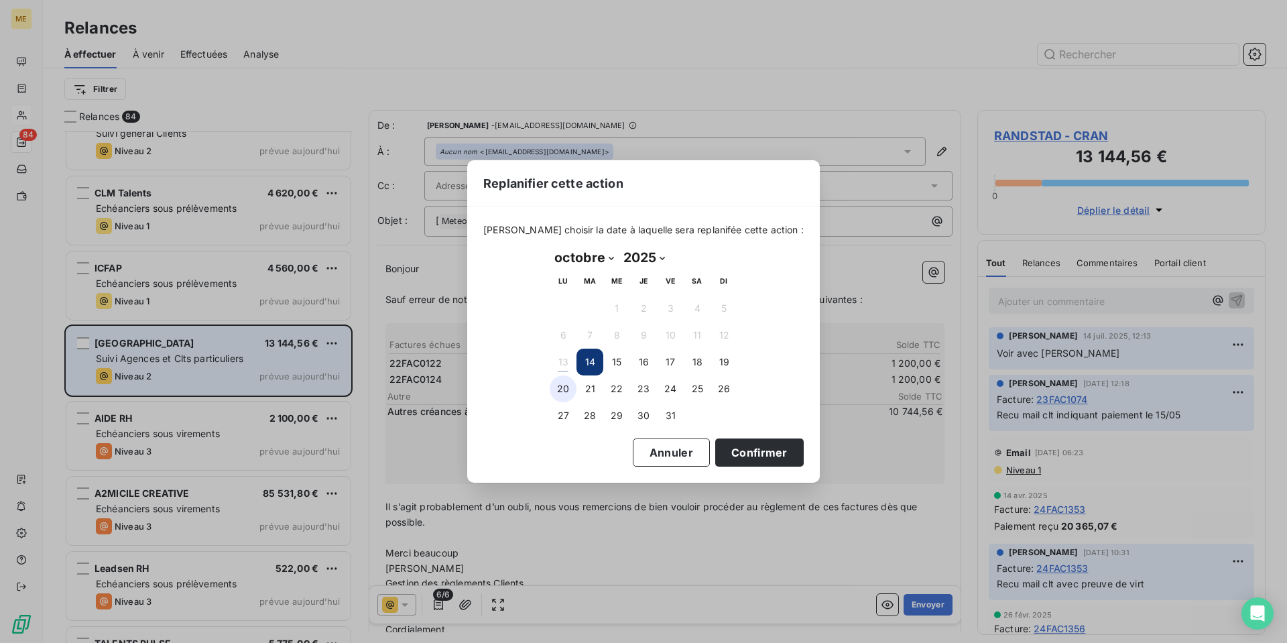
click at [555, 393] on button "20" at bounding box center [562, 388] width 27 height 27
click at [741, 452] on button "Confirmer" at bounding box center [759, 452] width 88 height 28
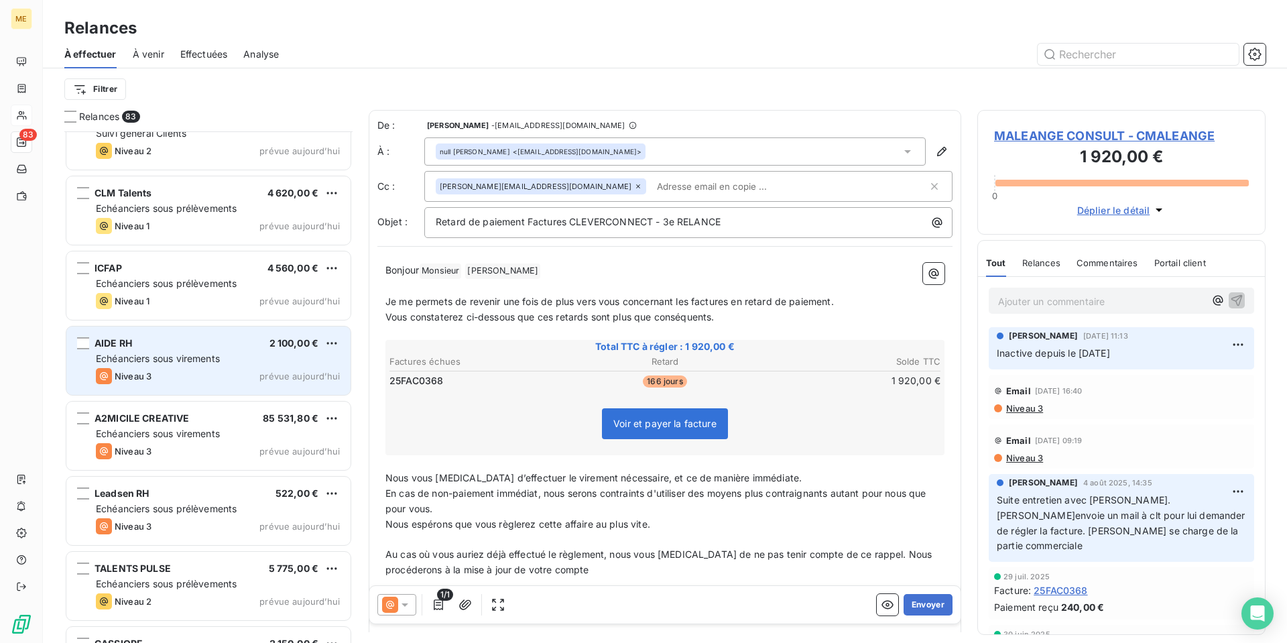
click at [198, 342] on div "AIDE RH 2 100,00 €" at bounding box center [218, 343] width 244 height 12
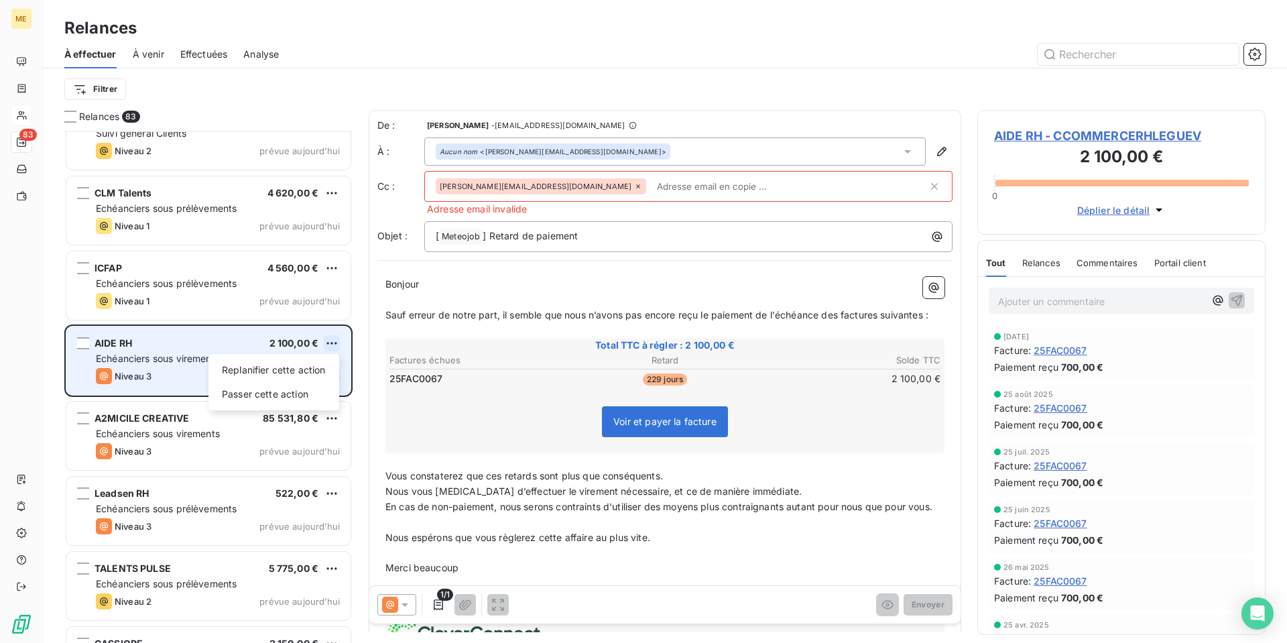
click at [329, 347] on html "ME 83 Relances À effectuer À venir Effectuées Analyse Filtrer Relances 83 CACES…" at bounding box center [643, 321] width 1287 height 643
click at [324, 365] on div "Replanifier cette action" at bounding box center [274, 369] width 120 height 21
select select "9"
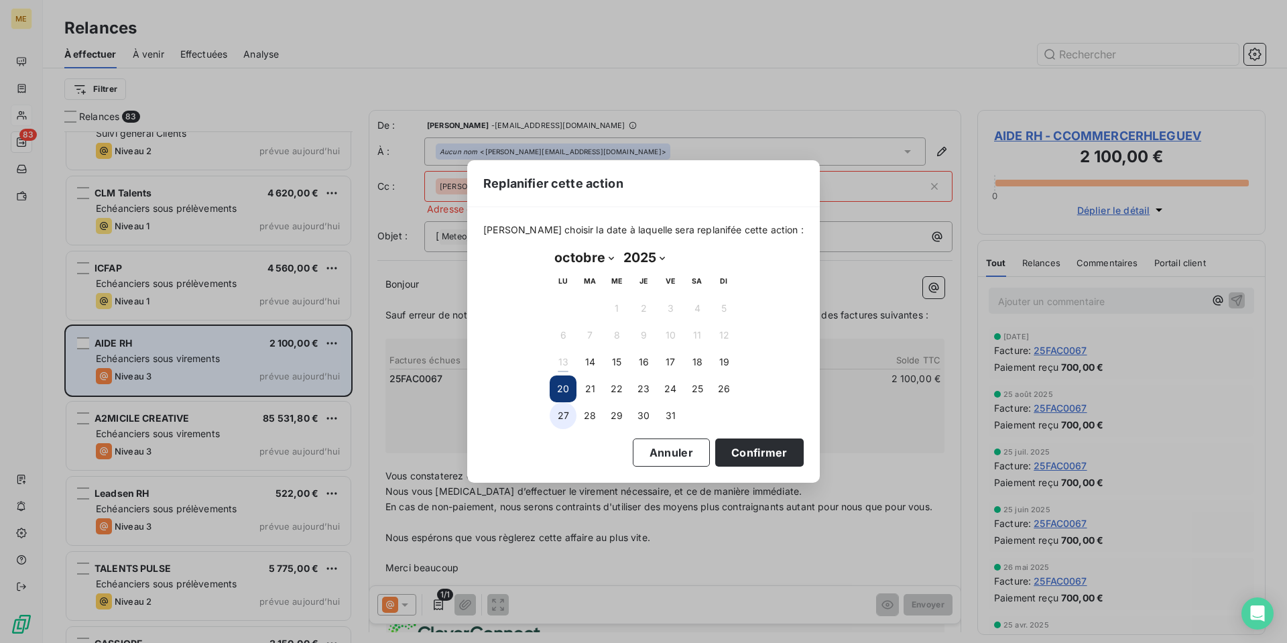
click at [570, 418] on button "27" at bounding box center [562, 415] width 27 height 27
click at [586, 416] on button "28" at bounding box center [589, 415] width 27 height 27
click at [736, 455] on button "Confirmer" at bounding box center [759, 452] width 88 height 28
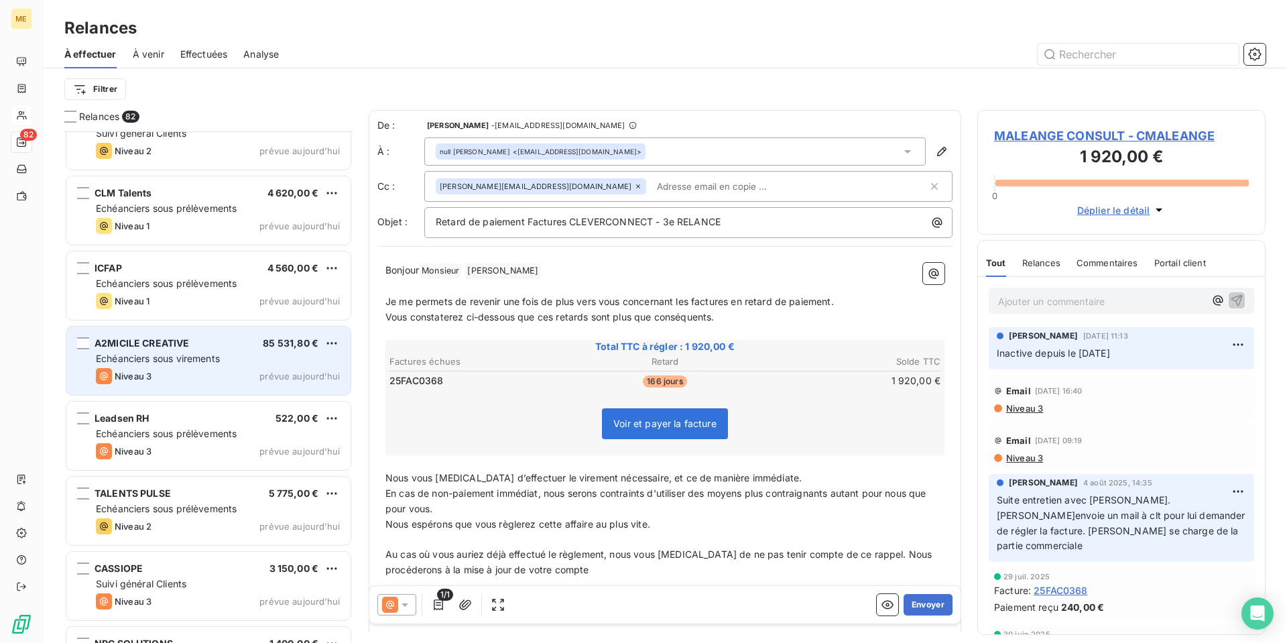
click at [173, 376] on div "Niveau 3 prévue aujourd’hui" at bounding box center [218, 376] width 244 height 16
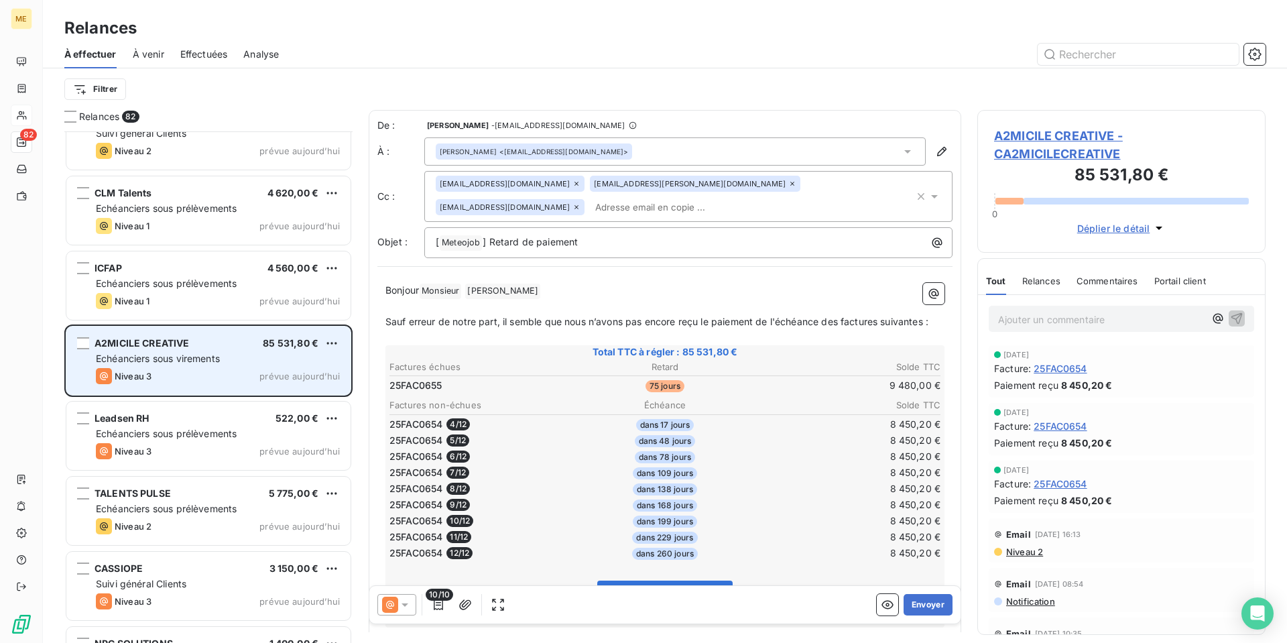
scroll to position [1676, 0]
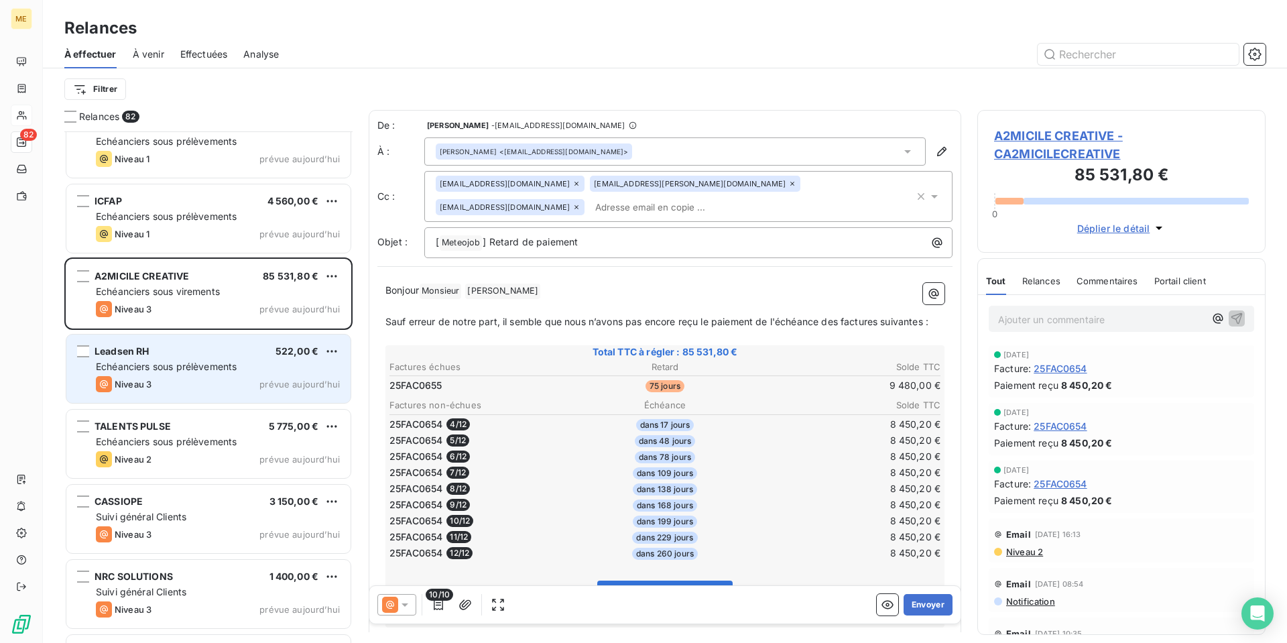
click at [174, 376] on div "Niveau 3 prévue aujourd’hui" at bounding box center [218, 384] width 244 height 16
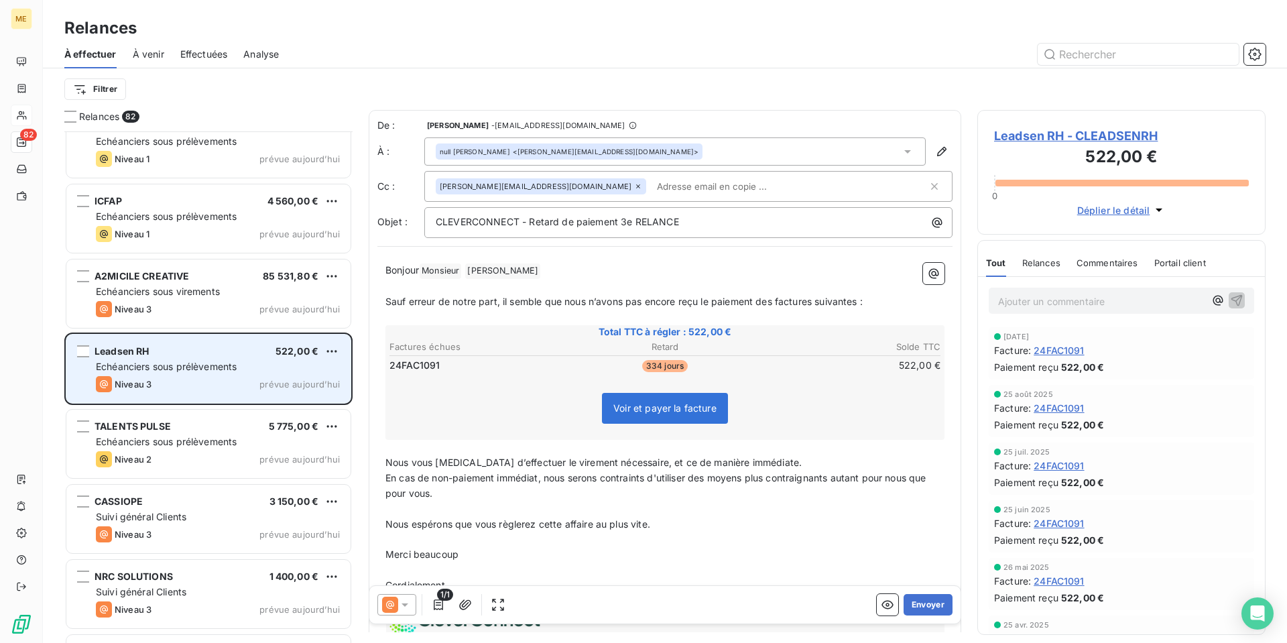
scroll to position [1743, 0]
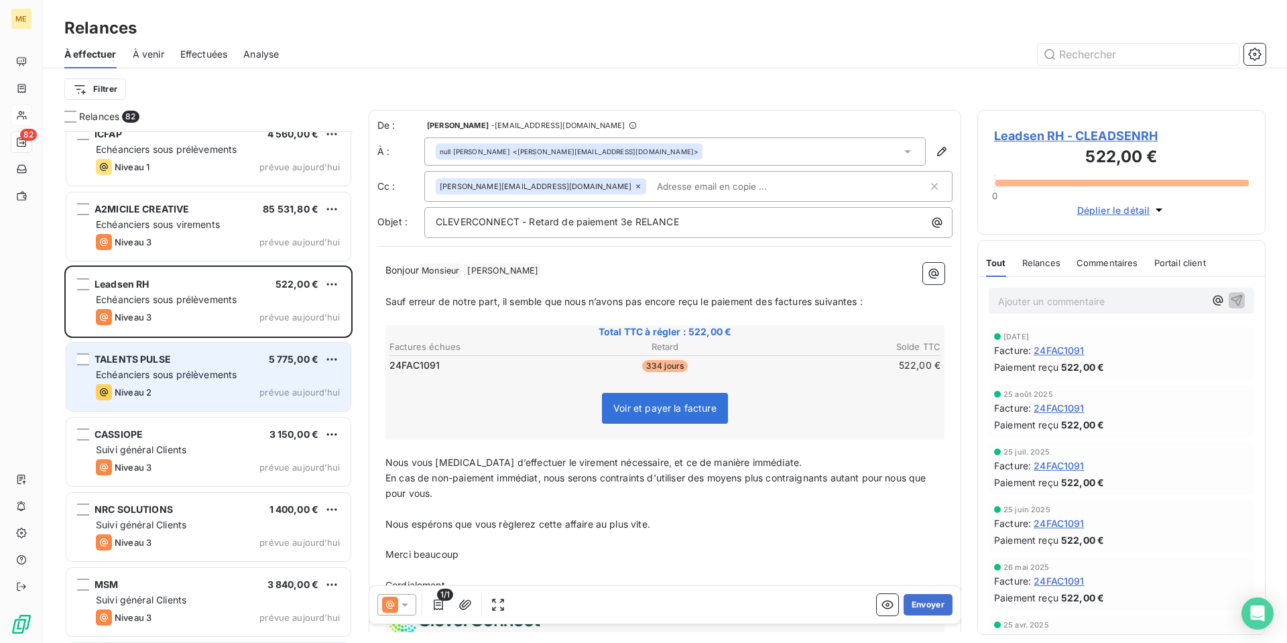
click at [180, 383] on div "TALENTS PULSE 5 775,00 € Echéanciers sous prélèvements Niveau 2 prévue [DATE]" at bounding box center [208, 376] width 284 height 68
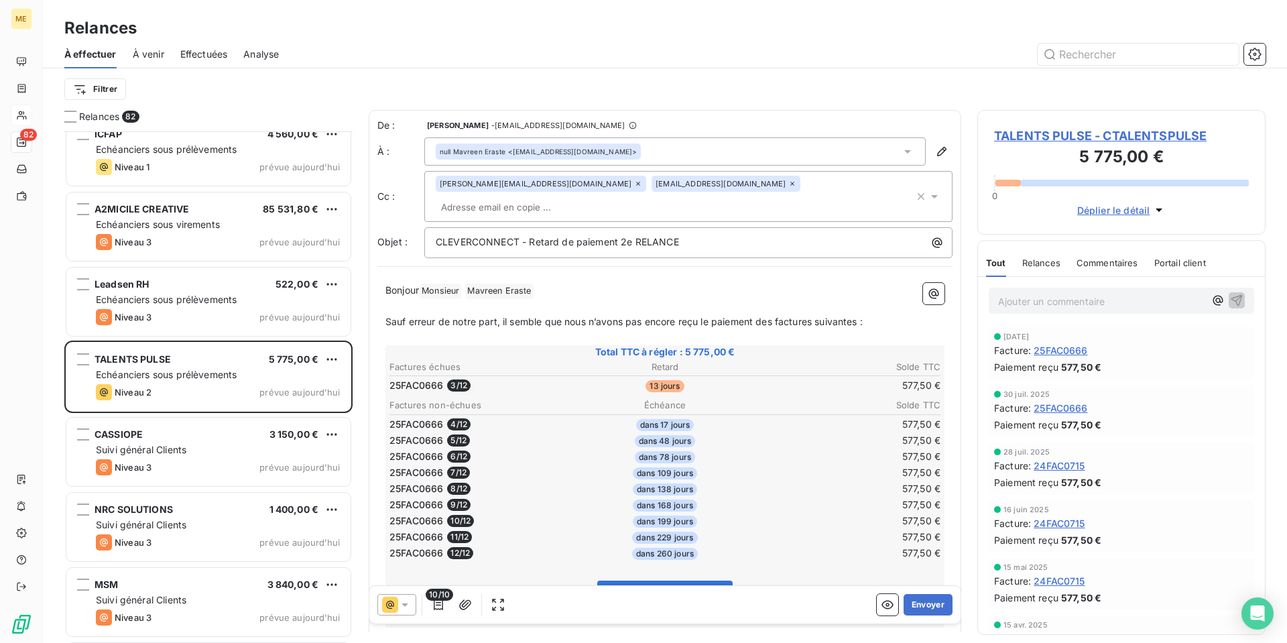
click at [1093, 135] on span "TALENTS PULSE - CTALENTSPULSE" at bounding box center [1121, 136] width 255 height 18
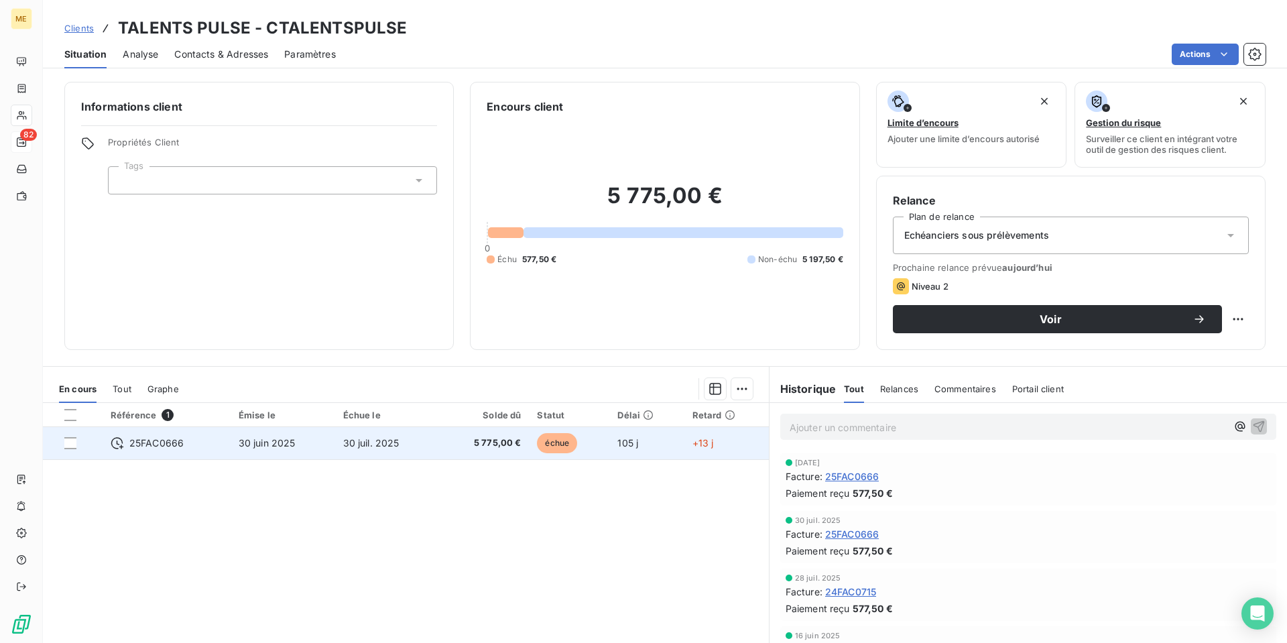
click at [281, 450] on td "30 juin 2025" at bounding box center [283, 443] width 105 height 32
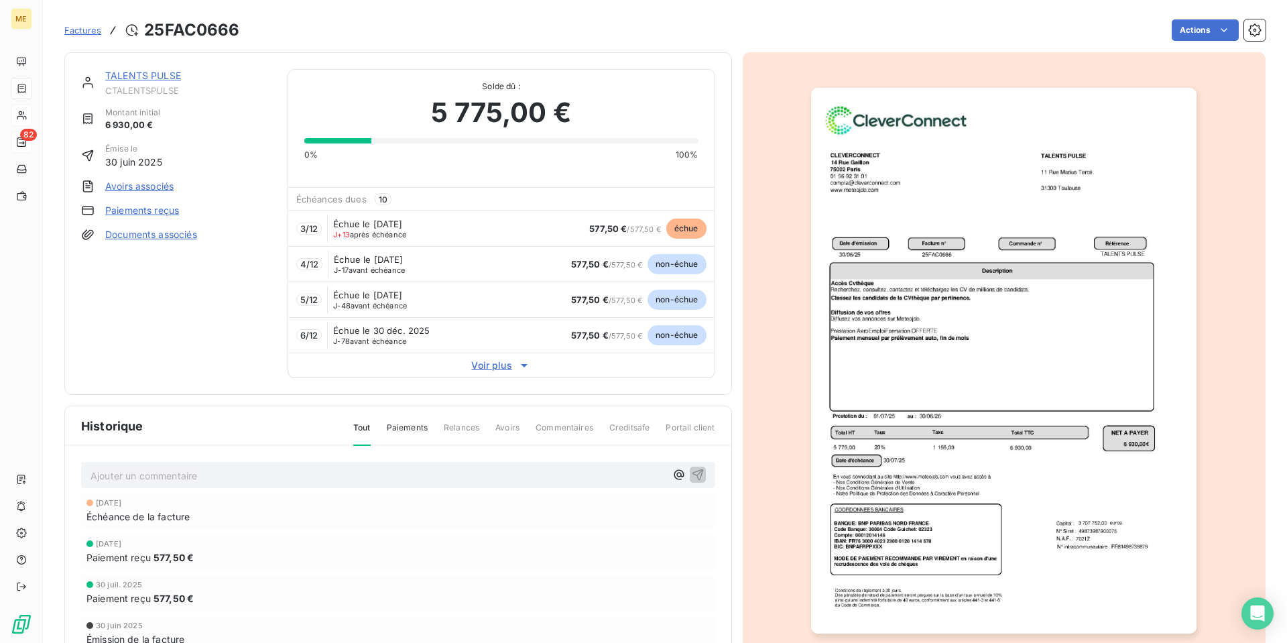
click at [153, 216] on link "Paiements reçus" at bounding box center [142, 210] width 74 height 13
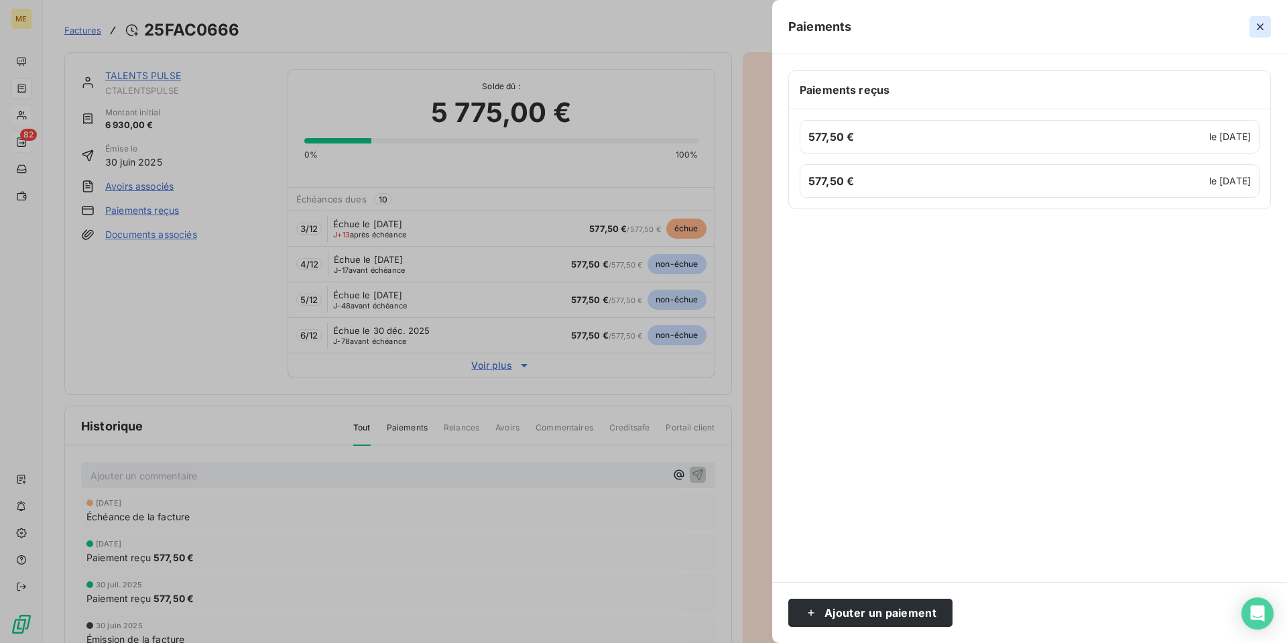
click at [1259, 29] on icon "button" at bounding box center [1259, 26] width 13 height 13
